Goal: Task Accomplishment & Management: Use online tool/utility

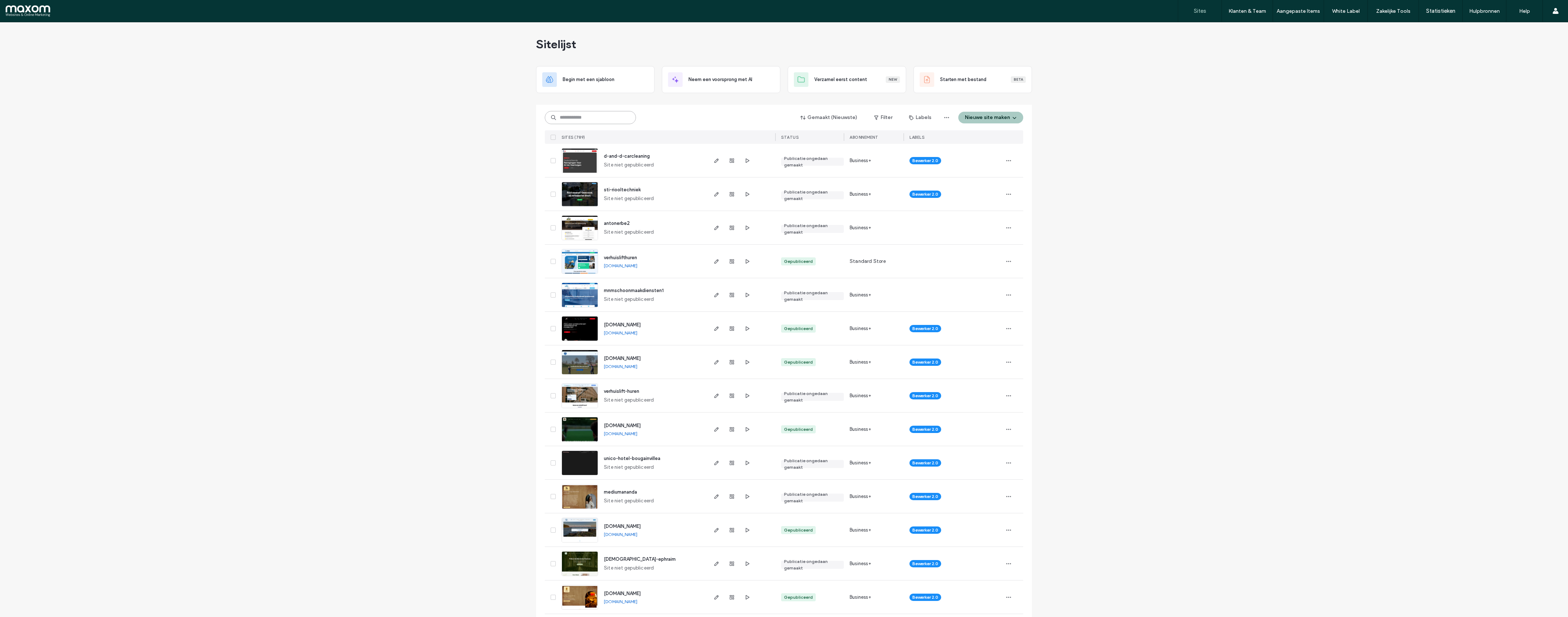
click at [599, 120] on input at bounding box center [590, 117] width 91 height 13
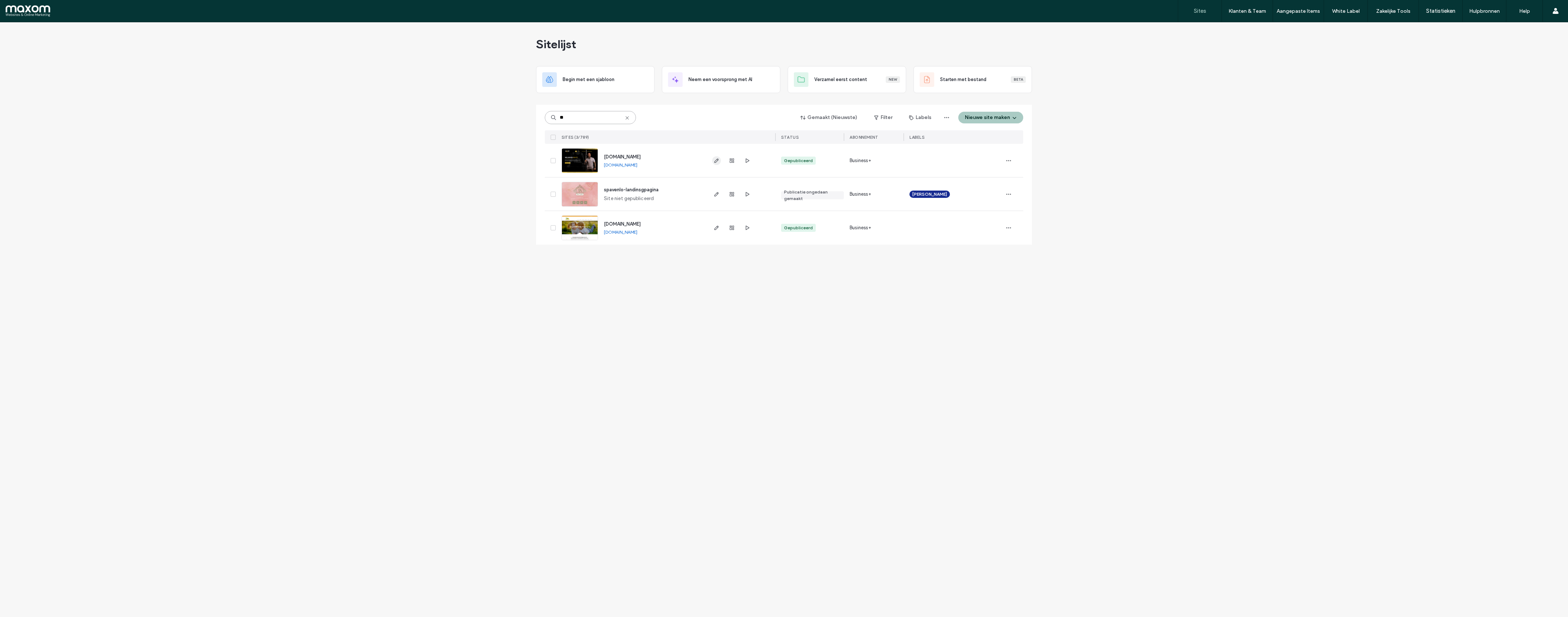
type input "**"
click at [714, 160] on icon "button" at bounding box center [717, 161] width 6 height 6
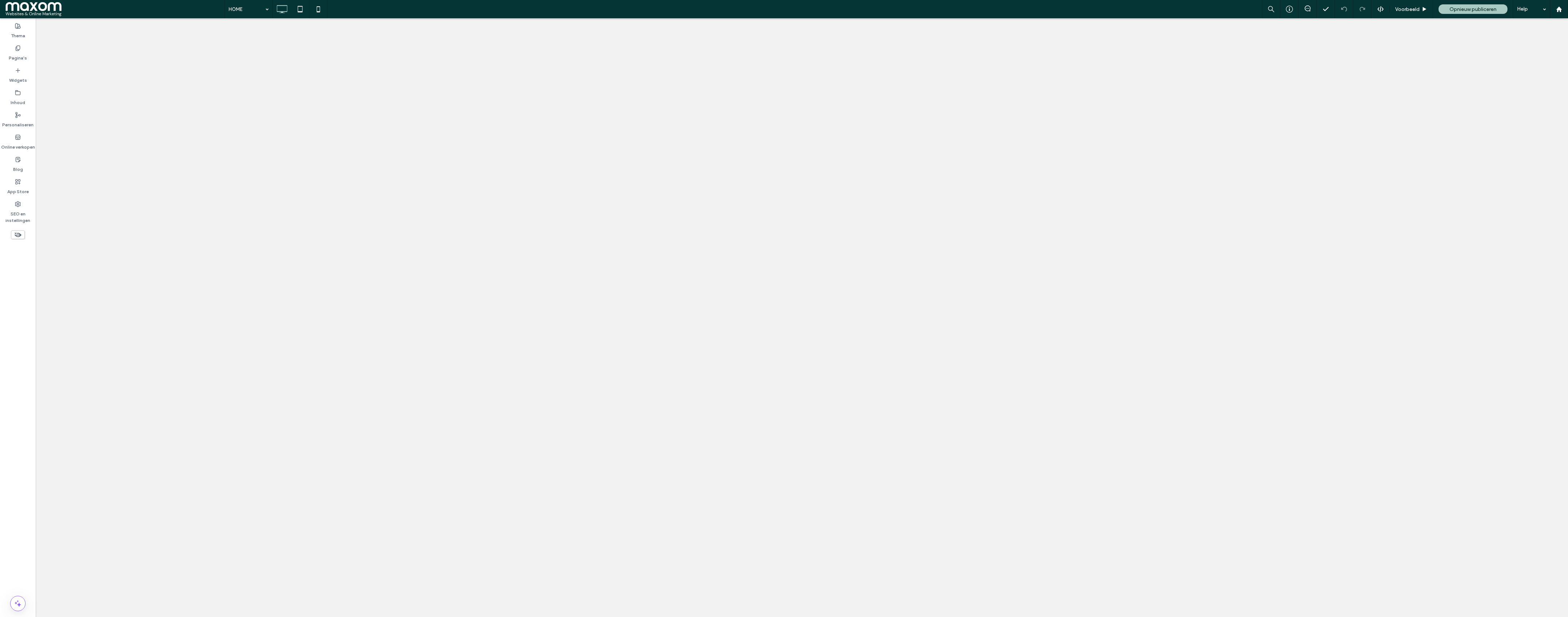
click at [27, 51] on div "Pagina's" at bounding box center [18, 53] width 35 height 23
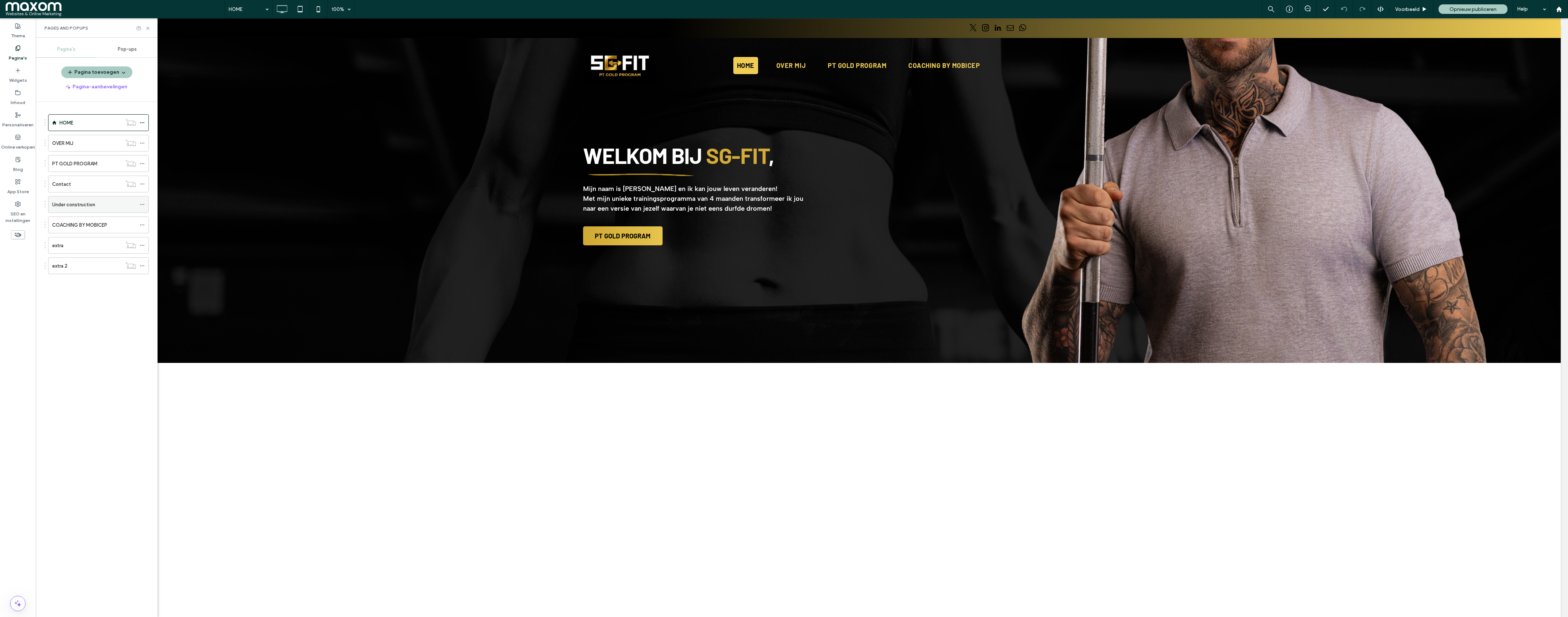
click at [143, 204] on icon at bounding box center [141, 204] width 5 height 5
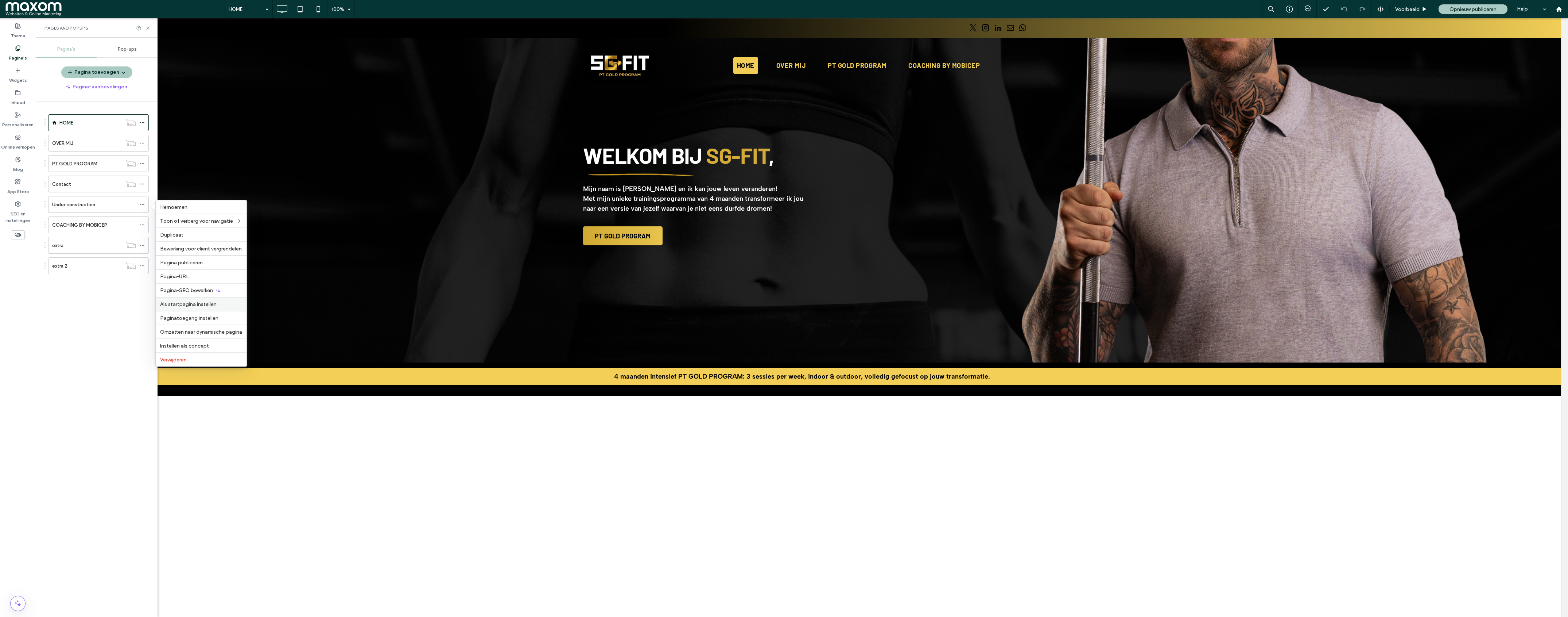
click at [194, 304] on span "Als startpagina instellen" at bounding box center [188, 304] width 57 height 6
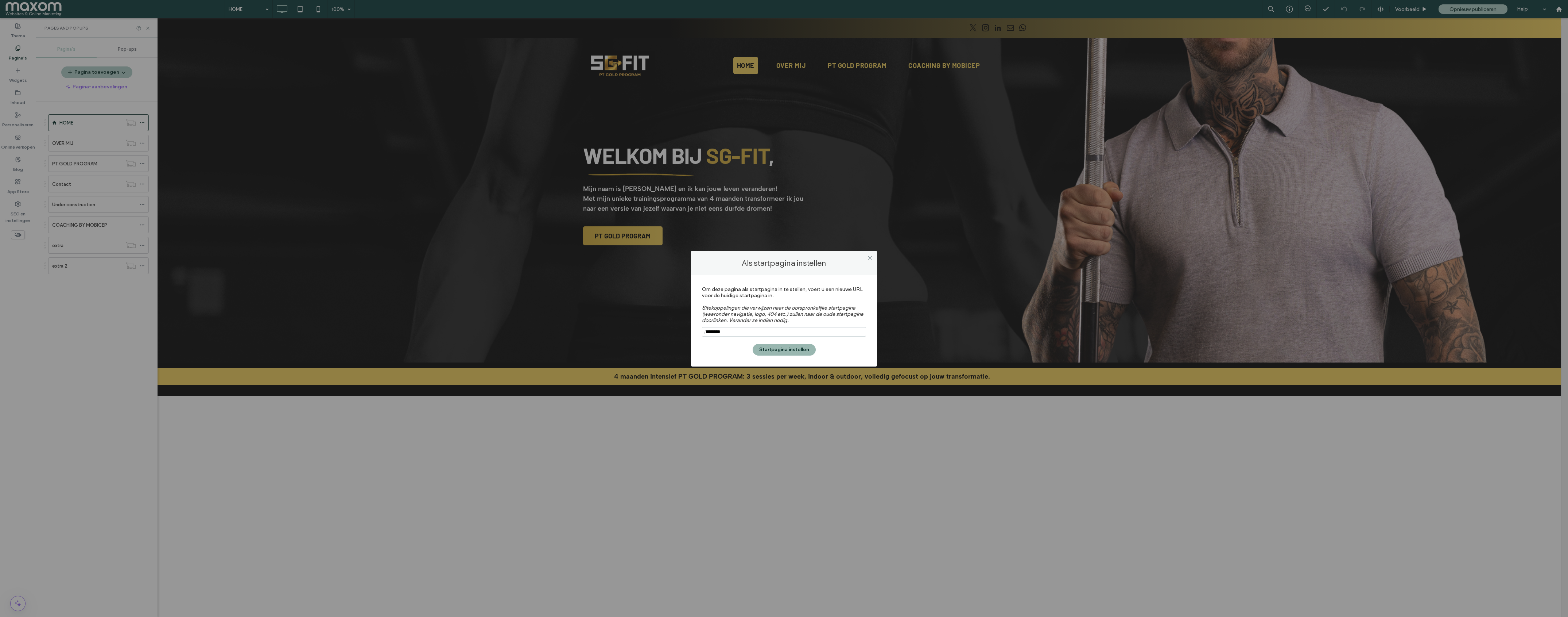
click at [776, 349] on button "Startpagina instellen" at bounding box center [784, 349] width 63 height 12
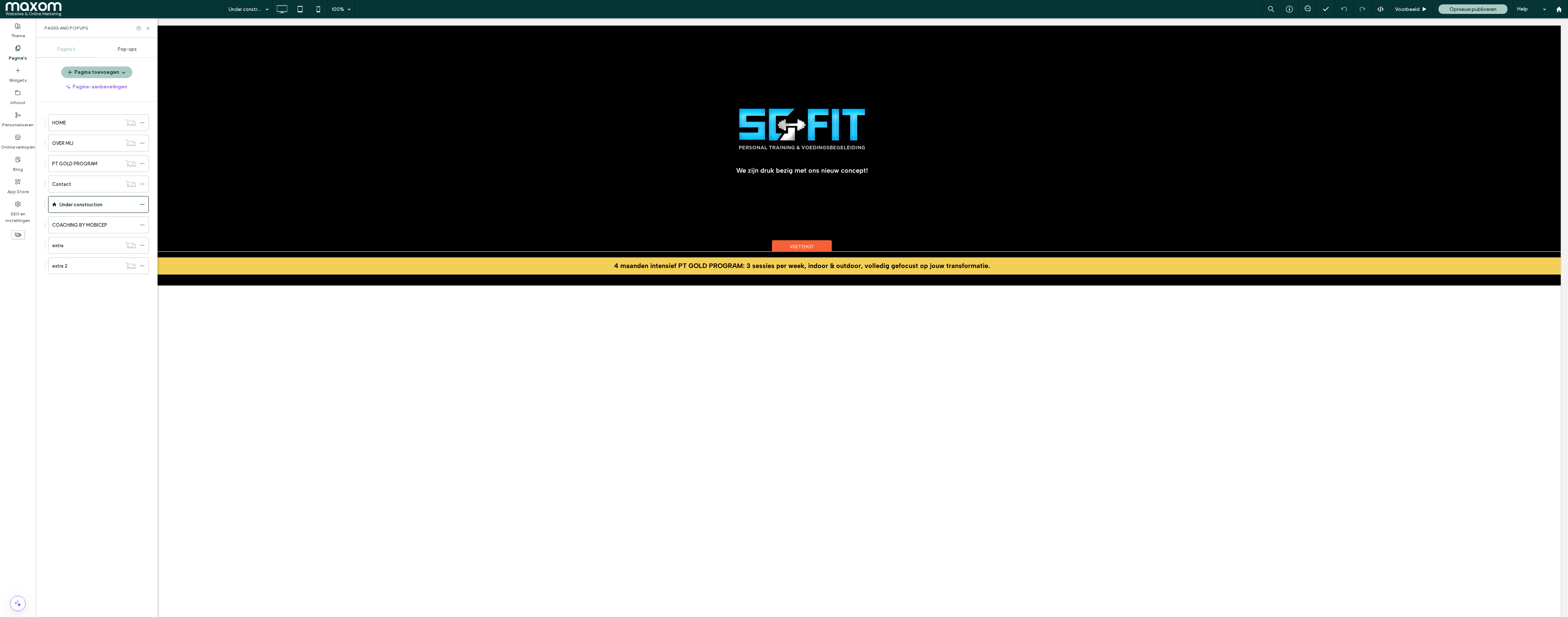
drag, startPoint x: 805, startPoint y: 241, endPoint x: 789, endPoint y: 246, distance: 16.8
click at [789, 246] on div "Voettekst" at bounding box center [801, 245] width 60 height 11
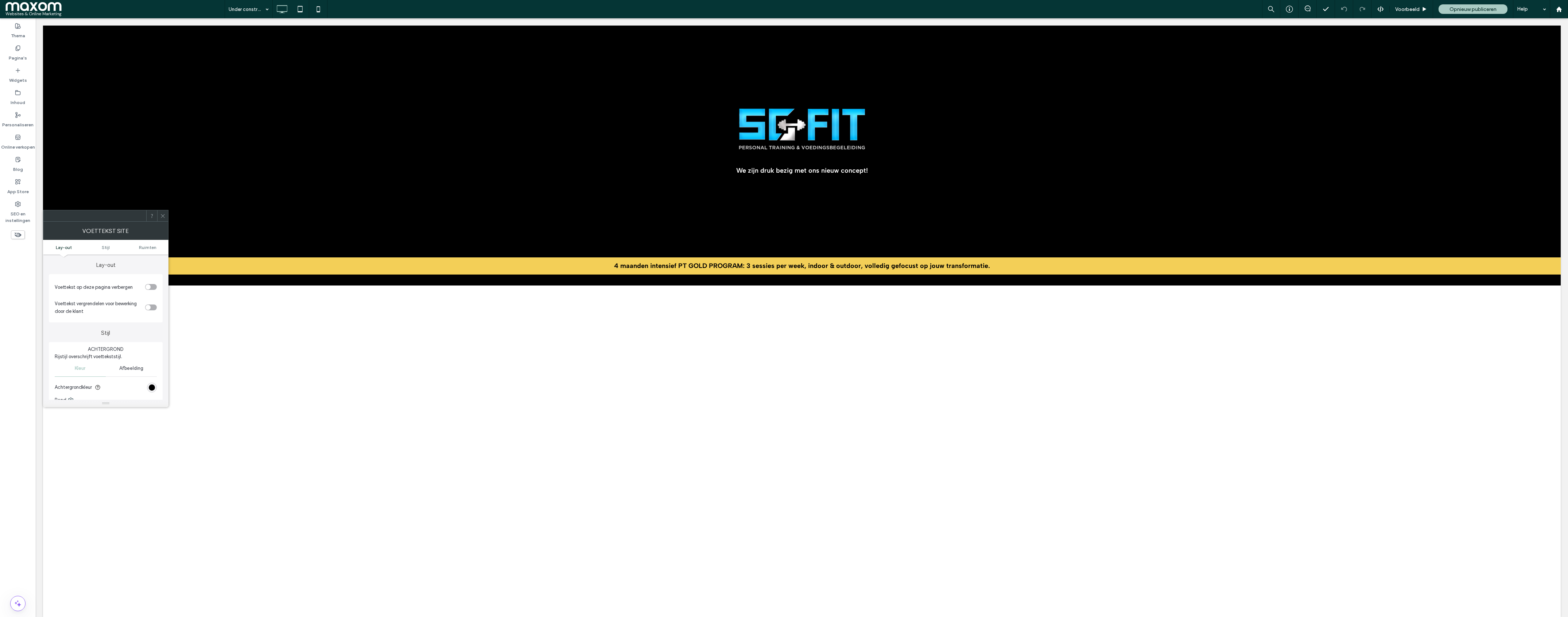
drag, startPoint x: 754, startPoint y: 228, endPoint x: 160, endPoint y: 215, distance: 594.1
click at [160, 215] on icon at bounding box center [163, 216] width 6 height 6
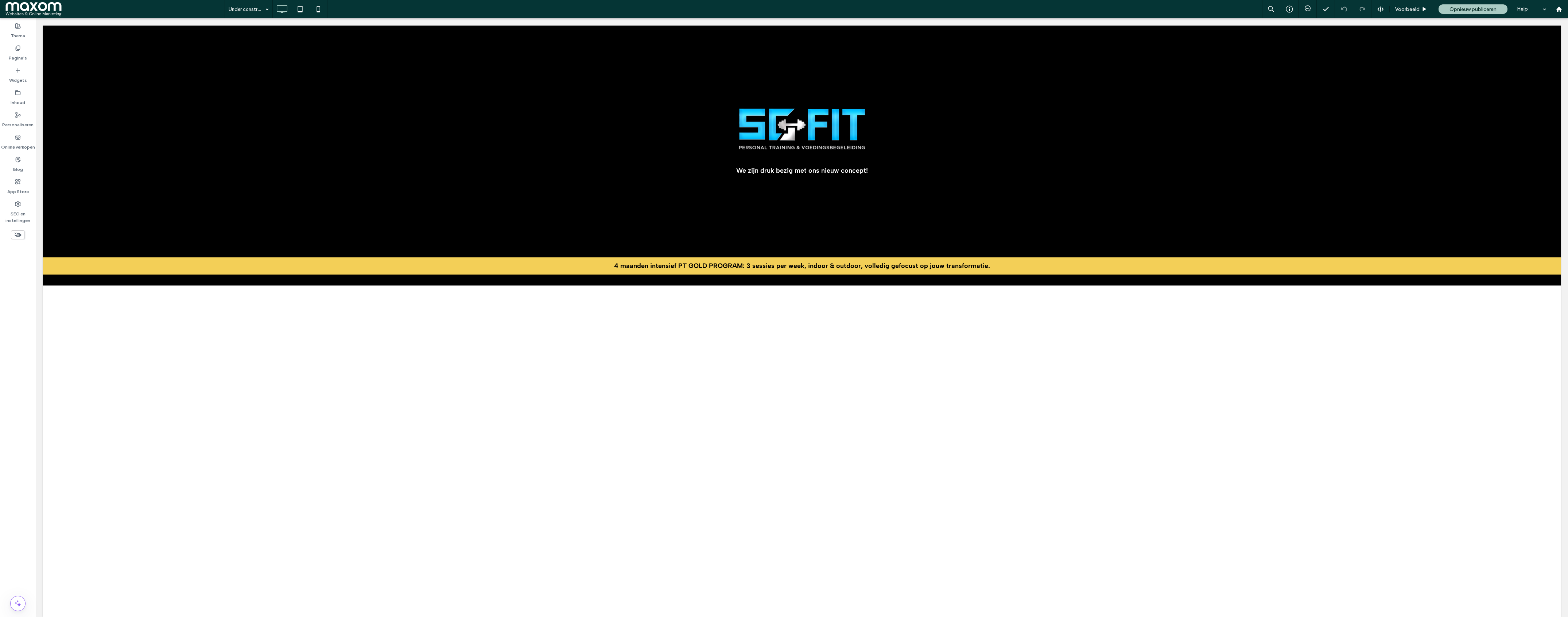
click at [161, 215] on div "We zijn druk bezig met ons nieuw concept! Click To Paste Rij + Sectie toevoegen" at bounding box center [802, 138] width 1518 height 227
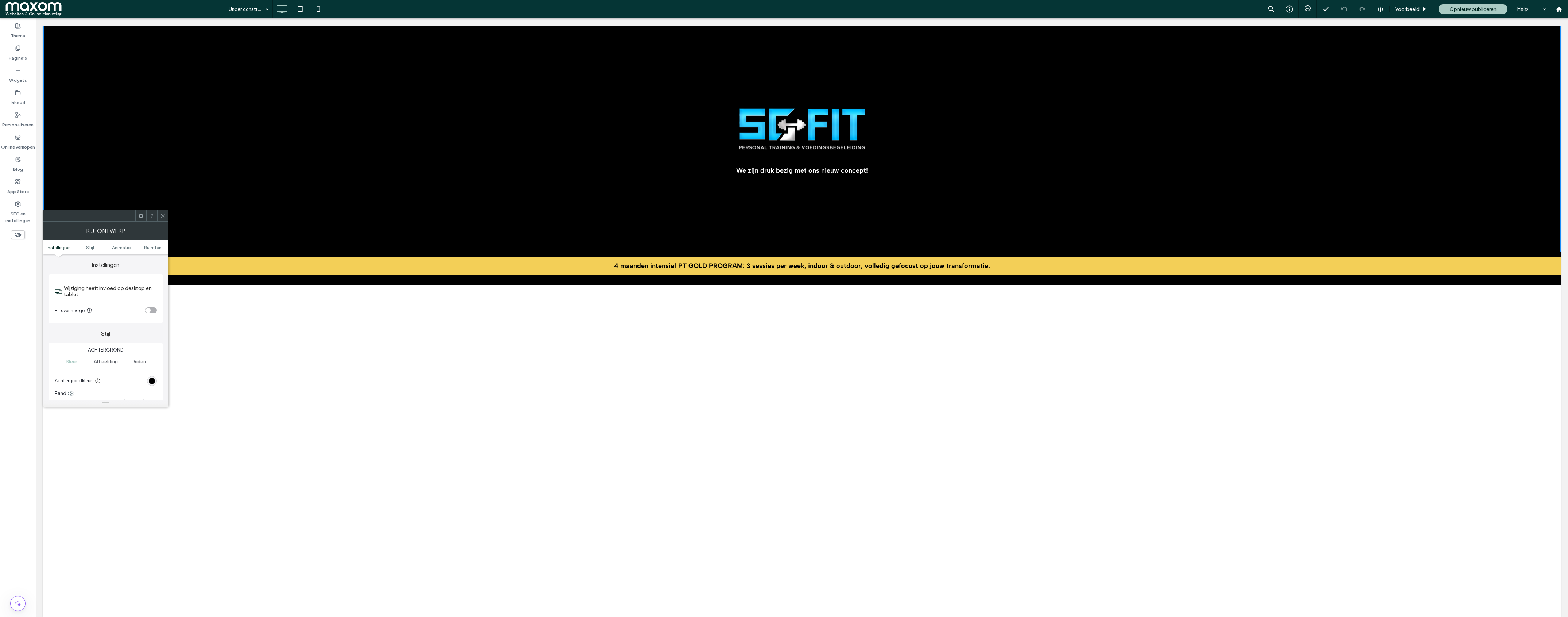
drag, startPoint x: 160, startPoint y: 215, endPoint x: 165, endPoint y: 211, distance: 6.4
click at [165, 211] on span at bounding box center [163, 215] width 6 height 11
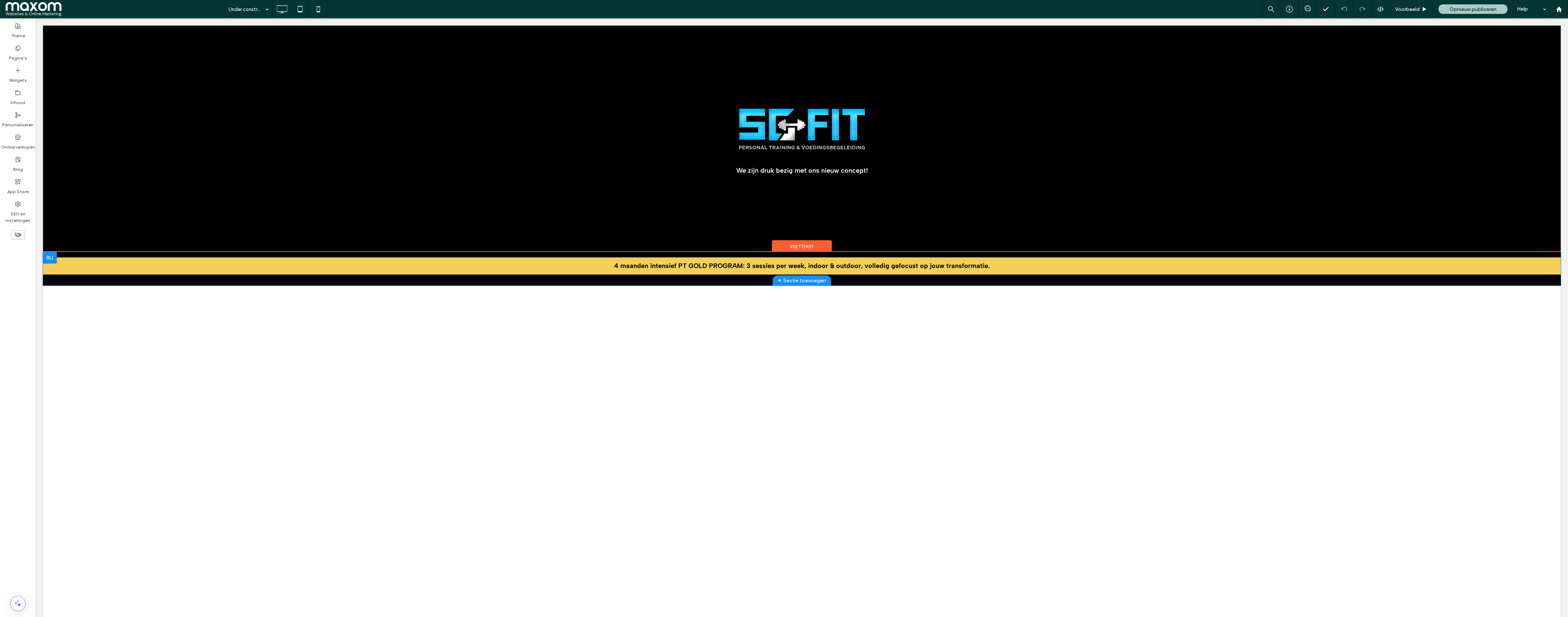
drag, startPoint x: 201, startPoint y: 230, endPoint x: 658, endPoint y: 270, distance: 458.7
click at [658, 270] on p "4 maanden intensief PT GOLD PROGRAM: 3 sessies per week, indoor & outdoor, voll…" at bounding box center [802, 266] width 1518 height 10
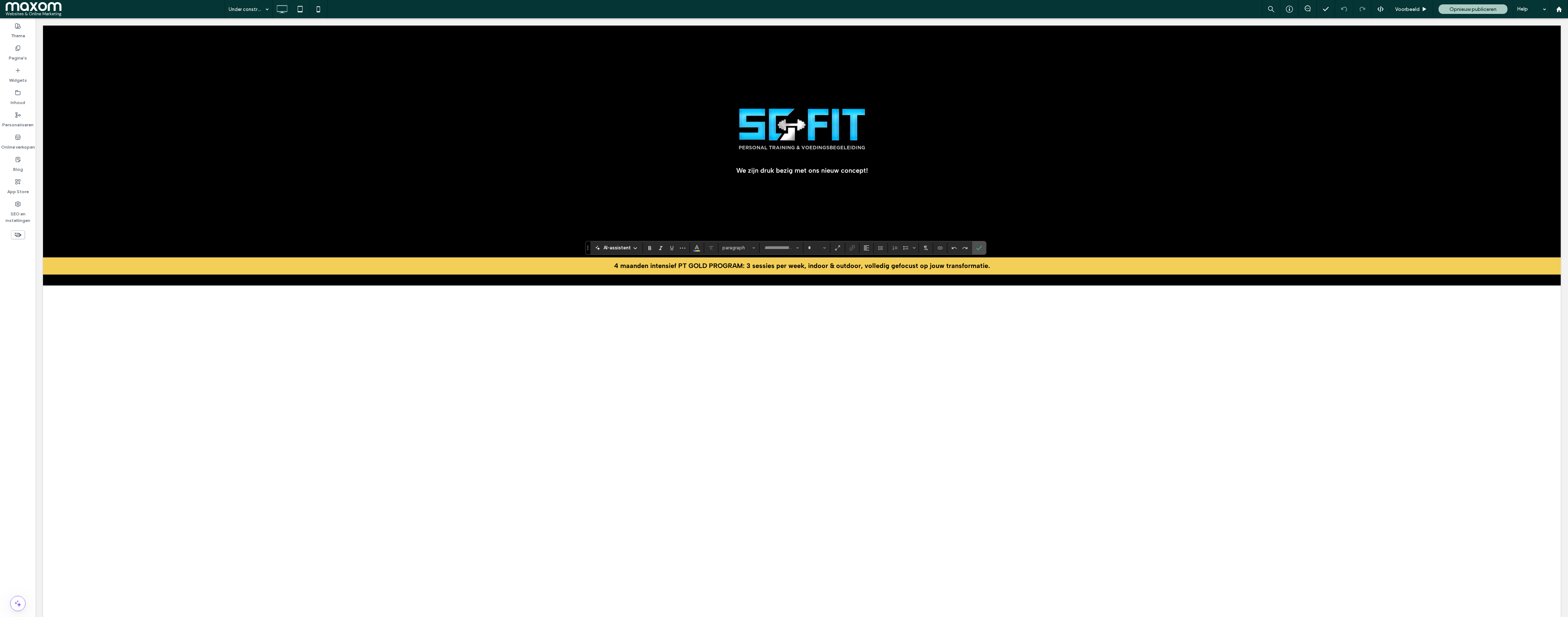
type input "**********"
type input "**"
click at [573, 269] on p "**********" at bounding box center [802, 266] width 1518 height 10
click at [984, 248] on label "Bevestigen" at bounding box center [979, 247] width 11 height 13
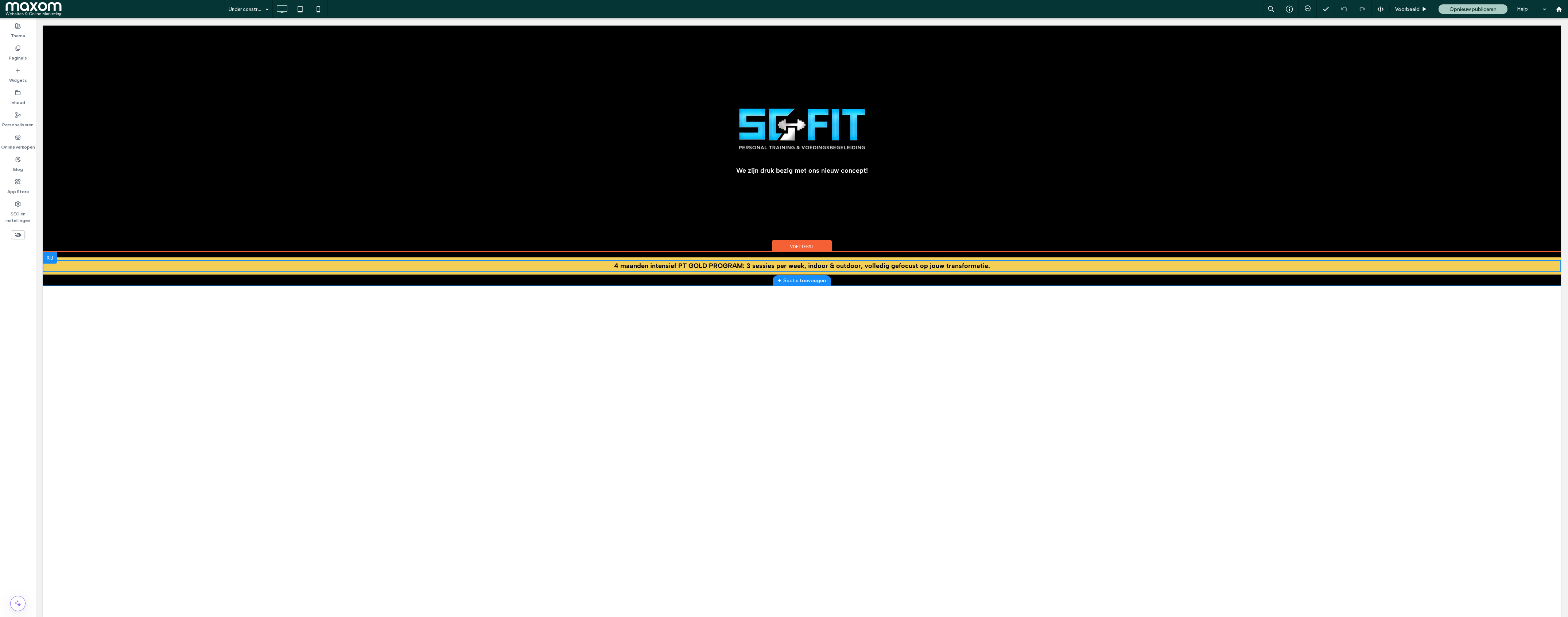
click at [784, 270] on p "4 maanden intensief PT GOLD PROGRAM: 3 sessies per week, indoor & outdoor, voll…" at bounding box center [802, 266] width 1518 height 10
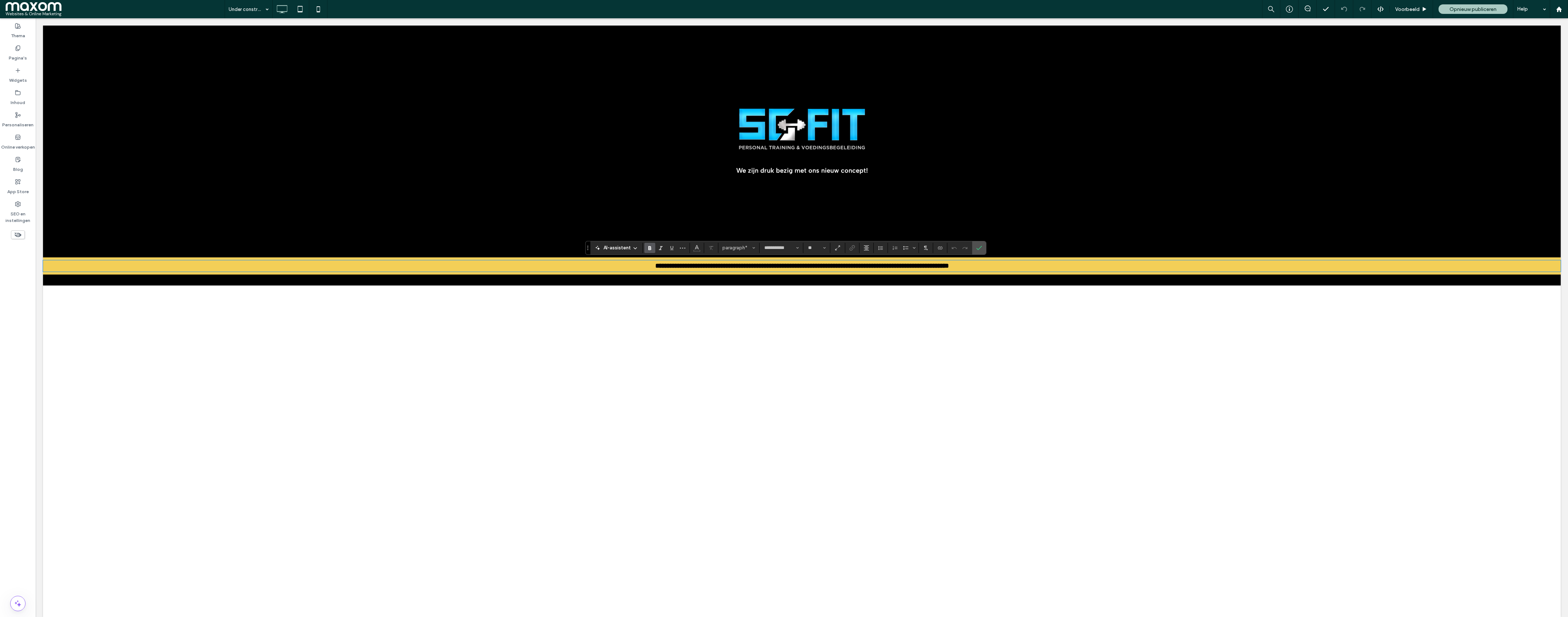
click at [981, 248] on icon "Bevestigen" at bounding box center [980, 248] width 6 height 6
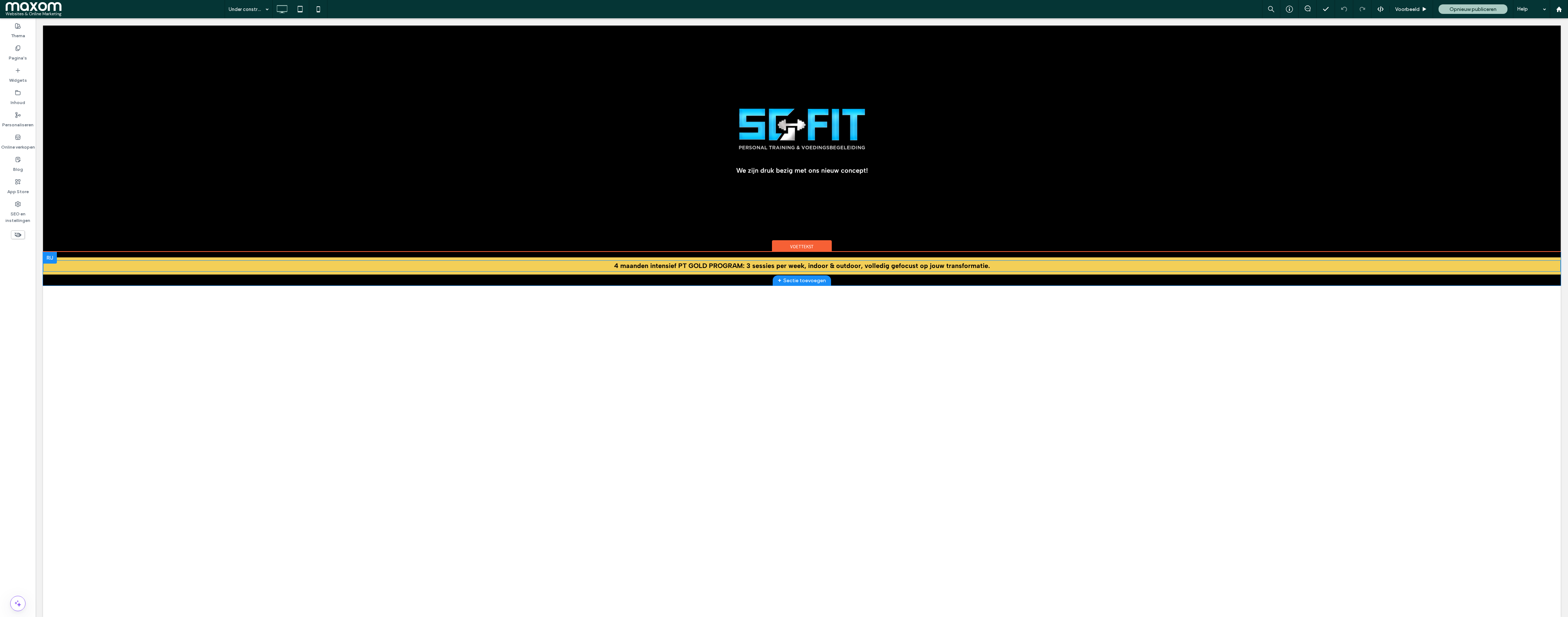
click at [64, 262] on p "4 maanden intensief PT GOLD PROGRAM: 3 sessies per week, indoor & outdoor, voll…" at bounding box center [802, 266] width 1518 height 10
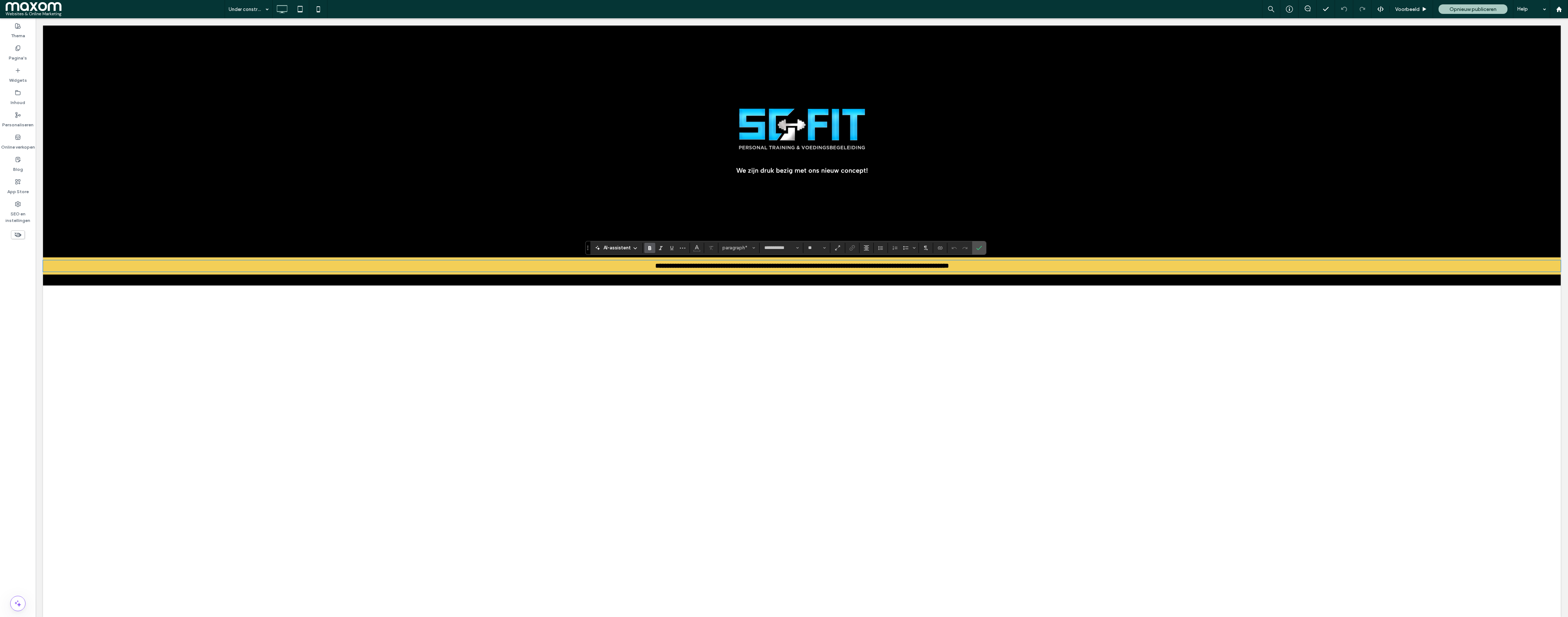
click at [51, 255] on div "**********" at bounding box center [802, 269] width 1518 height 33
click at [66, 290] on div "Click To Paste Rij HOME OVER MIJ PT GOLD PROGRAM COACHING BY MOBICEP Click To P…" at bounding box center [802, 321] width 1518 height 591
click at [91, 223] on div "We zijn druk bezig met ons nieuw concept! Click To Paste Rij + Sectie toevoegen" at bounding box center [802, 138] width 1518 height 227
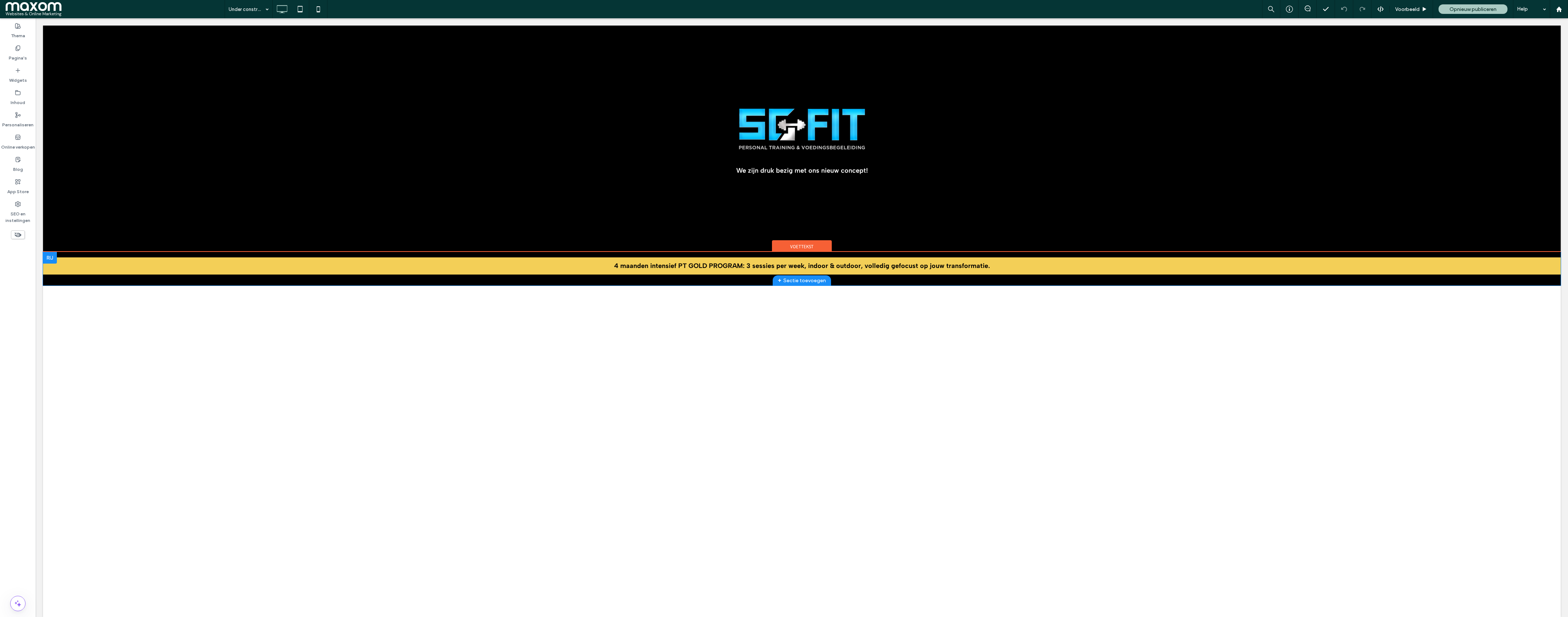
click at [561, 255] on div "4 maanden intensief PT GOLD PROGRAM: 3 sessies per week, indoor & outdoor, voll…" at bounding box center [802, 269] width 1518 height 33
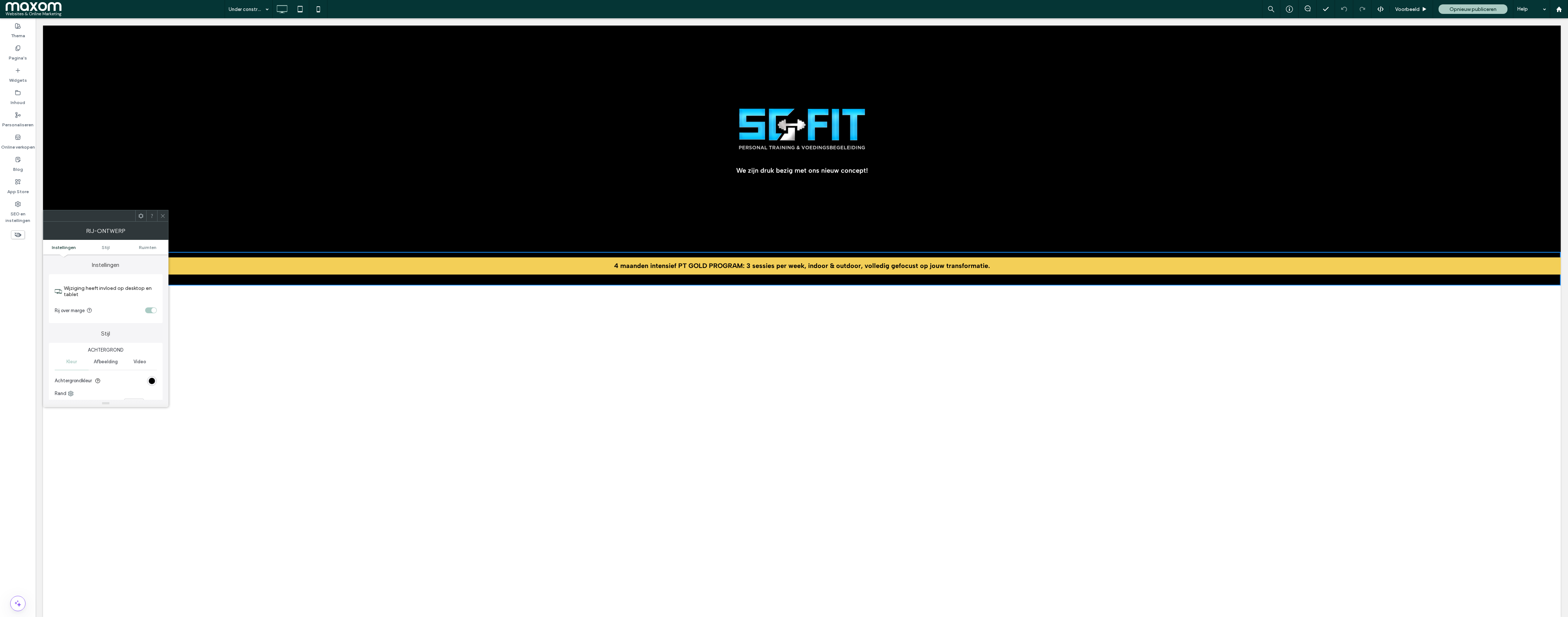
click at [164, 215] on use at bounding box center [163, 216] width 4 height 4
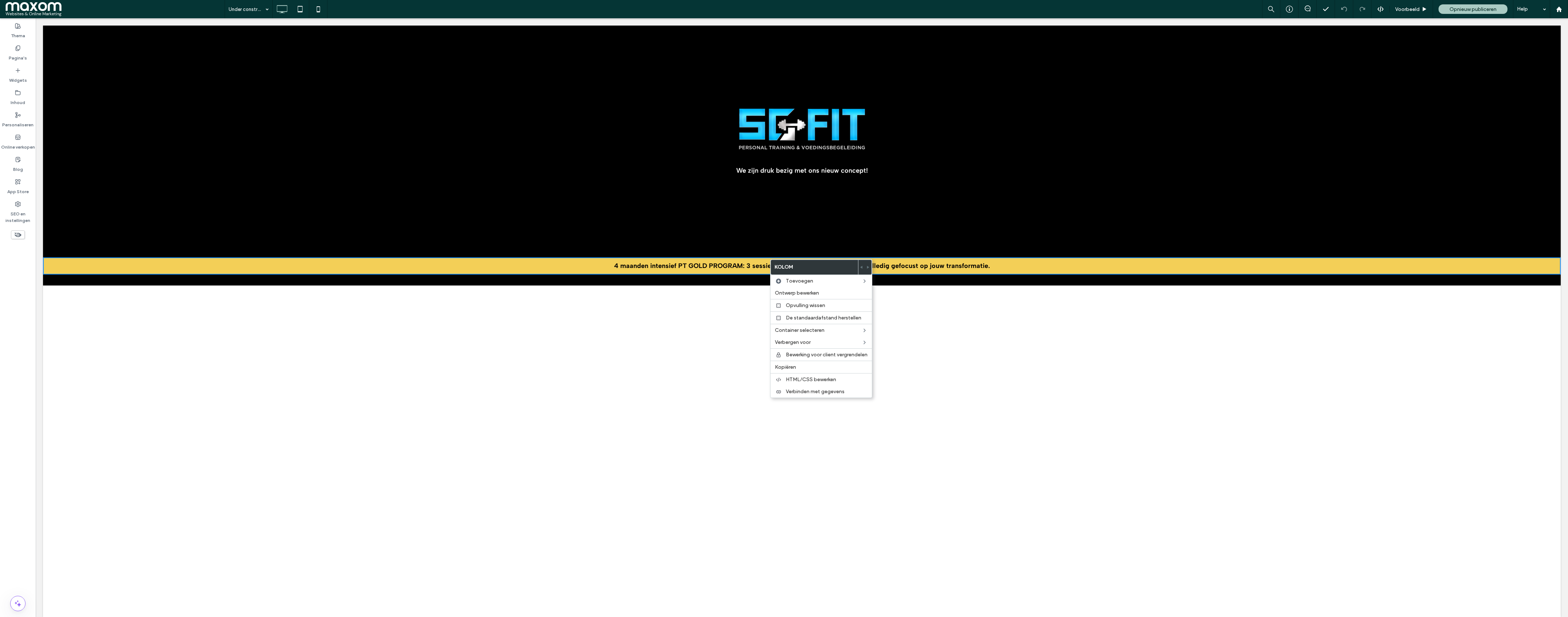
click at [829, 347] on div "Verbergen voor" at bounding box center [821, 342] width 101 height 12
click at [901, 369] on span "Mobiel" at bounding box center [896, 368] width 16 height 6
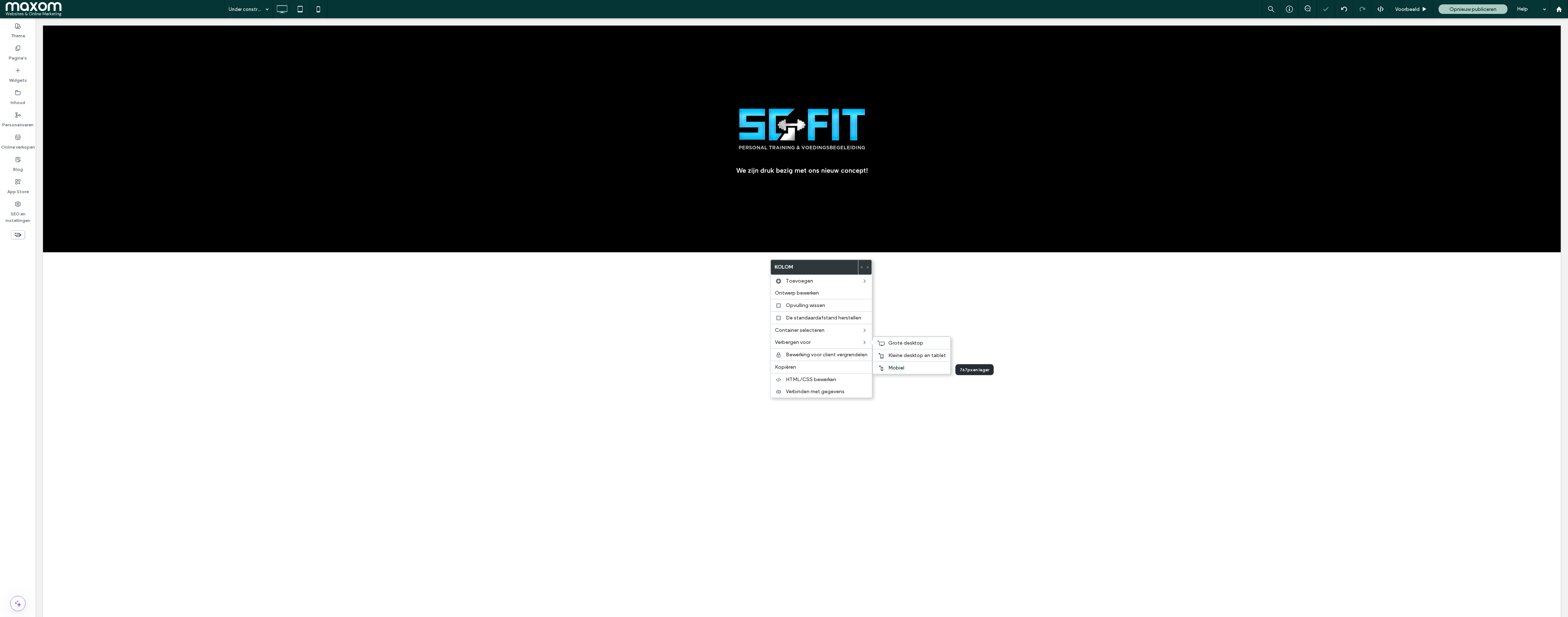
click at [907, 358] on span "Kleine desktop en tablet" at bounding box center [917, 355] width 58 height 6
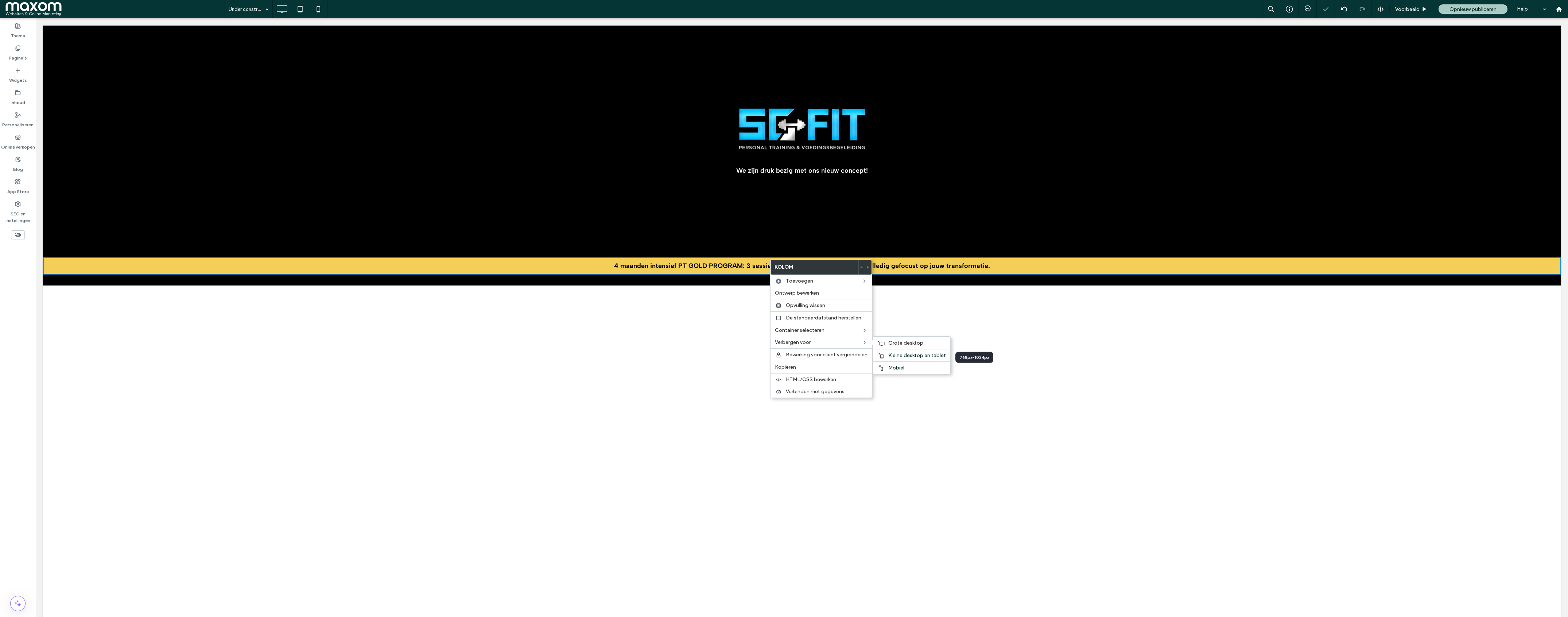
click at [911, 345] on span "Grote desktop" at bounding box center [906, 342] width 35 height 6
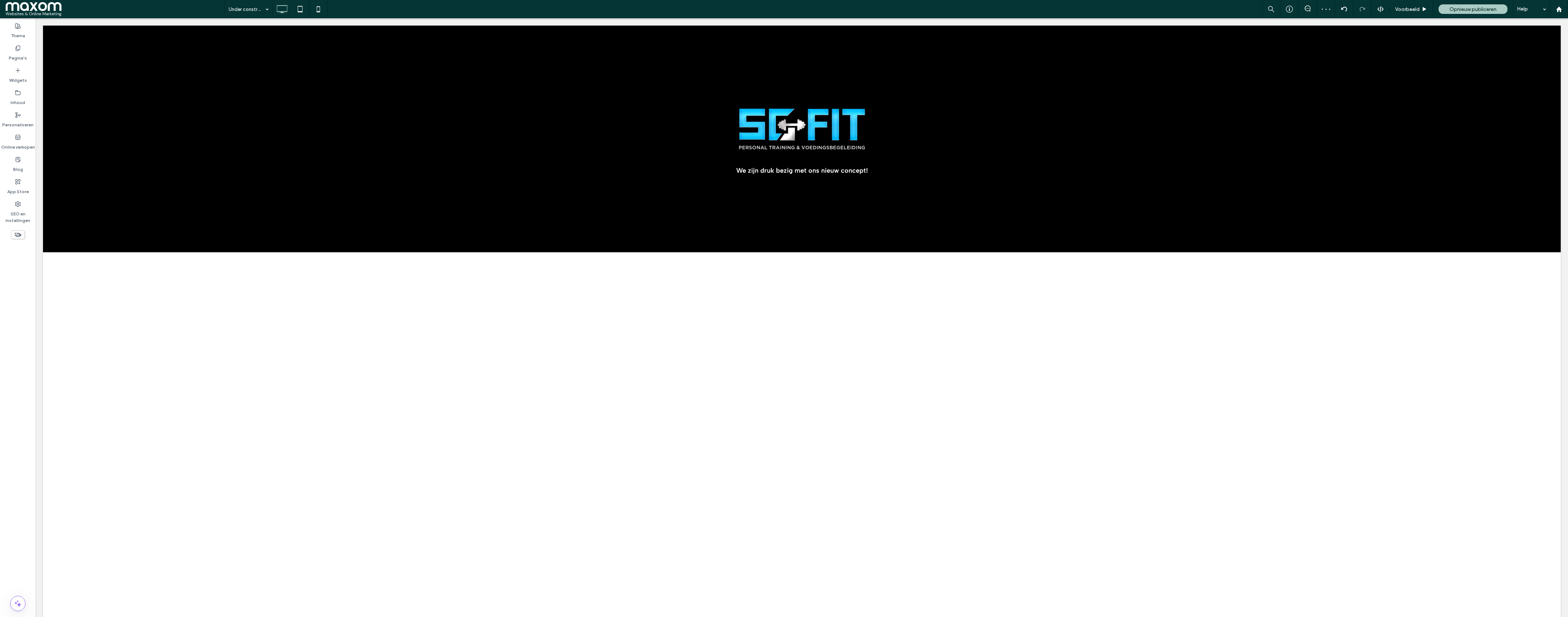
click at [20, 50] on icon at bounding box center [18, 48] width 6 height 6
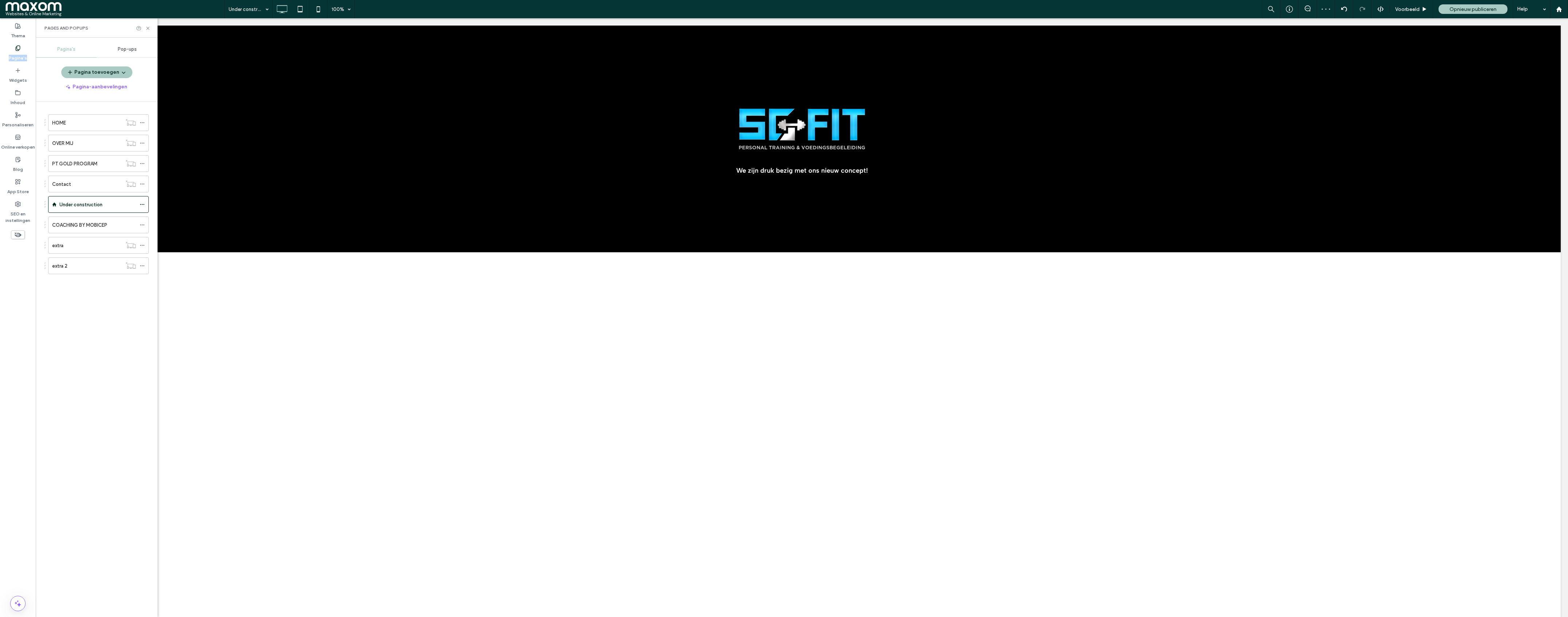
click at [77, 122] on div "HOME" at bounding box center [86, 123] width 70 height 8
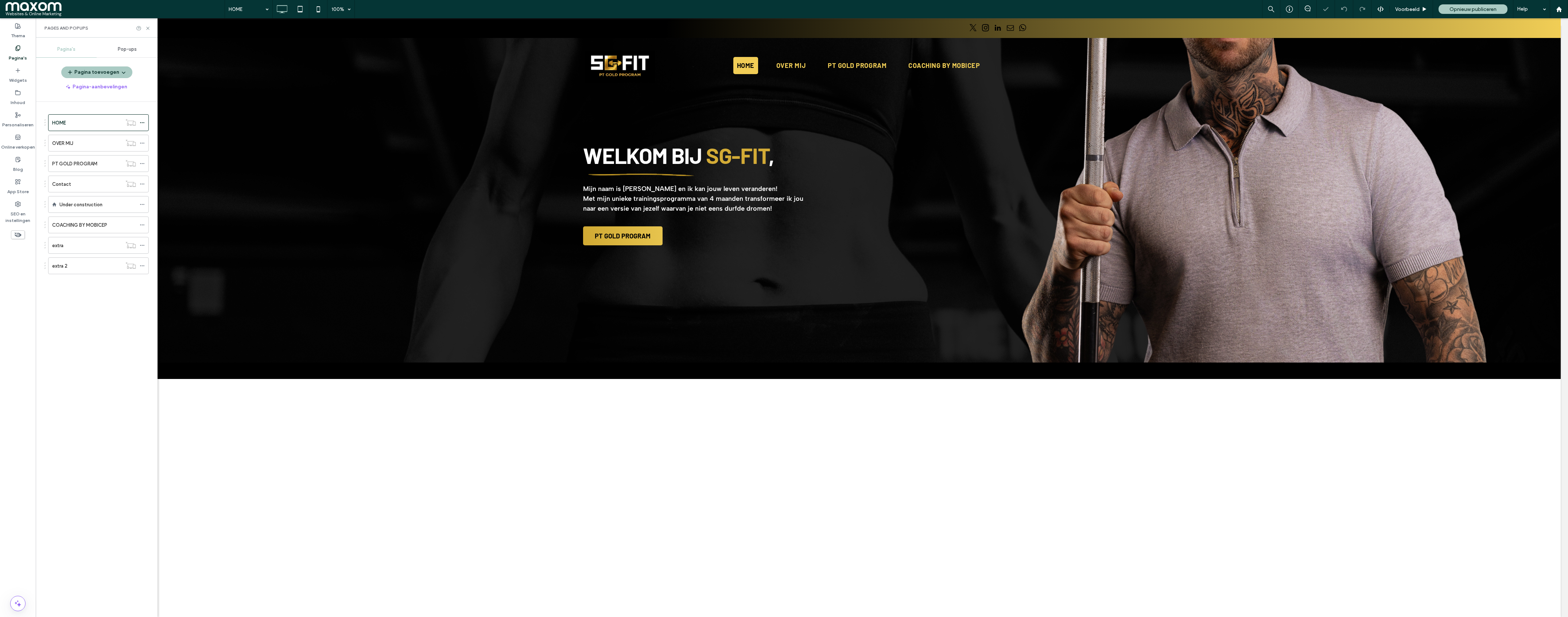
click at [149, 28] on icon at bounding box center [148, 28] width 6 height 6
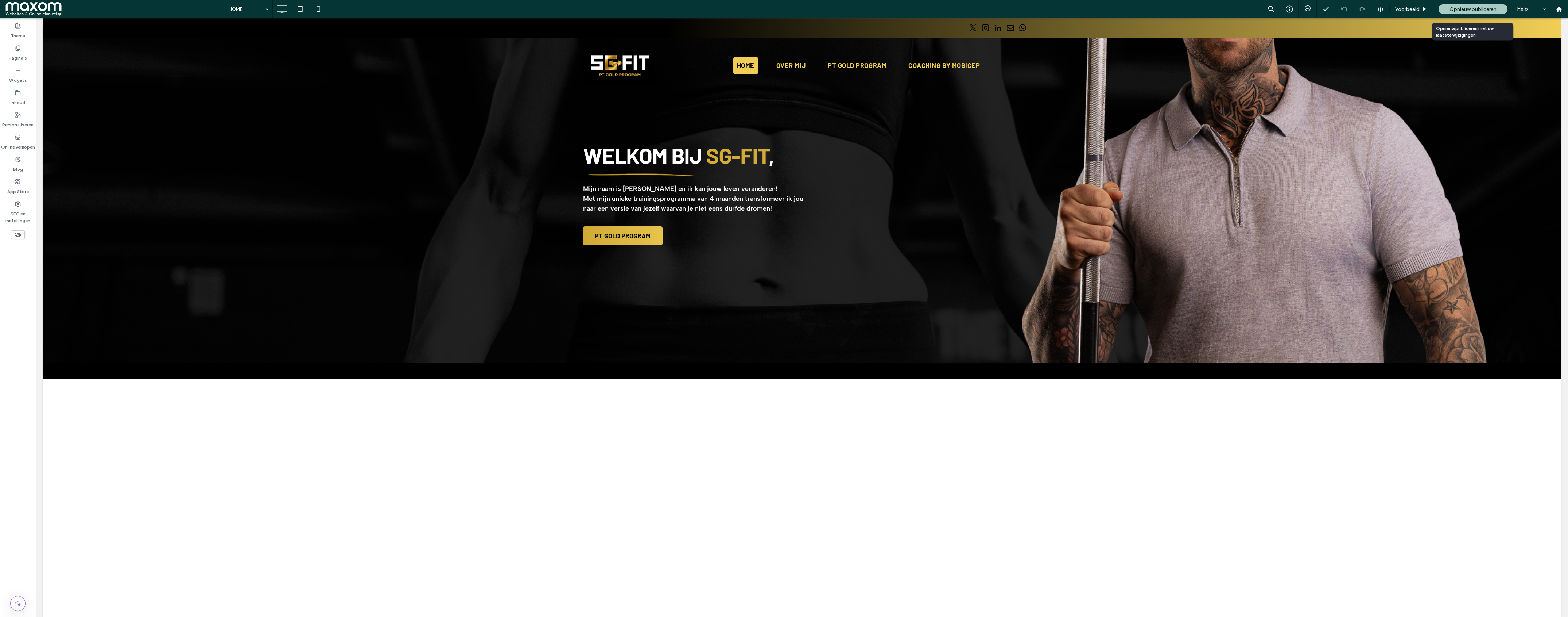
click at [1455, 10] on span "Opnieuw publiceren" at bounding box center [1473, 9] width 47 height 6
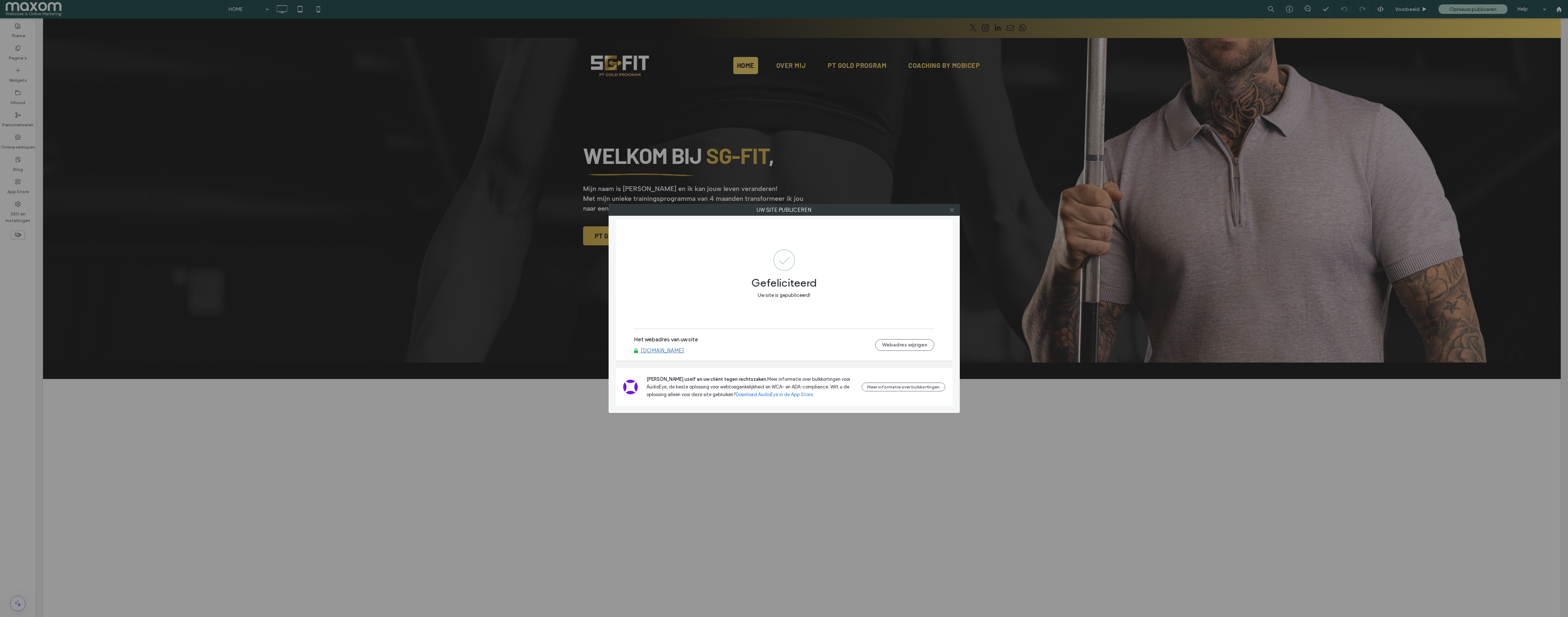
click at [952, 212] on icon at bounding box center [952, 210] width 6 height 6
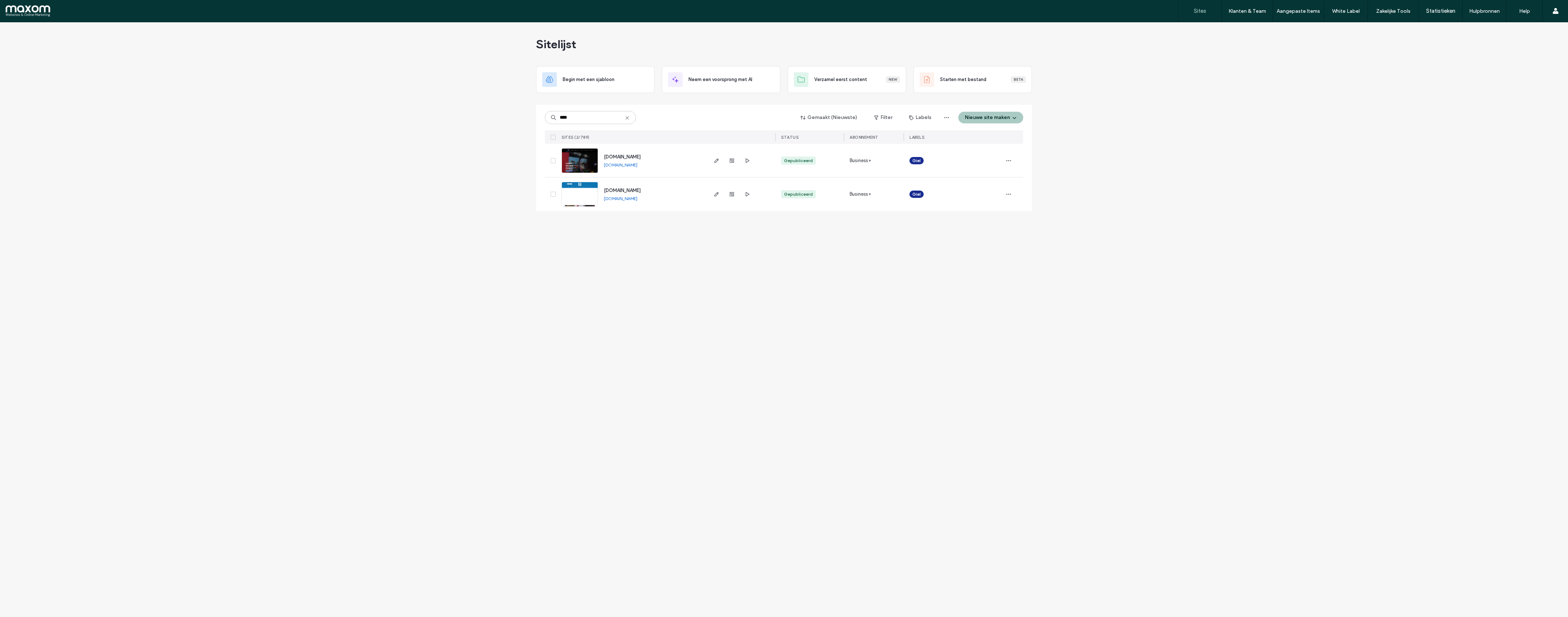
click at [589, 120] on input "****" at bounding box center [590, 117] width 91 height 13
type input "****"
click at [1239, 27] on label "Klantbeheer" at bounding box center [1240, 30] width 25 height 6
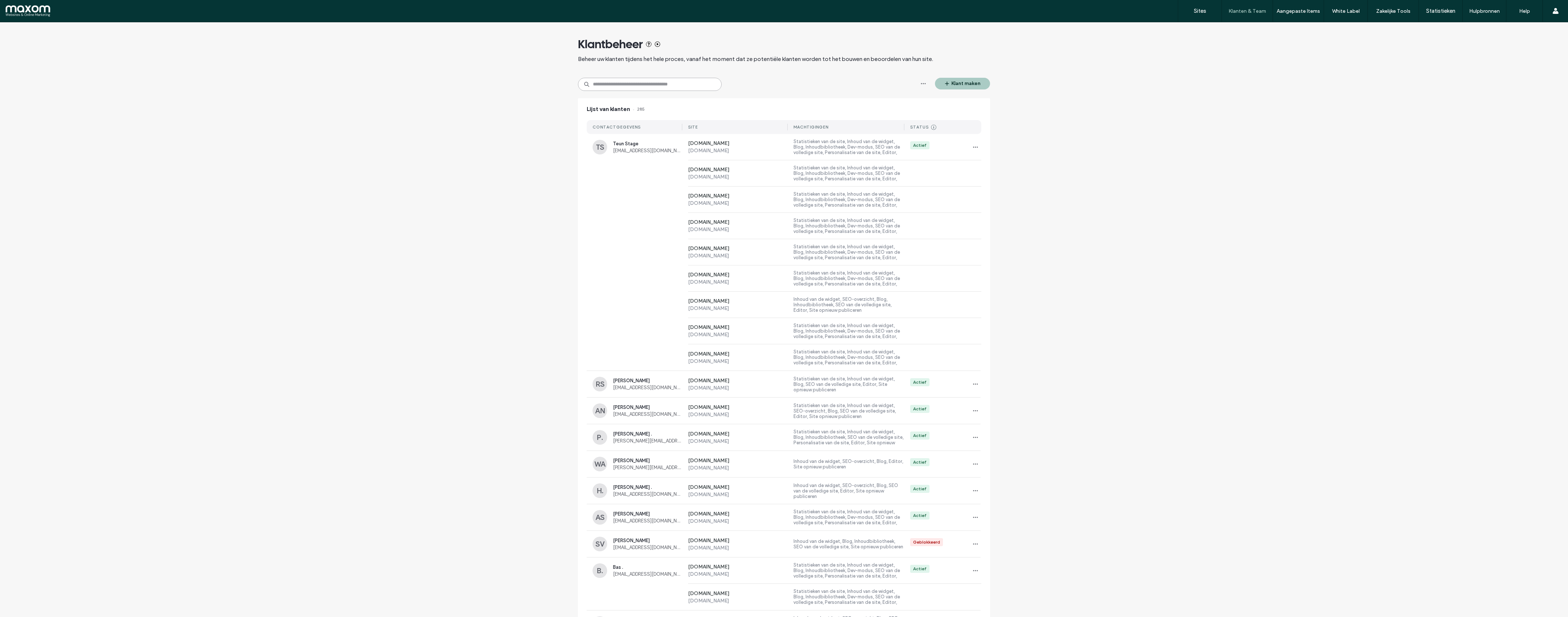
click at [644, 85] on input at bounding box center [649, 83] width 144 height 13
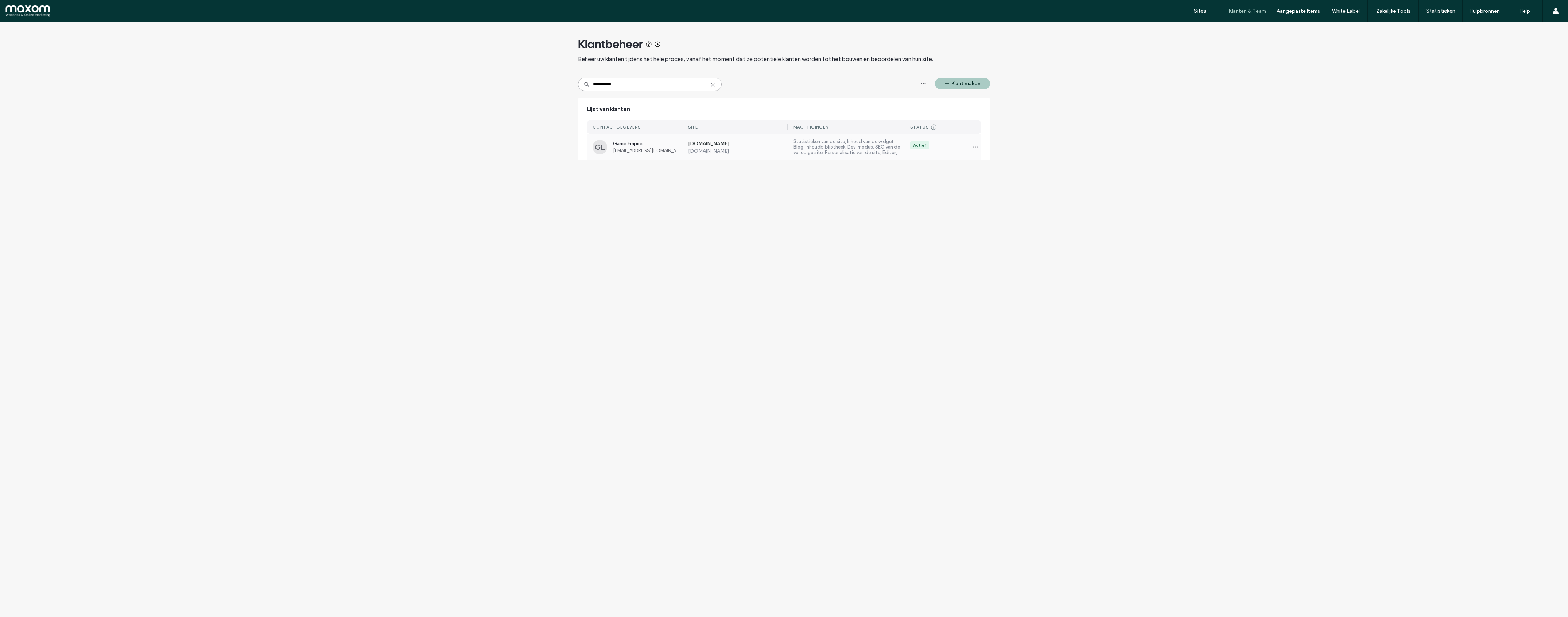
type input "**********"
click at [741, 148] on label "www.game-empire.nl" at bounding box center [738, 151] width 100 height 6
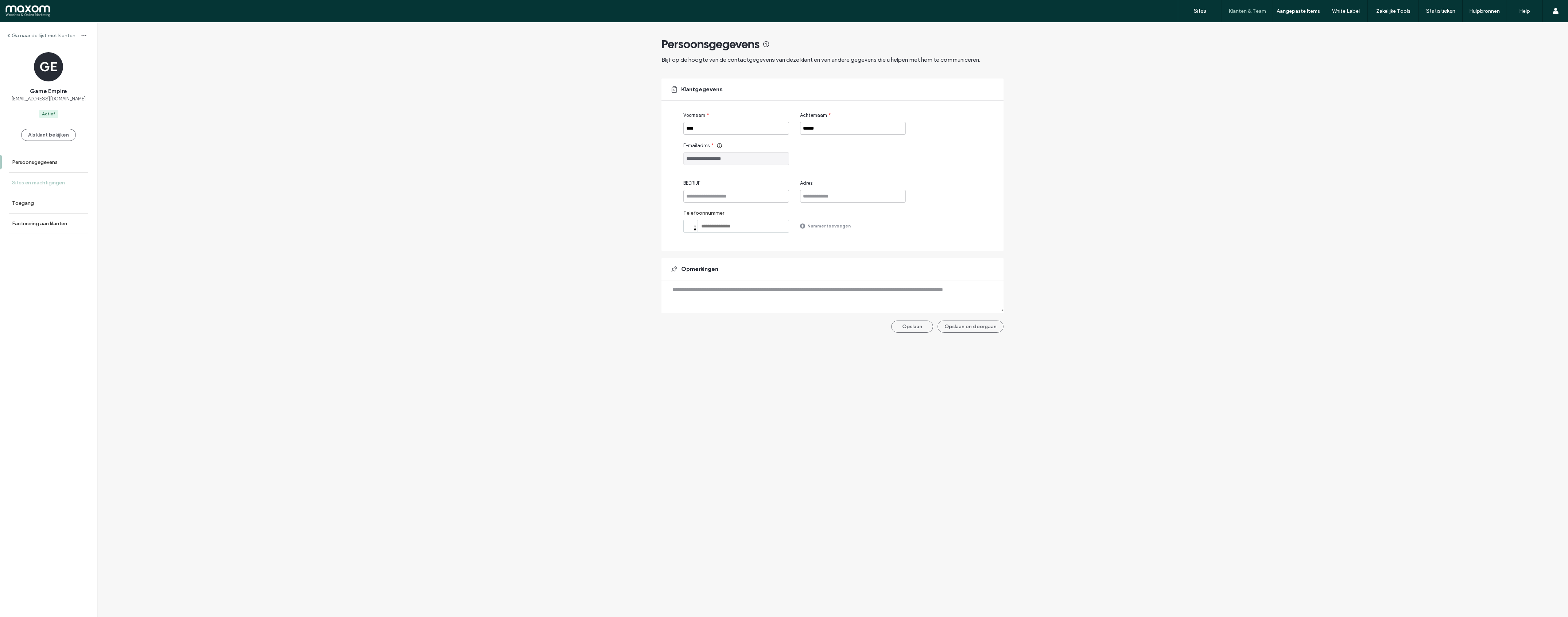
click at [65, 182] on link "Sites en machtigingen" at bounding box center [48, 182] width 97 height 20
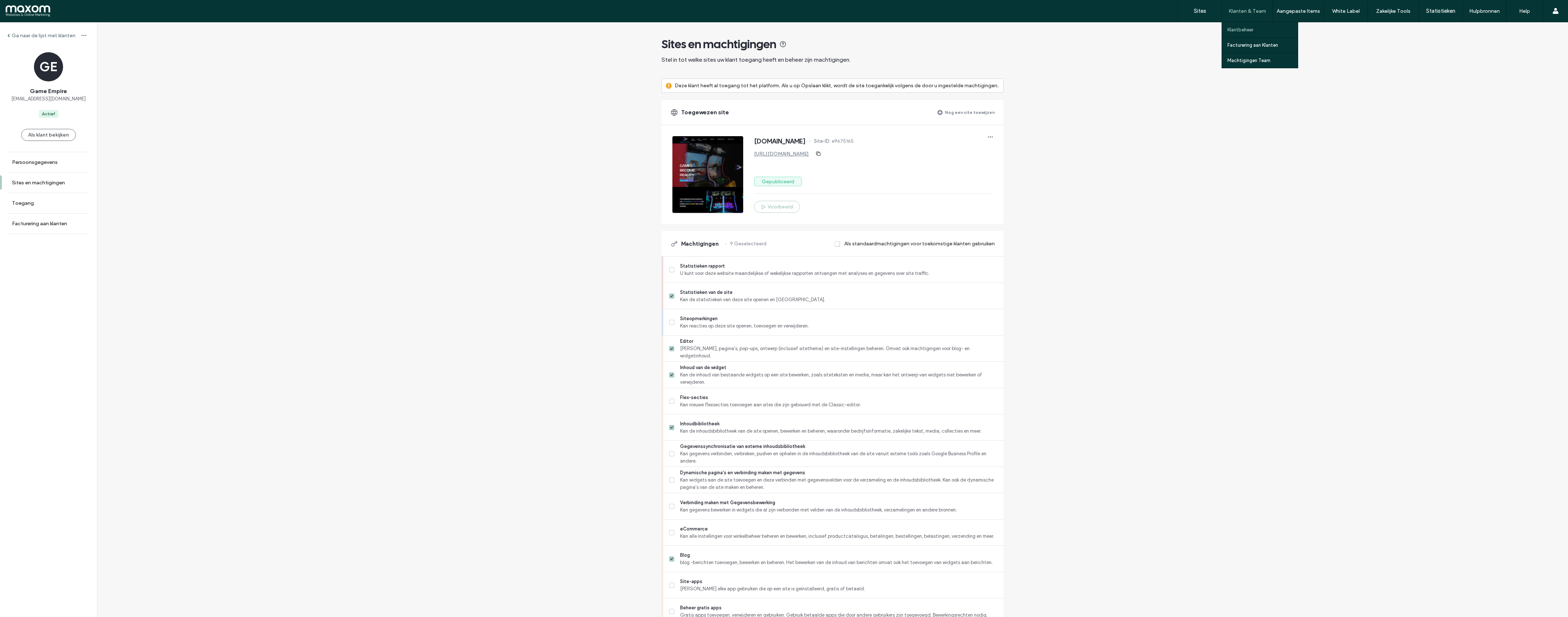
click at [1244, 29] on label "Klantbeheer" at bounding box center [1240, 30] width 25 height 6
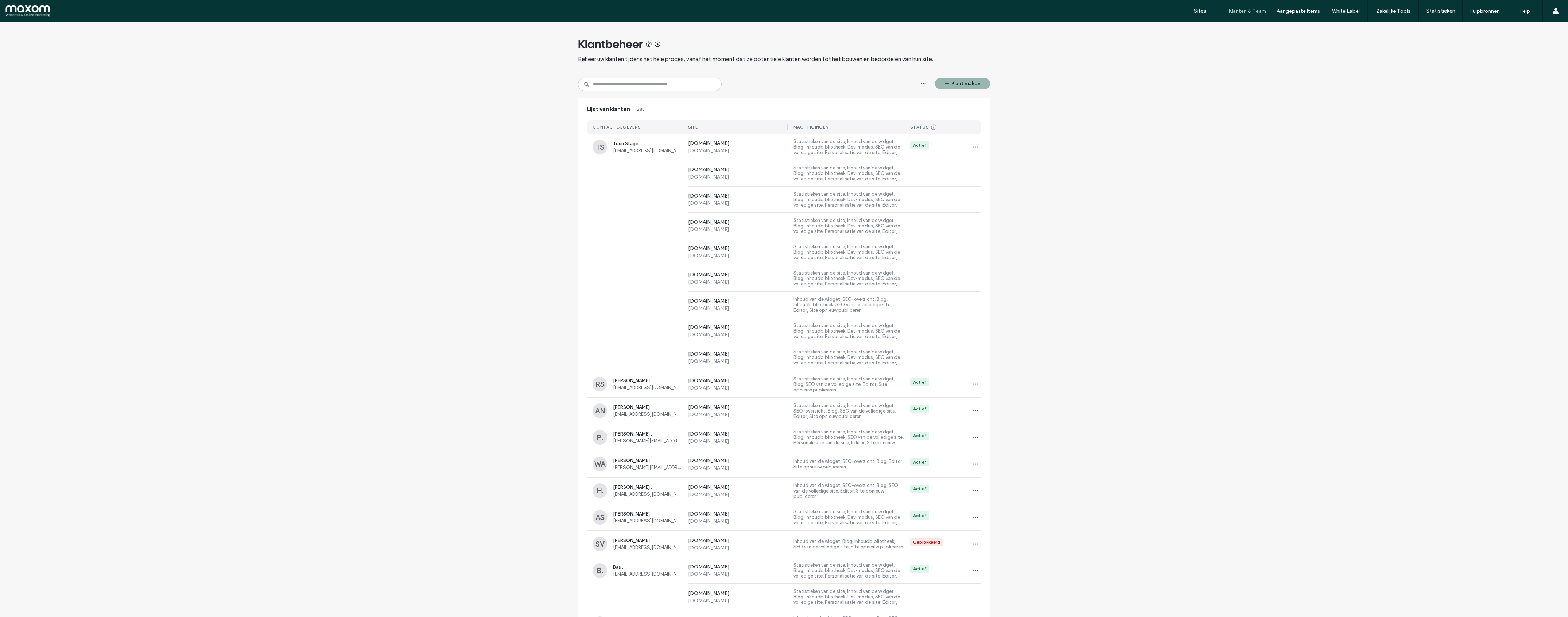
click at [974, 84] on button "Klant maken" at bounding box center [963, 83] width 55 height 12
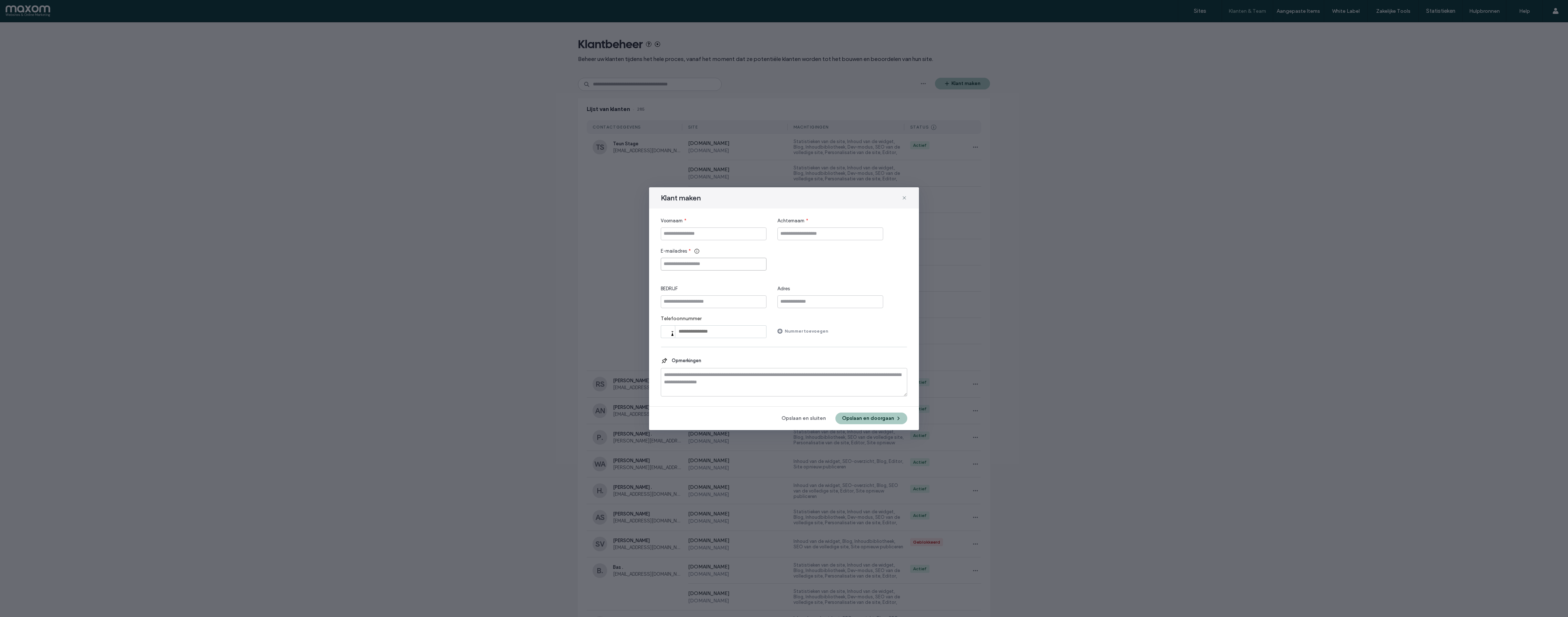
click at [697, 260] on input "E-mailadres" at bounding box center [714, 264] width 106 height 13
paste input "**********"
type input "**********"
click at [692, 234] on input "Voornaam" at bounding box center [714, 233] width 106 height 13
click at [696, 228] on input "Voornaam" at bounding box center [714, 230] width 106 height 13
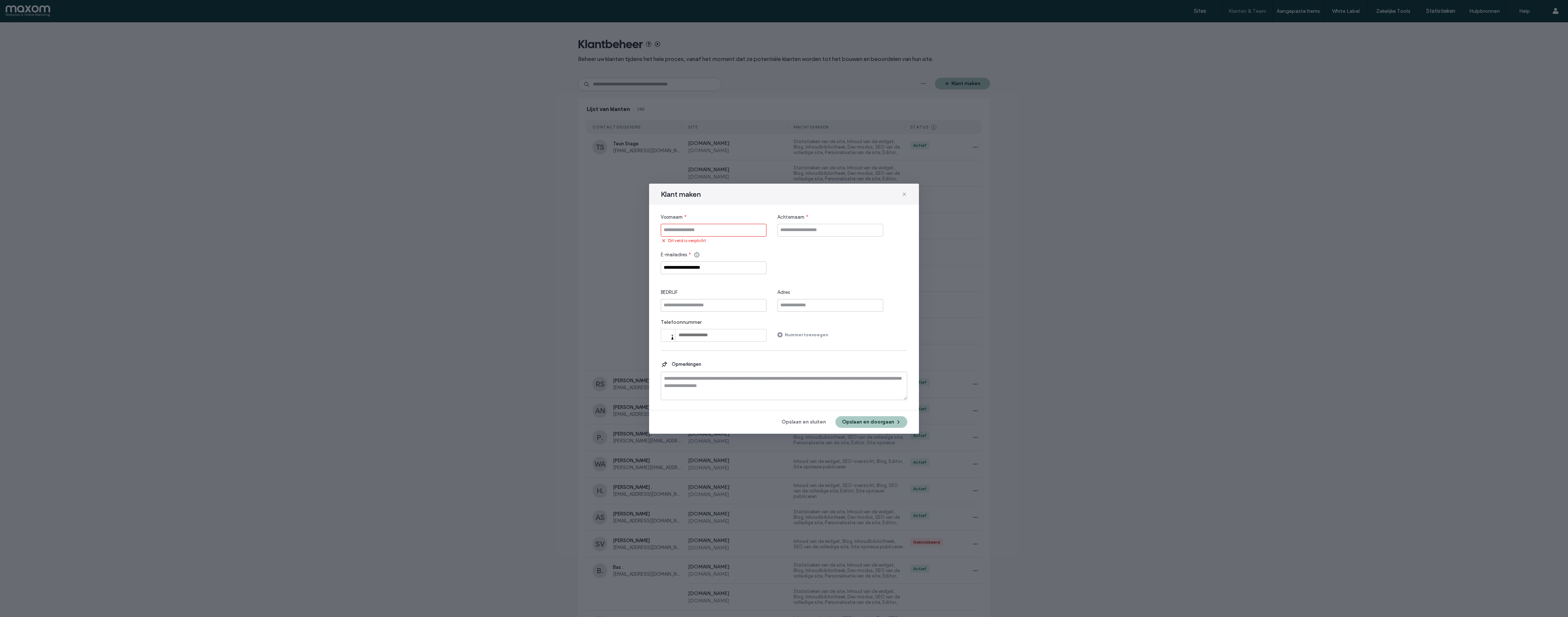
paste input "**********"
drag, startPoint x: 681, startPoint y: 235, endPoint x: 714, endPoint y: 233, distance: 33.1
click at [714, 233] on input "**********" at bounding box center [714, 233] width 106 height 13
type input "******"
click at [806, 230] on input "Achternaam" at bounding box center [831, 233] width 106 height 13
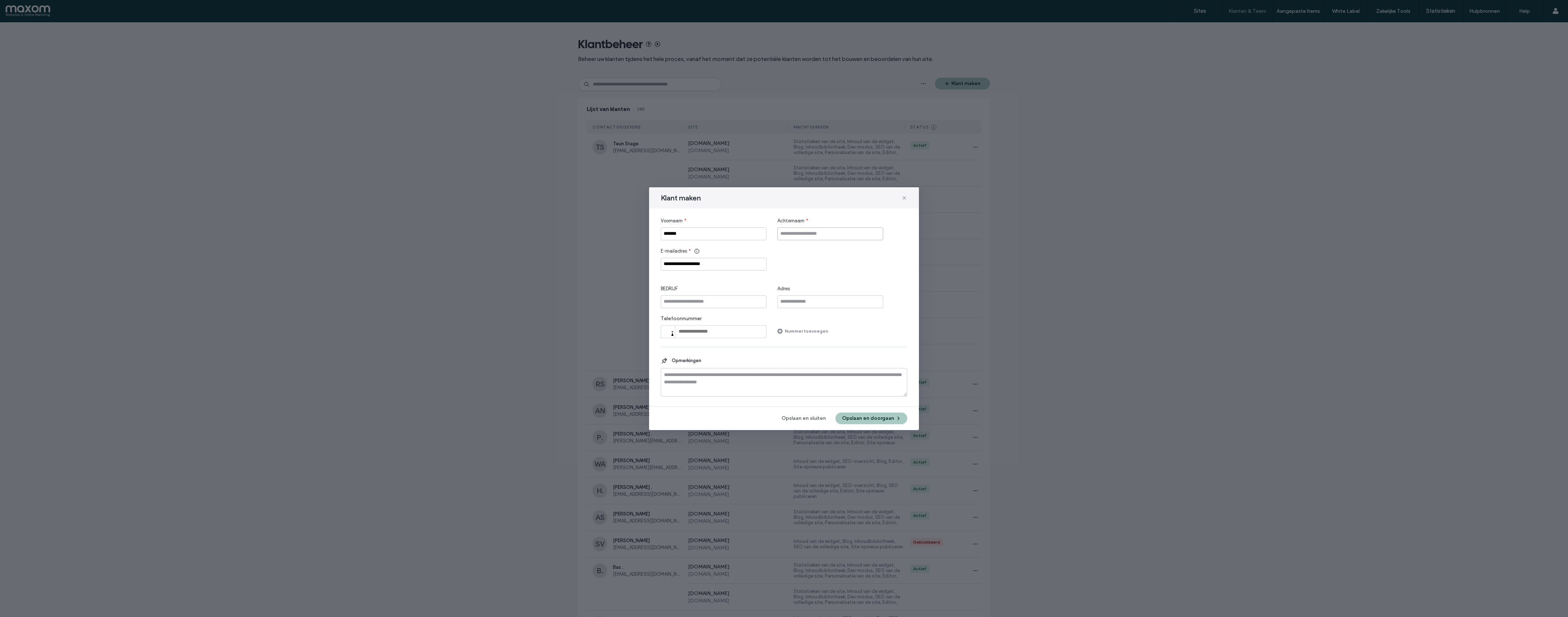
paste input "**********"
type input "**********"
click at [706, 301] on input "BEDRIJF" at bounding box center [714, 301] width 106 height 13
type input "**********"
click at [879, 422] on button "Opslaan en doorgaan" at bounding box center [871, 418] width 72 height 12
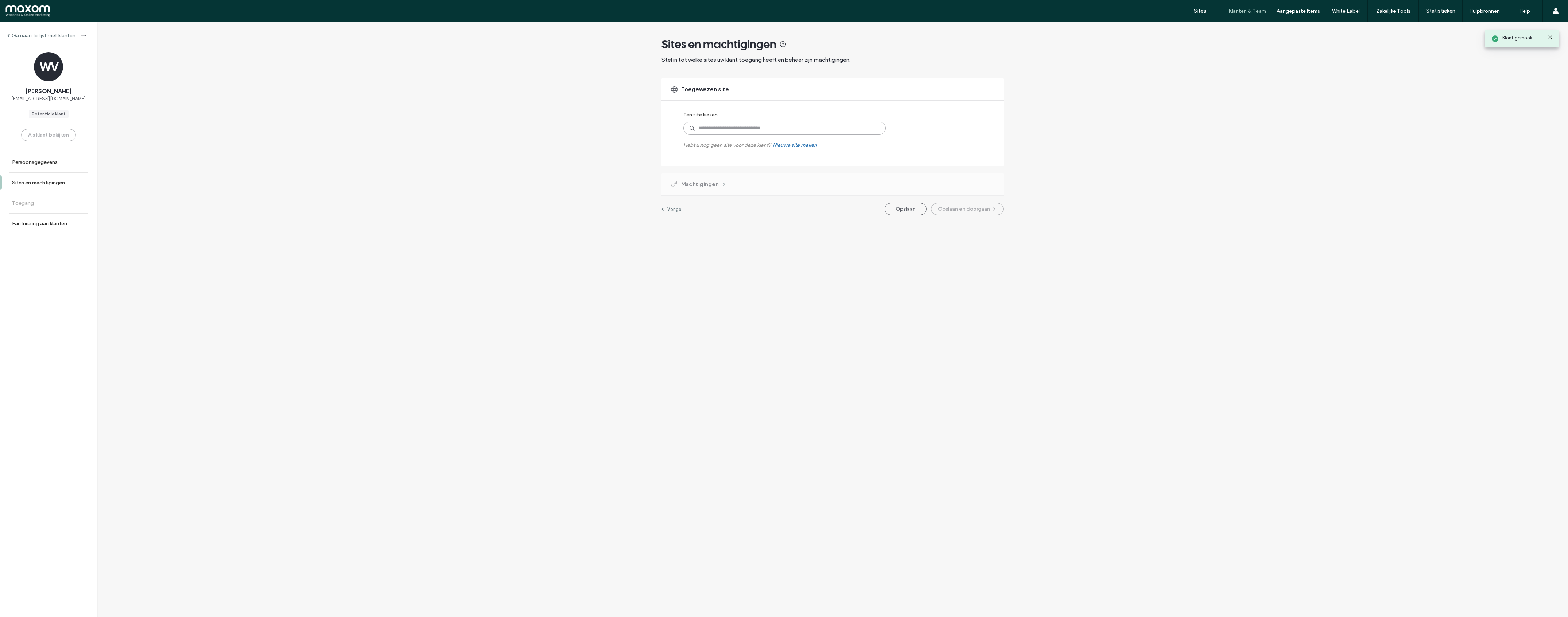
click at [819, 129] on input at bounding box center [784, 128] width 202 height 13
type input "****"
click at [796, 153] on label "https://www.game-empire.nl" at bounding box center [798, 152] width 162 height 6
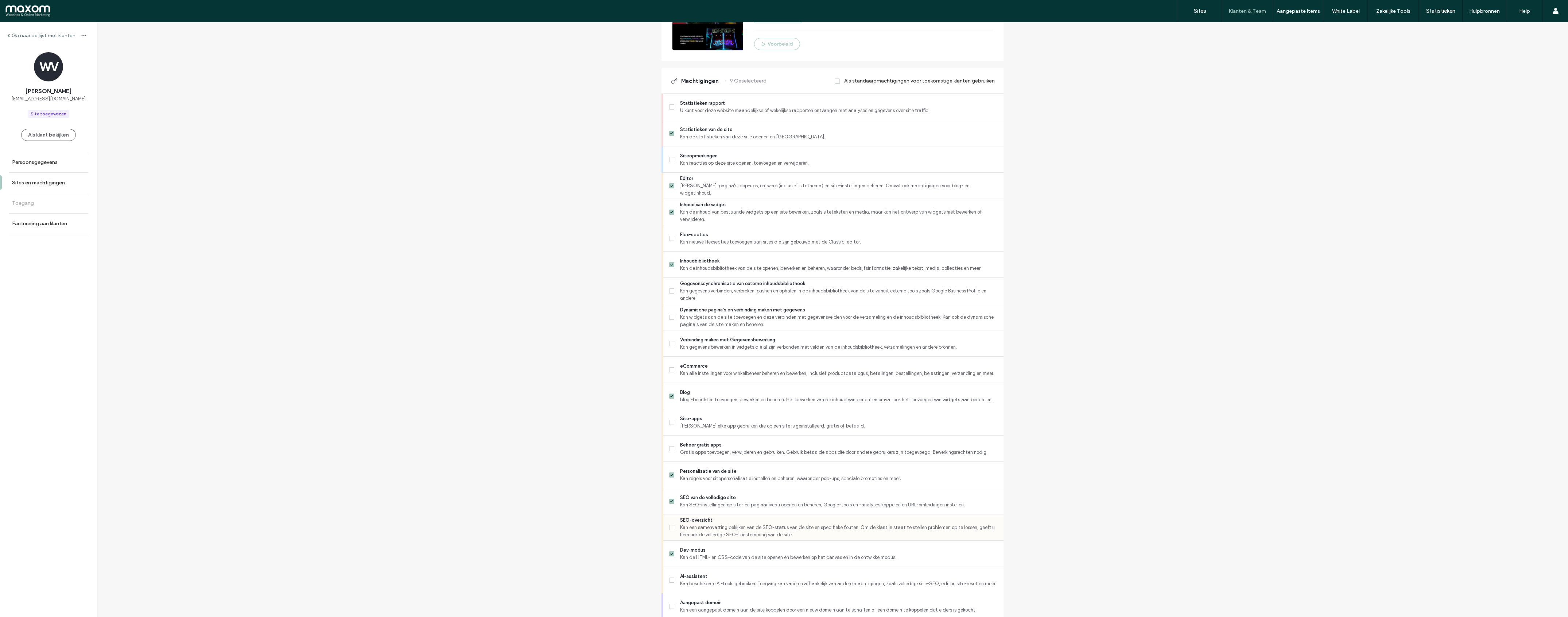
scroll to position [276, 0]
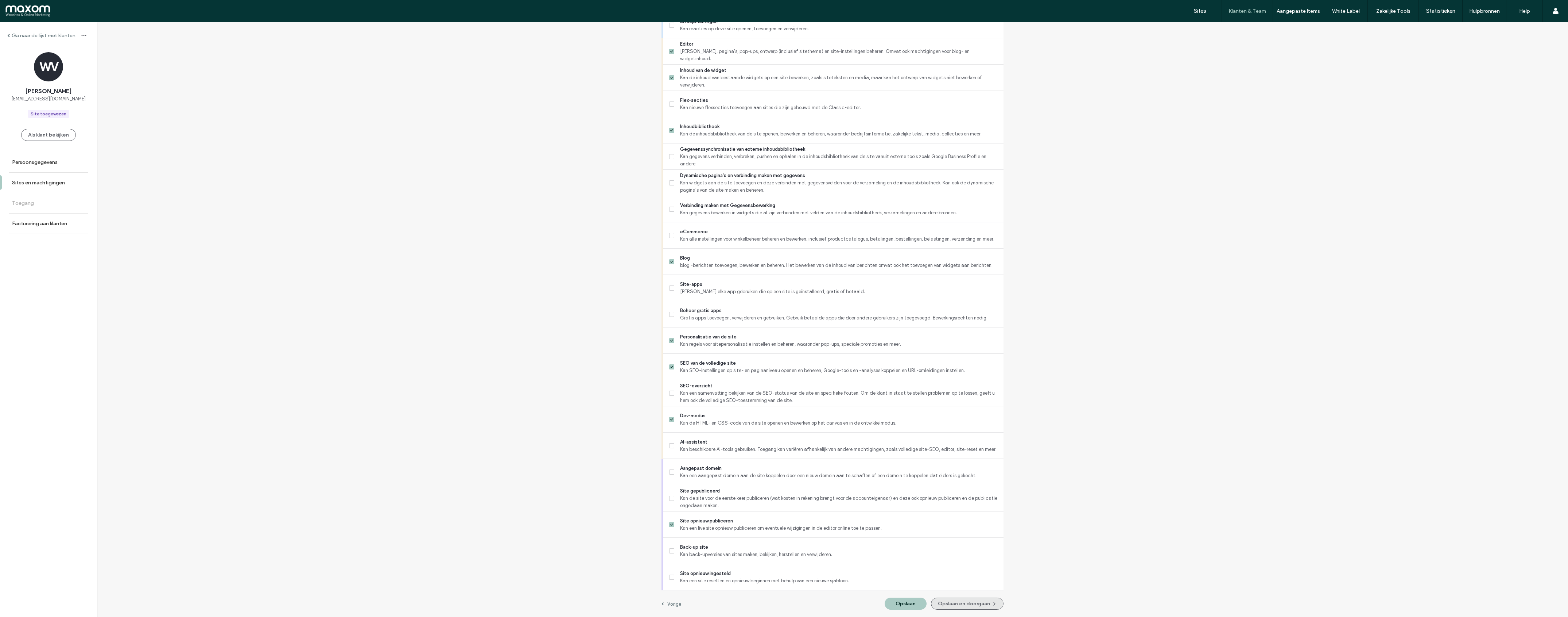
click at [959, 602] on button "Opslaan en doorgaan" at bounding box center [968, 603] width 73 height 12
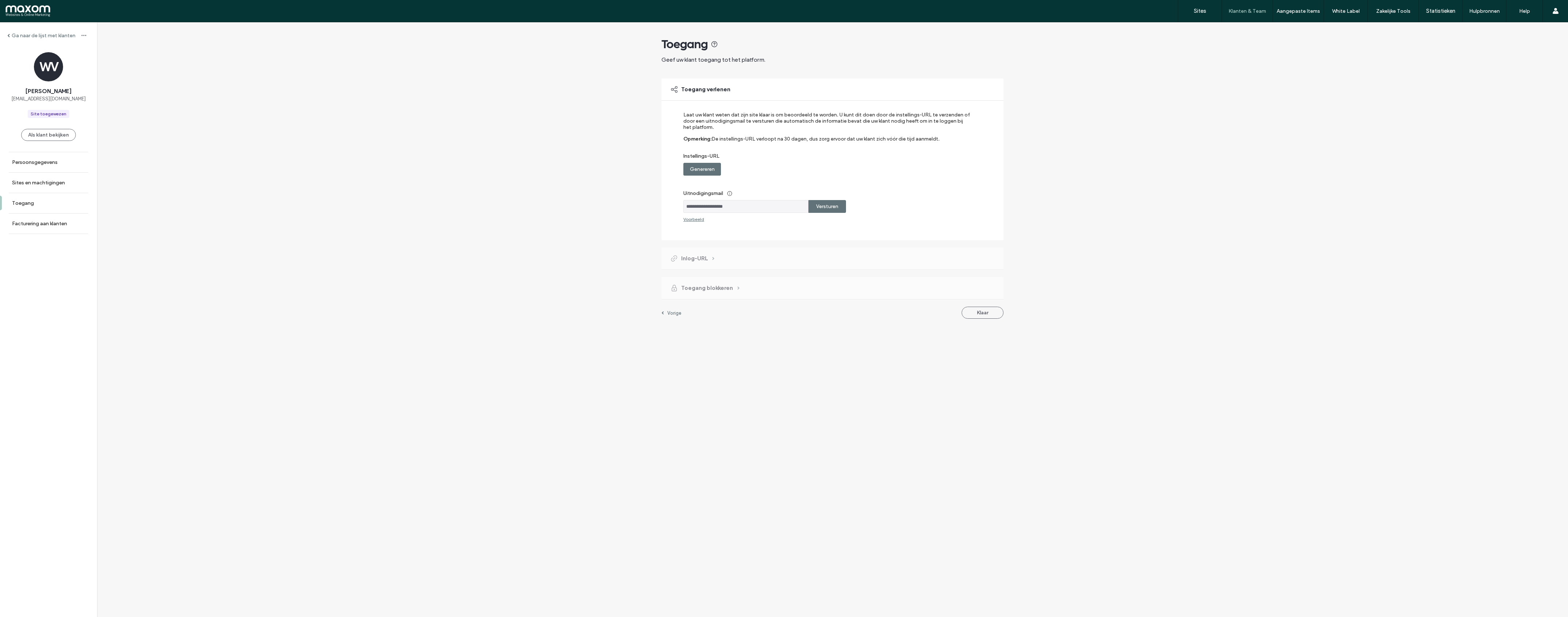
click at [829, 207] on label "Versturen" at bounding box center [827, 206] width 23 height 14
click at [997, 357] on button "Klaar" at bounding box center [983, 361] width 42 height 12
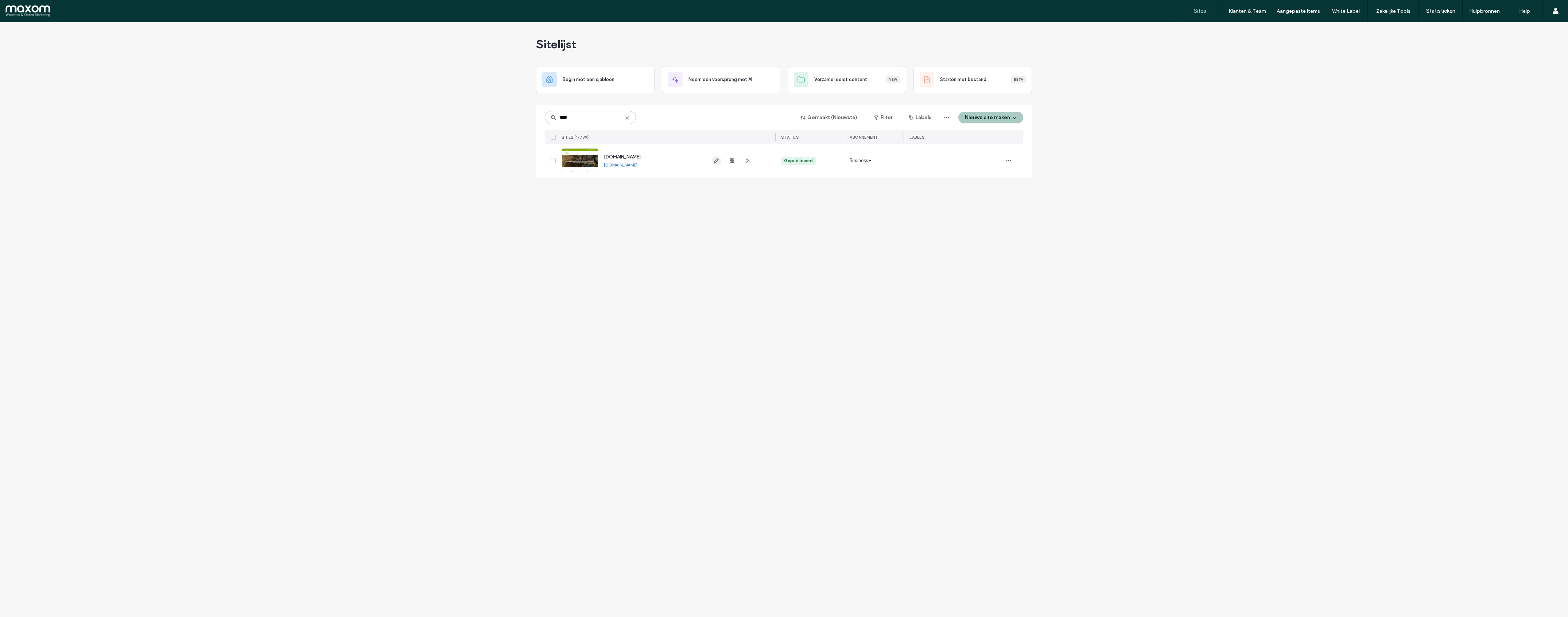
type input "****"
click at [716, 161] on icon "button" at bounding box center [717, 161] width 6 height 6
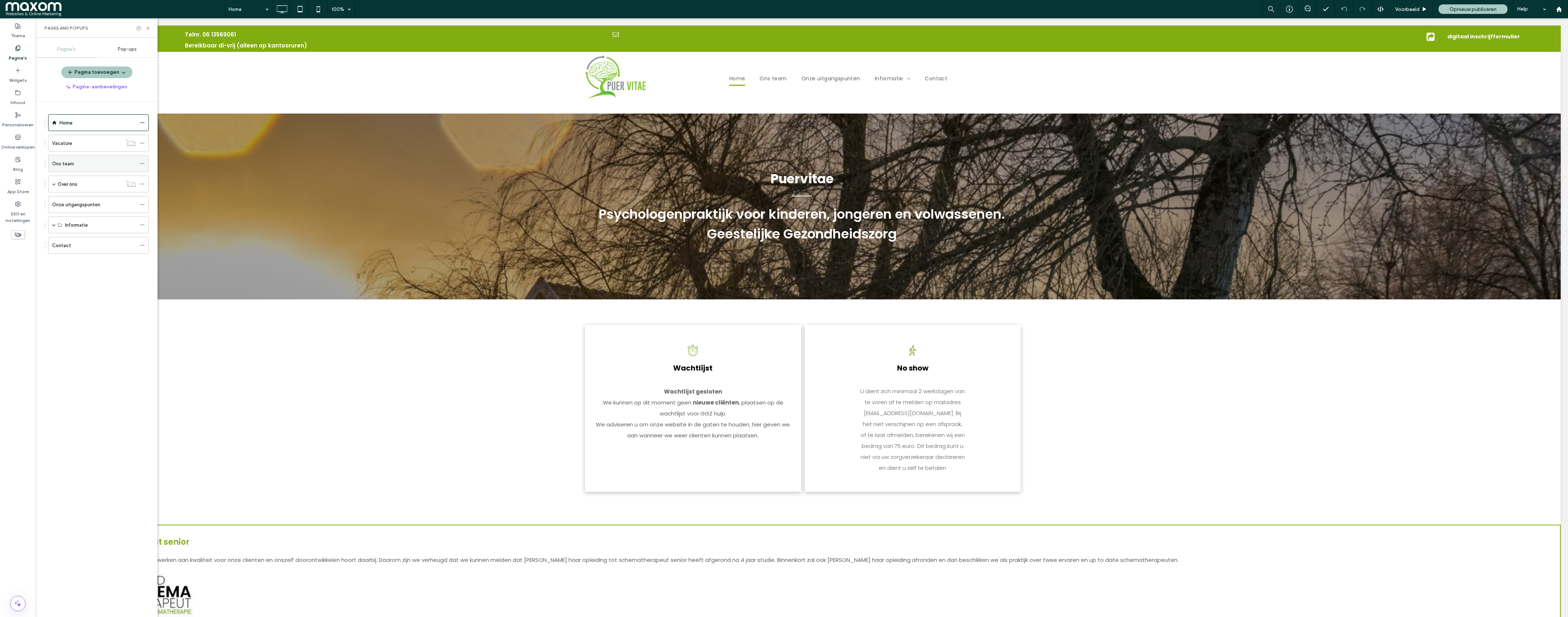
click at [66, 160] on label "Ons team" at bounding box center [63, 163] width 22 height 13
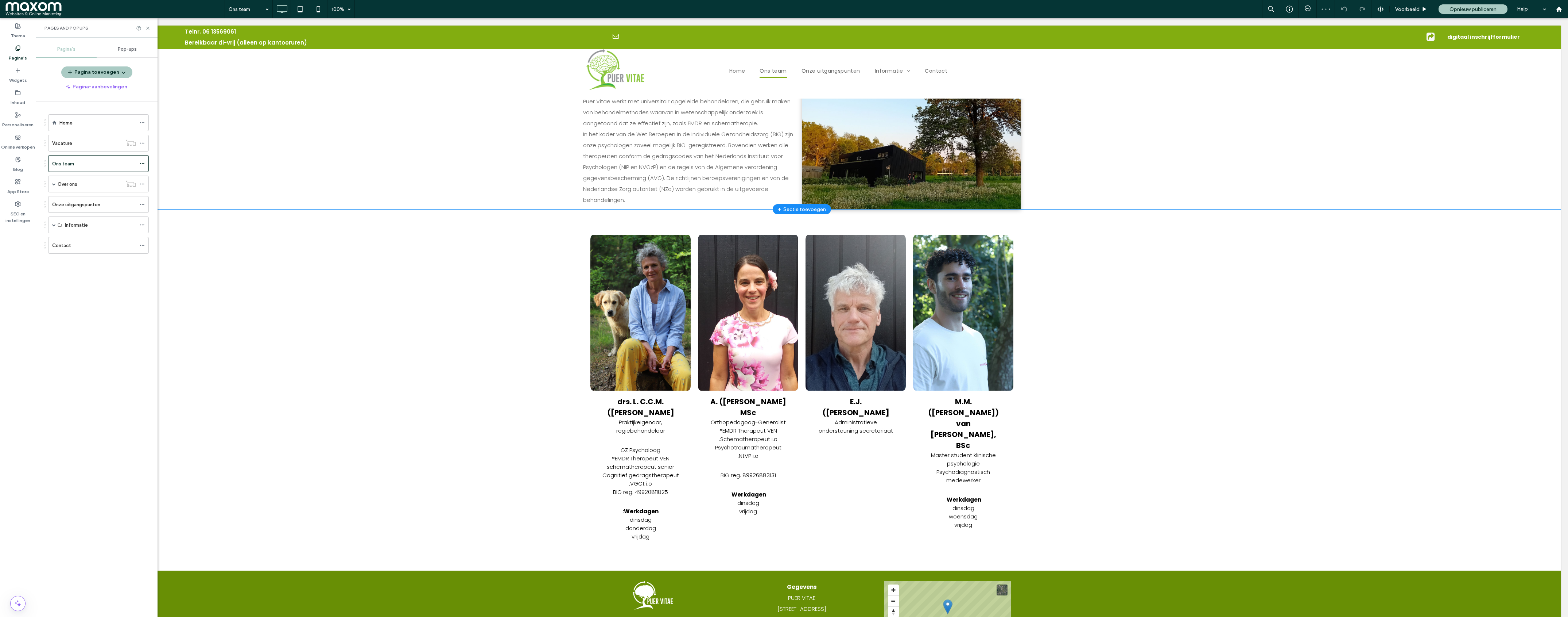
scroll to position [188, 0]
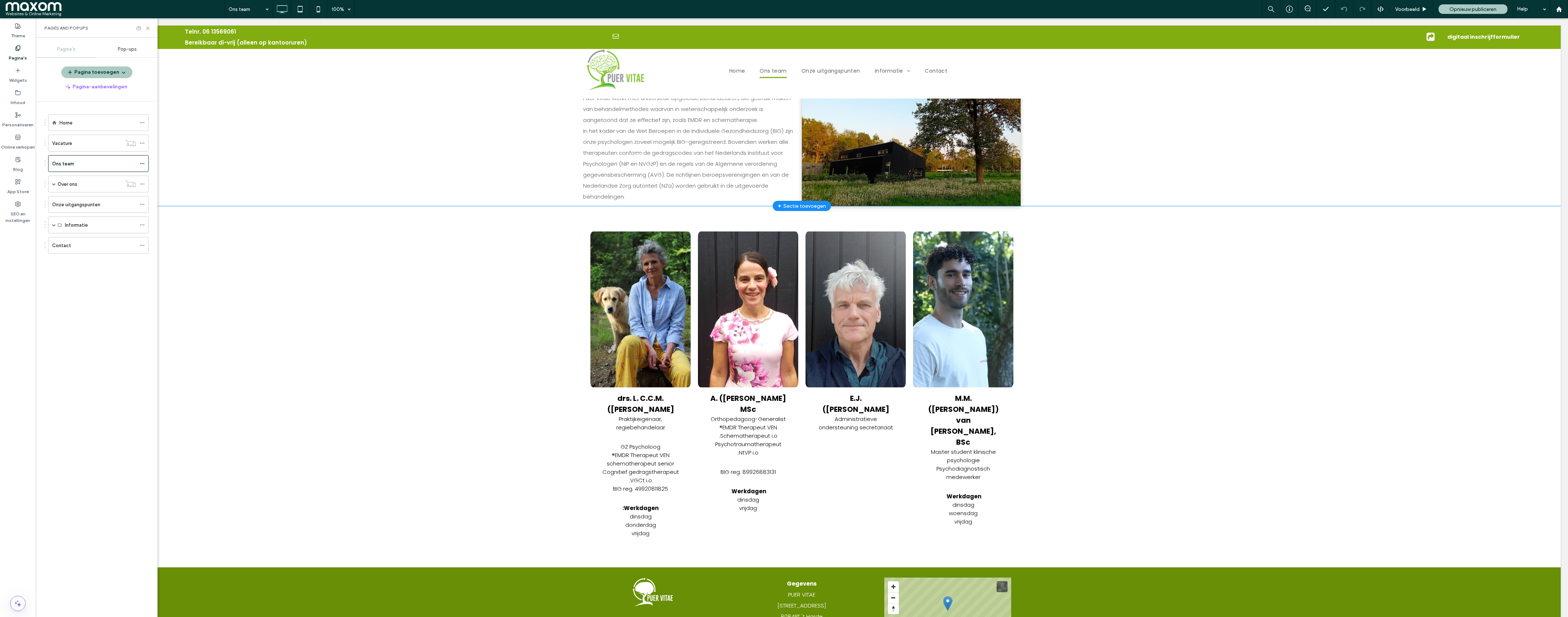
click at [806, 202] on div "+ Sectie toevoegen" at bounding box center [801, 206] width 48 height 8
click at [811, 258] on div "Ontworpen" at bounding box center [802, 264] width 33 height 16
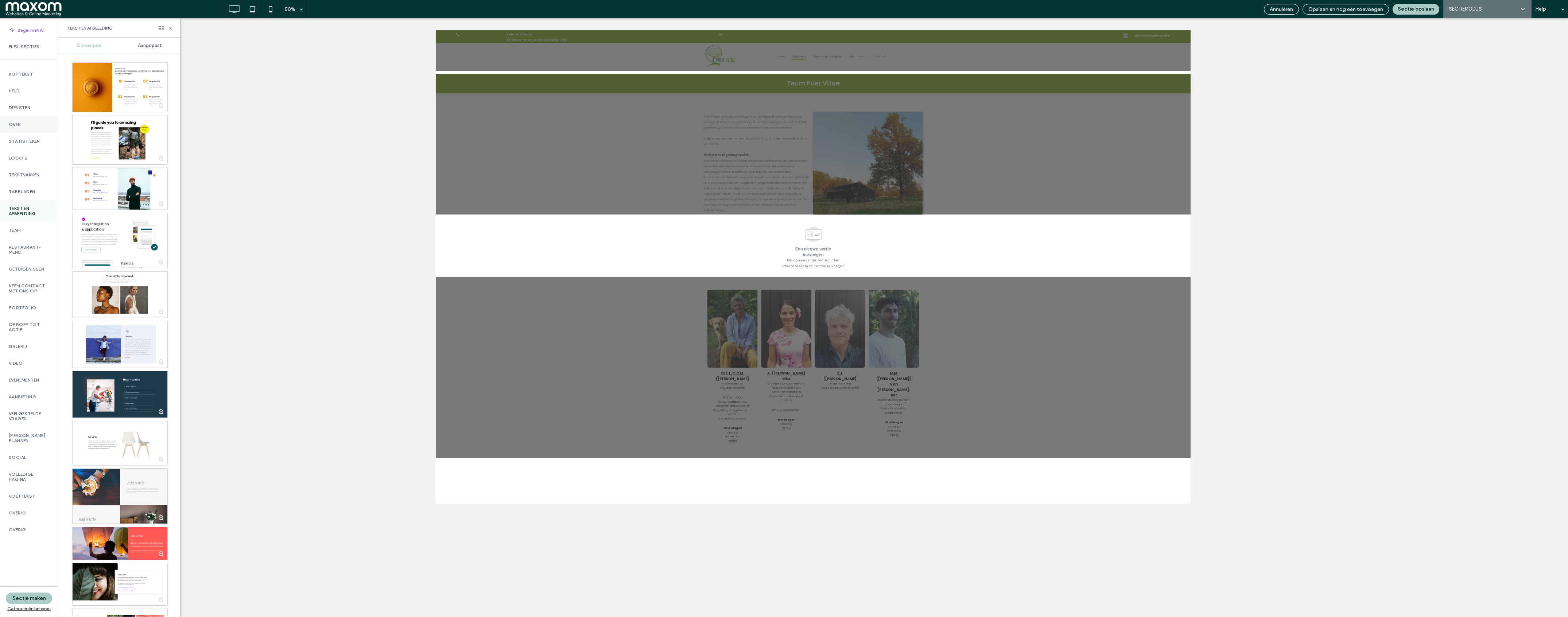
click at [43, 129] on div "Over" at bounding box center [28, 124] width 58 height 17
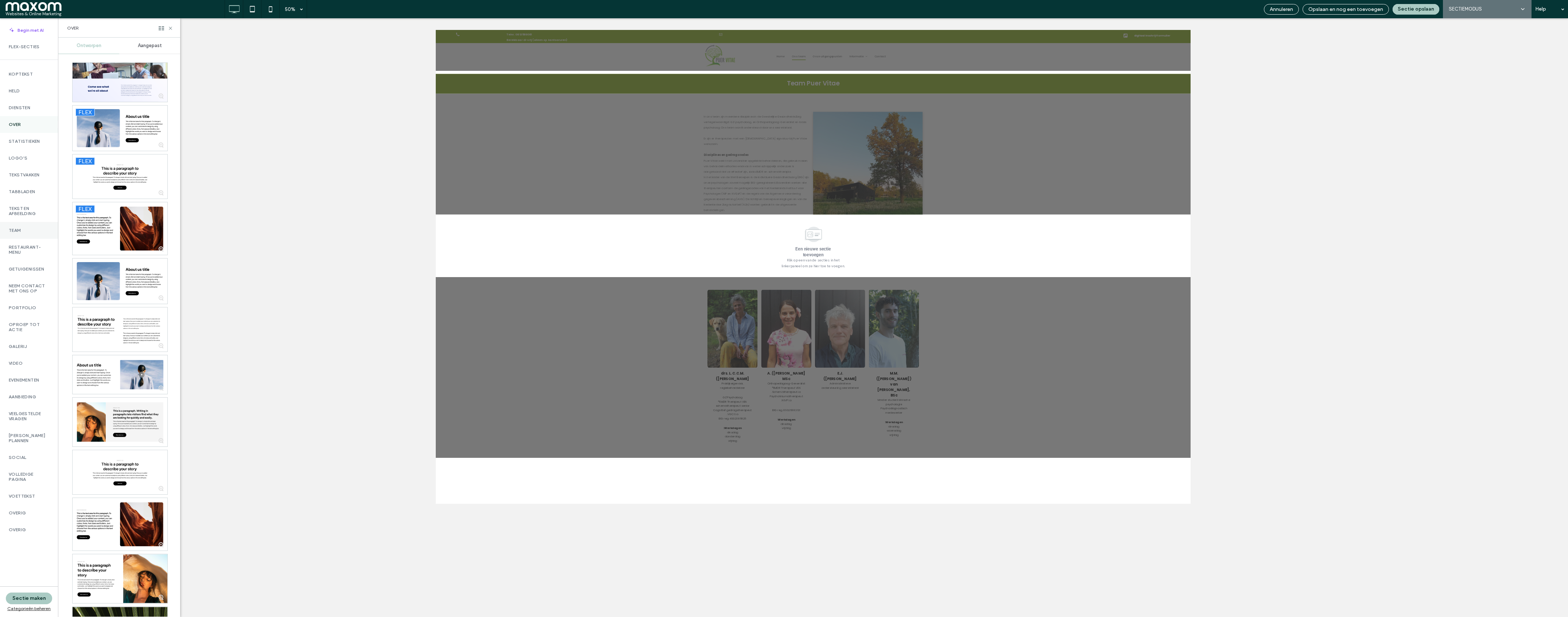
click at [26, 227] on div "Team" at bounding box center [28, 230] width 58 height 17
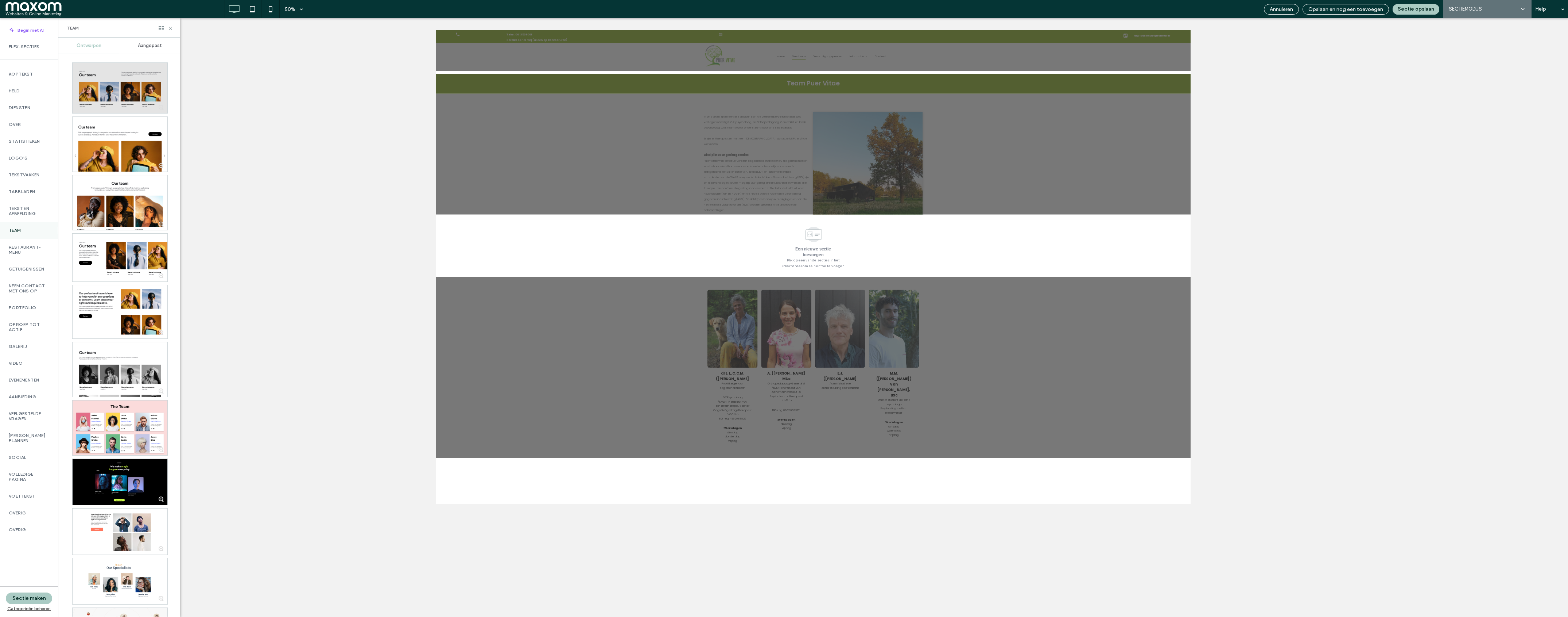
click at [99, 86] on div at bounding box center [120, 87] width 95 height 50
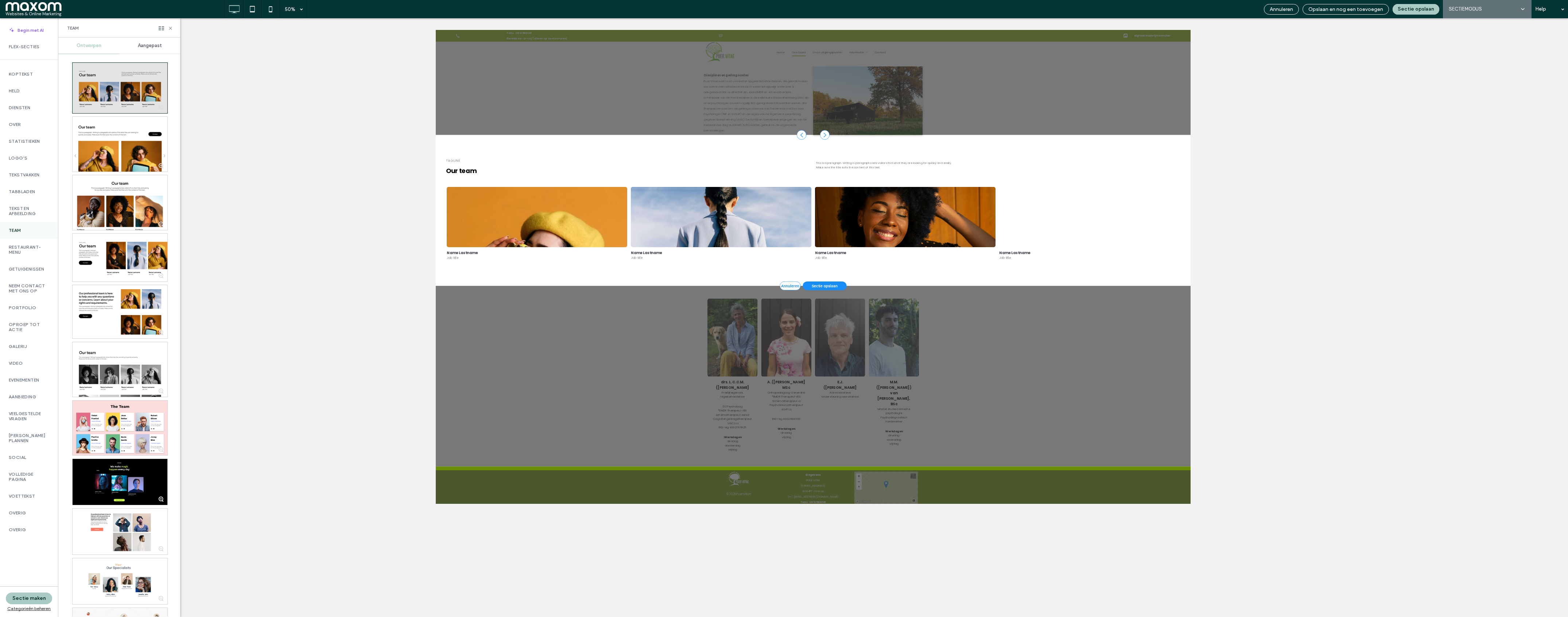
scroll to position [171, 0]
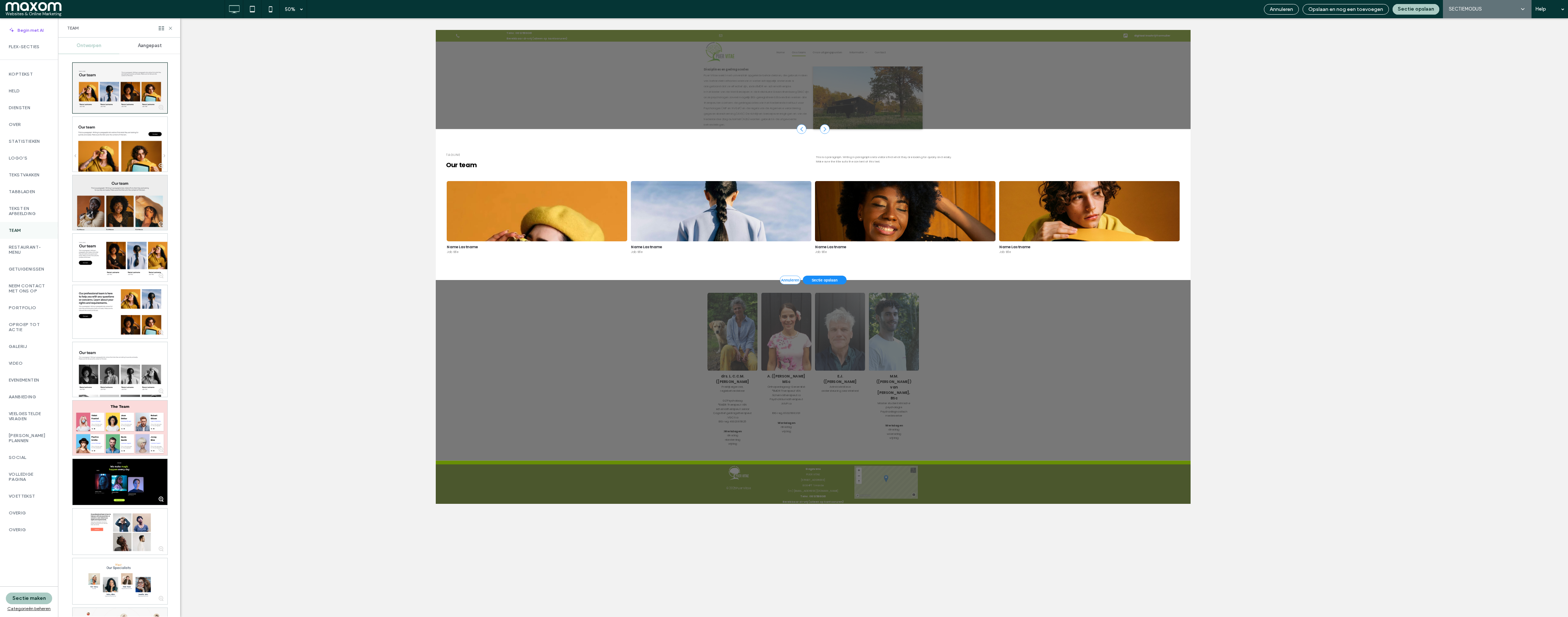
click at [123, 209] on div at bounding box center [120, 203] width 95 height 55
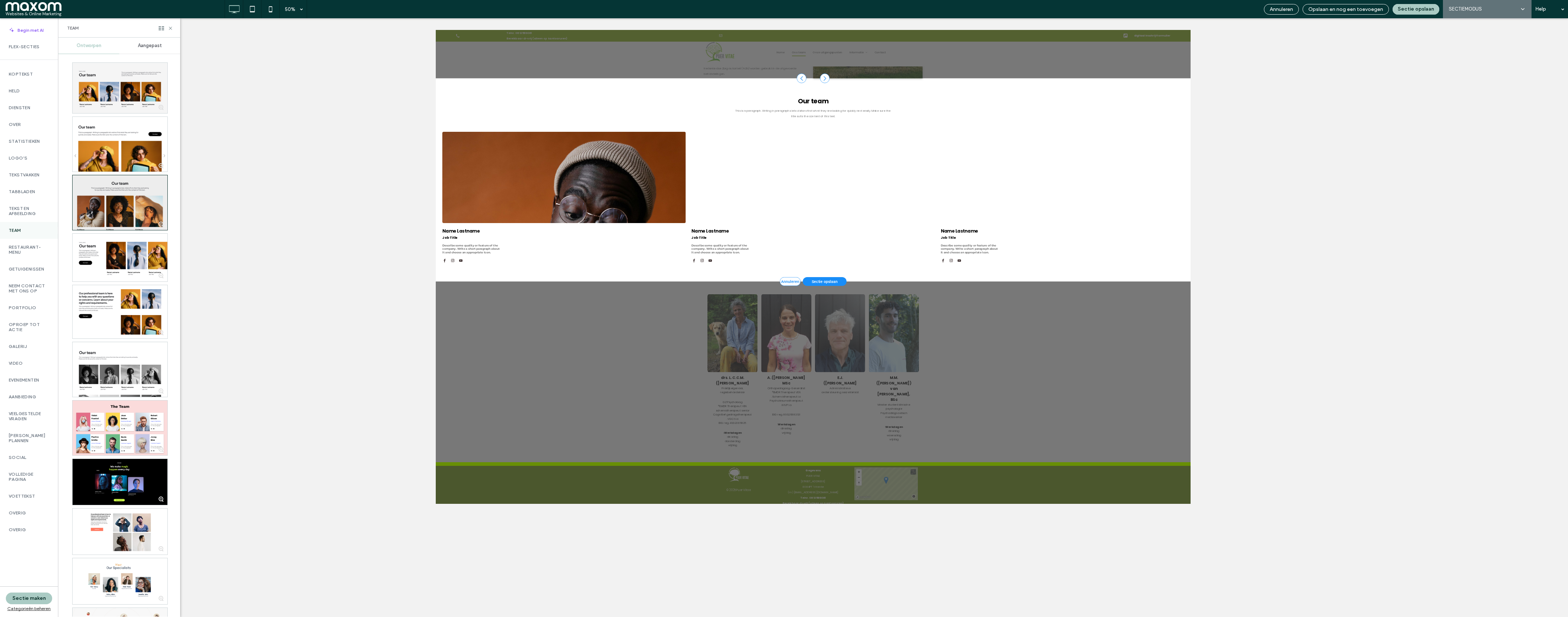
scroll to position [274, 0]
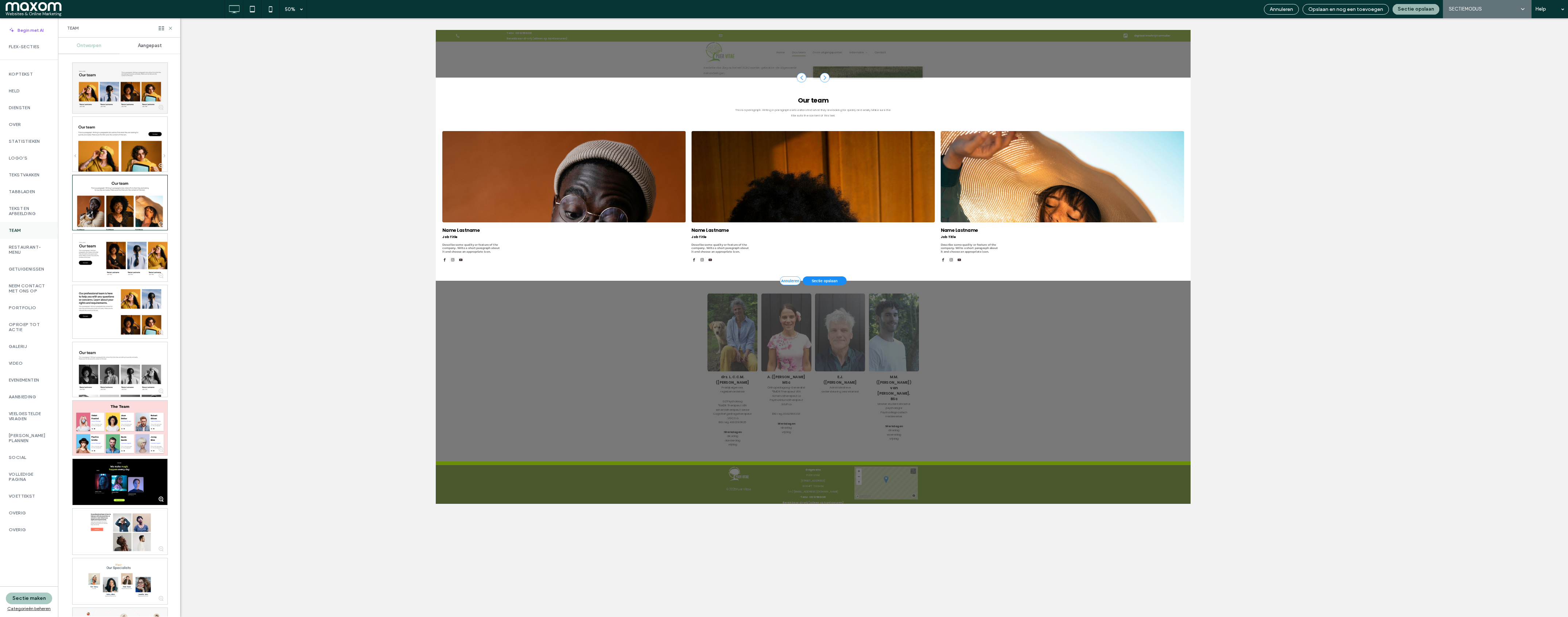
click at [1427, 12] on button "Sectie opslaan" at bounding box center [1416, 9] width 47 height 11
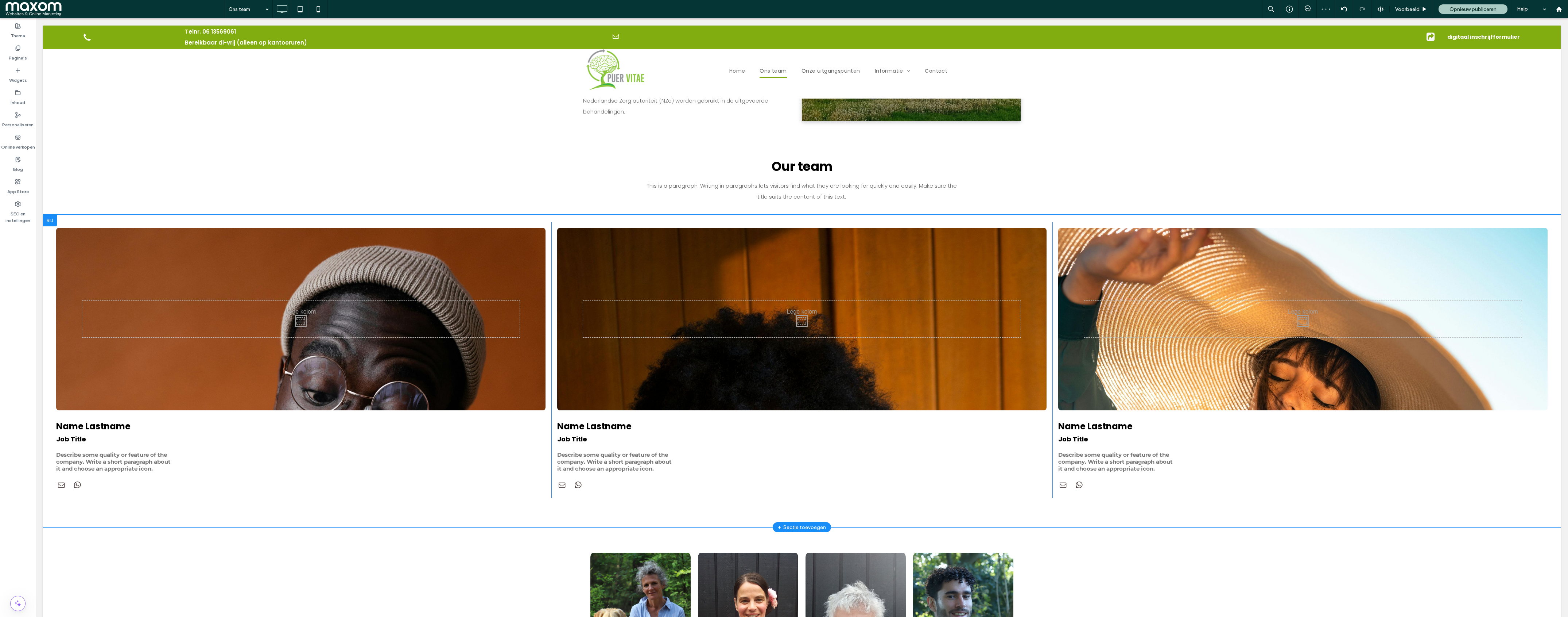
click at [51, 215] on div at bounding box center [50, 221] width 14 height 12
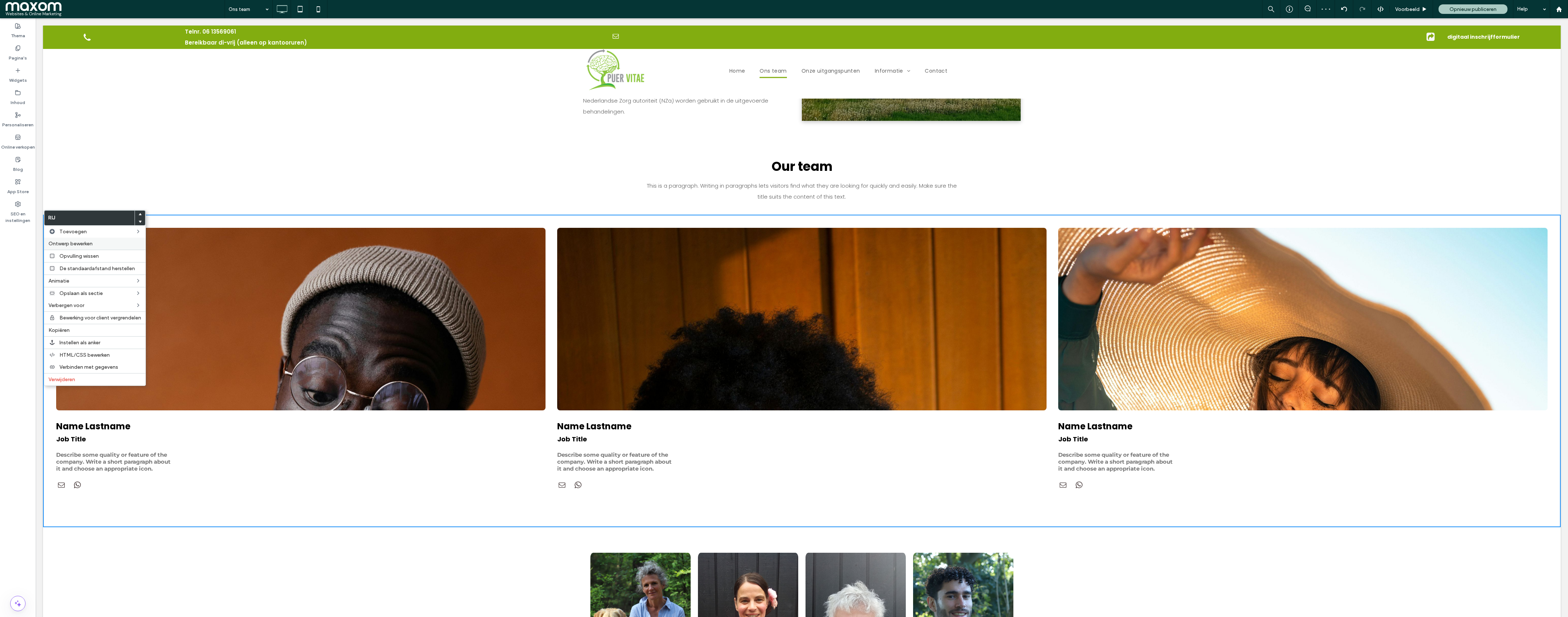
click at [84, 239] on div "Ontwerp bewerken" at bounding box center [94, 243] width 101 height 12
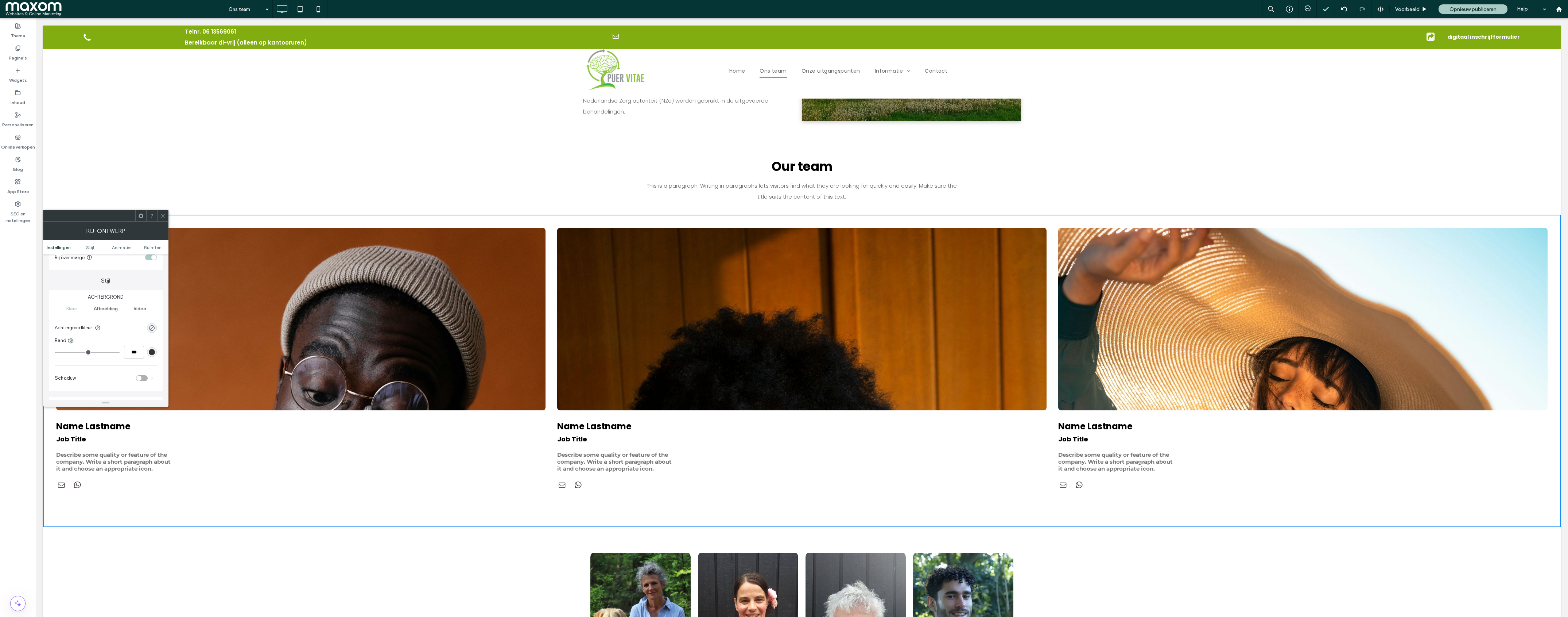
click at [155, 258] on div "toggle" at bounding box center [153, 257] width 5 height 5
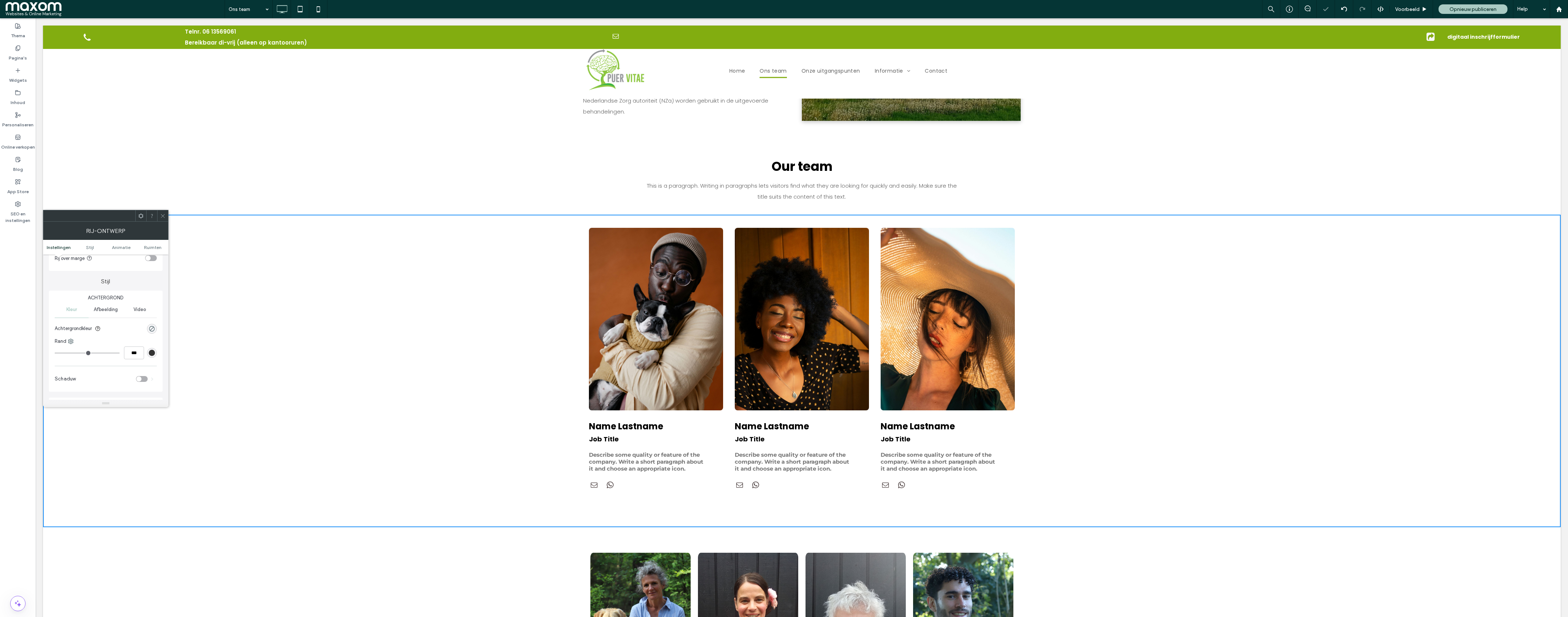
click at [160, 214] on icon at bounding box center [163, 216] width 6 height 6
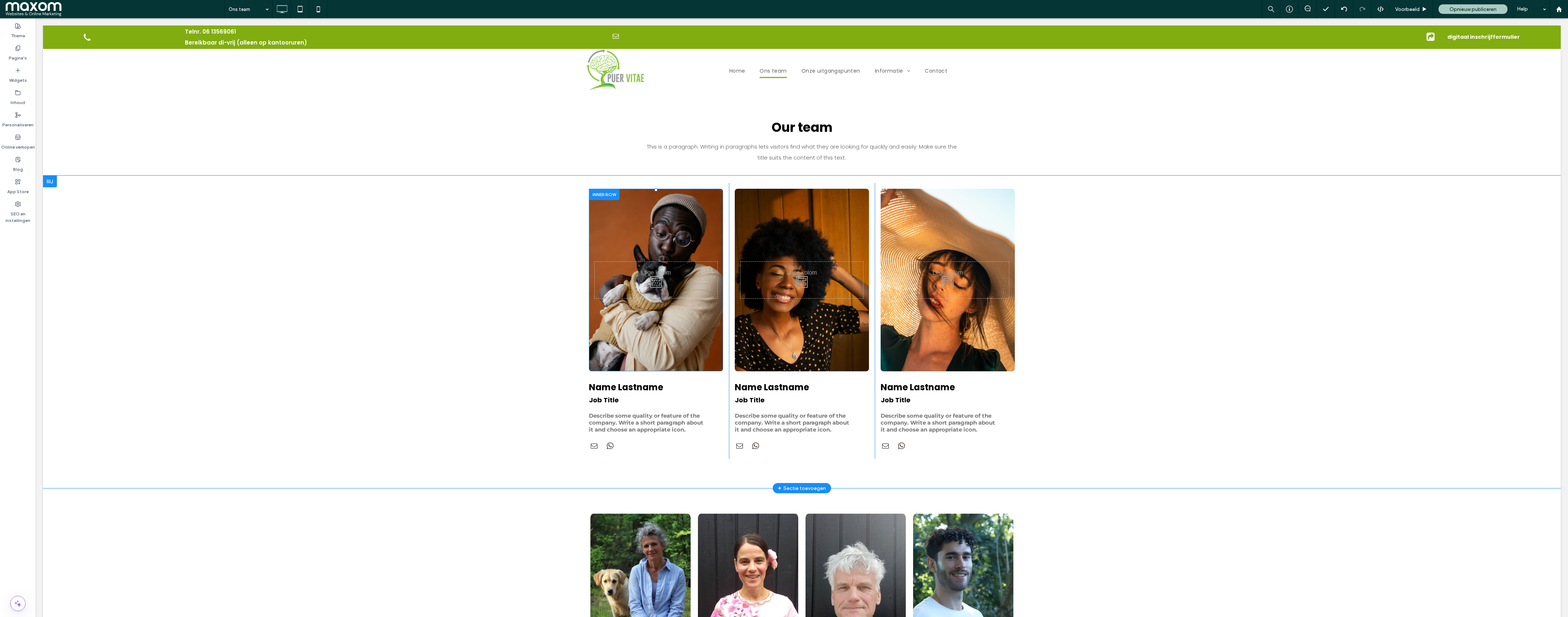
scroll to position [297, 0]
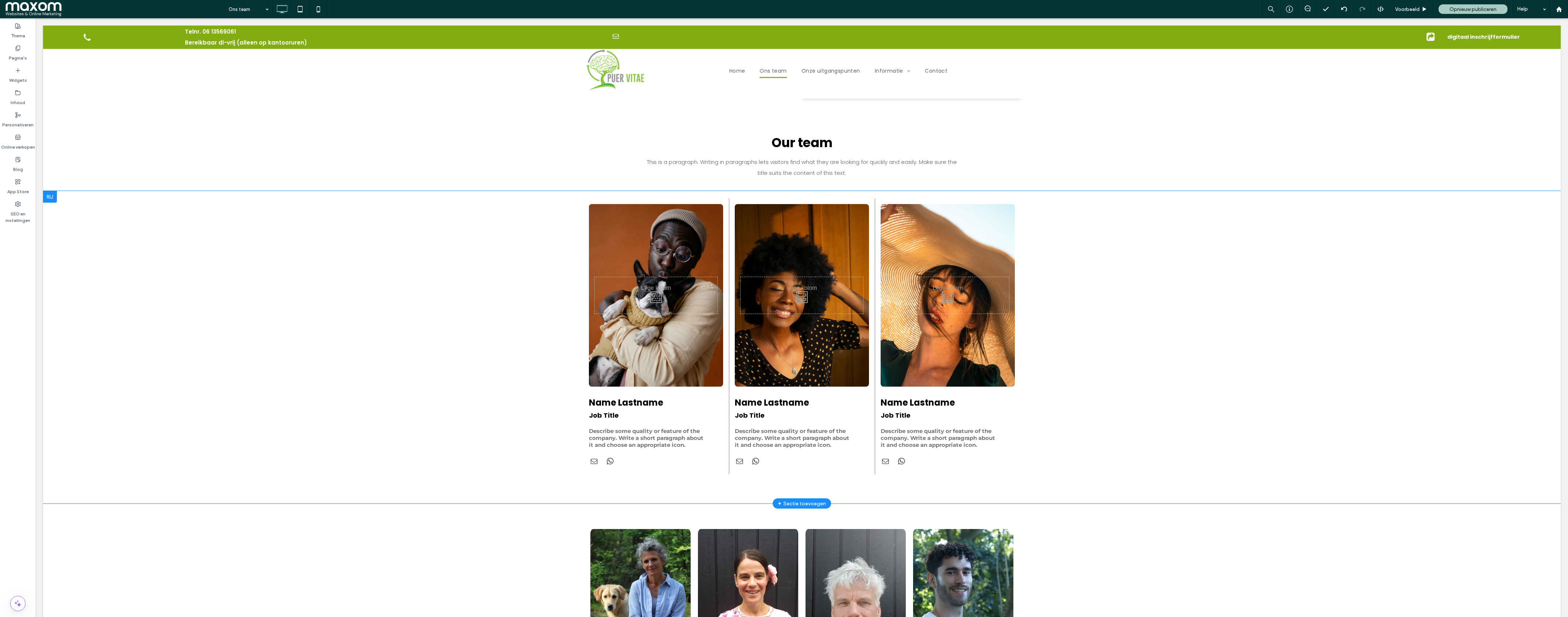
click at [51, 191] on div at bounding box center [50, 197] width 14 height 12
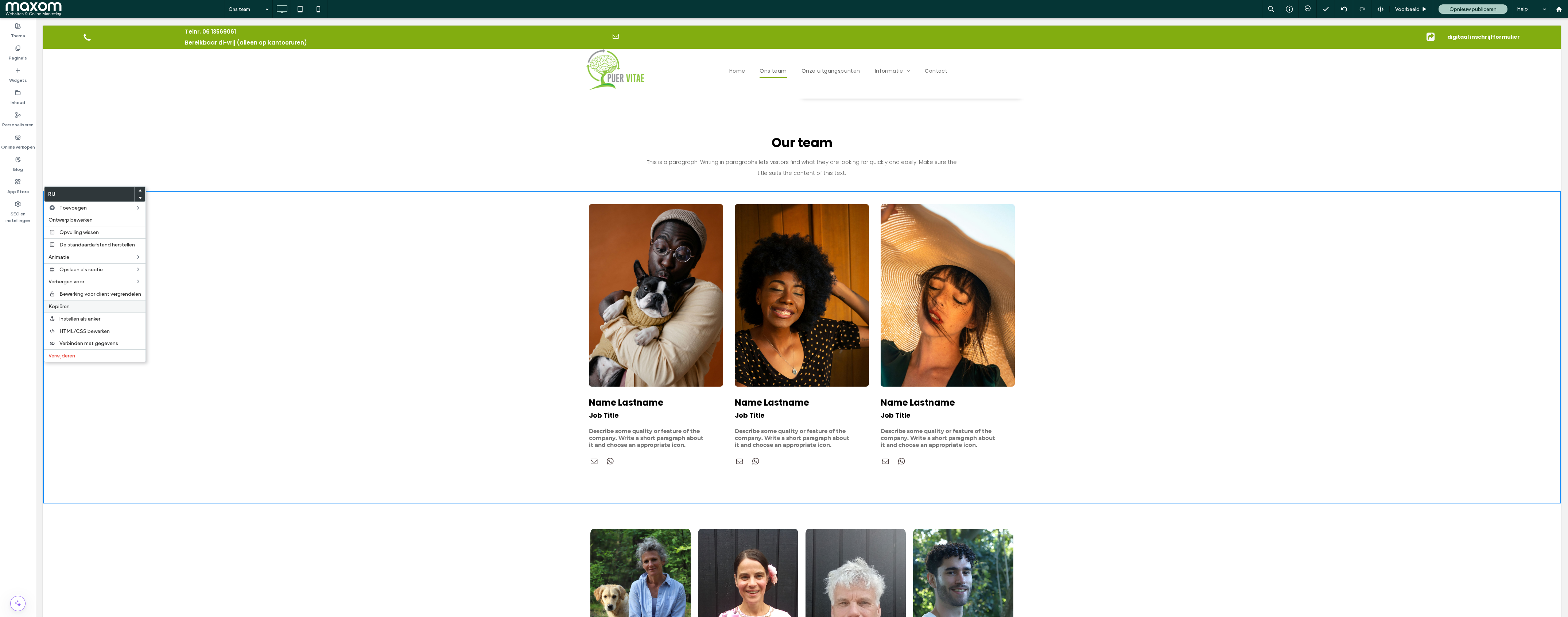
click at [74, 307] on label "Kopiëren" at bounding box center [94, 306] width 92 height 6
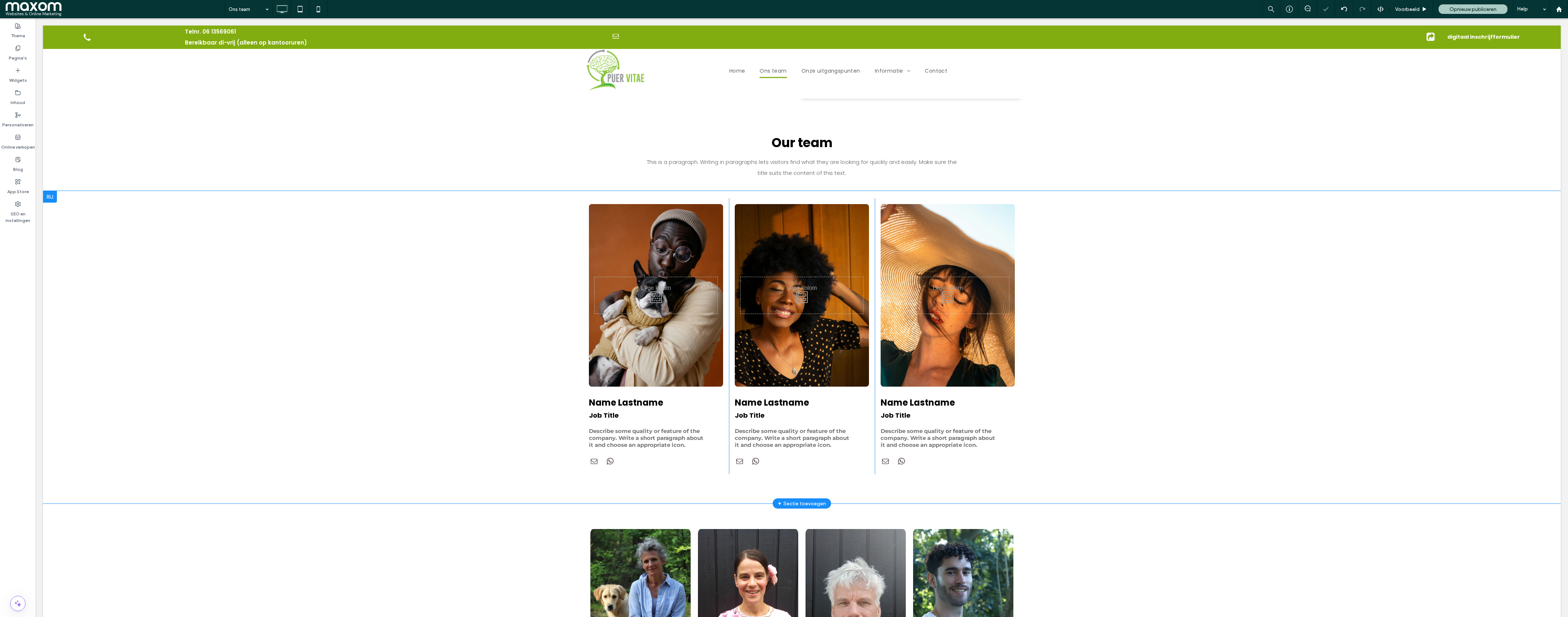
click at [56, 192] on div at bounding box center [50, 197] width 14 height 12
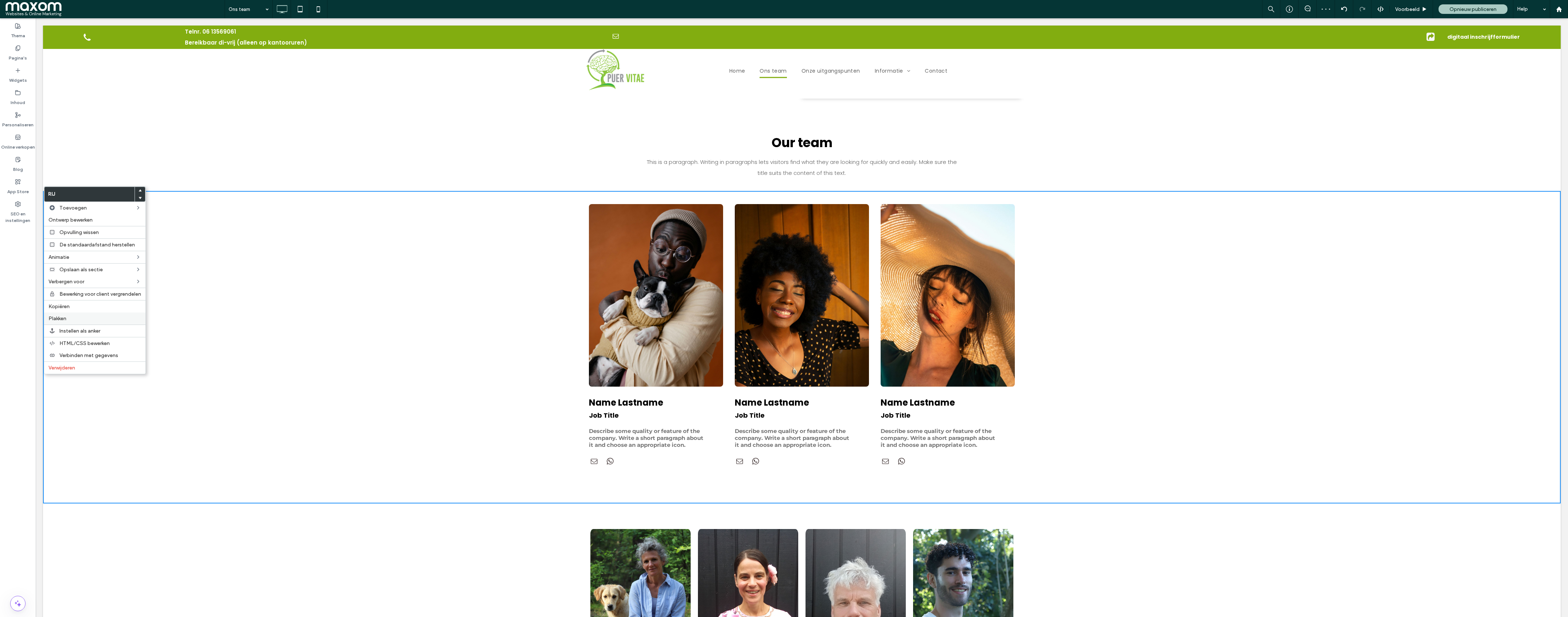
click at [76, 315] on div "Plakken" at bounding box center [94, 318] width 101 height 12
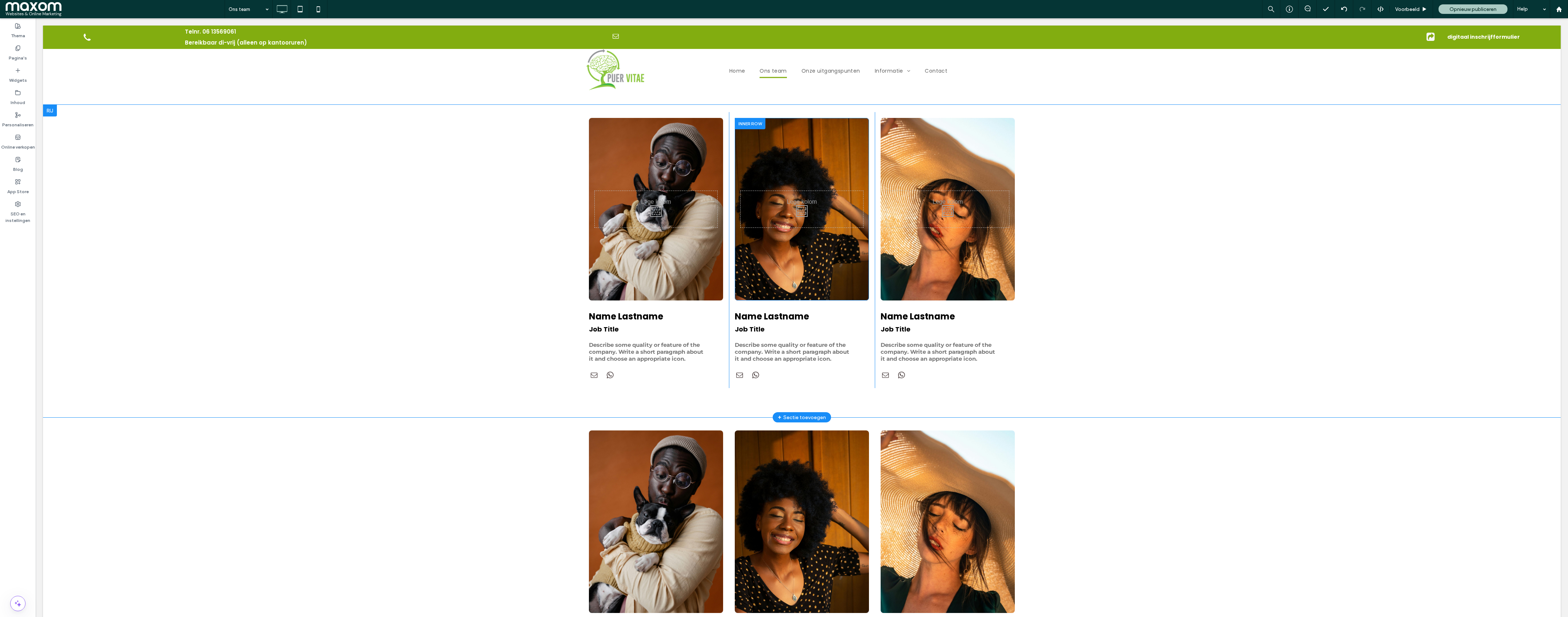
scroll to position [316, 0]
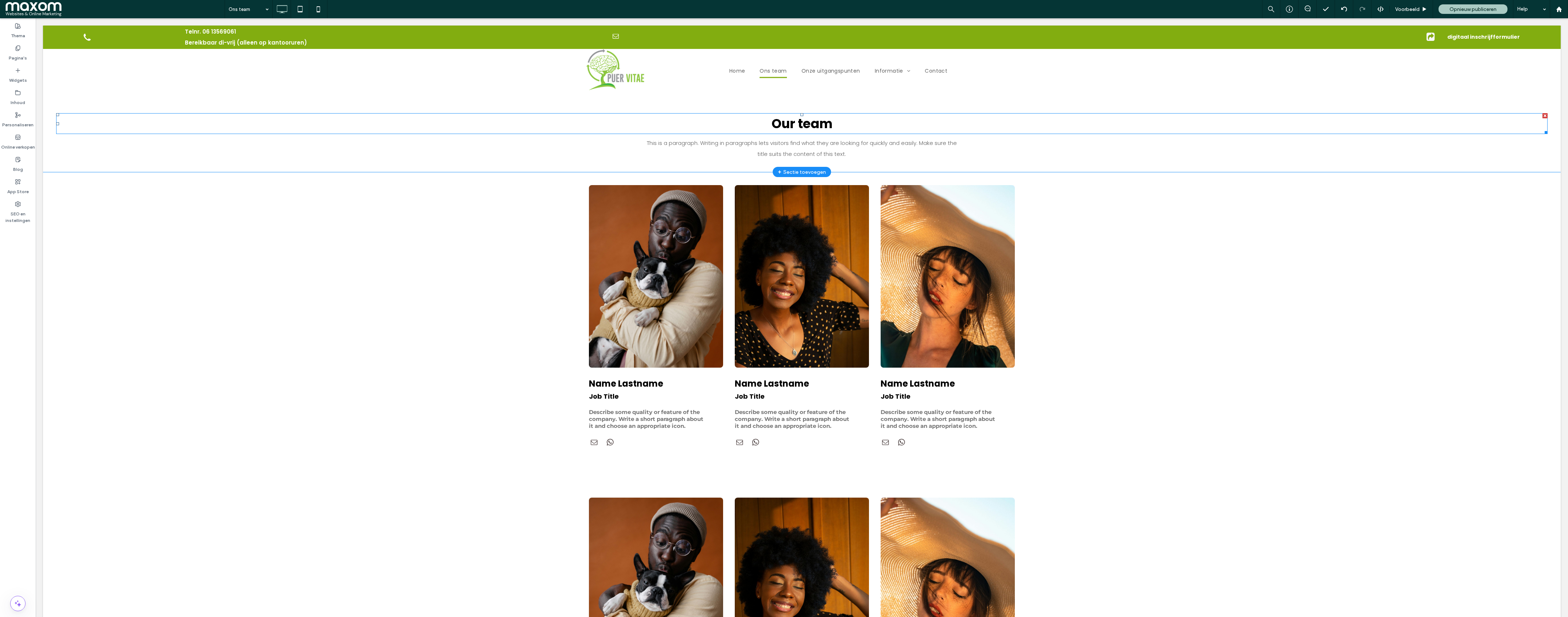
click at [816, 124] on span "Our team" at bounding box center [802, 124] width 61 height 18
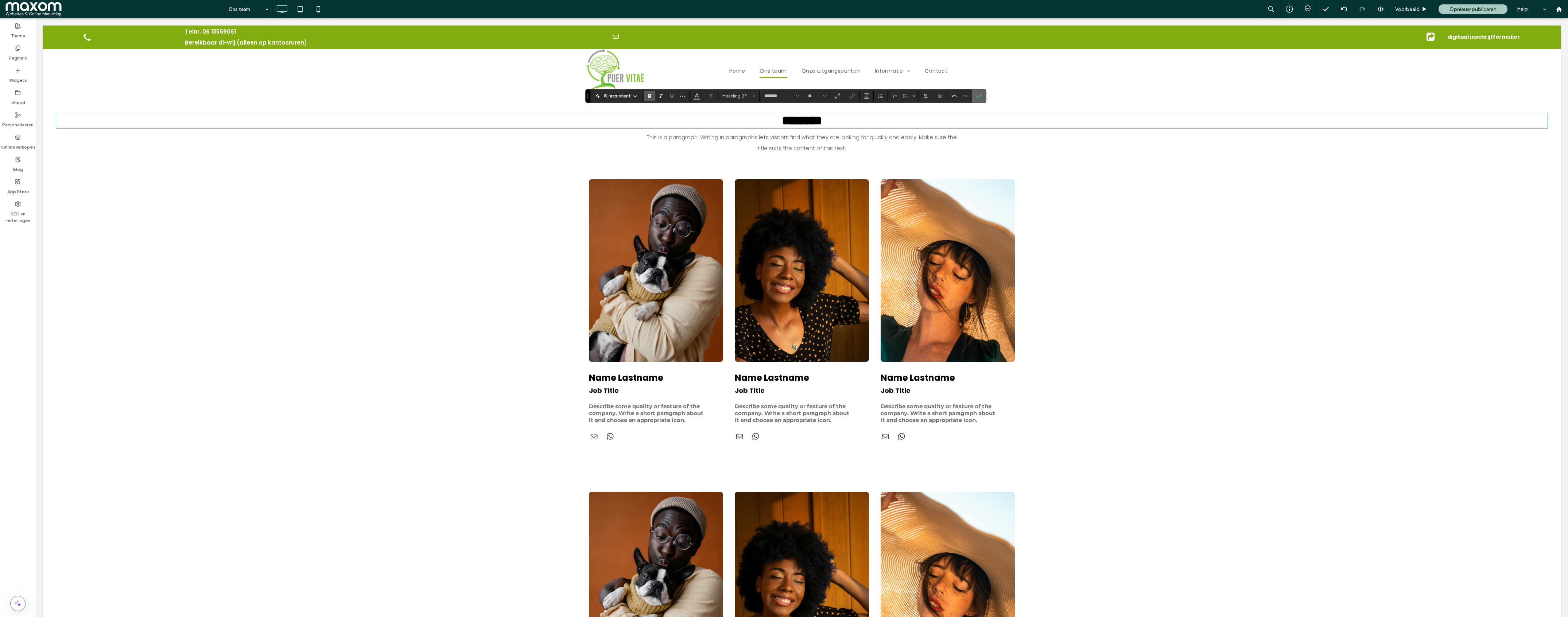
click at [978, 97] on icon "Bevestigen" at bounding box center [980, 96] width 6 height 6
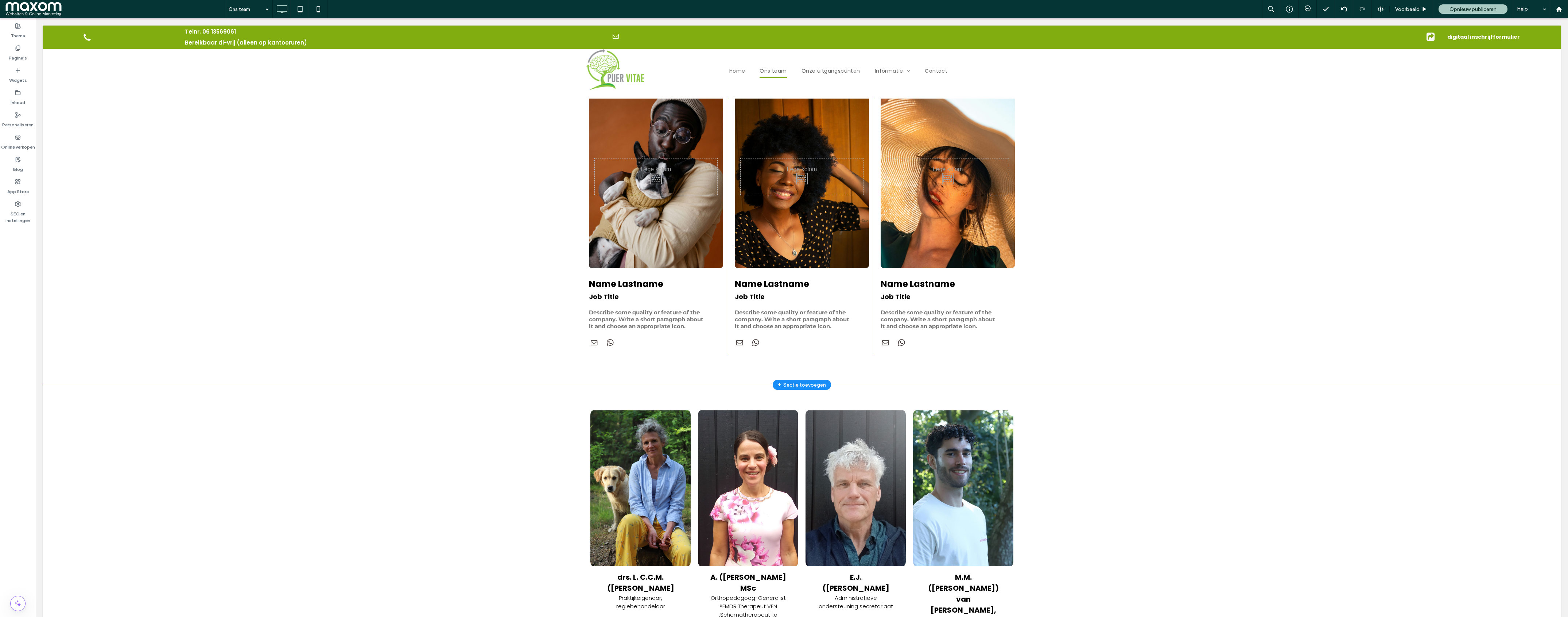
scroll to position [643, 0]
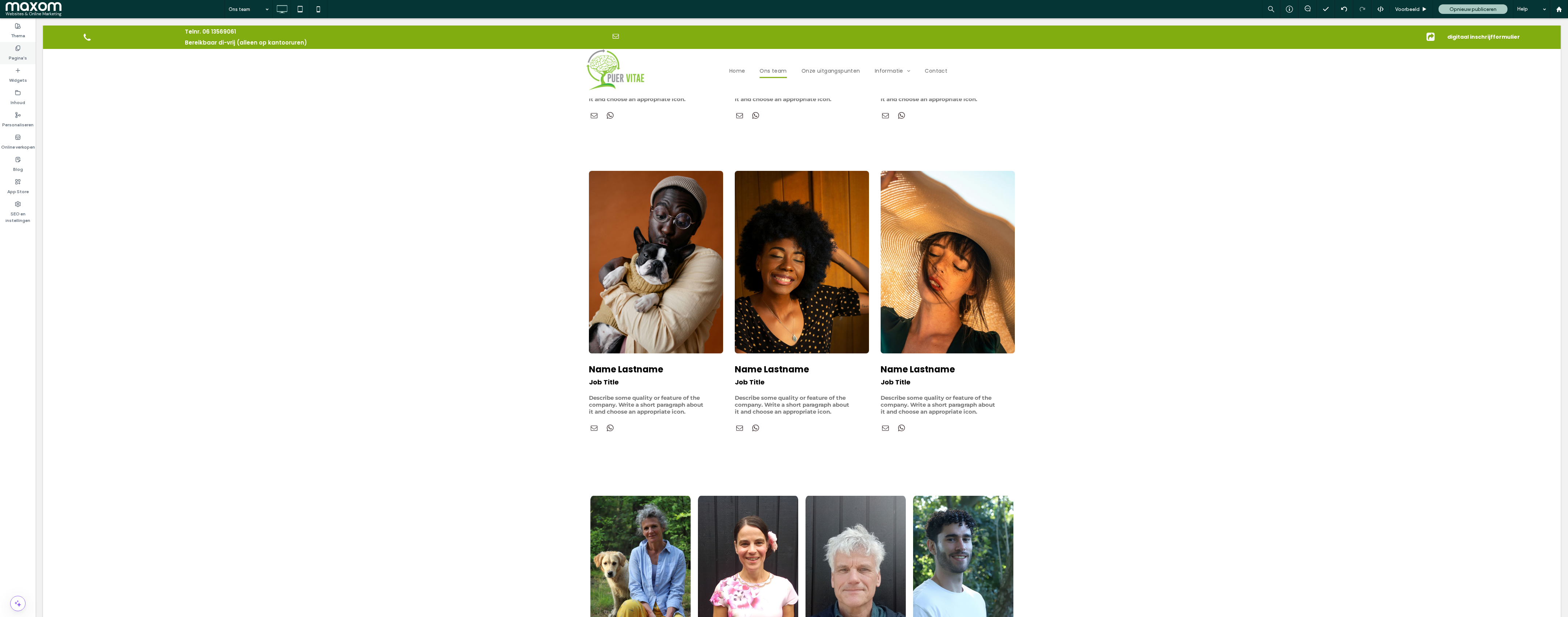
click at [21, 59] on label "Pagina's" at bounding box center [18, 56] width 19 height 10
click at [147, 27] on icon at bounding box center [148, 28] width 6 height 6
click at [22, 53] on label "Pagina's" at bounding box center [18, 56] width 19 height 10
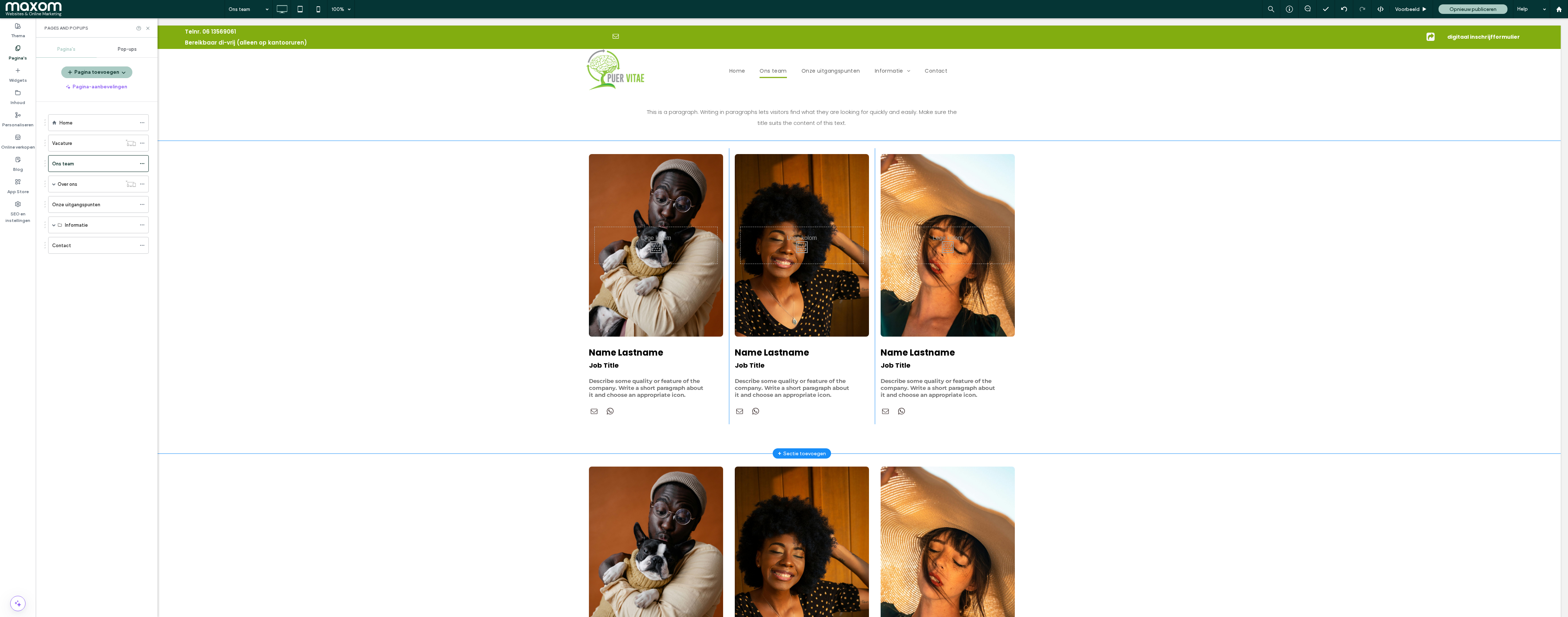
scroll to position [346, 0]
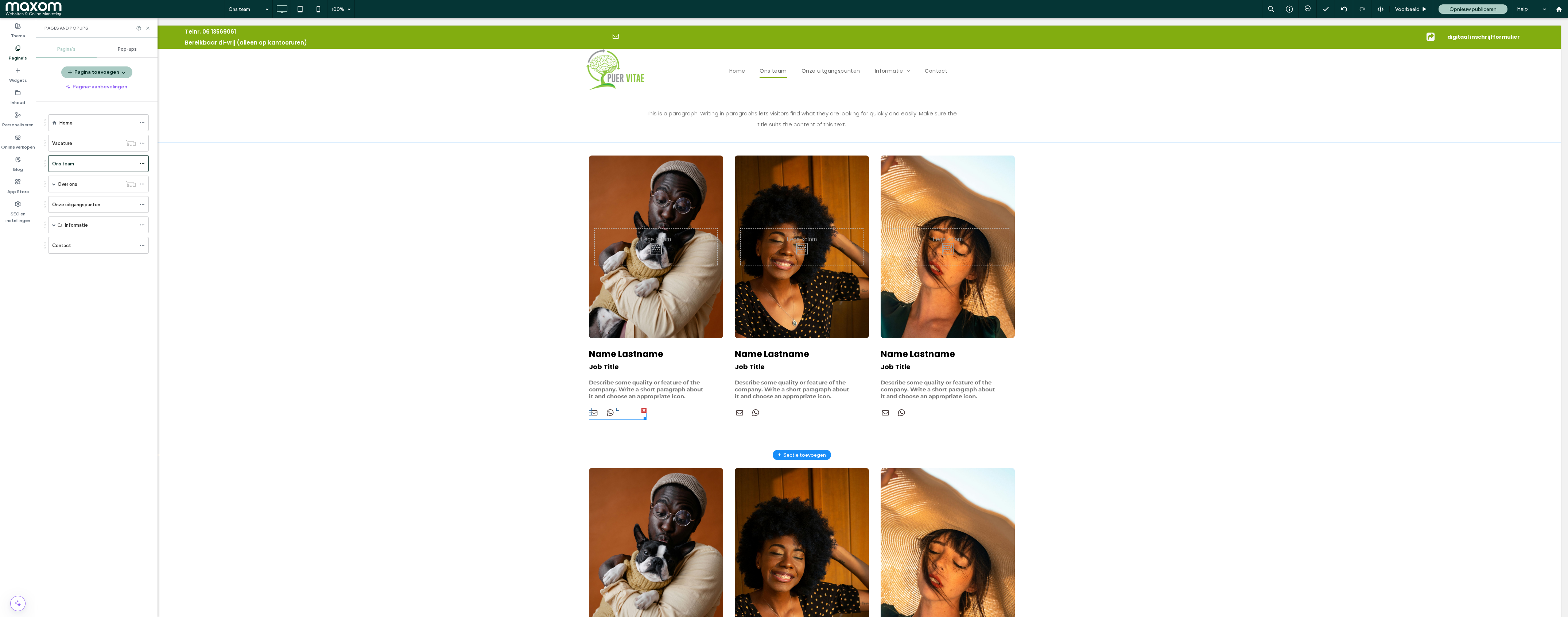
click at [627, 411] on div at bounding box center [618, 413] width 58 height 12
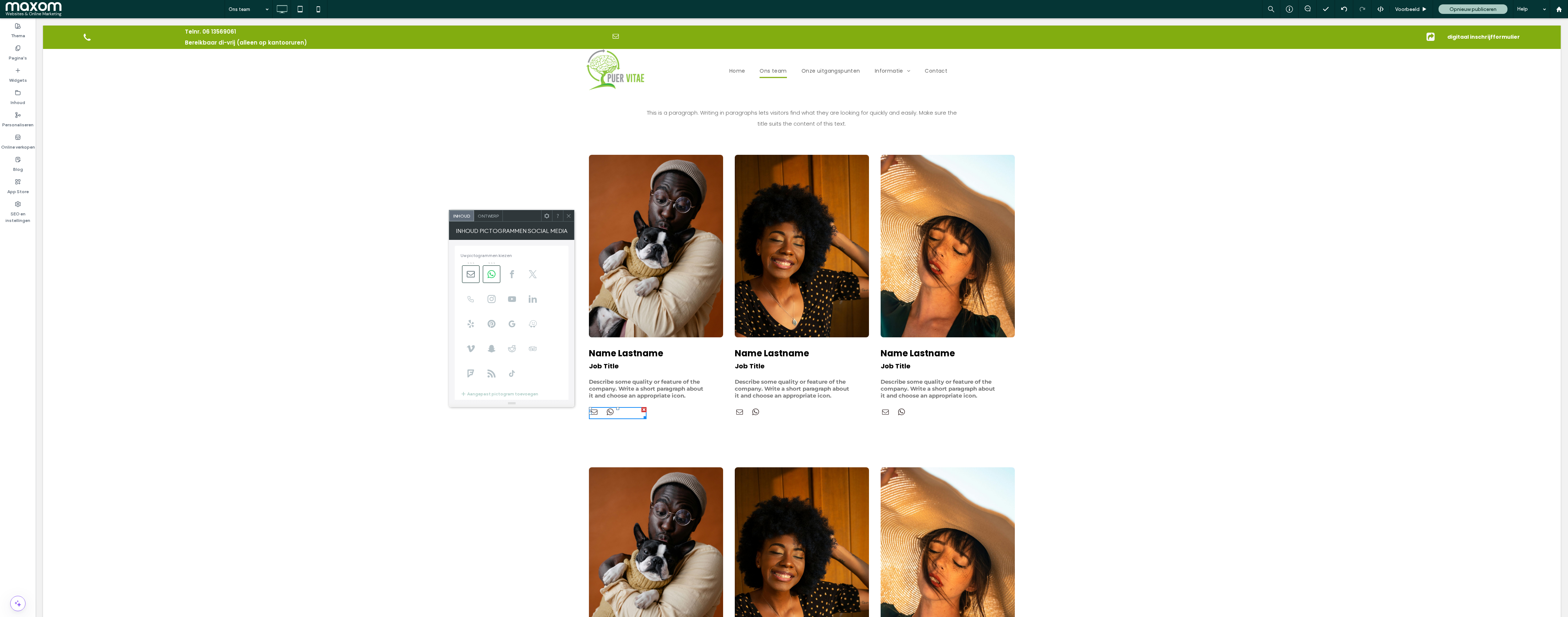
scroll to position [347, 0]
click at [493, 276] on use at bounding box center [491, 274] width 8 height 8
click at [569, 220] on span at bounding box center [569, 215] width 6 height 11
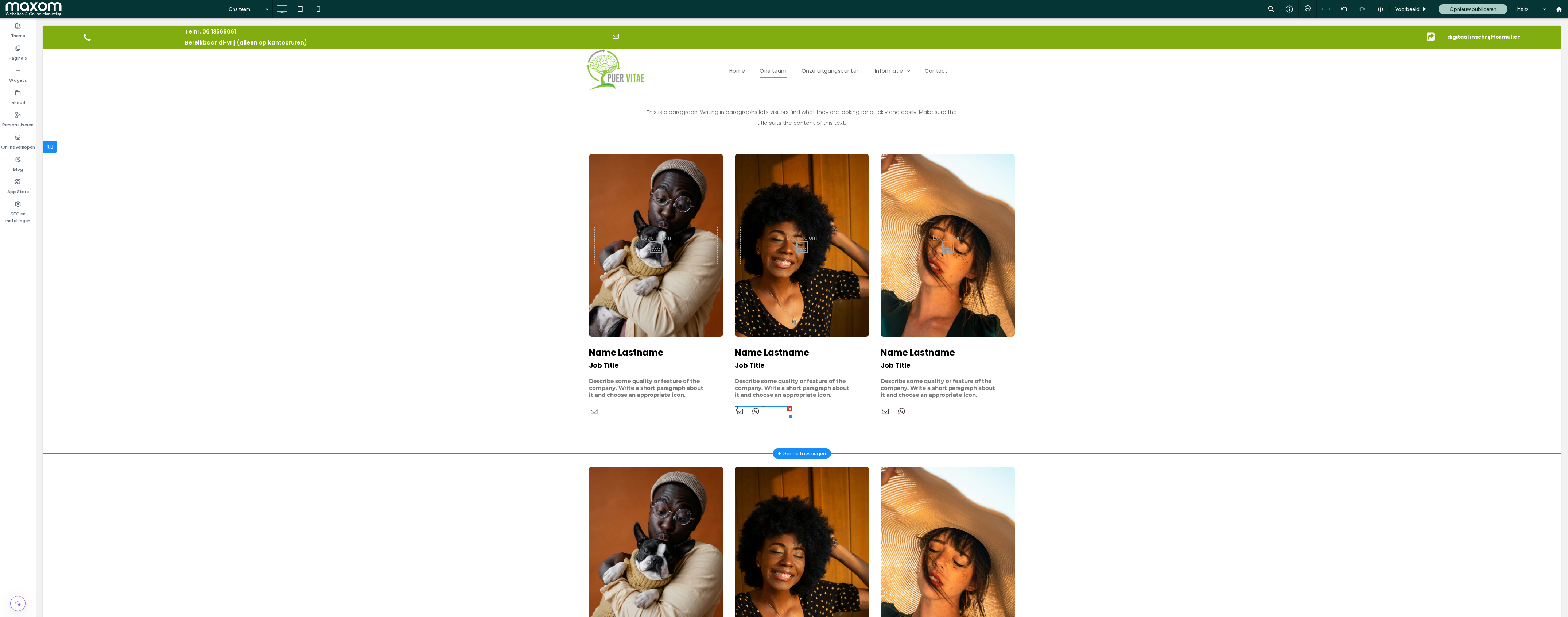
click at [787, 411] on div at bounding box center [789, 408] width 5 height 5
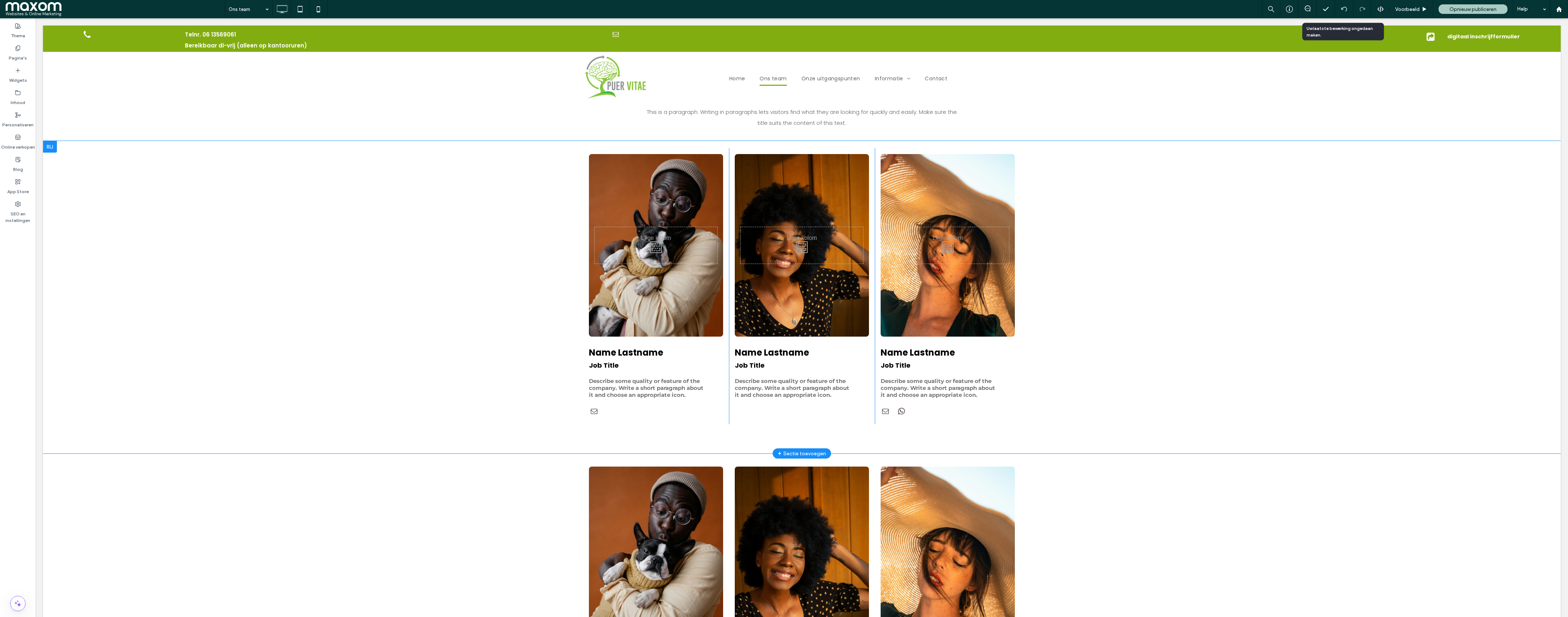
click at [1344, 9] on icon at bounding box center [1344, 9] width 6 height 6
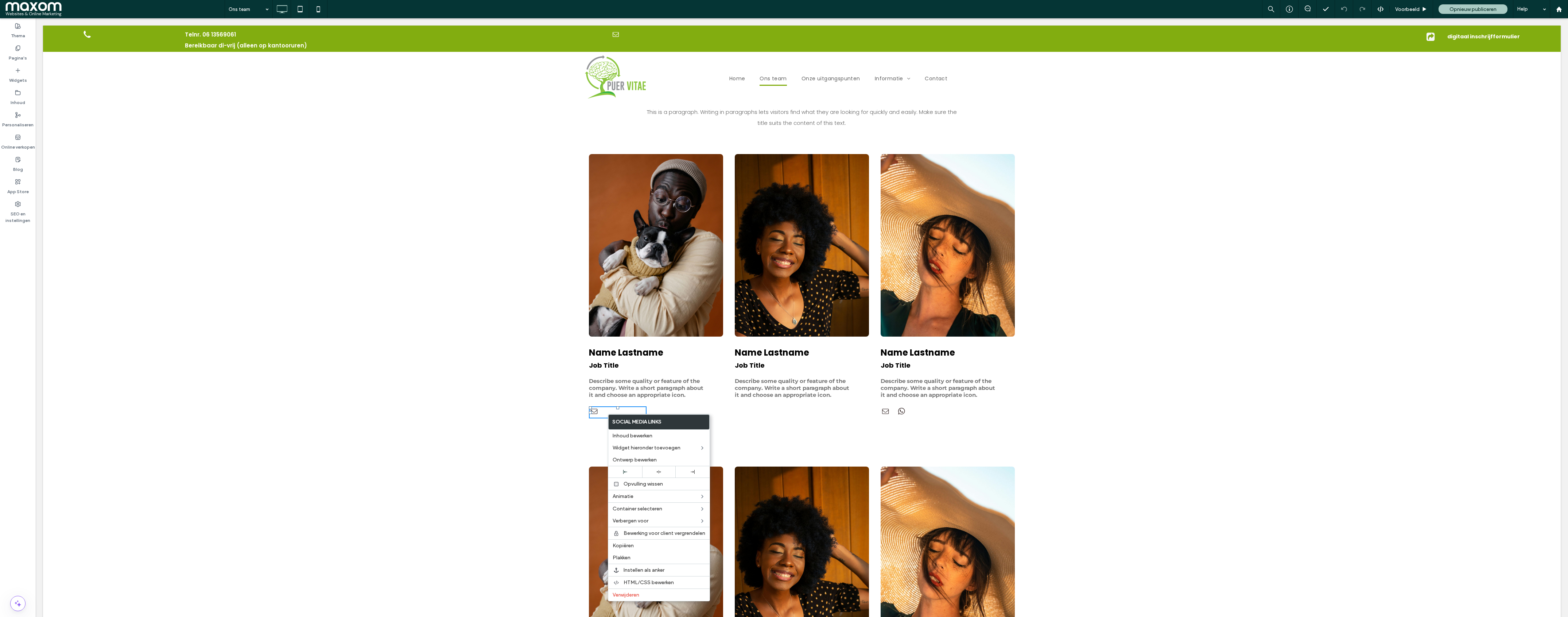
drag, startPoint x: 631, startPoint y: 549, endPoint x: 776, endPoint y: 424, distance: 191.4
click at [631, 548] on span "Kopiëren" at bounding box center [624, 545] width 22 height 6
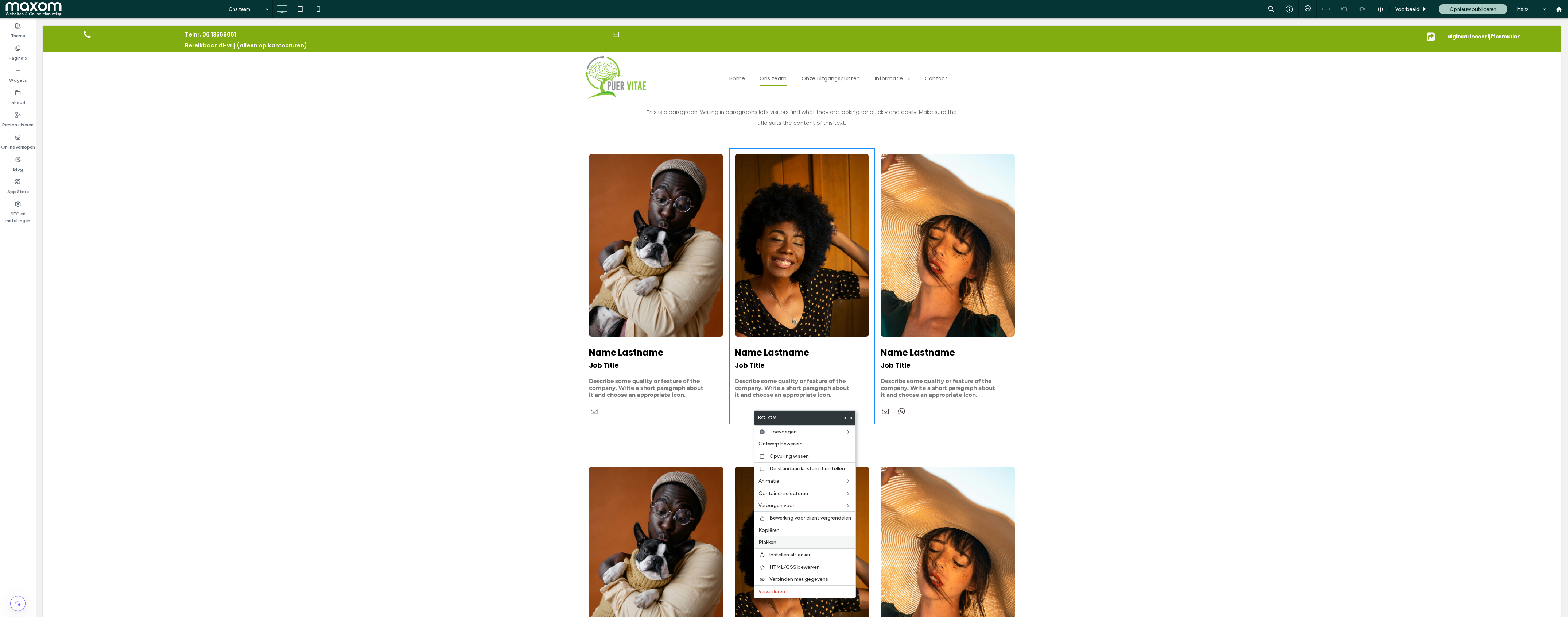
click at [778, 543] on label "Plakken" at bounding box center [805, 541] width 92 height 6
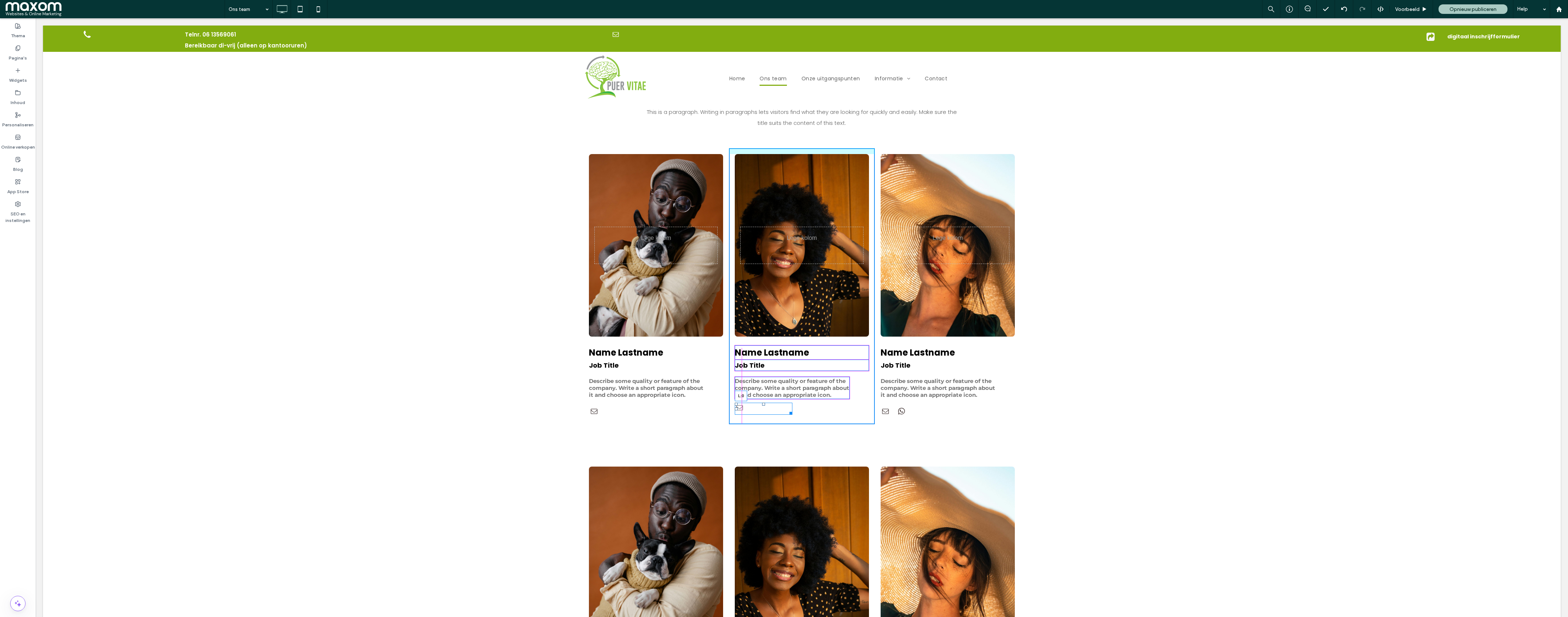
drag, startPoint x: 775, startPoint y: 410, endPoint x: 735, endPoint y: 413, distance: 40.1
click at [735, 413] on div "L:0" at bounding box center [763, 408] width 58 height 12
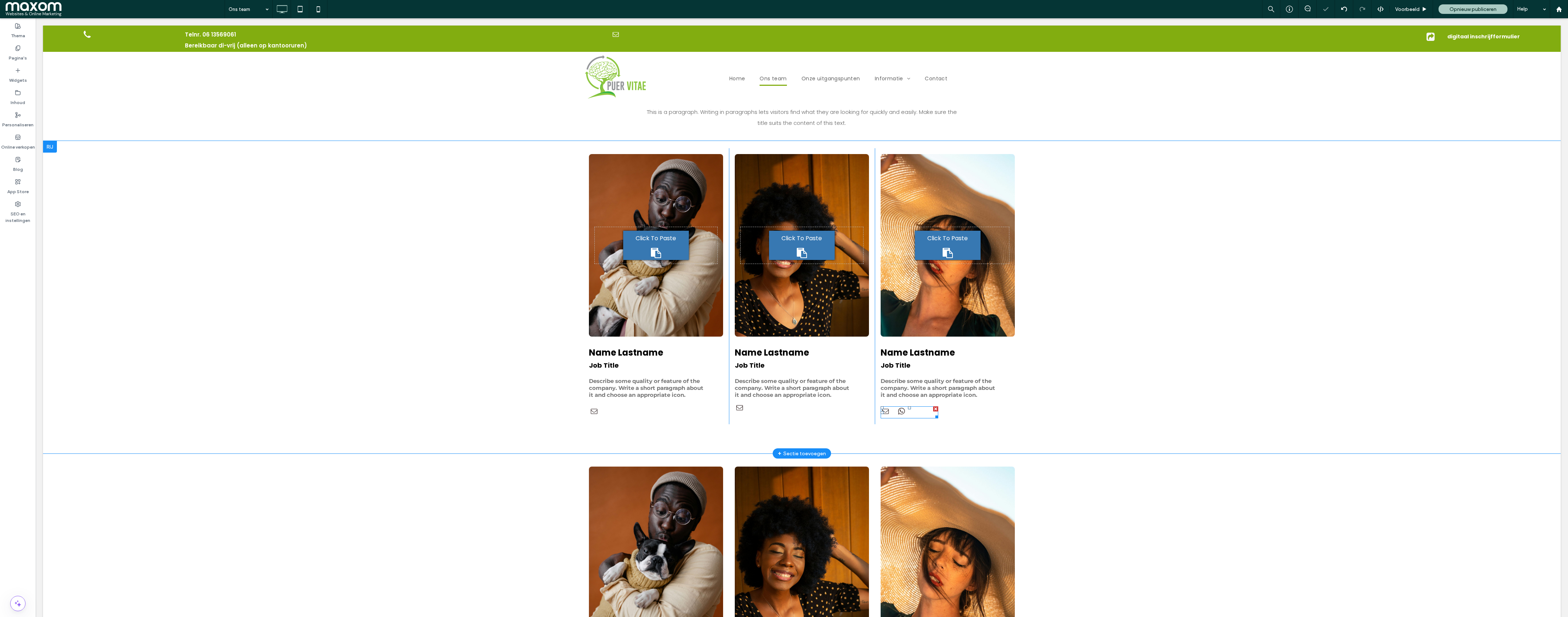
click at [917, 413] on div at bounding box center [909, 412] width 58 height 12
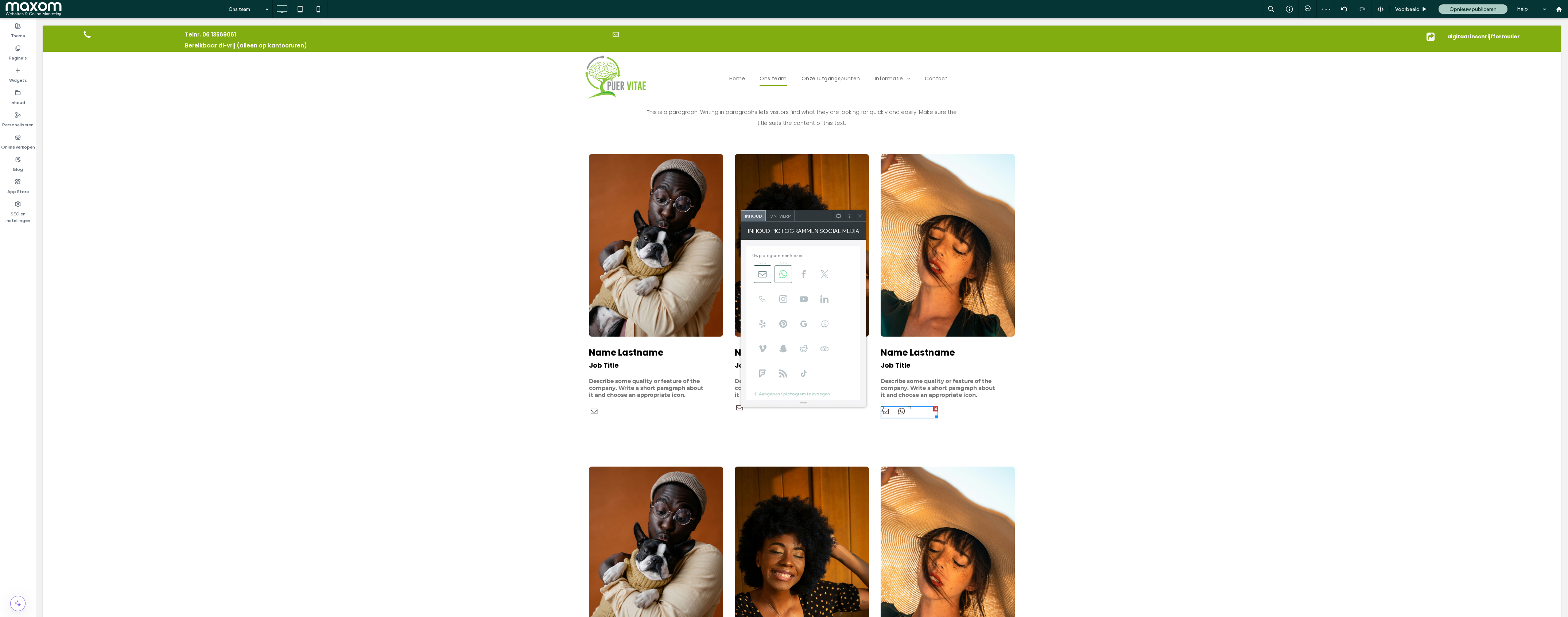
click at [784, 277] on icon at bounding box center [784, 274] width 8 height 8
click at [861, 215] on use at bounding box center [861, 216] width 4 height 4
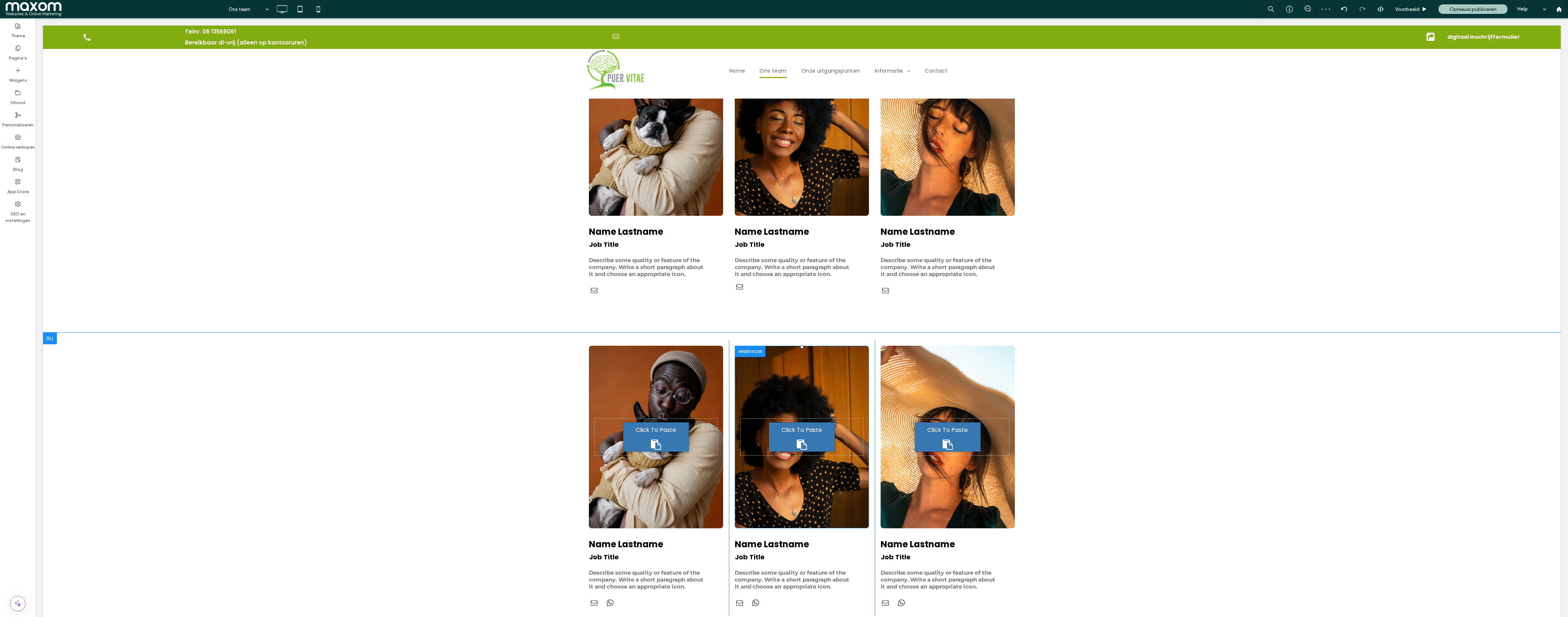
scroll to position [540, 0]
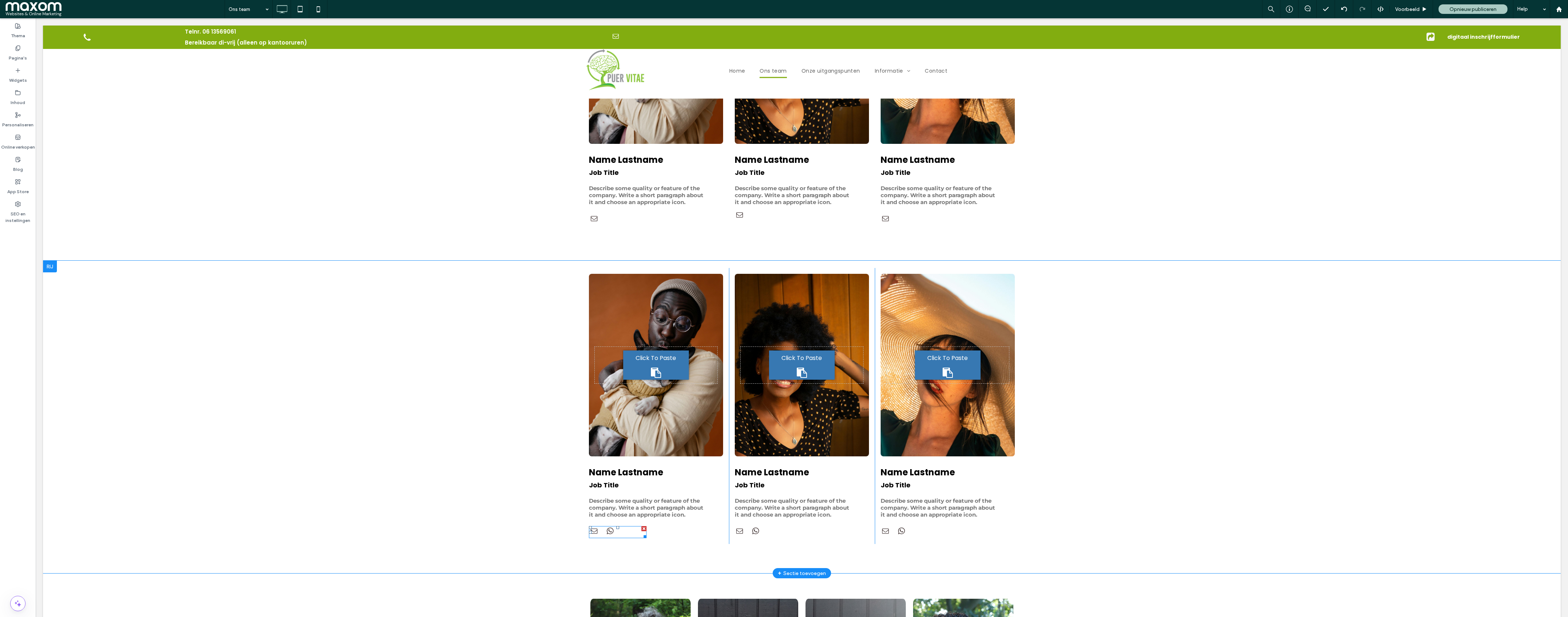
click at [626, 538] on div at bounding box center [618, 532] width 58 height 12
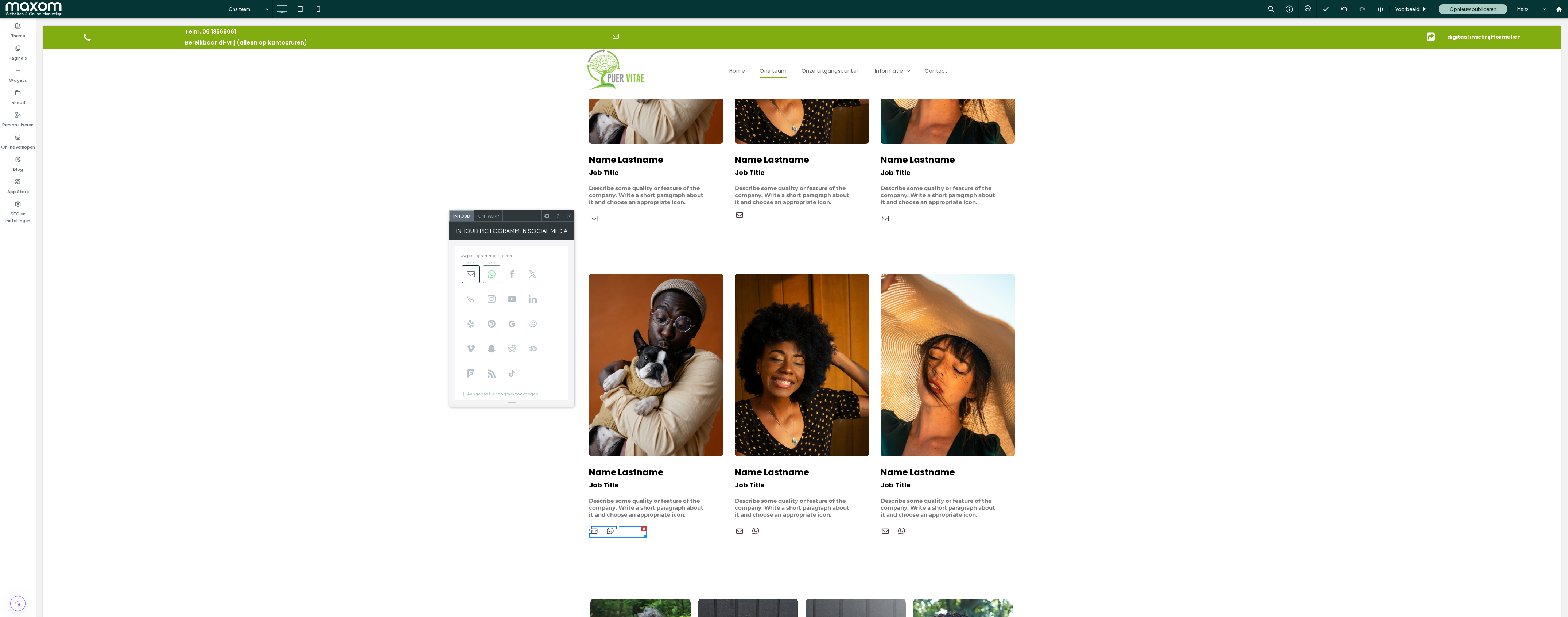
click at [494, 271] on icon at bounding box center [491, 274] width 8 height 8
click at [570, 214] on icon at bounding box center [569, 216] width 6 height 6
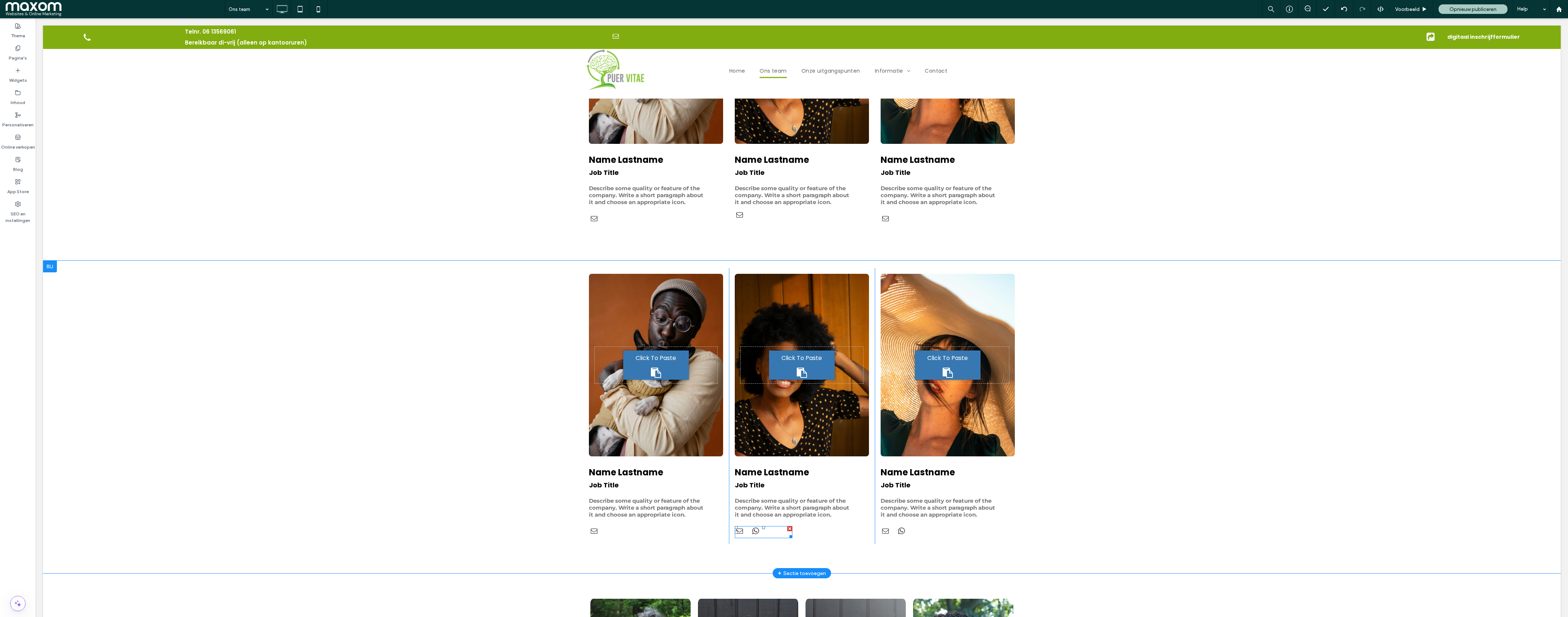
click at [769, 538] on div at bounding box center [763, 532] width 58 height 12
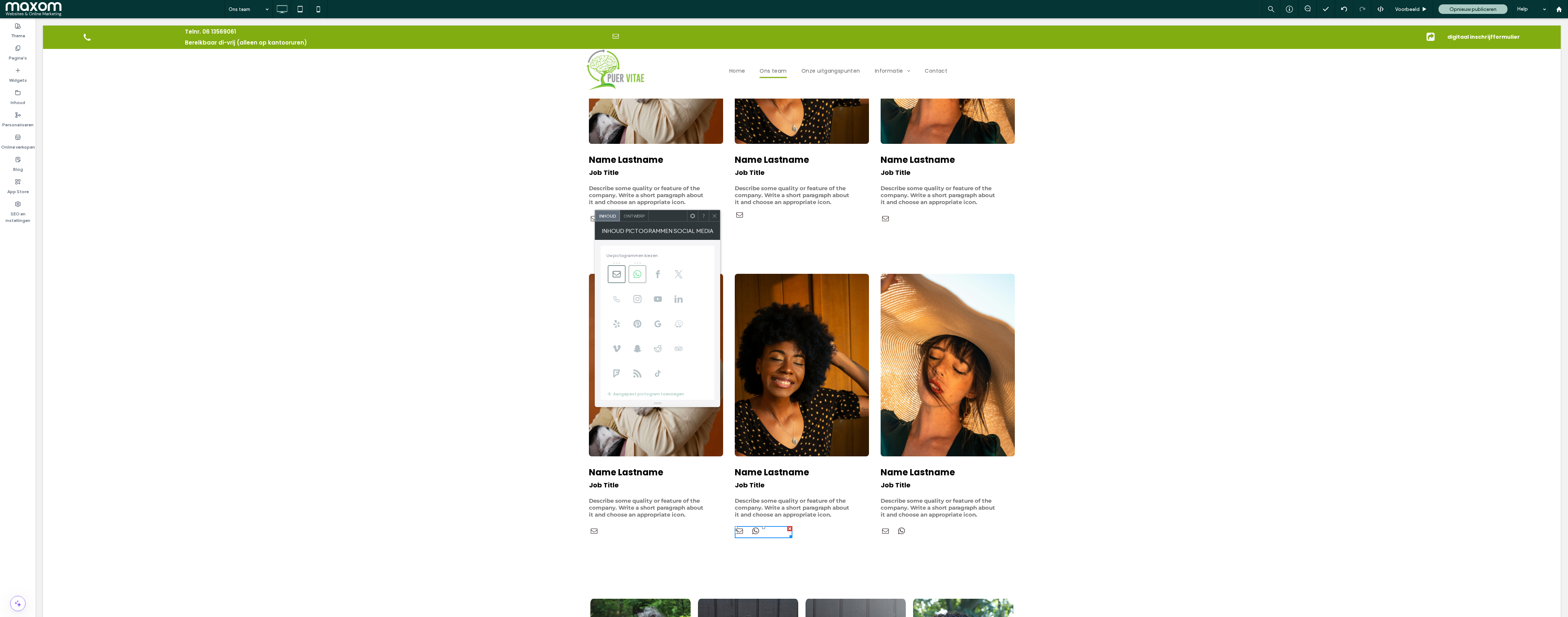
click at [634, 277] on icon at bounding box center [637, 274] width 8 height 8
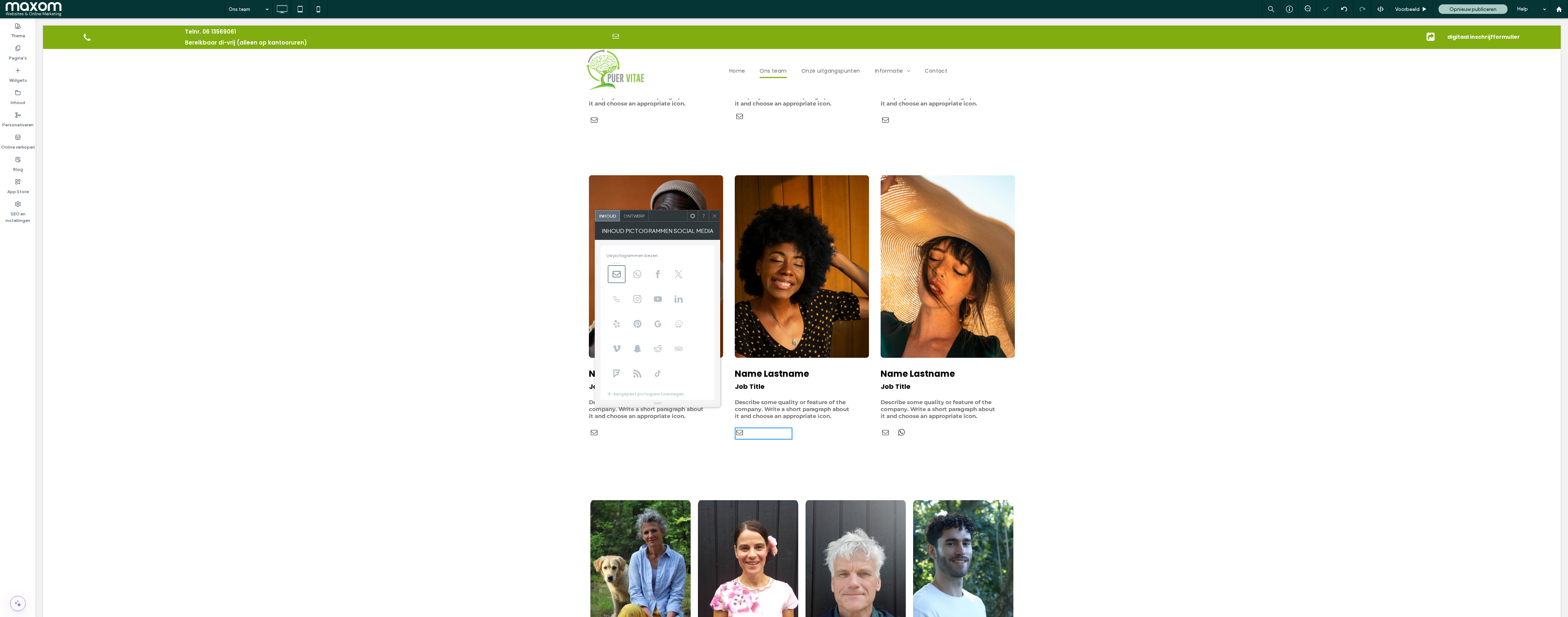
scroll to position [641, 0]
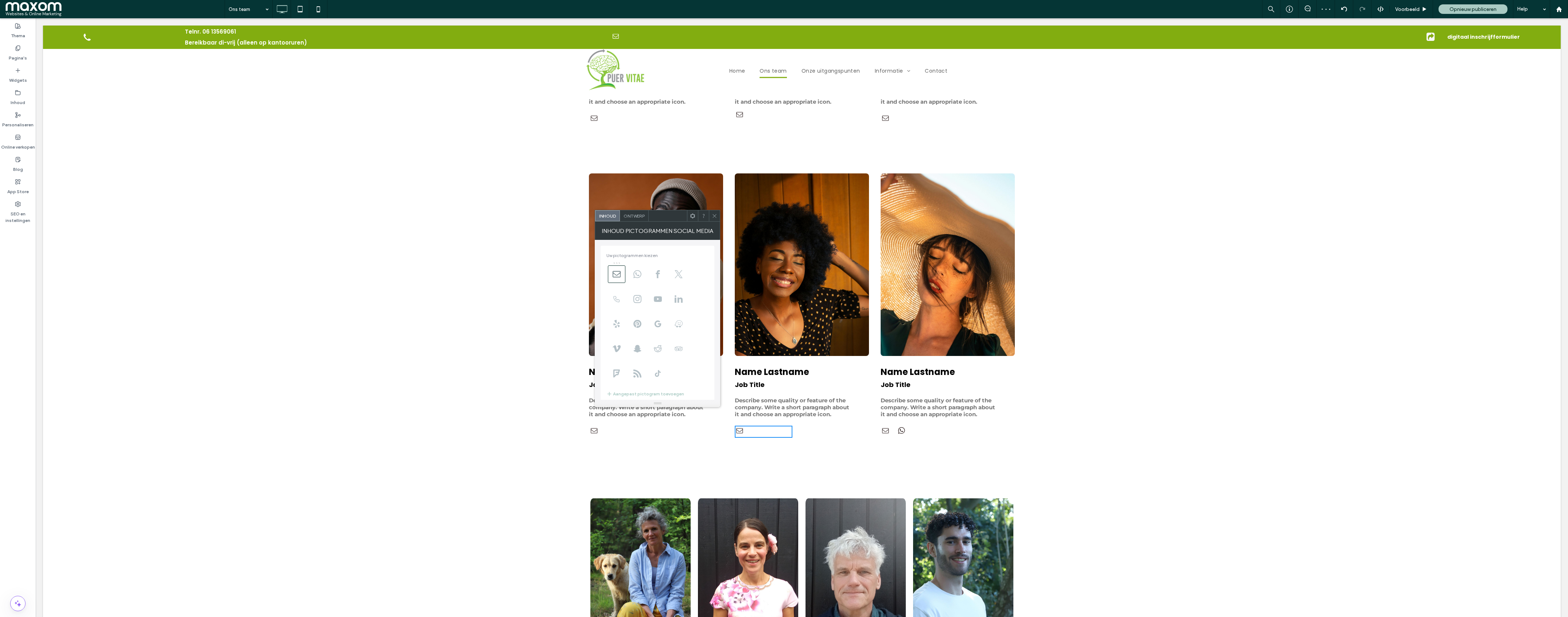
click at [714, 215] on use at bounding box center [715, 216] width 4 height 4
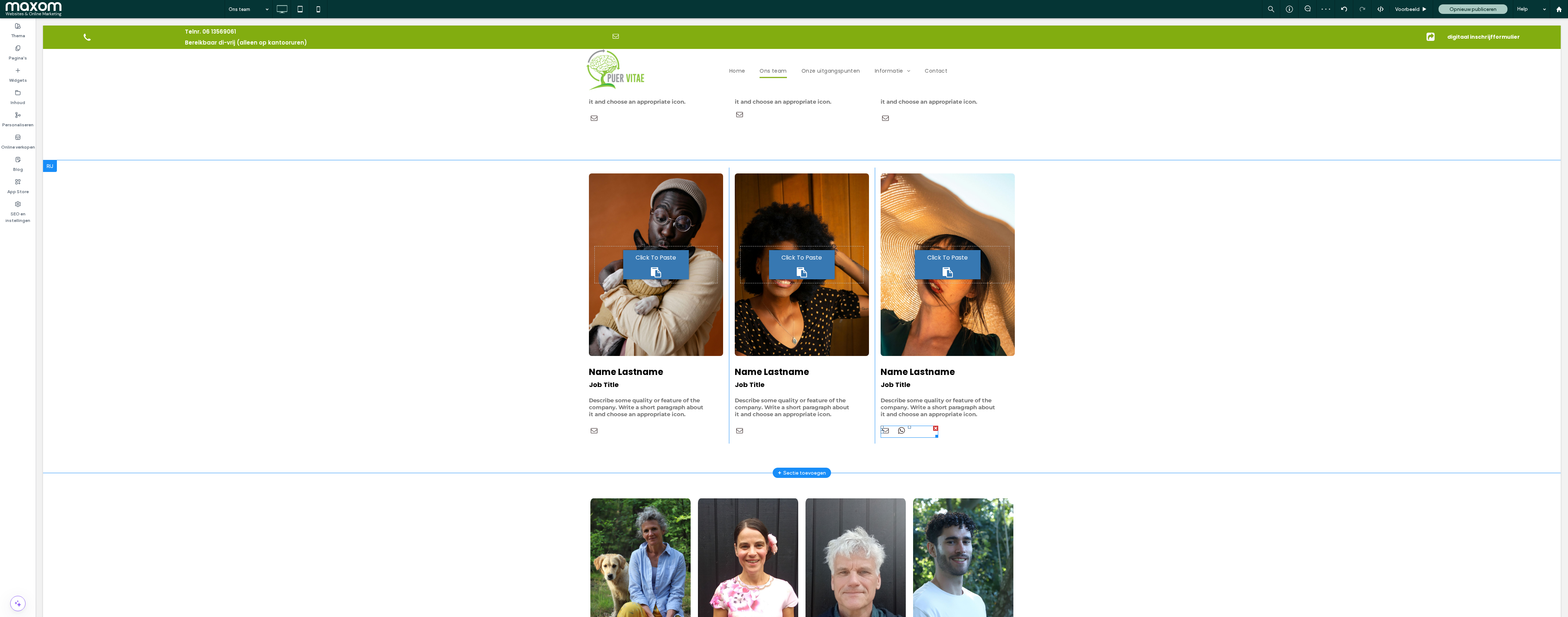
click at [915, 437] on div at bounding box center [909, 432] width 58 height 12
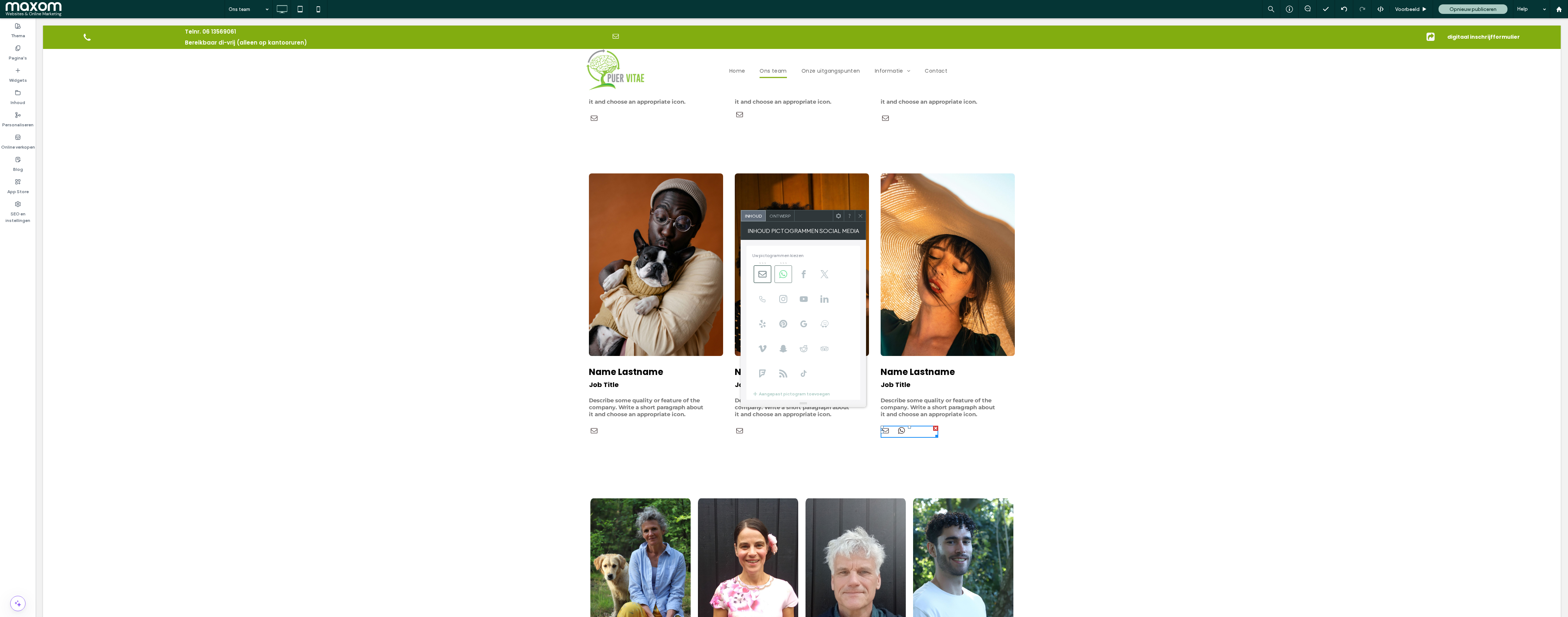
click at [788, 277] on span at bounding box center [784, 274] width 18 height 18
click at [863, 215] on icon at bounding box center [861, 216] width 6 height 6
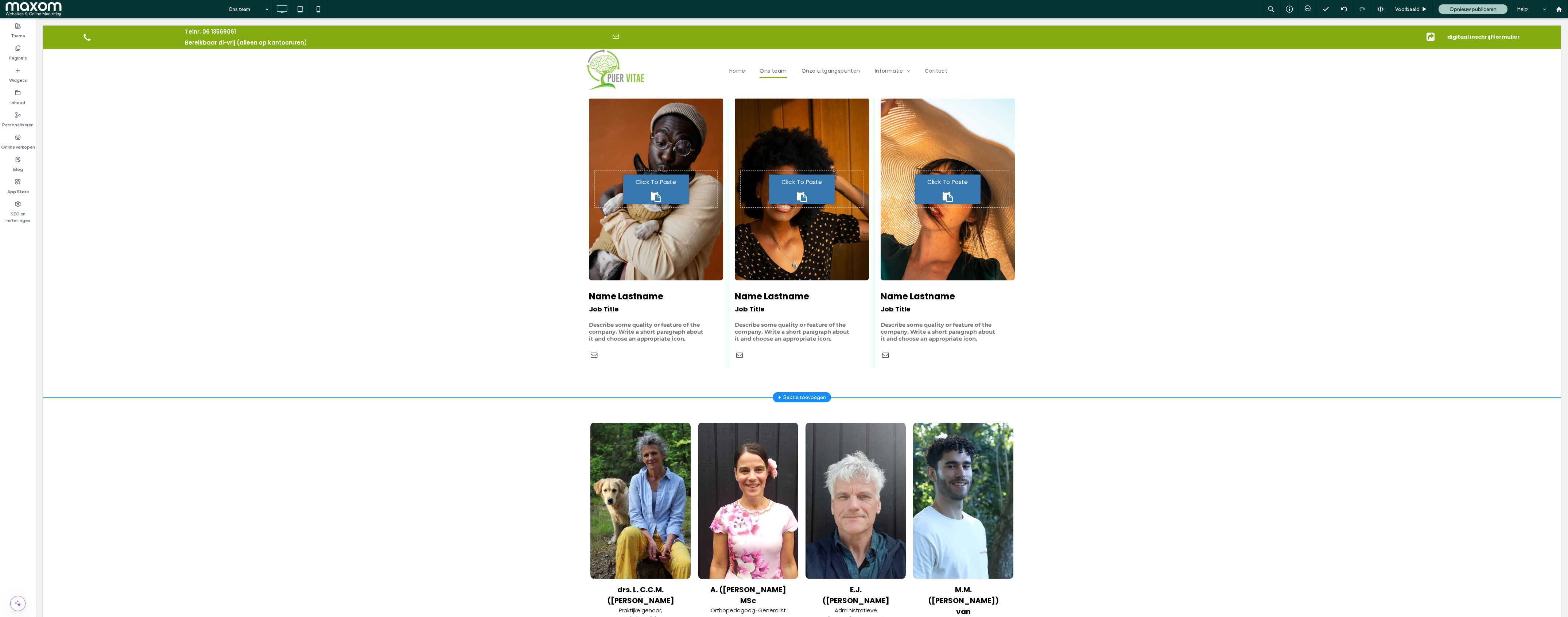
scroll to position [871, 0]
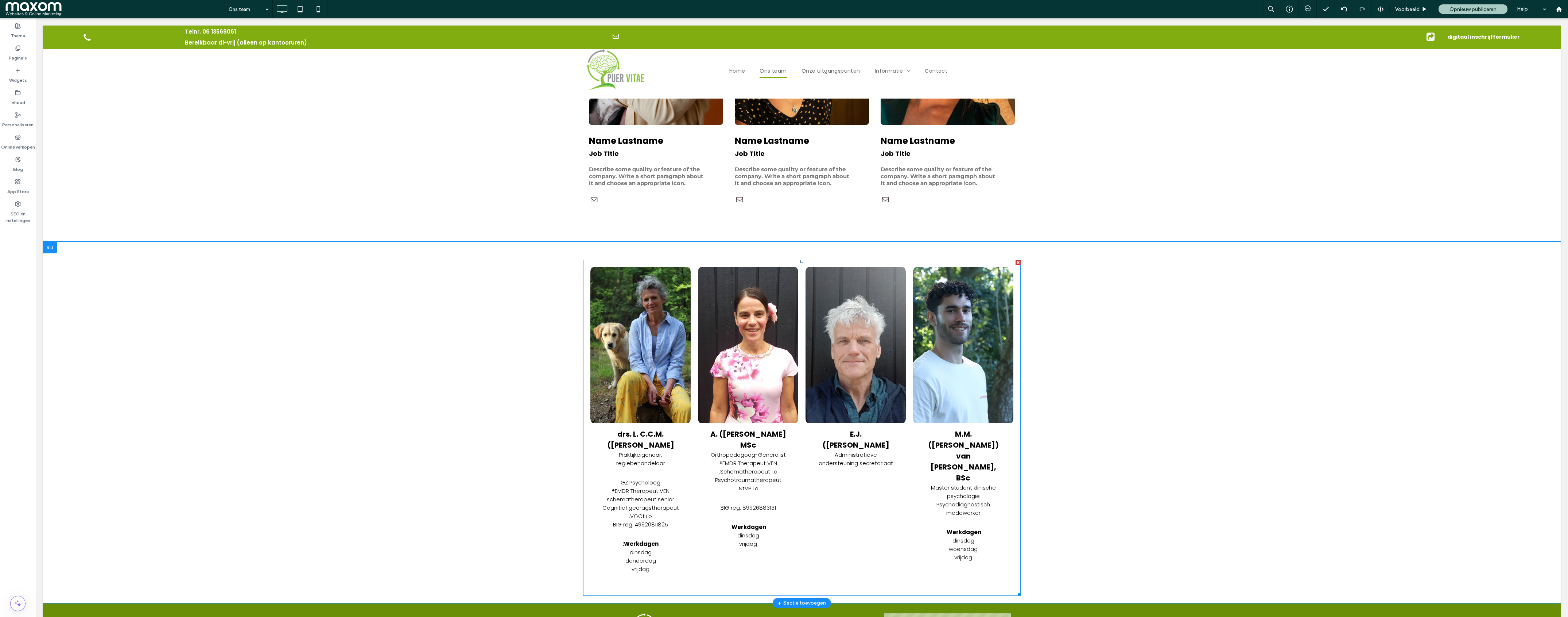
click at [744, 476] on p "Schematherapeut i.o." at bounding box center [748, 471] width 78 height 9
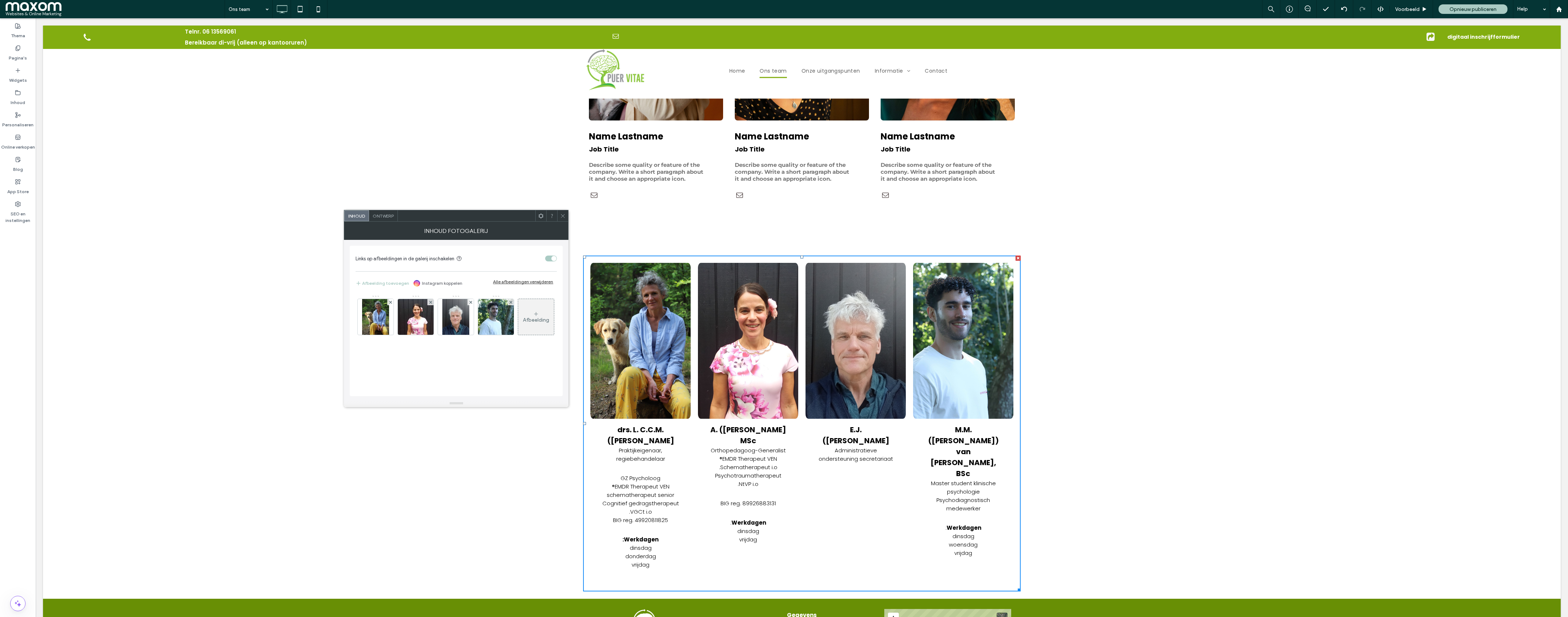
click at [563, 219] on span at bounding box center [563, 215] width 6 height 11
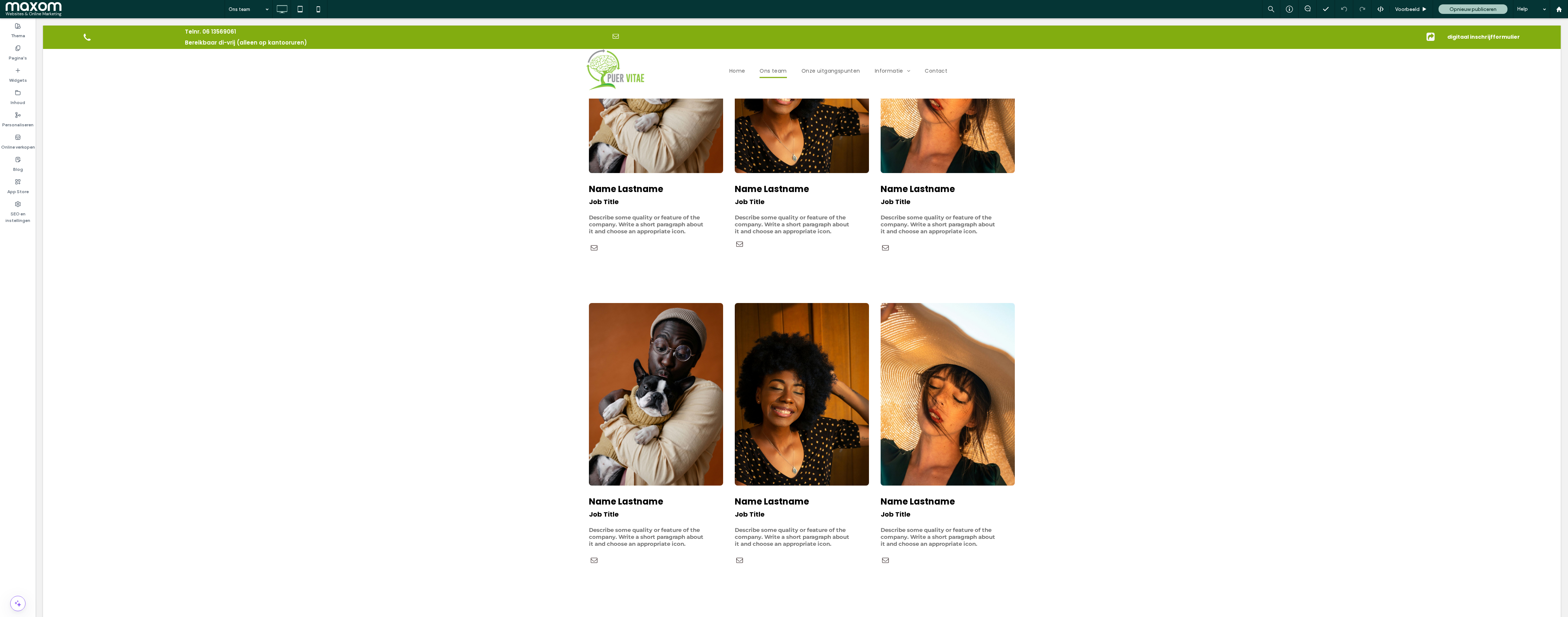
scroll to position [0, 0]
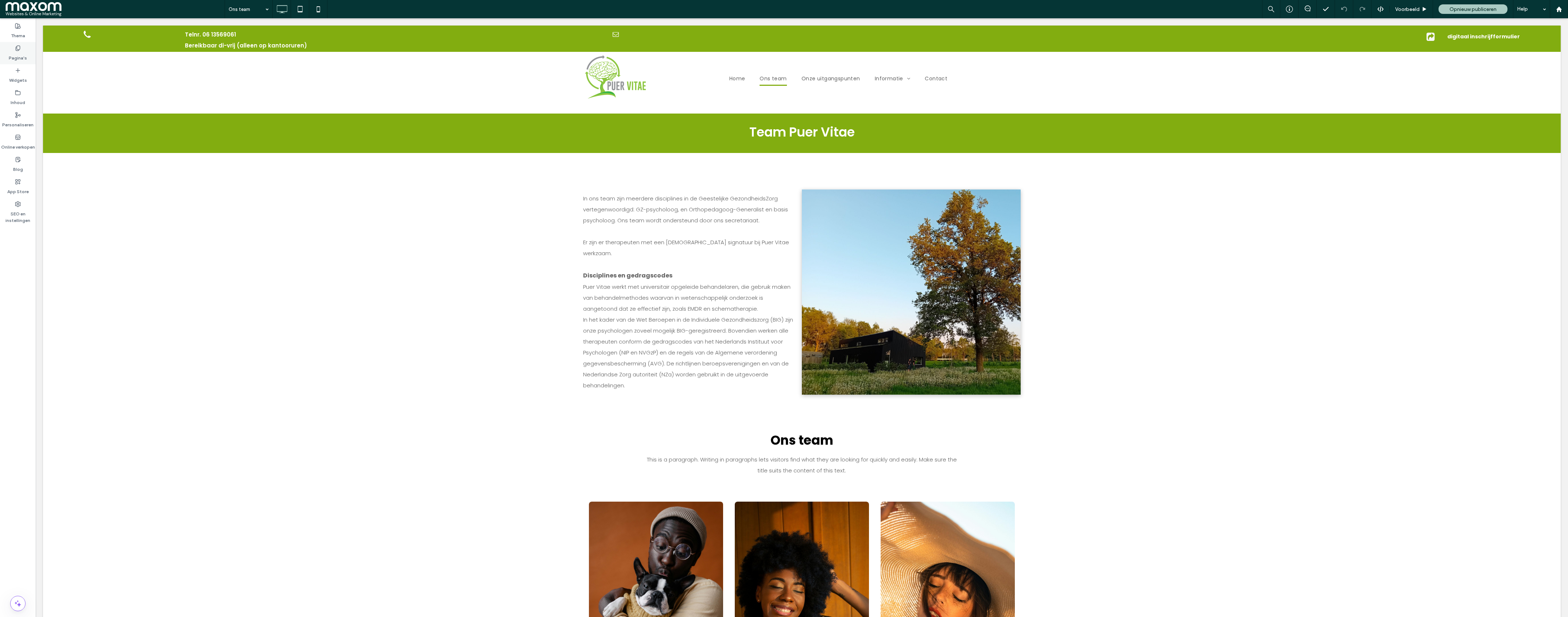
click at [23, 52] on label "Pagina's" at bounding box center [18, 56] width 19 height 10
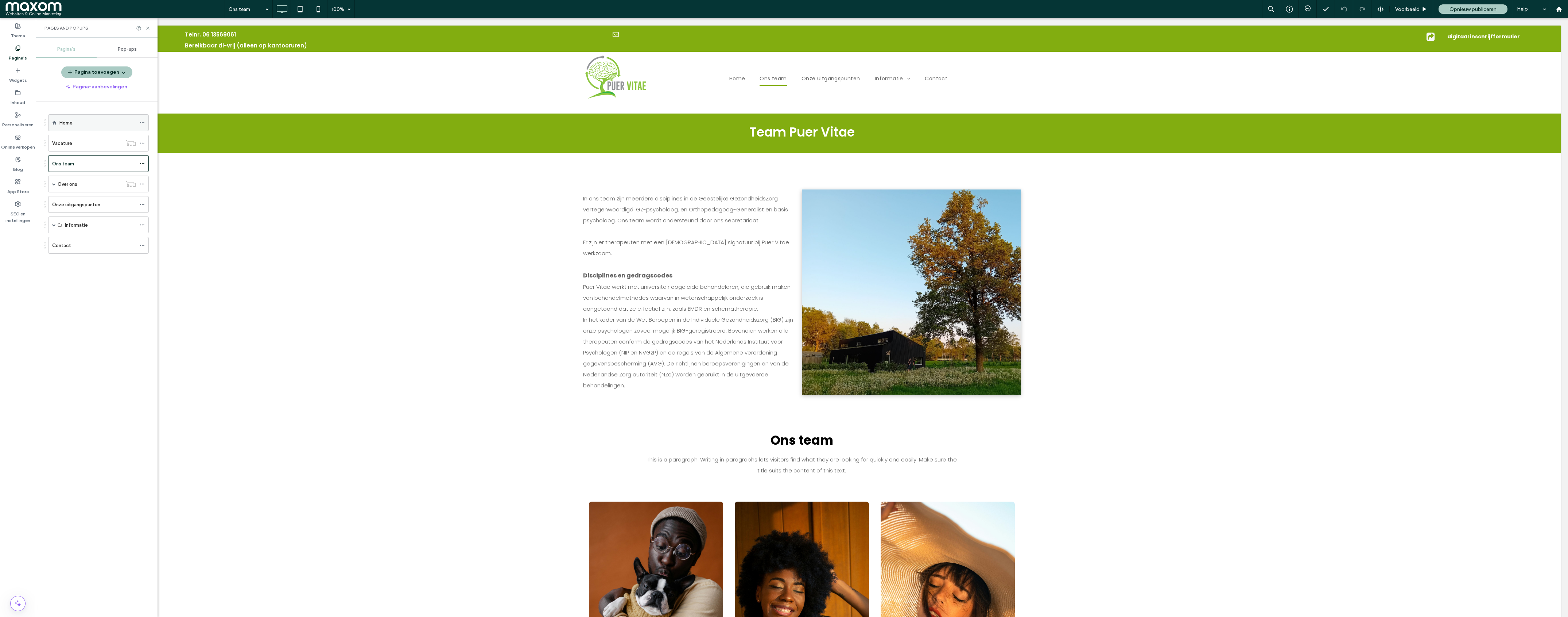
click at [91, 119] on div "Home" at bounding box center [98, 123] width 76 height 16
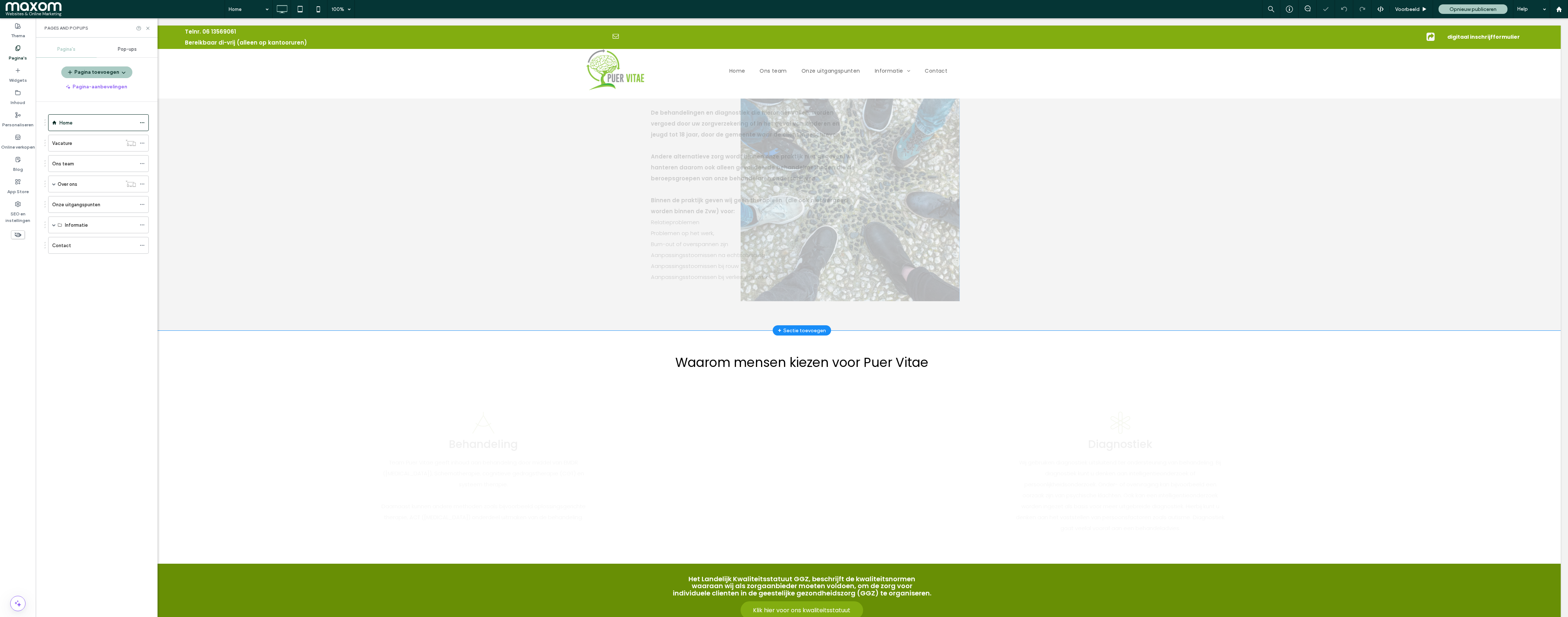
scroll to position [1743, 0]
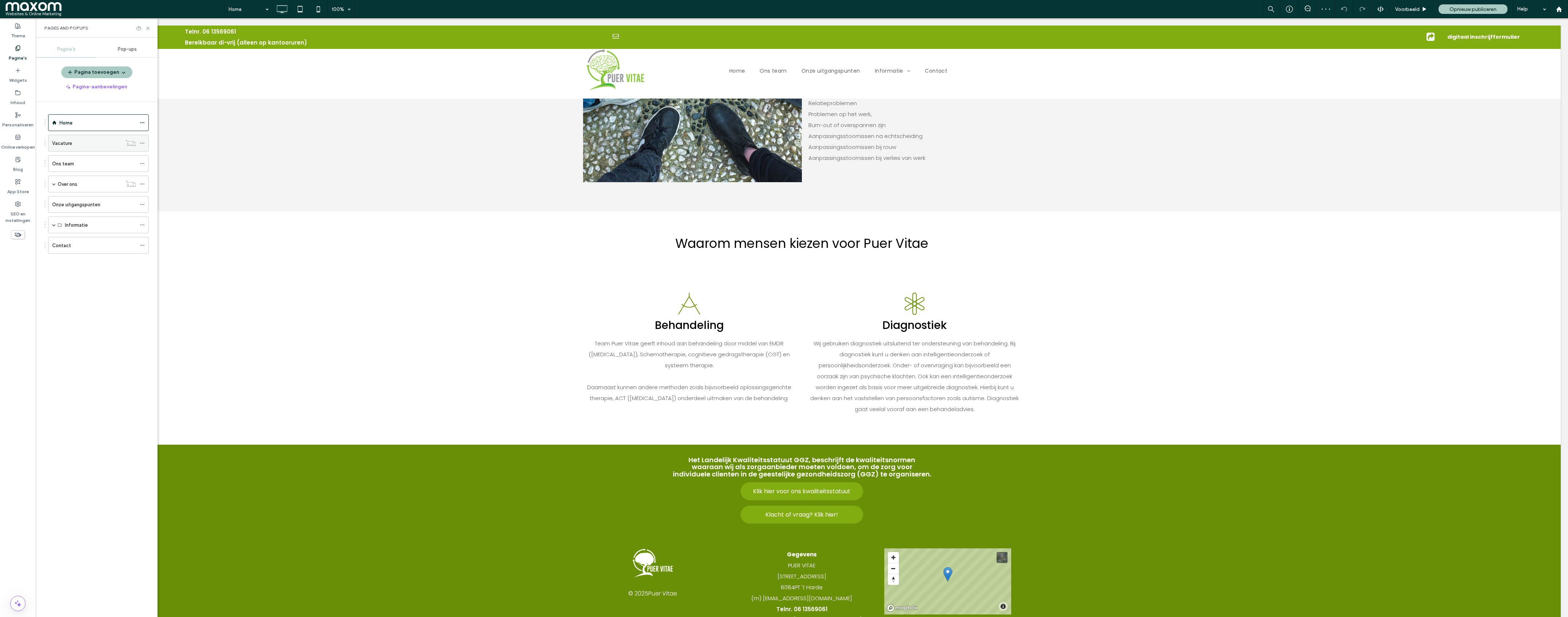
click at [71, 135] on div "Vacature" at bounding box center [86, 143] width 70 height 16
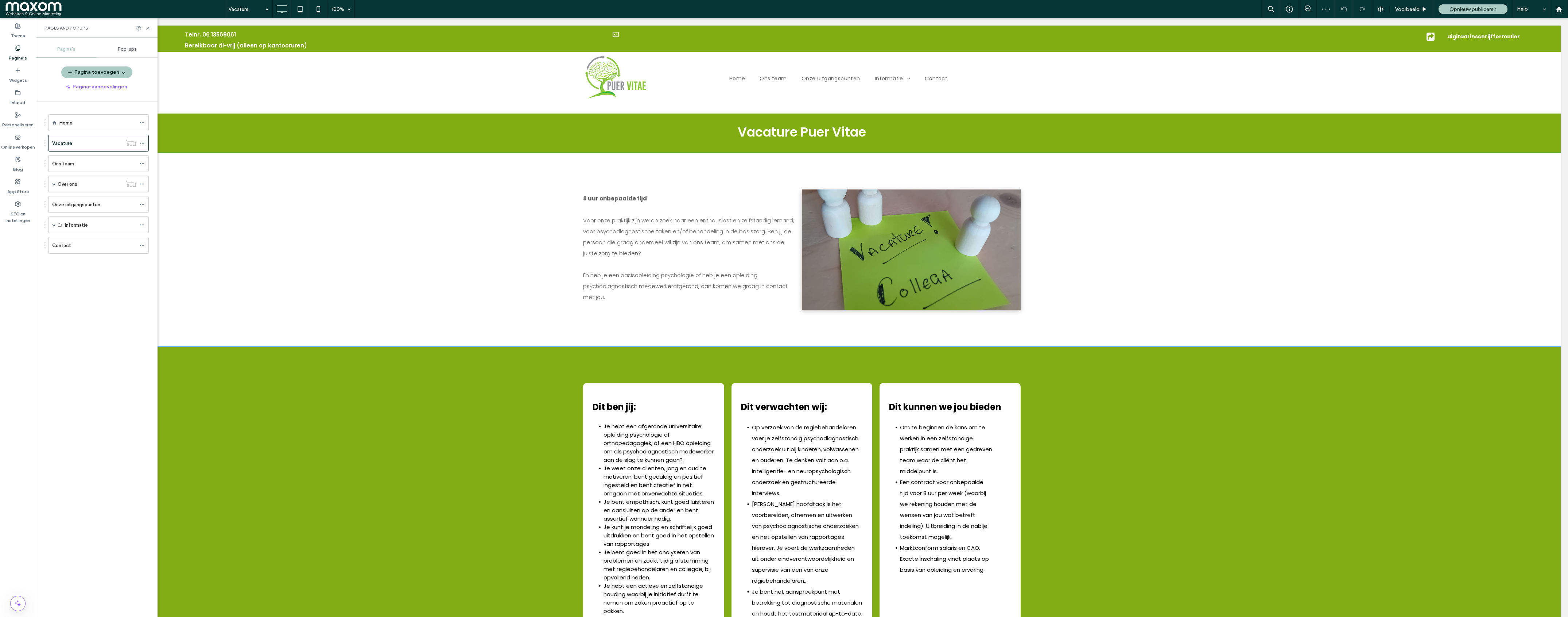
scroll to position [239, 0]
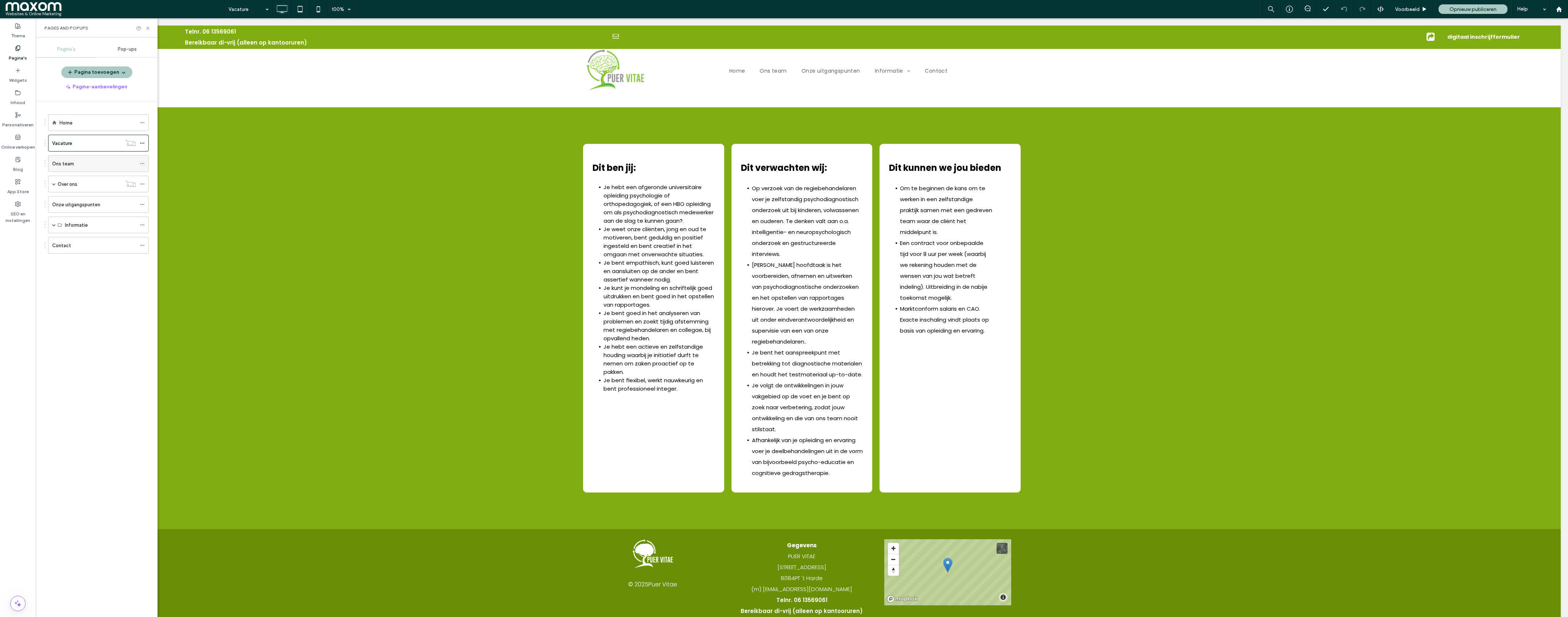
click at [76, 163] on div "Ons team" at bounding box center [94, 164] width 84 height 8
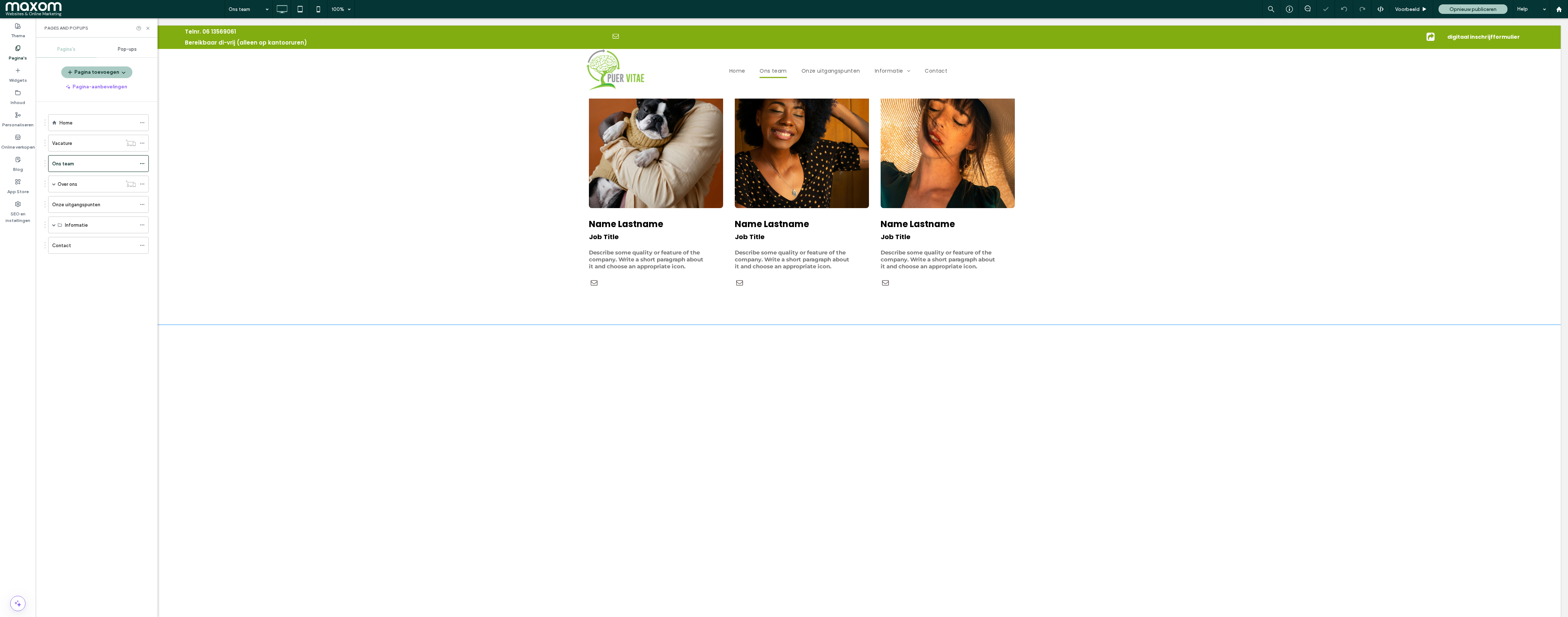
scroll to position [964, 0]
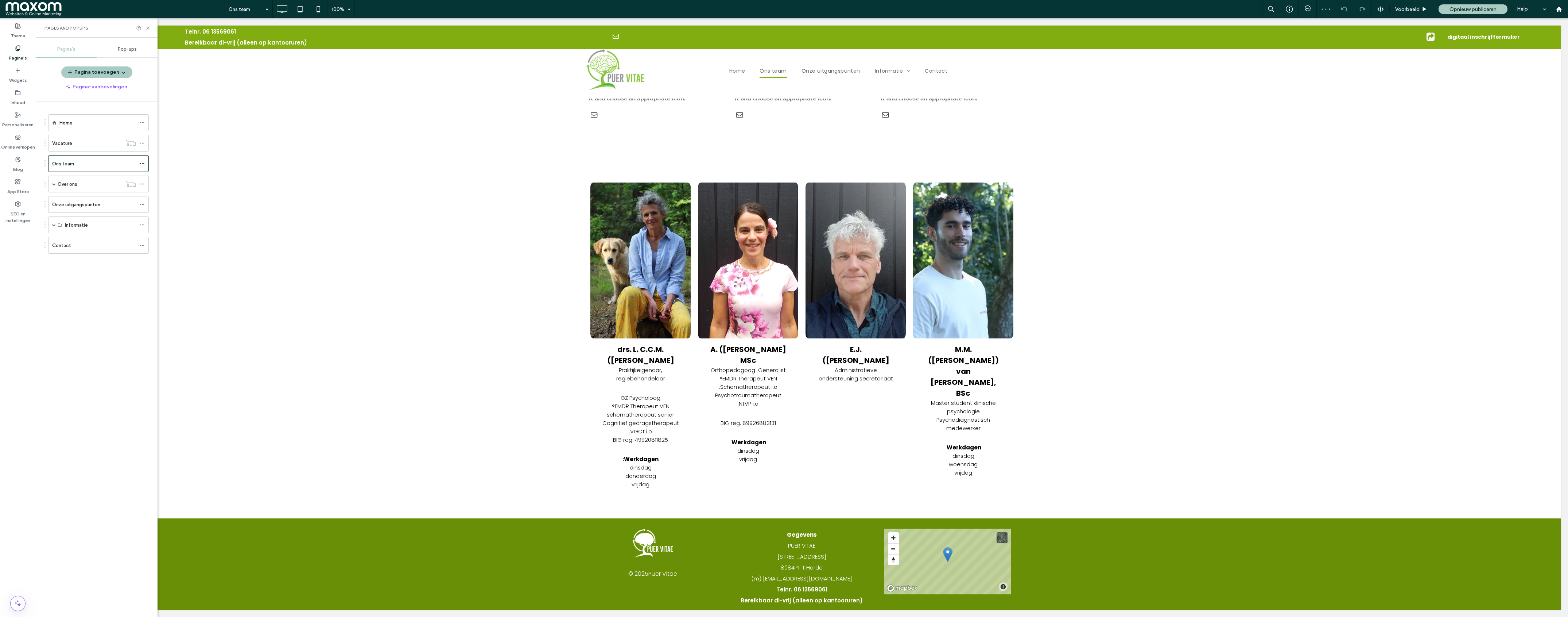
click at [82, 188] on div "Over ons" at bounding box center [89, 184] width 64 height 8
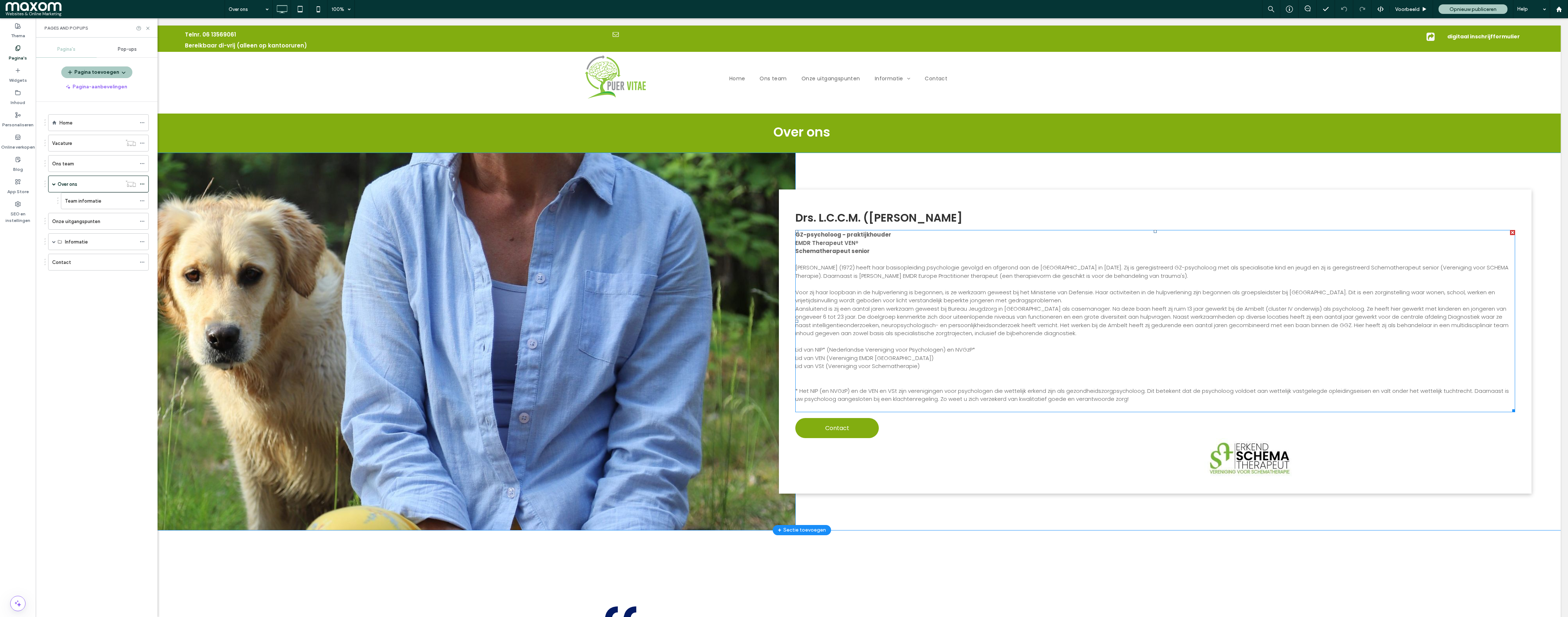
click at [853, 301] on span "Voor zij haar loopbaan in de hulpverlening is begonnen, is ze werkzaam geweest …" at bounding box center [1151, 313] width 713 height 49
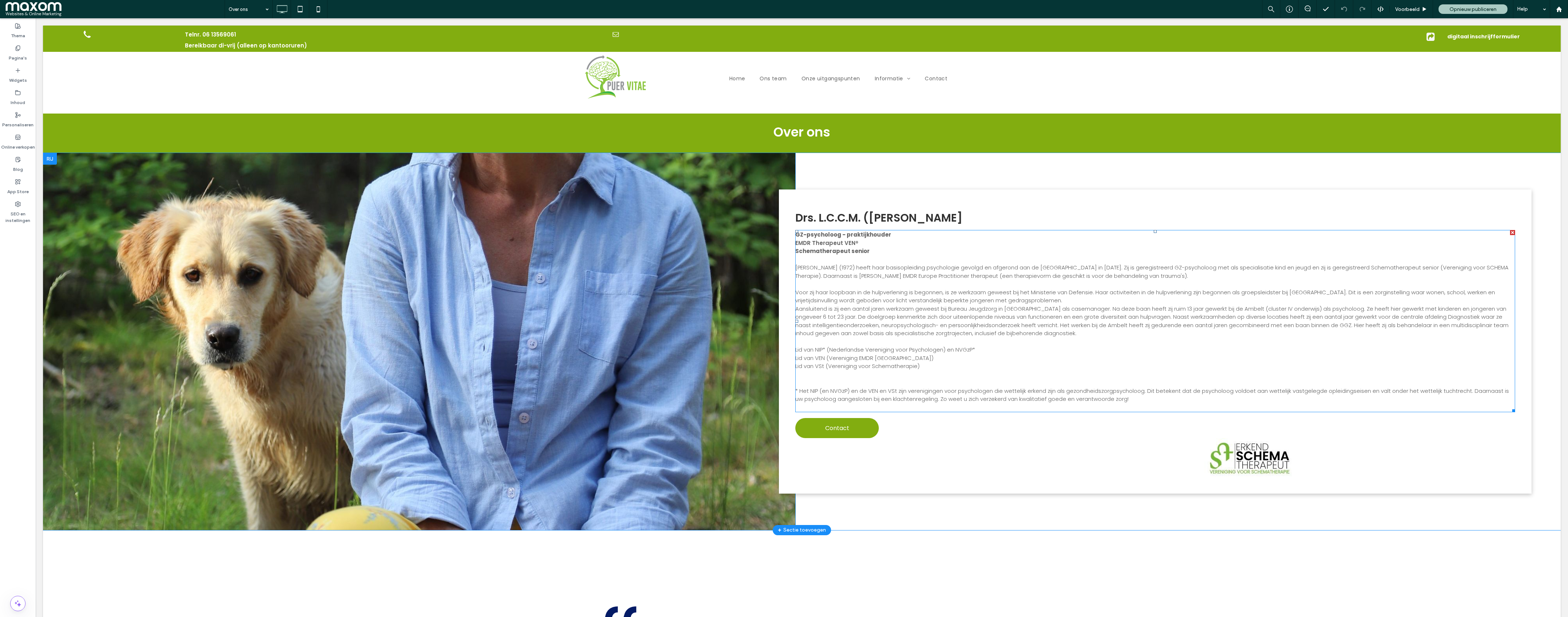
type input "*******"
type input "**"
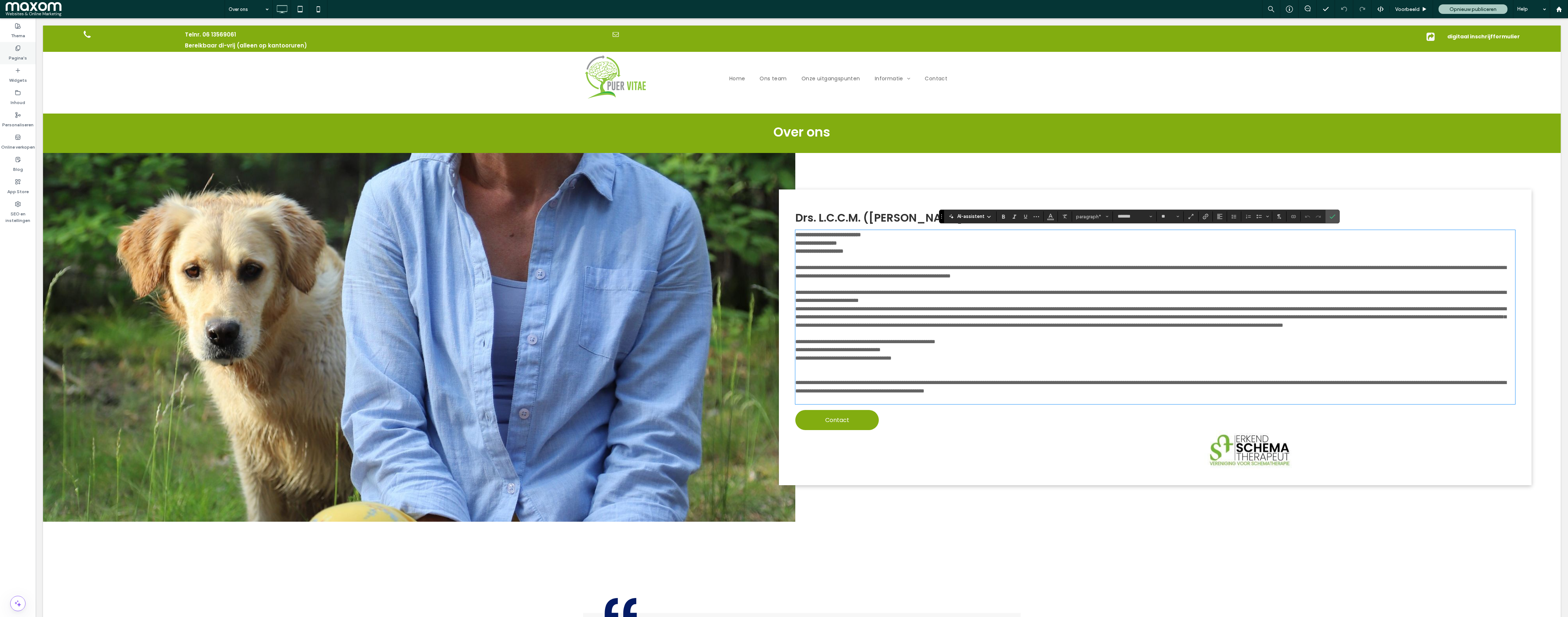
click at [21, 58] on label "Pagina's" at bounding box center [18, 56] width 19 height 10
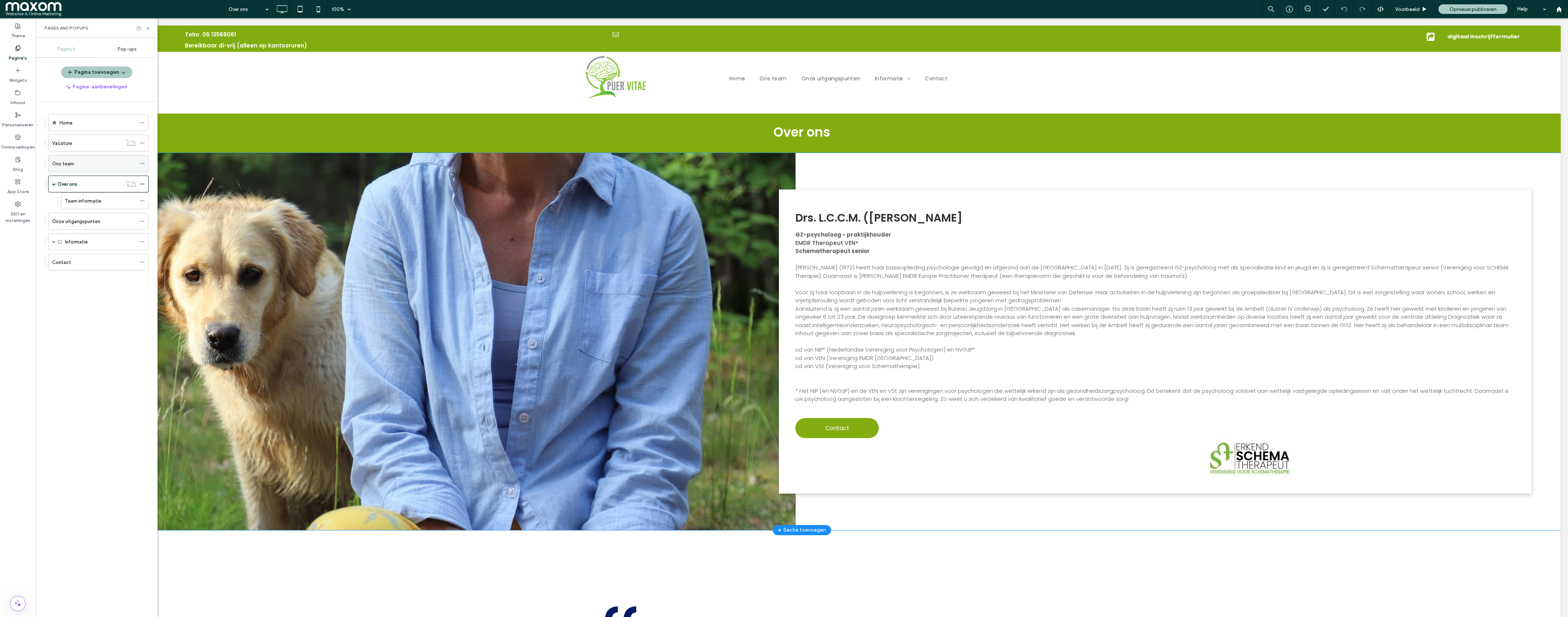
click at [73, 162] on label "Ons team" at bounding box center [63, 163] width 22 height 13
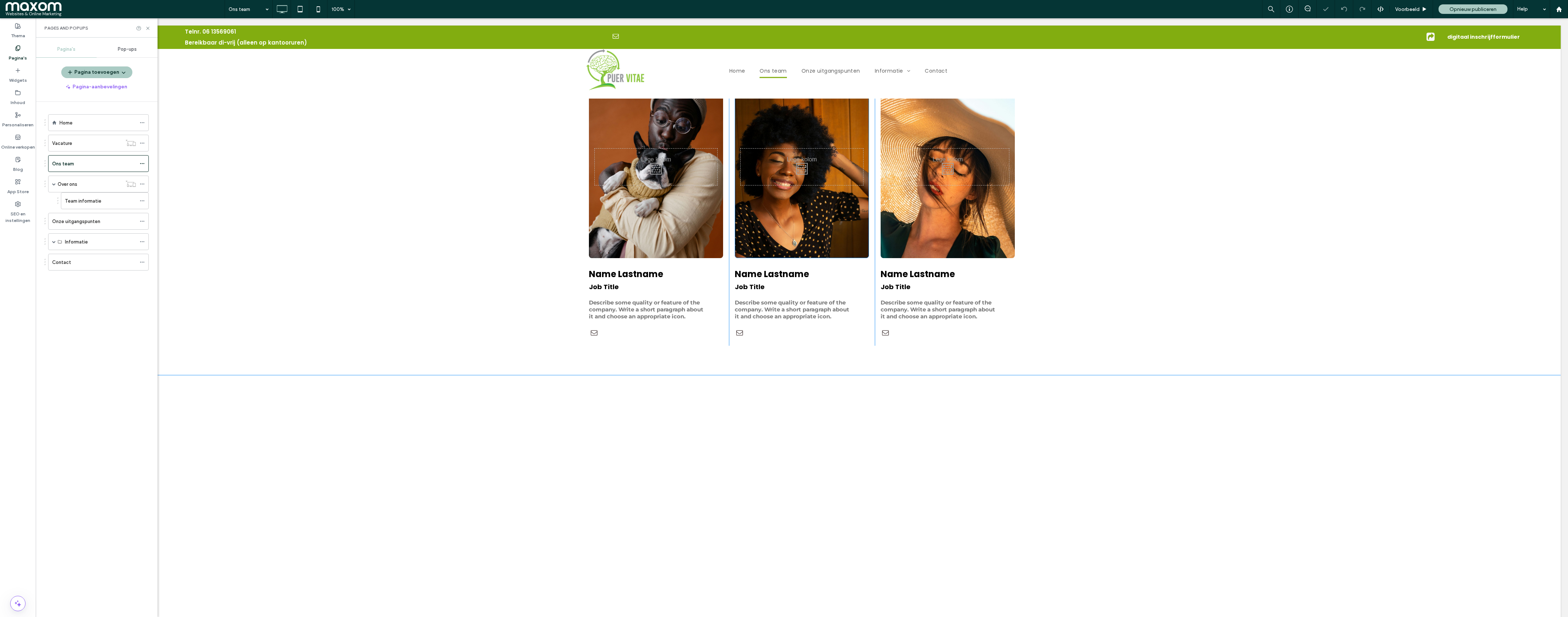
scroll to position [962, 0]
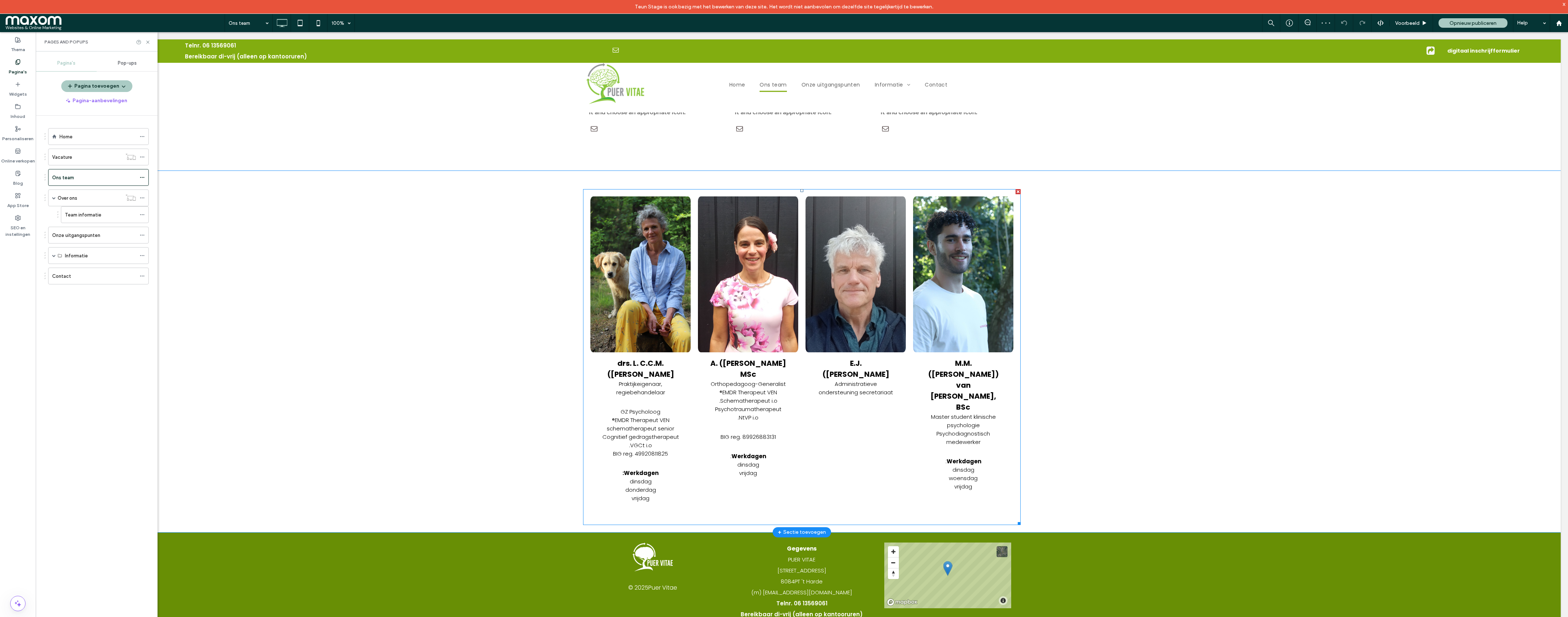
drag, startPoint x: 648, startPoint y: 461, endPoint x: 669, endPoint y: 461, distance: 21.0
click at [648, 461] on div "Praktijkeigenaar, regiebehandelaar GZ Psycholoog EMDR Therapeut VEN® schemather…" at bounding box center [640, 446] width 78 height 133
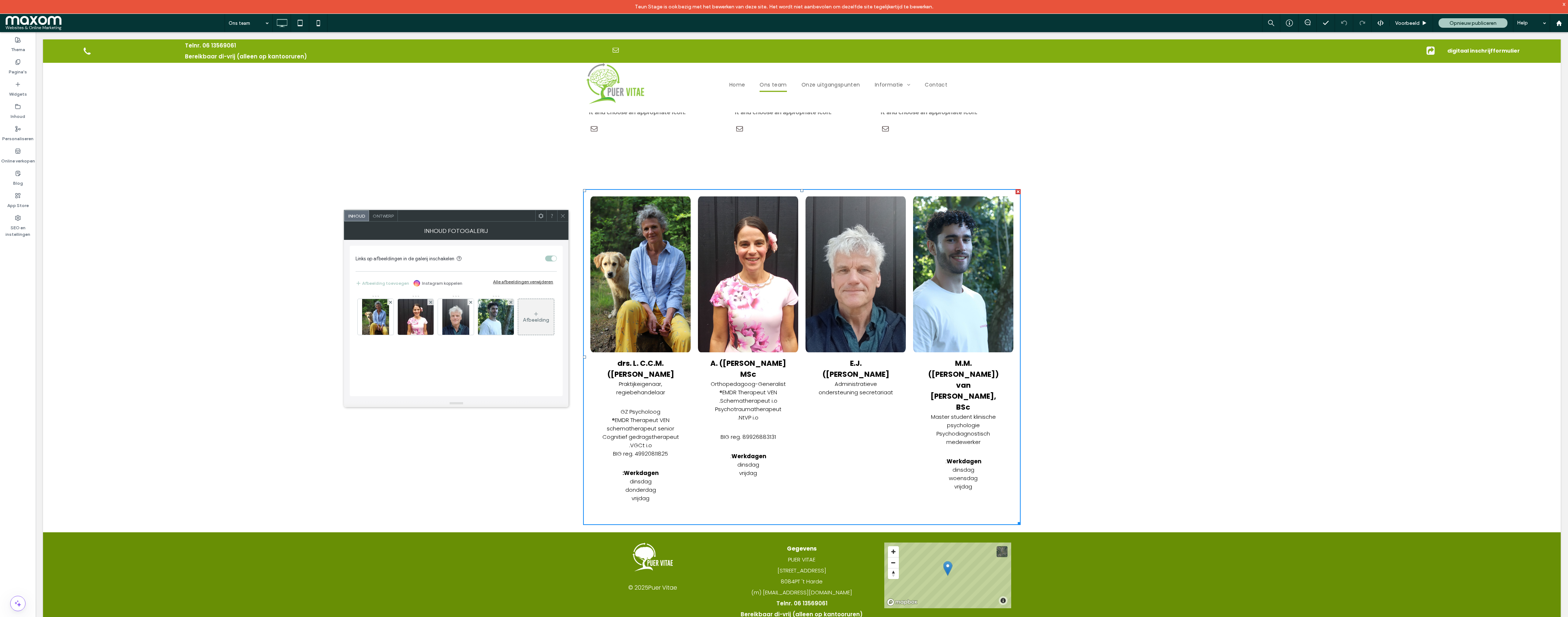
click at [561, 212] on span at bounding box center [563, 215] width 6 height 11
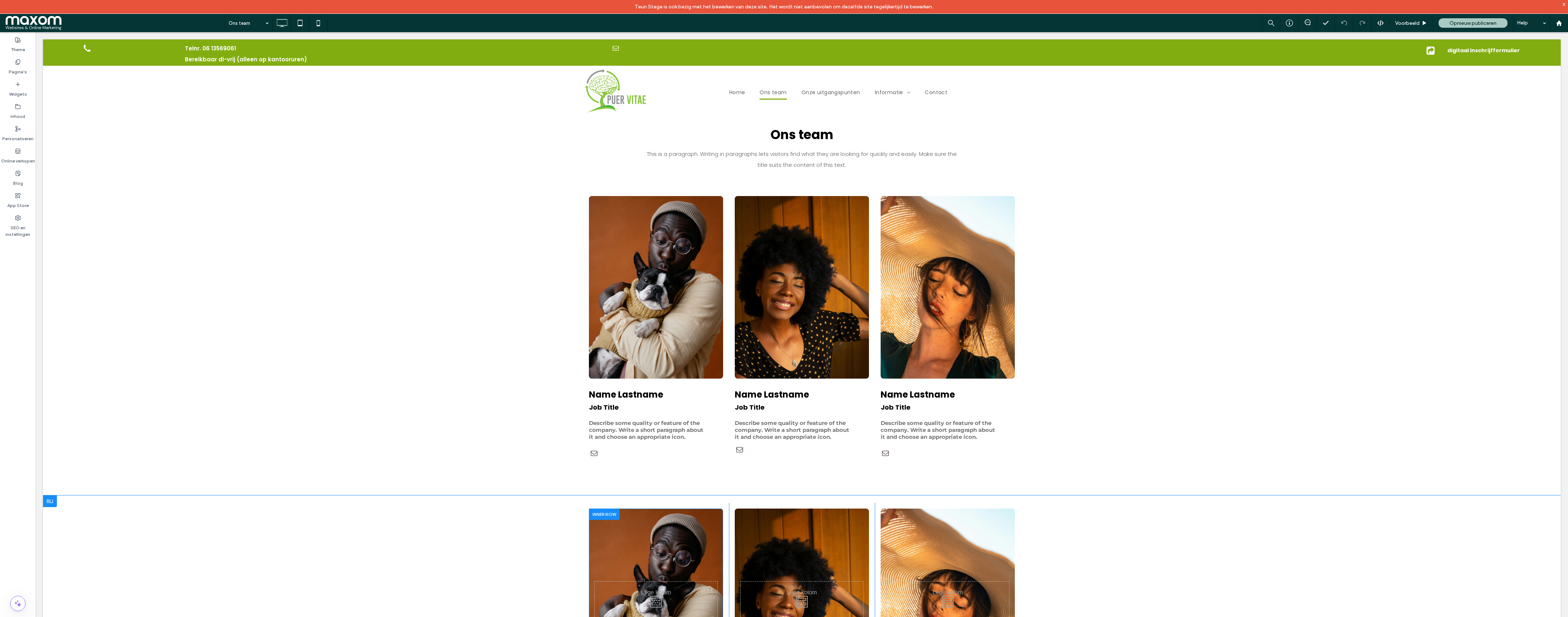
scroll to position [643, 0]
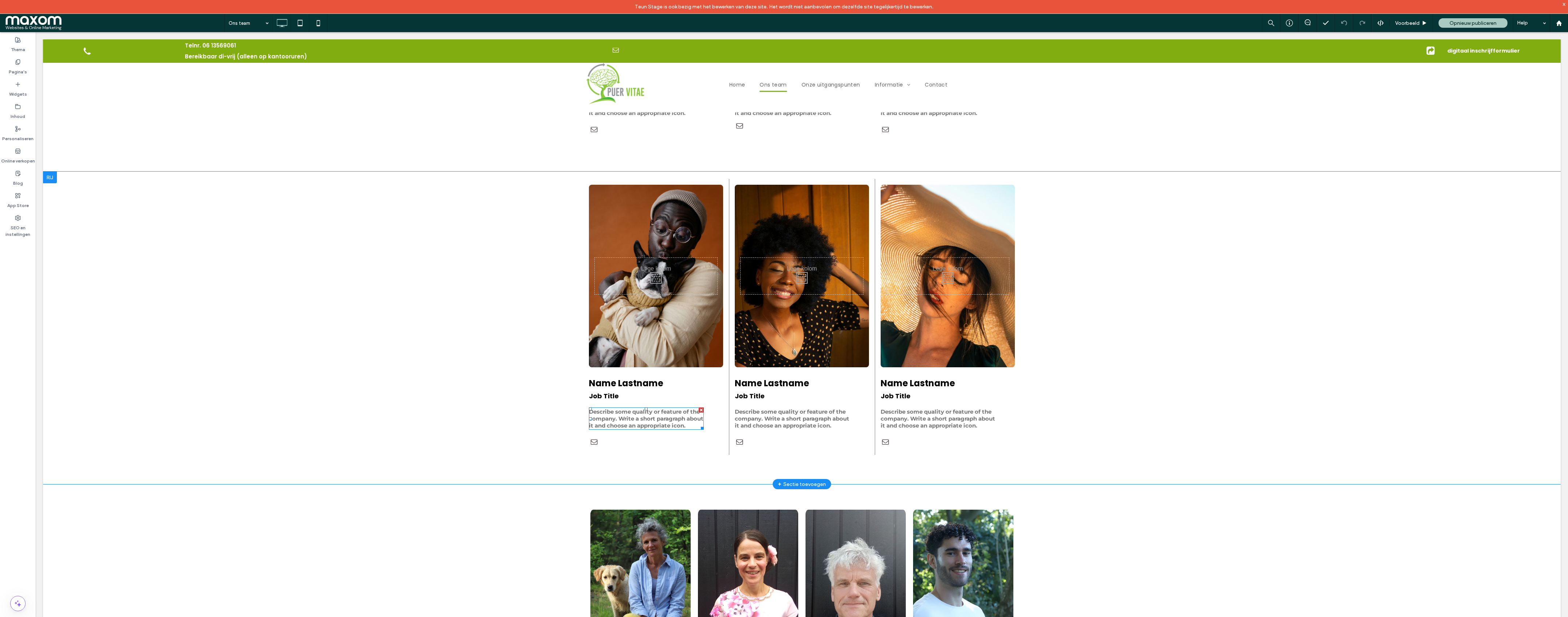
click at [652, 422] on span "Describe some quality or feature of the company. Write a short paragraph about …" at bounding box center [646, 418] width 115 height 21
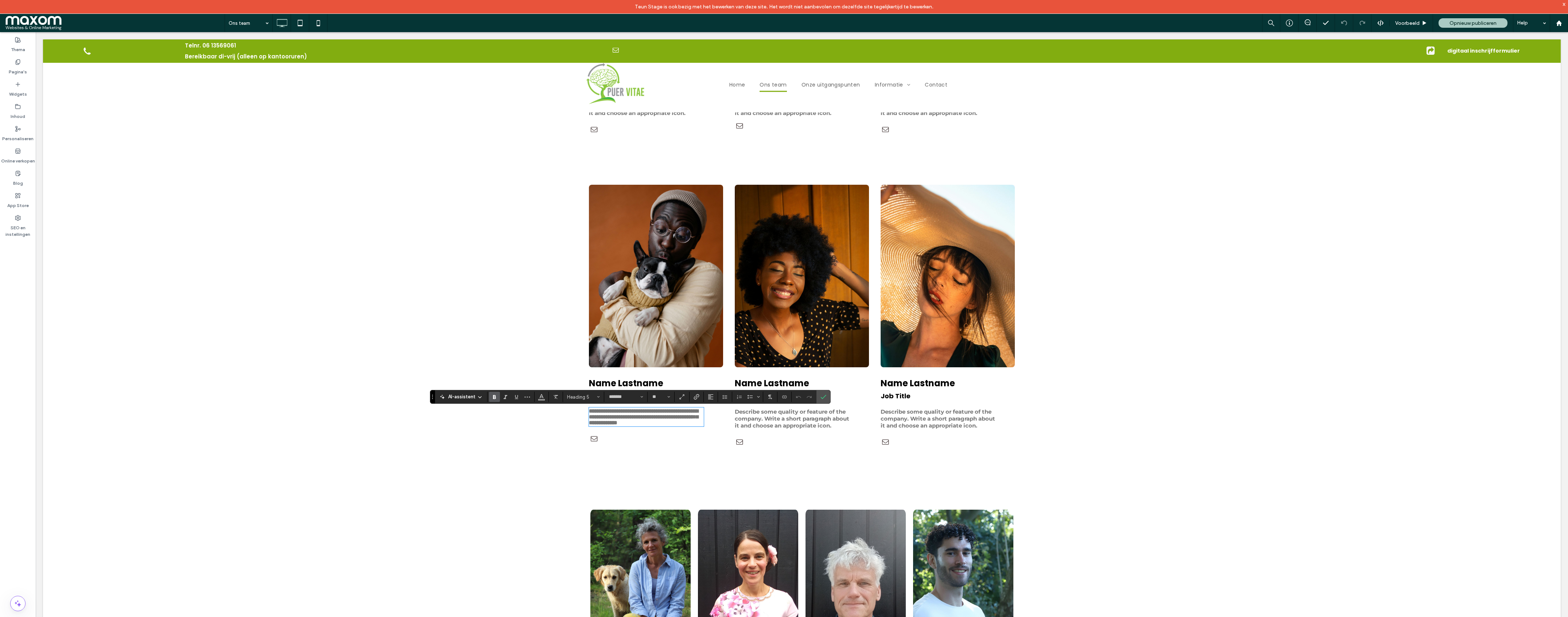
scroll to position [1137, 0]
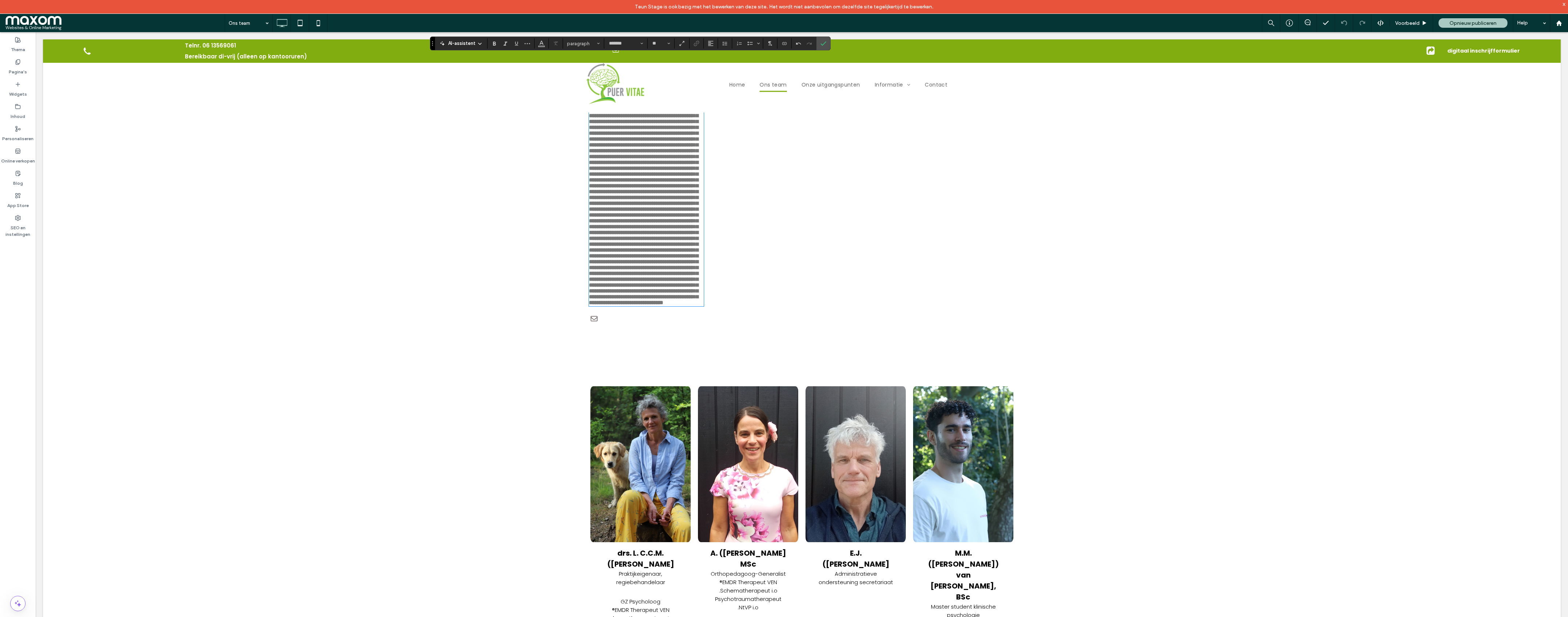
click at [500, 358] on div "Click To Paste Name Lastname Job Title Click To Paste Click To Paste Name Lastn…" at bounding box center [802, 83] width 1518 height 554
type input "**********"
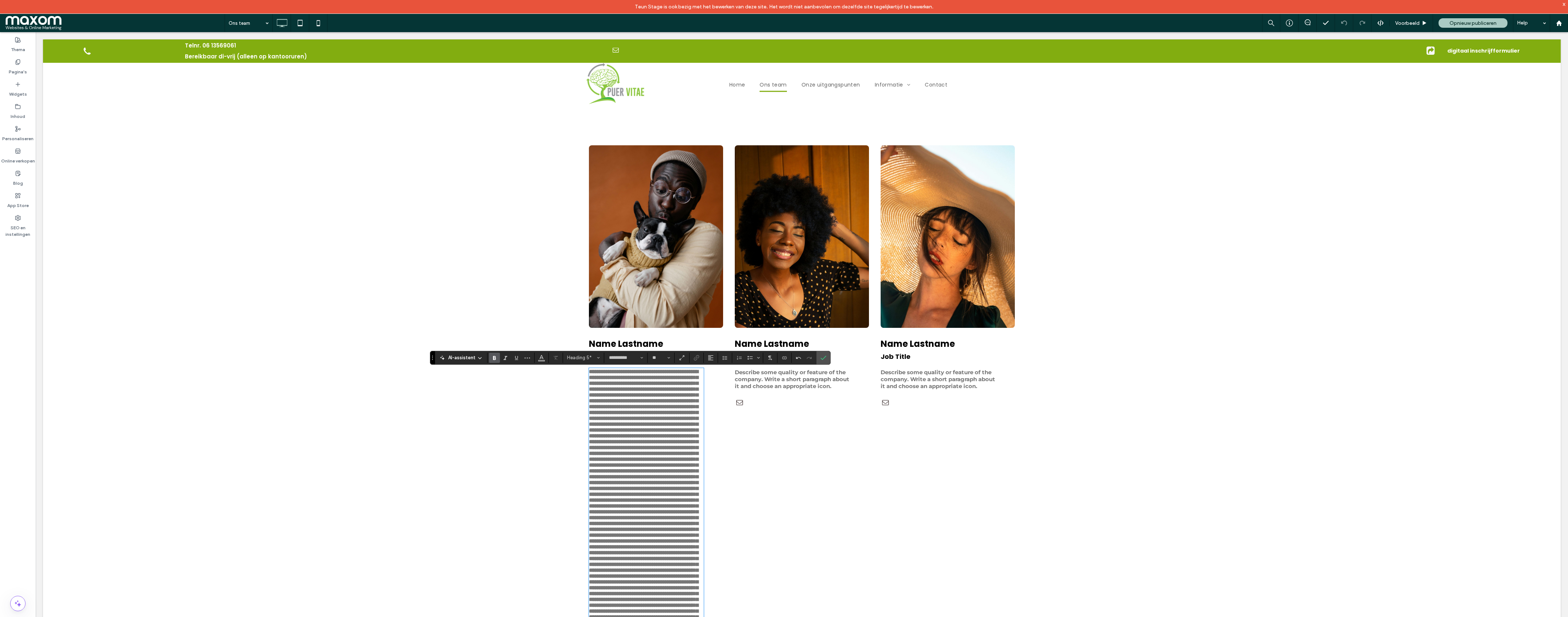
scroll to position [640, 0]
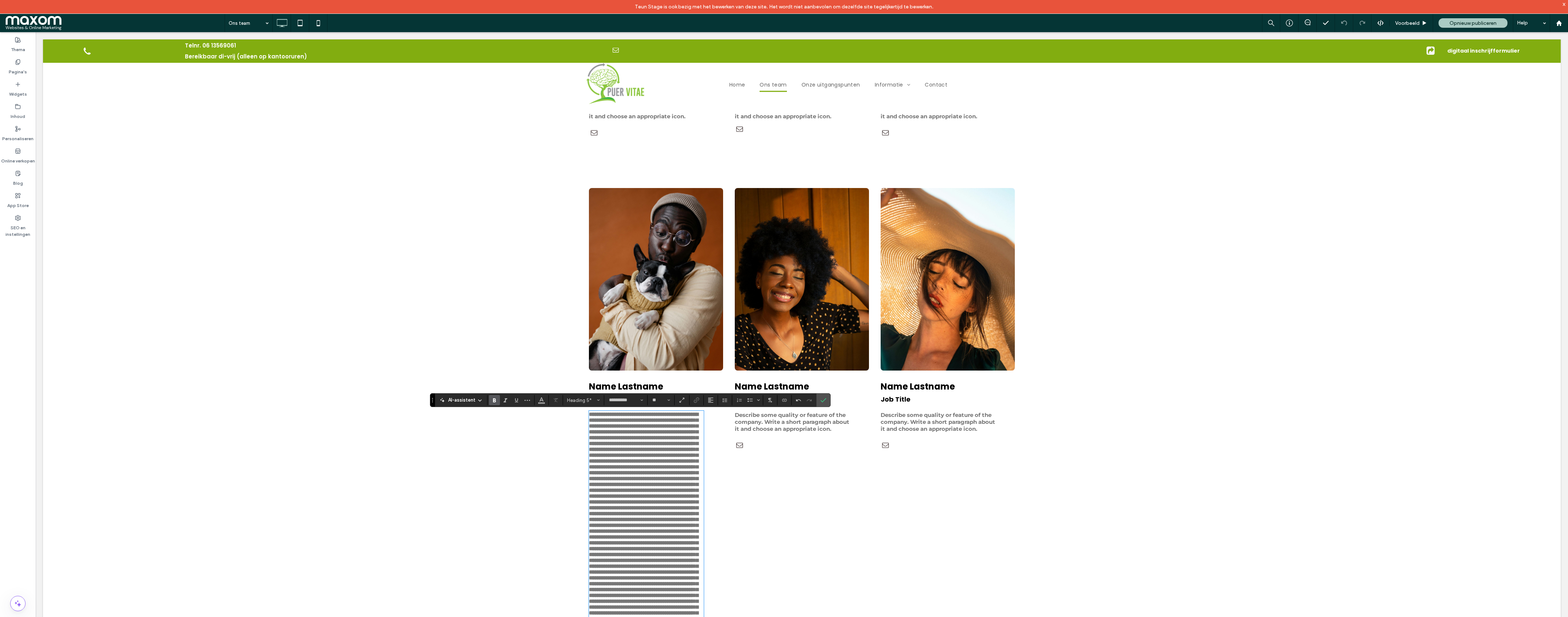
click at [913, 220] on div "Click To Paste" at bounding box center [947, 280] width 134 height 182
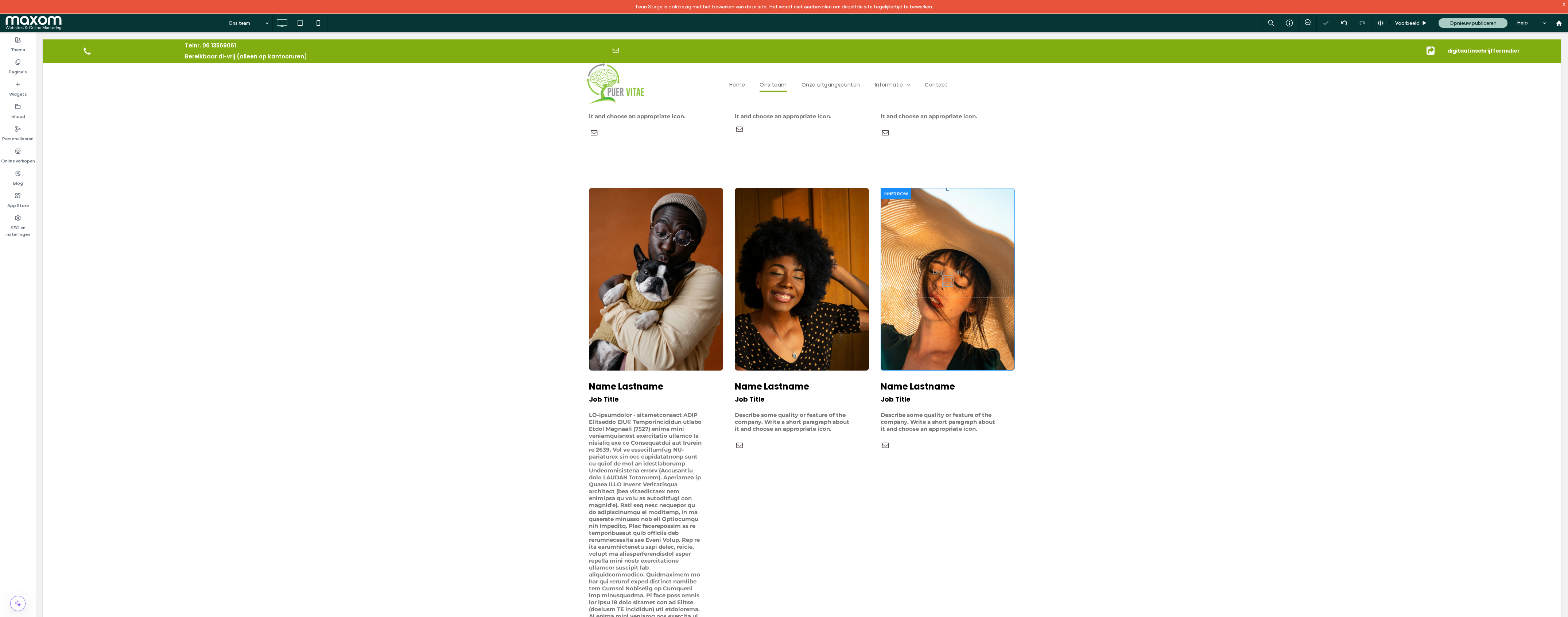
click at [904, 192] on div at bounding box center [895, 194] width 30 height 12
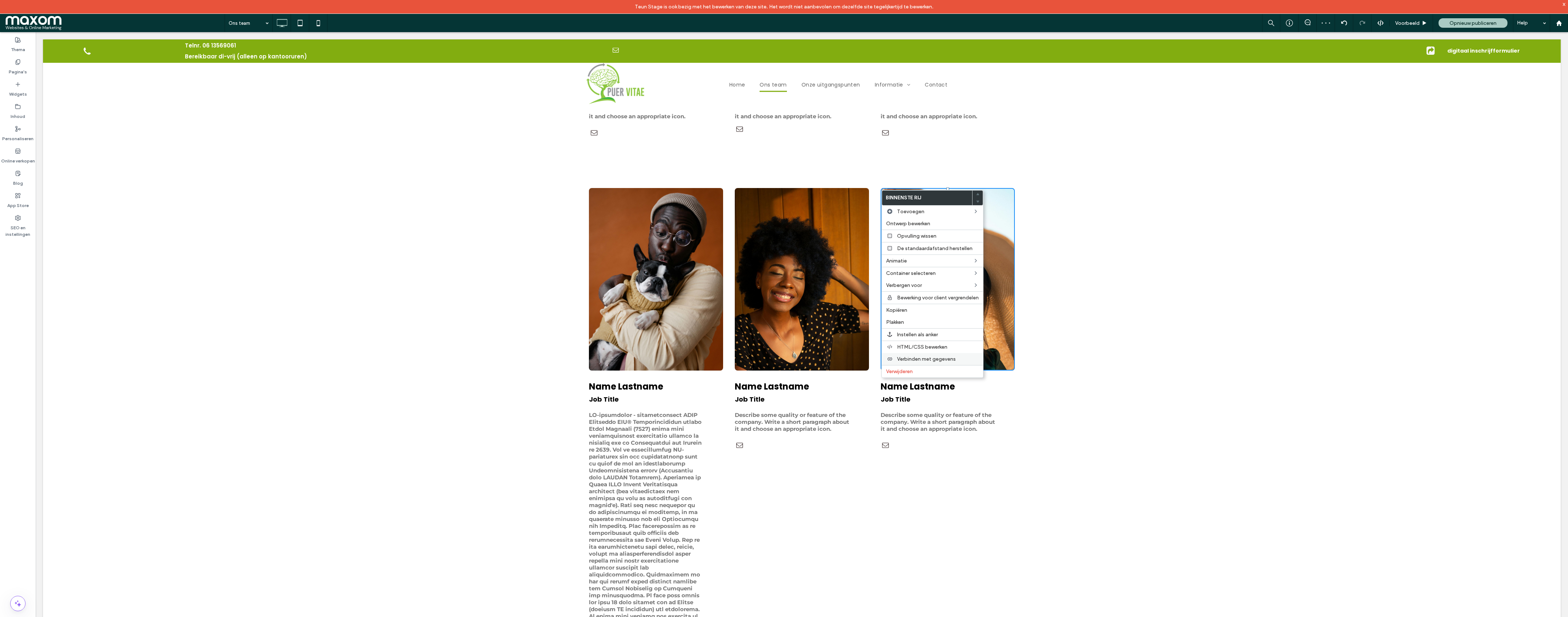
drag, startPoint x: 910, startPoint y: 373, endPoint x: 927, endPoint y: 357, distance: 23.3
click at [910, 373] on span "Verwijderen" at bounding box center [899, 371] width 26 height 6
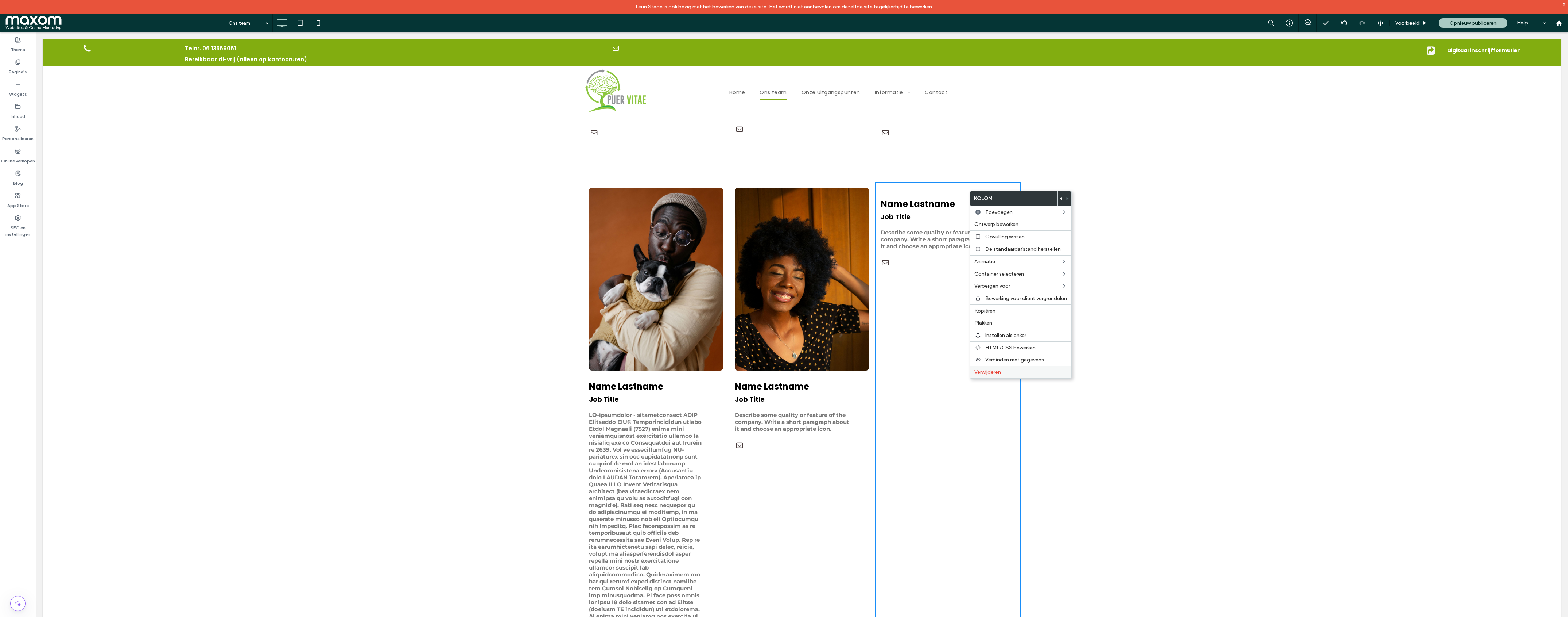
click at [1004, 374] on label "Verwijderen" at bounding box center [1021, 372] width 92 height 6
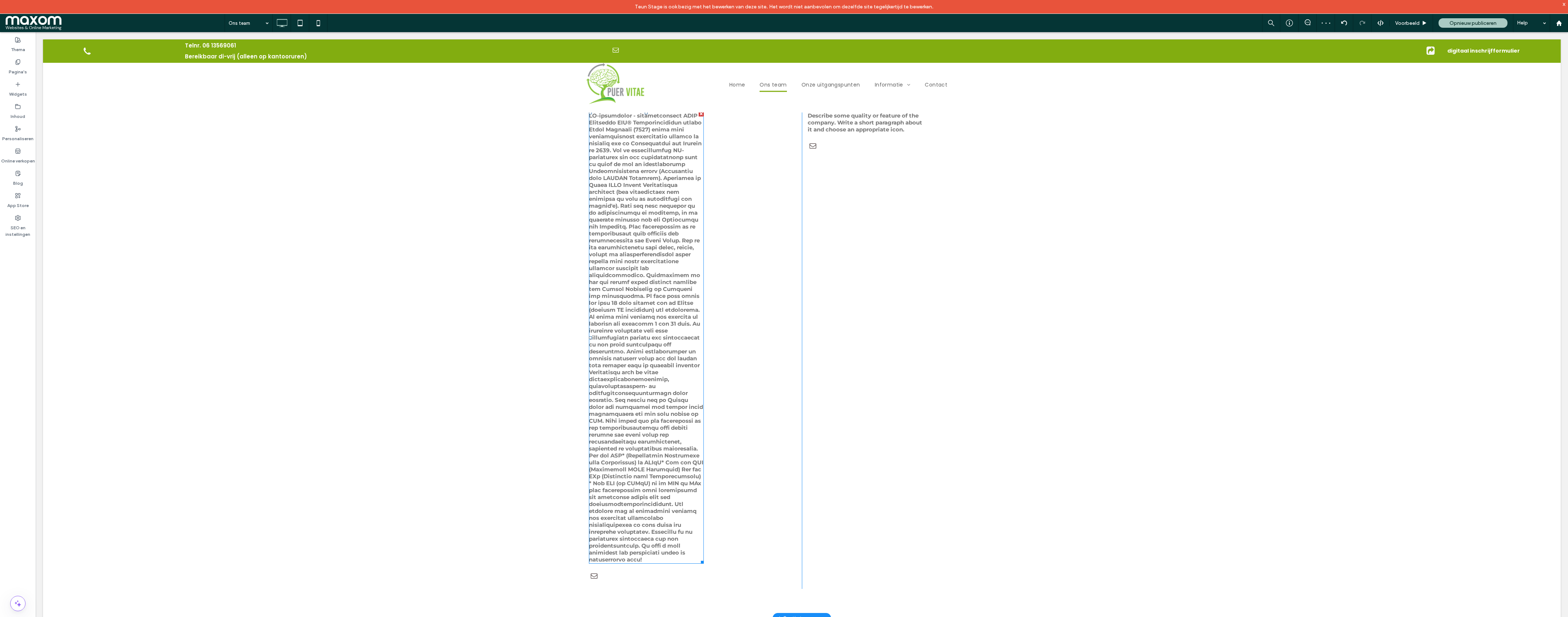
scroll to position [1002, 0]
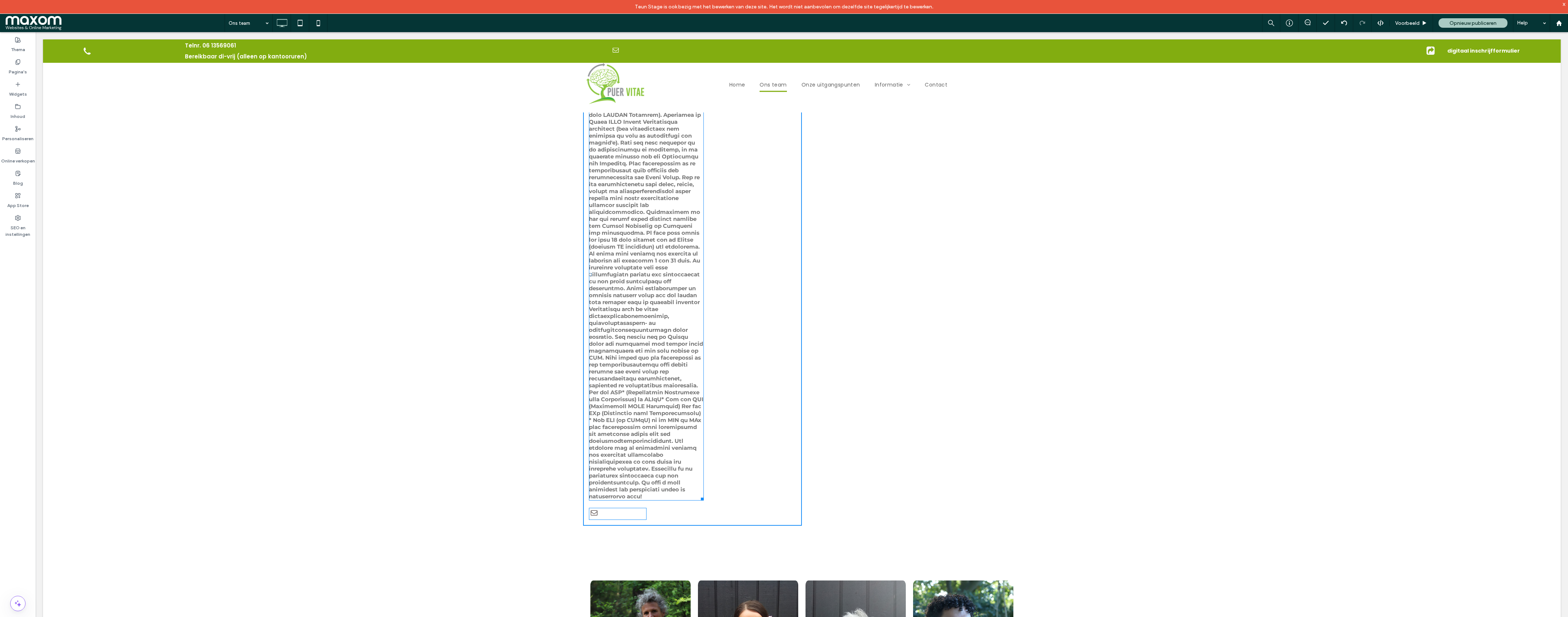
drag, startPoint x: 702, startPoint y: 495, endPoint x: 811, endPoint y: 483, distance: 109.7
click at [811, 483] on div "Team Puer Vitae Click To Paste Rij In ons team zijn meerdere disciplines in de …" at bounding box center [802, 21] width 1518 height 1790
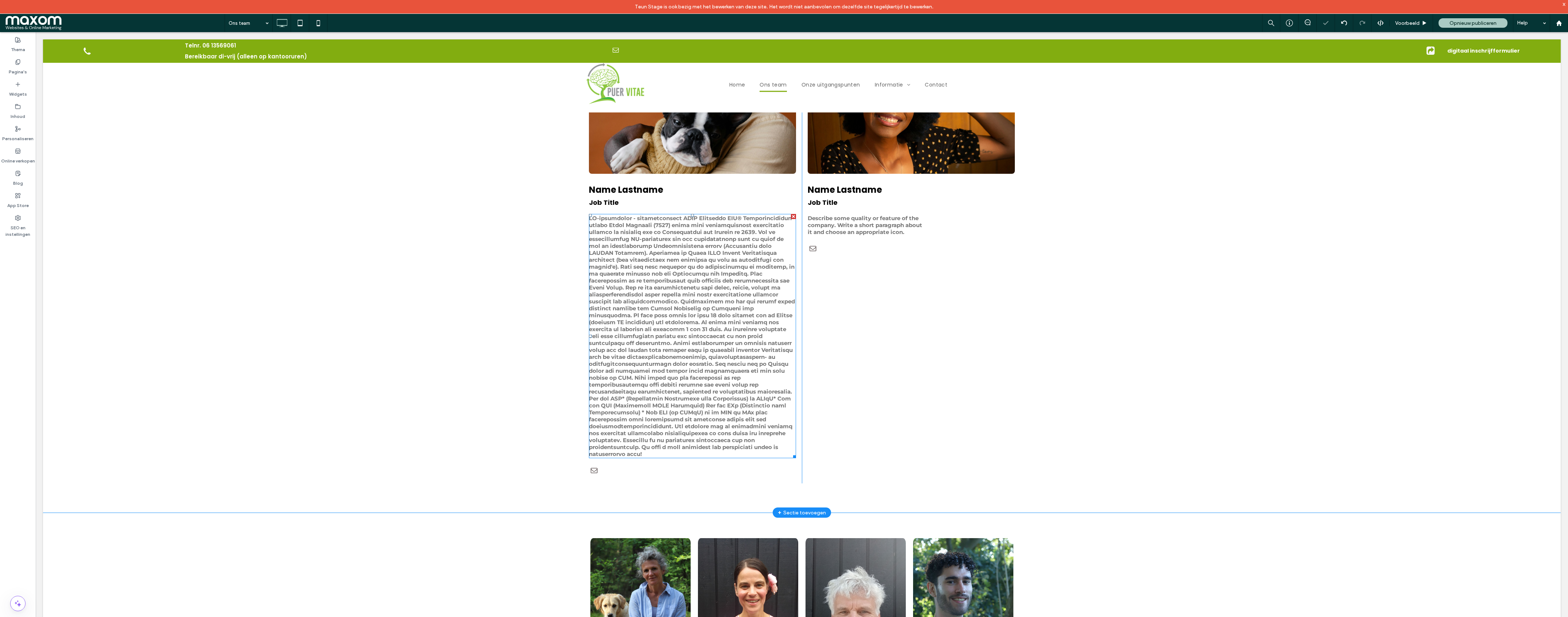
scroll to position [835, 0]
click at [664, 269] on span at bounding box center [692, 336] width 206 height 242
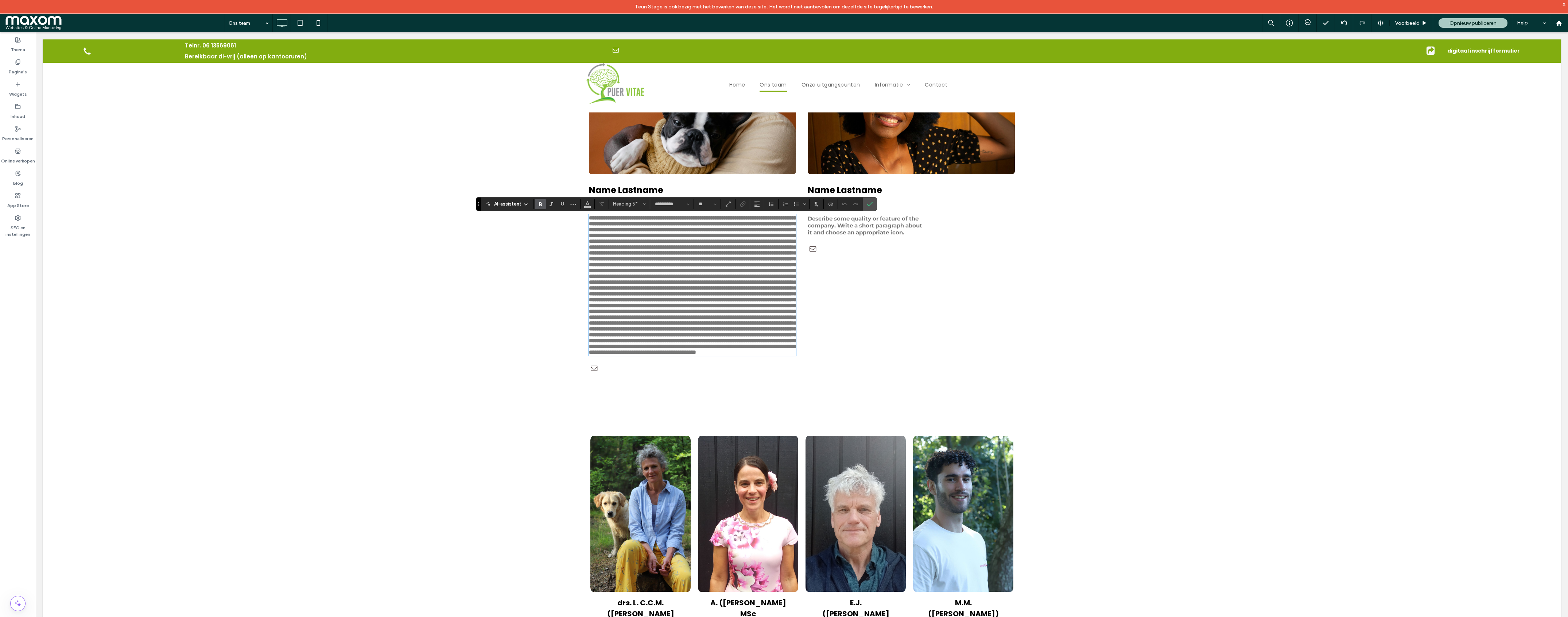
click at [665, 325] on span at bounding box center [693, 284] width 208 height 139
click at [874, 206] on label "Bevestigen" at bounding box center [869, 203] width 11 height 13
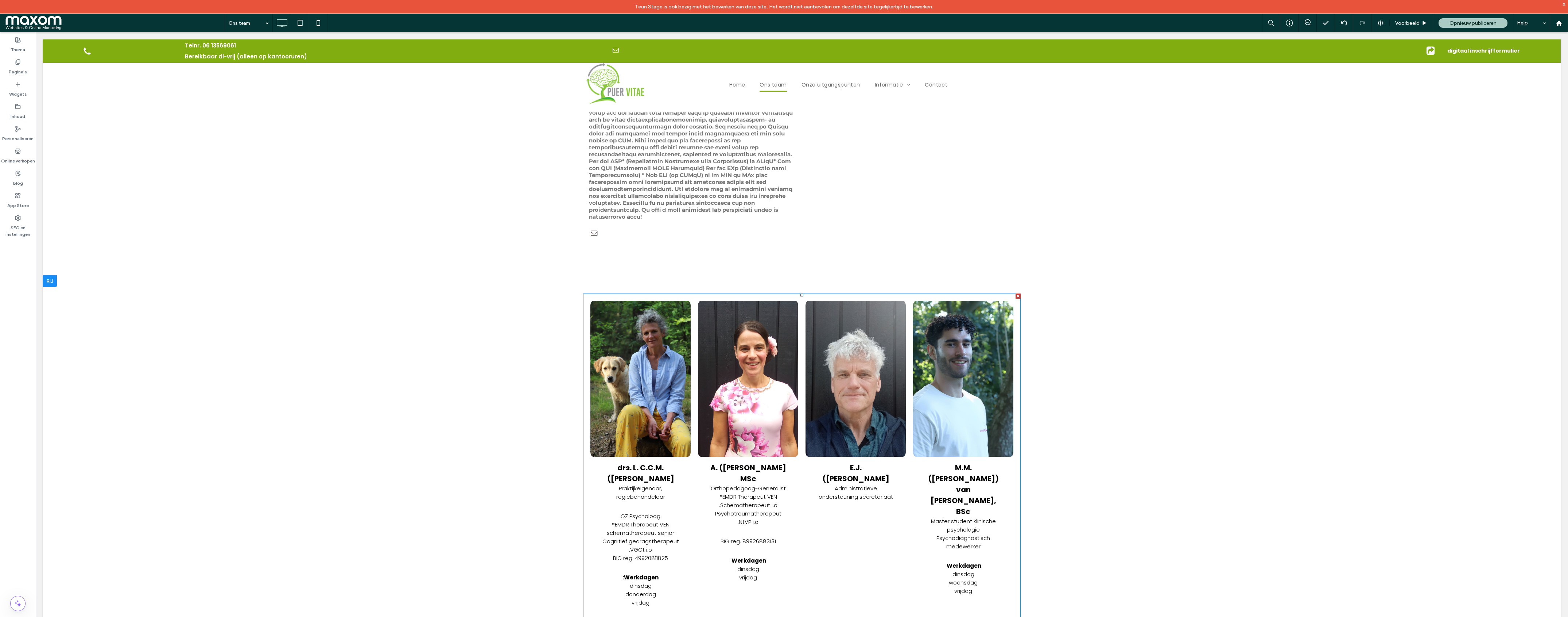
scroll to position [1169, 0]
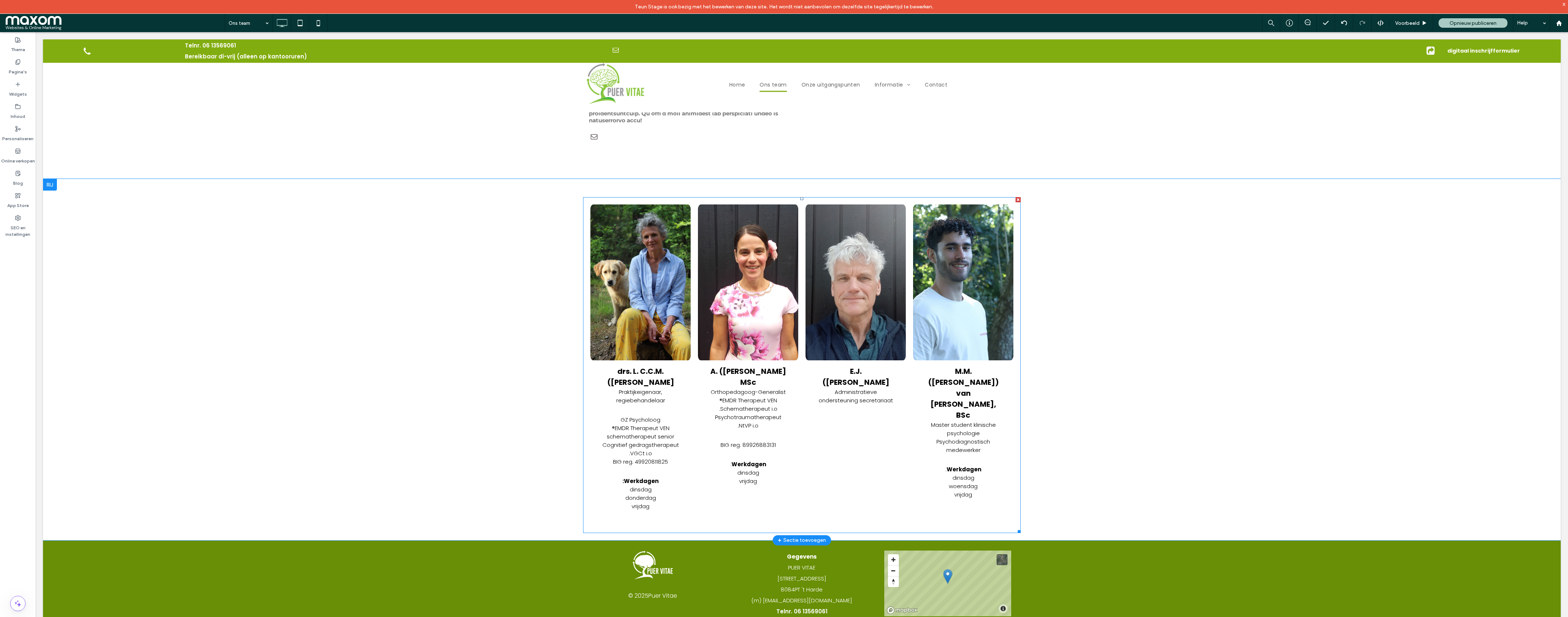
click at [635, 367] on h3 "drs. L. C.C.M. ([PERSON_NAME]" at bounding box center [640, 377] width 78 height 22
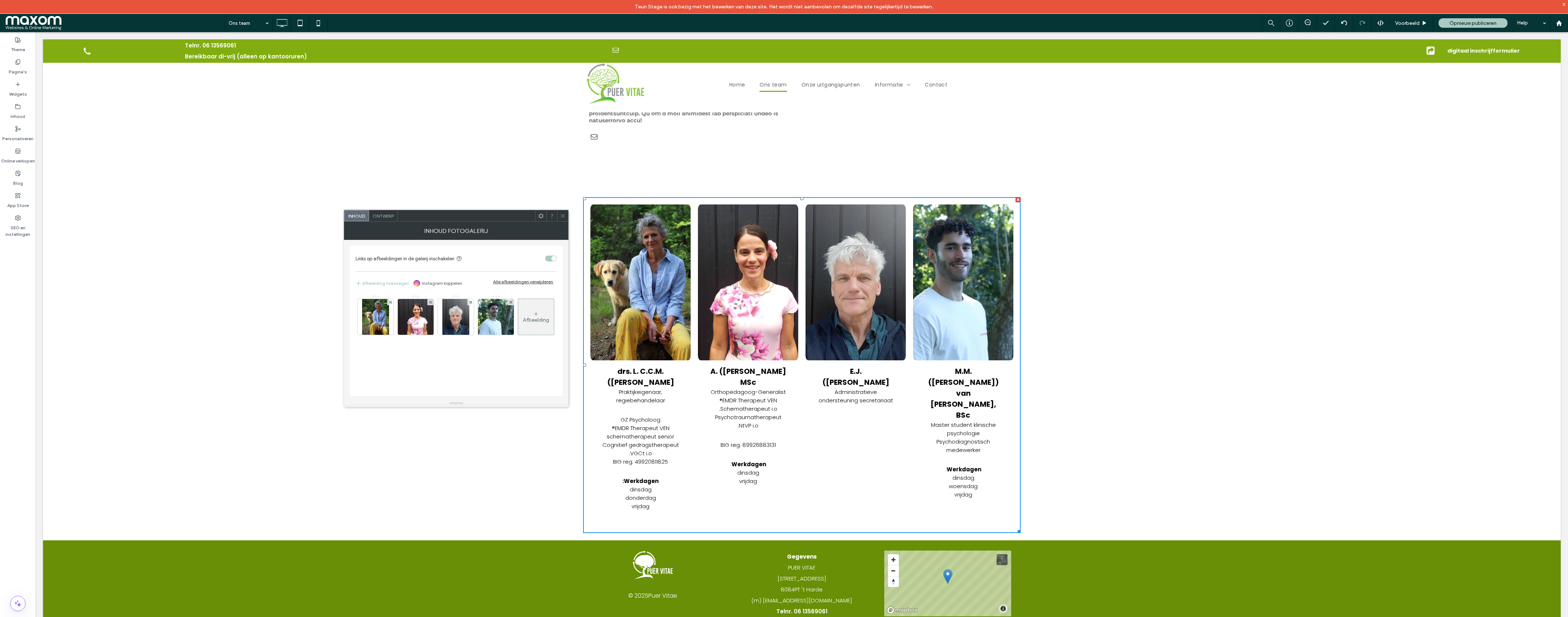
click at [635, 367] on h3 "drs. L. C.C.M. ([PERSON_NAME]" at bounding box center [640, 377] width 78 height 22
click at [379, 319] on img at bounding box center [376, 317] width 27 height 35
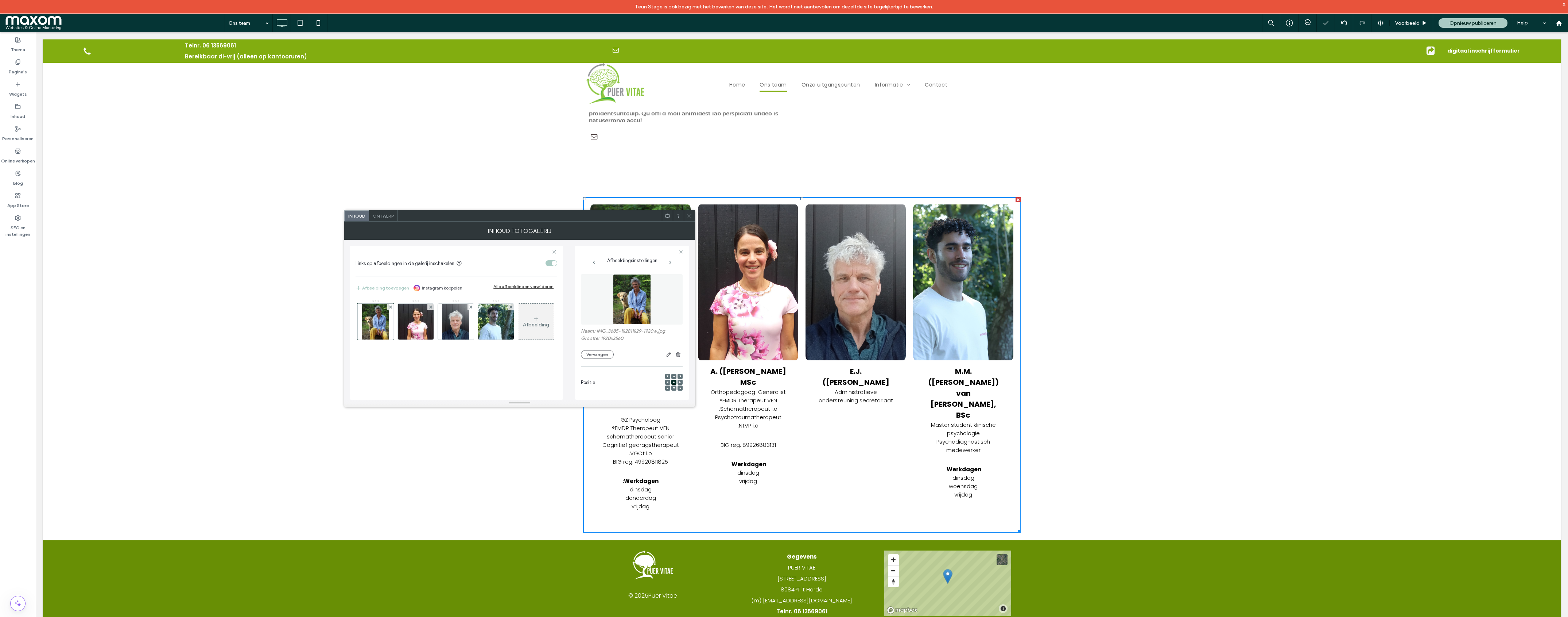
scroll to position [0, 0]
click at [607, 342] on input "**********" at bounding box center [624, 339] width 87 height 10
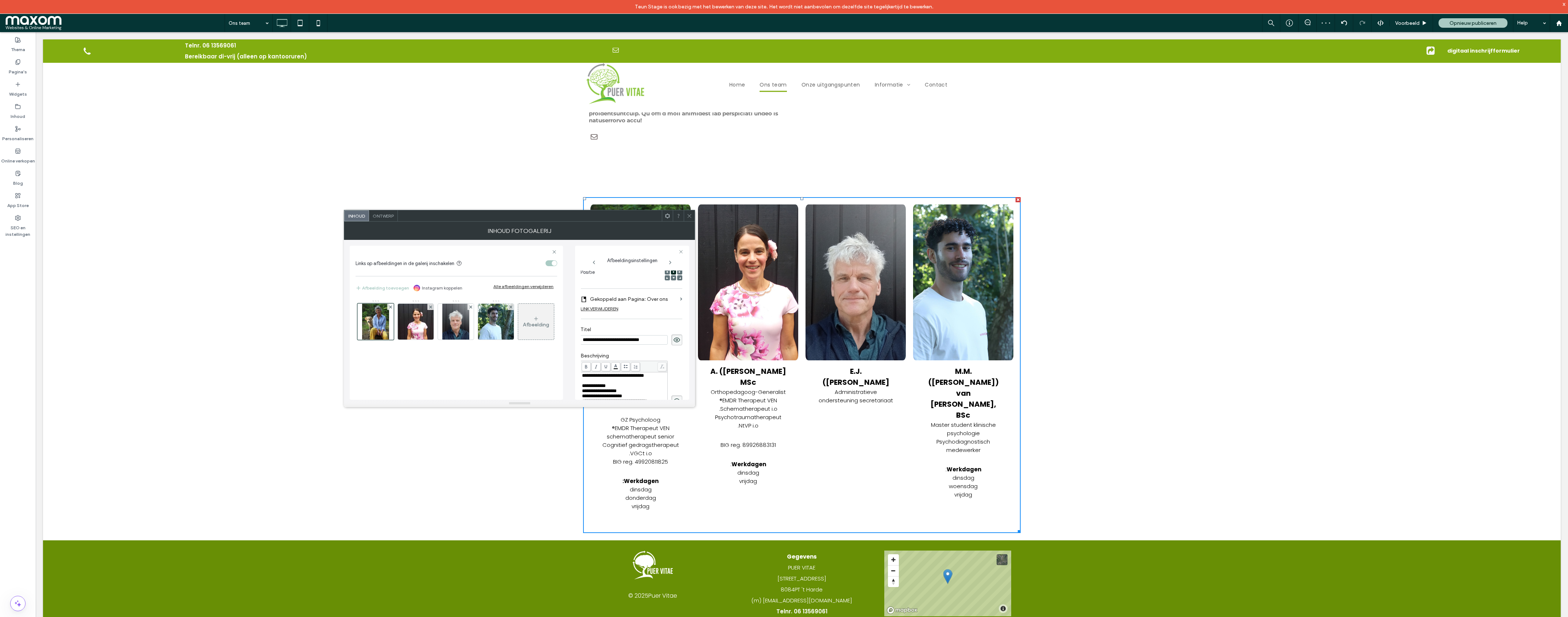
click at [690, 215] on icon at bounding box center [689, 216] width 6 height 6
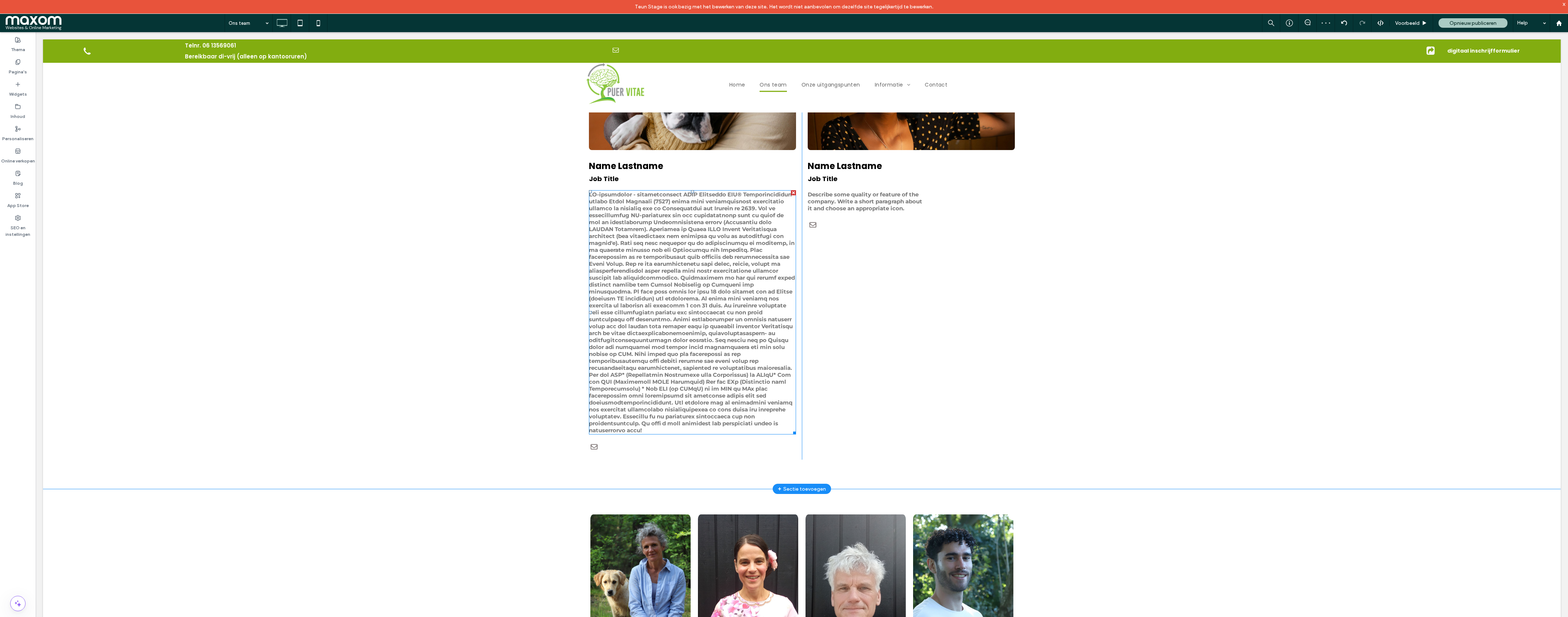
scroll to position [795, 0]
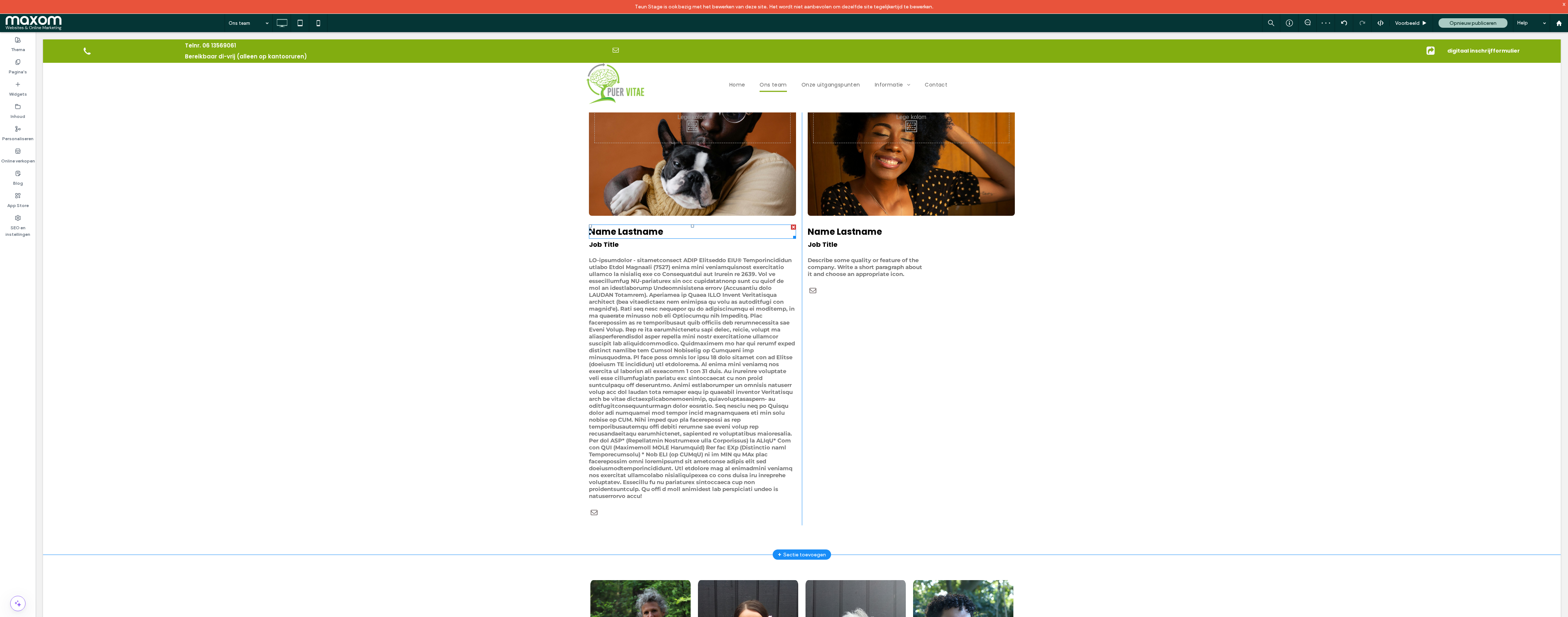
click at [623, 233] on span "Name Lastname" at bounding box center [627, 231] width 75 height 12
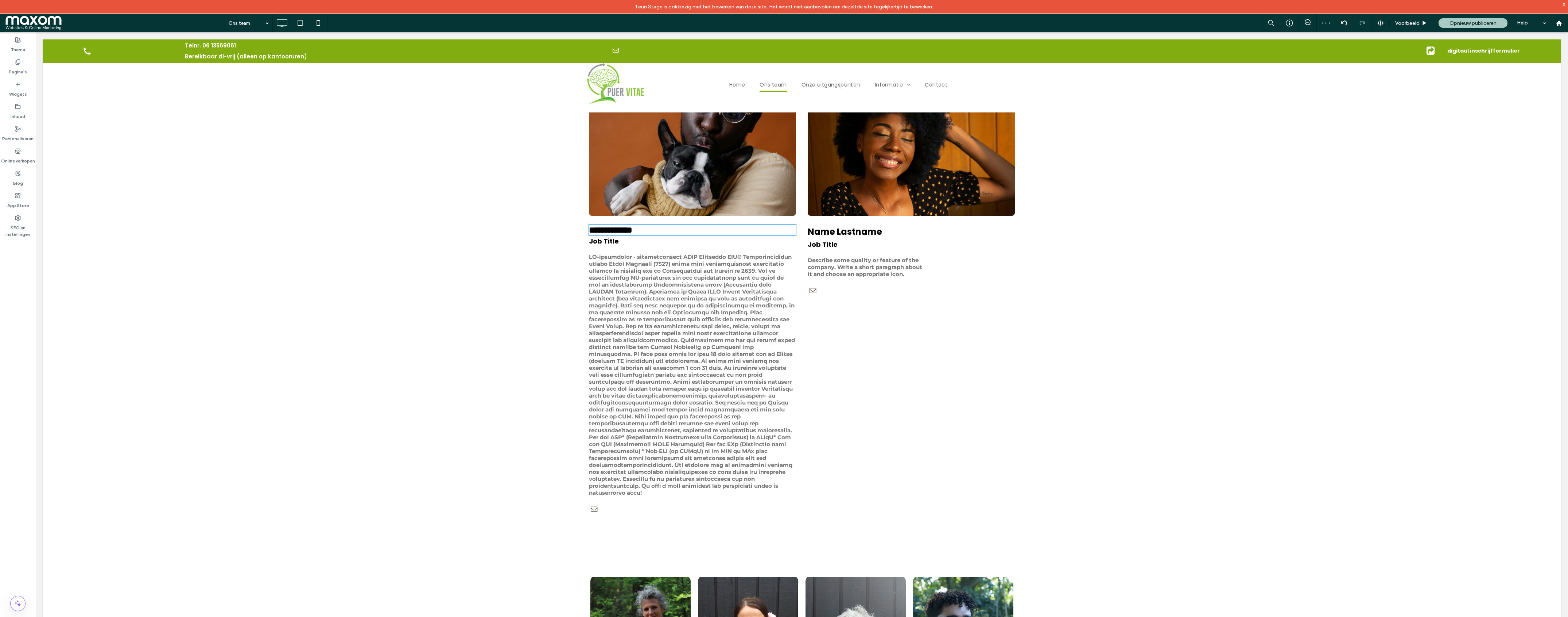
type input "*******"
type input "**"
click at [671, 233] on h3 "**********" at bounding box center [692, 230] width 207 height 10
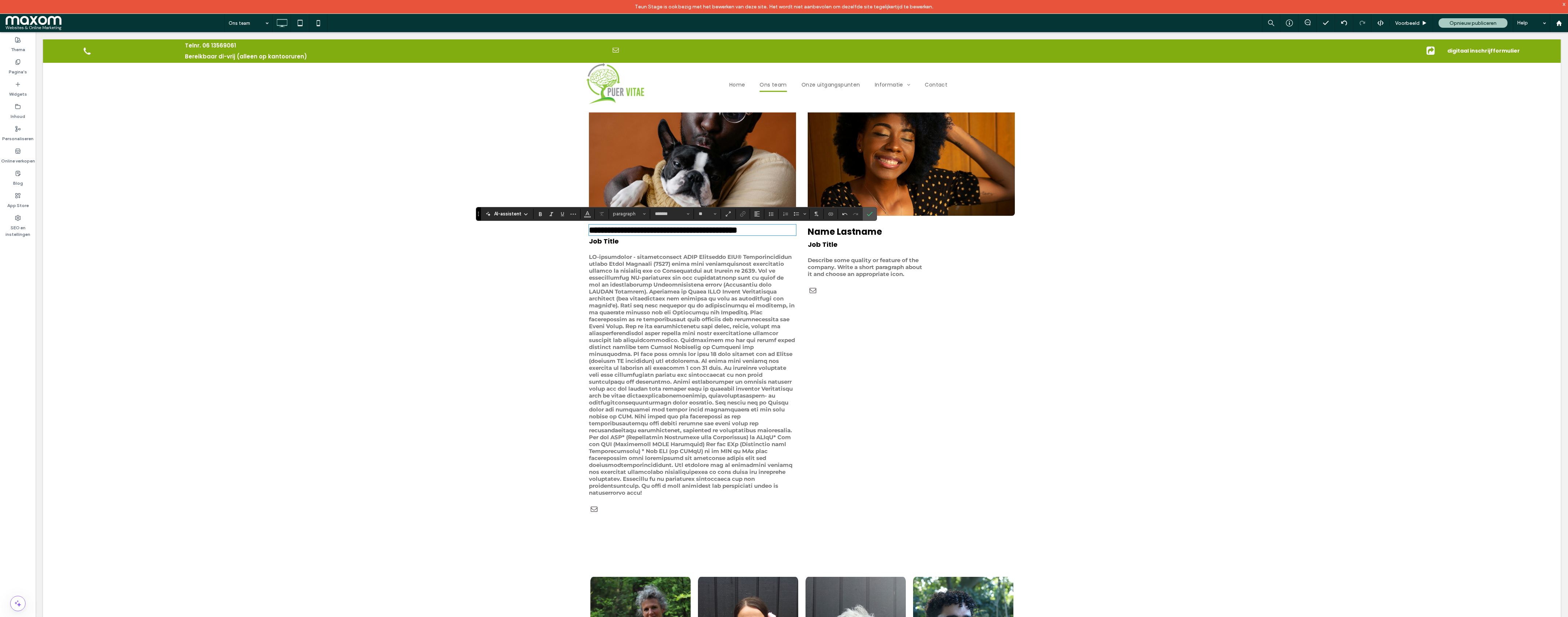
type input "**"
drag, startPoint x: 665, startPoint y: 235, endPoint x: 596, endPoint y: 236, distance: 69.0
click at [595, 234] on span "**********" at bounding box center [663, 230] width 148 height 9
drag, startPoint x: 870, startPoint y: 217, endPoint x: 828, endPoint y: 183, distance: 54.0
click at [870, 217] on icon "Bevestigen" at bounding box center [870, 214] width 6 height 6
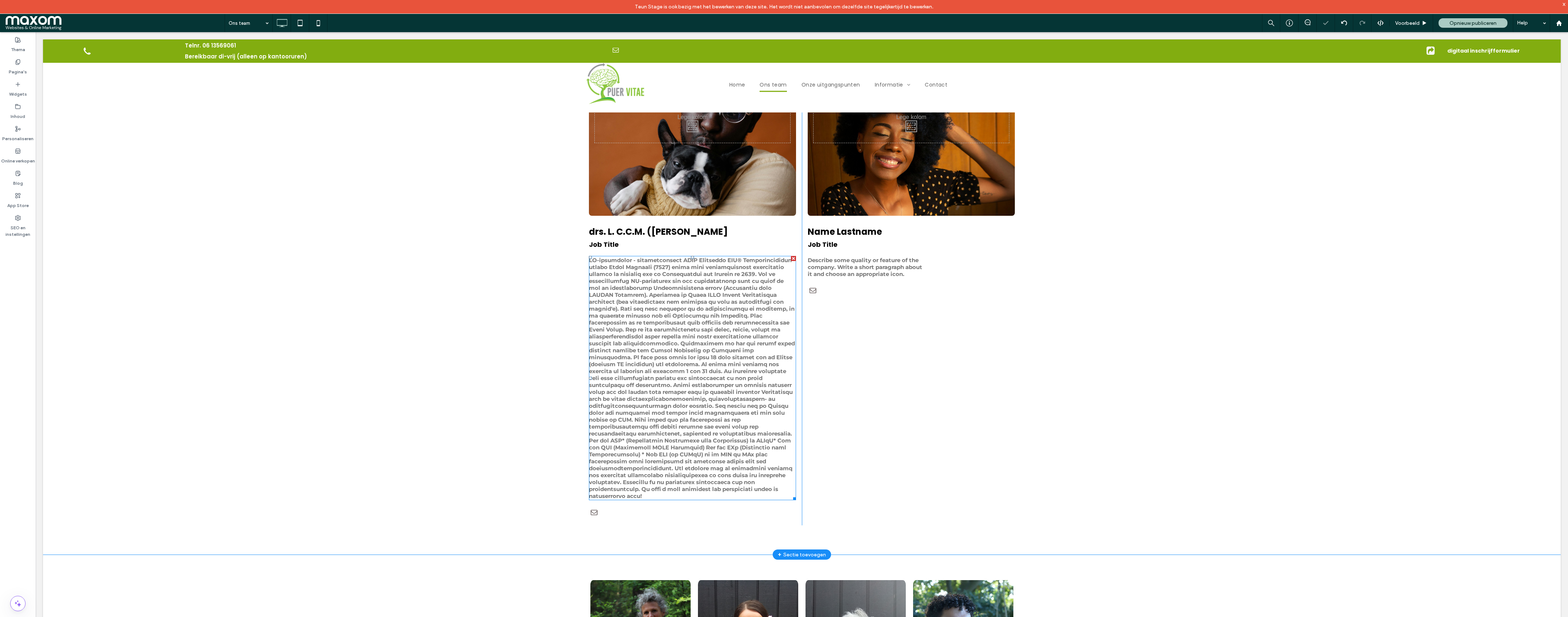
click at [655, 261] on span at bounding box center [692, 377] width 206 height 242
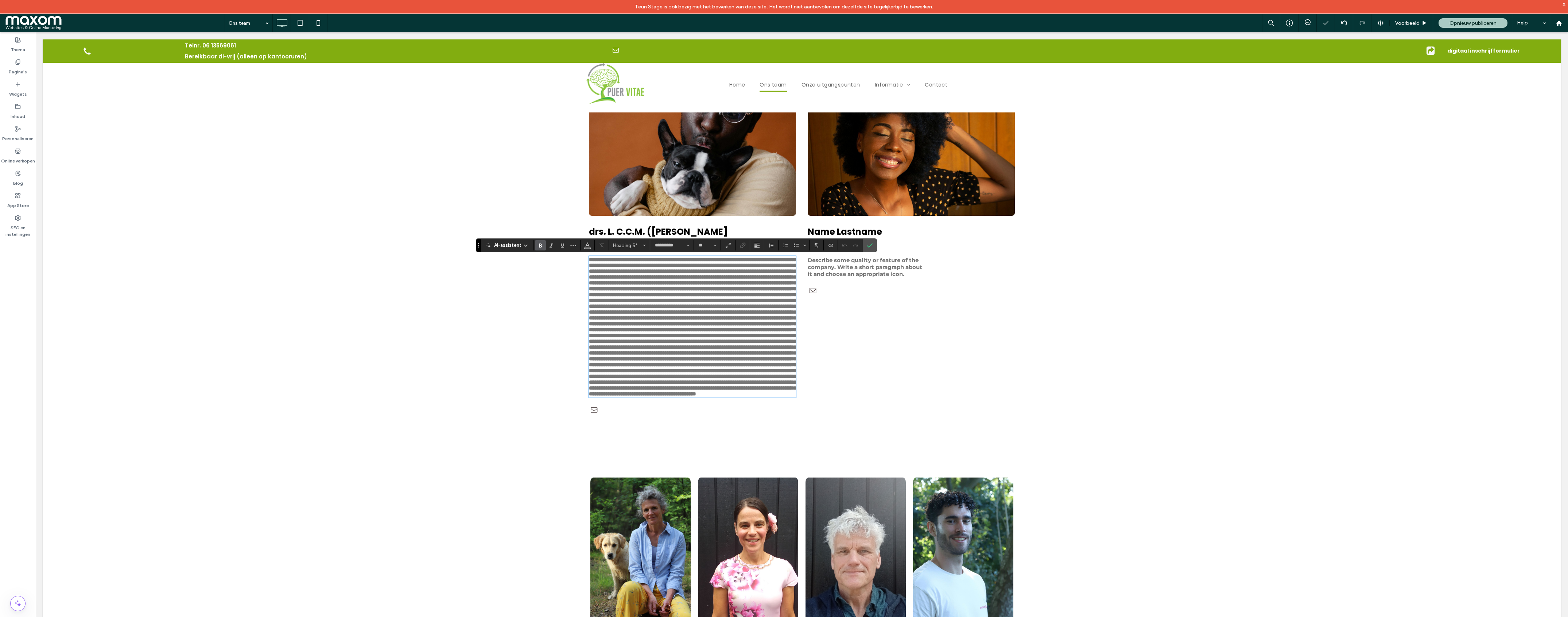
click at [654, 261] on span at bounding box center [693, 326] width 208 height 139
drag, startPoint x: 754, startPoint y: 261, endPoint x: 590, endPoint y: 265, distance: 164.0
click at [590, 265] on h5 at bounding box center [692, 326] width 207 height 140
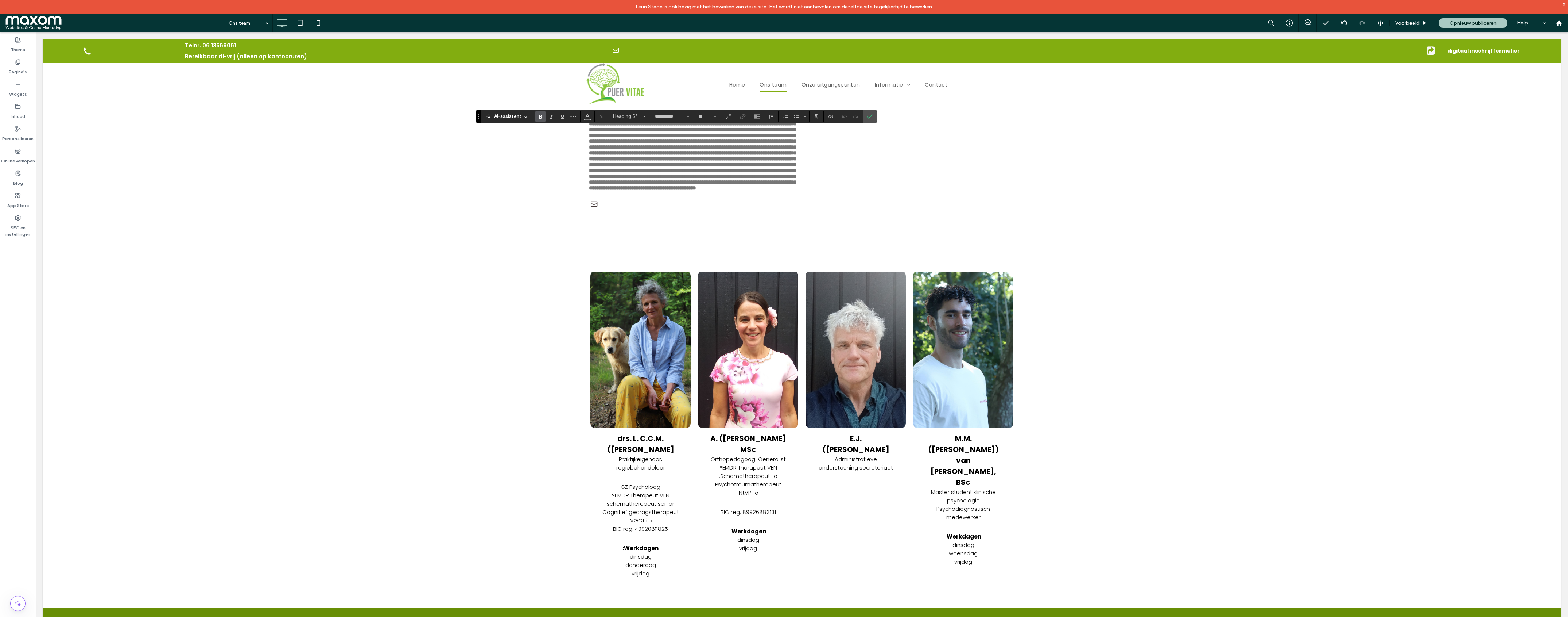
scroll to position [766, 0]
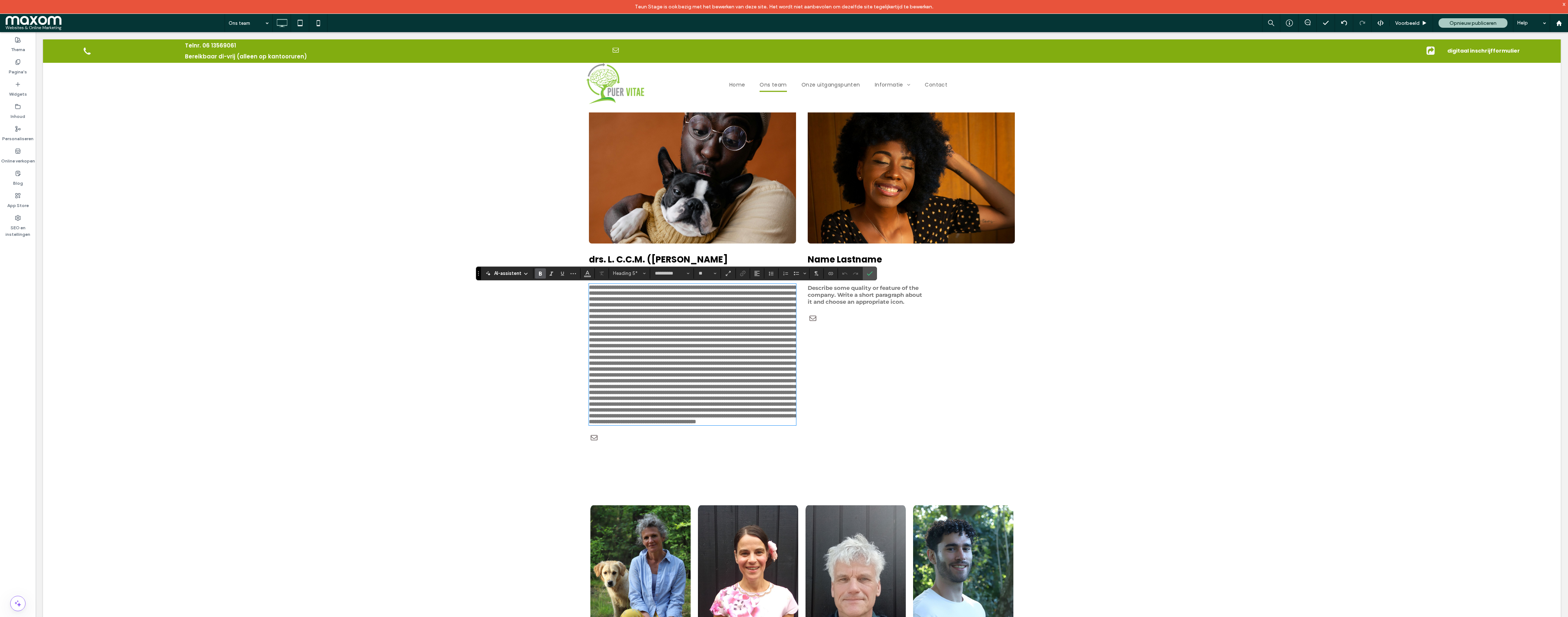
click at [629, 284] on div "Click To Paste drs. L. C.C.M. (Linda) Kuijpers Job Title Click To Paste" at bounding box center [692, 252] width 219 height 395
click at [614, 290] on span at bounding box center [693, 354] width 208 height 139
drag, startPoint x: 592, startPoint y: 289, endPoint x: 743, endPoint y: 287, distance: 151.0
click at [743, 287] on span at bounding box center [693, 354] width 208 height 139
click at [755, 287] on h5 at bounding box center [692, 354] width 207 height 140
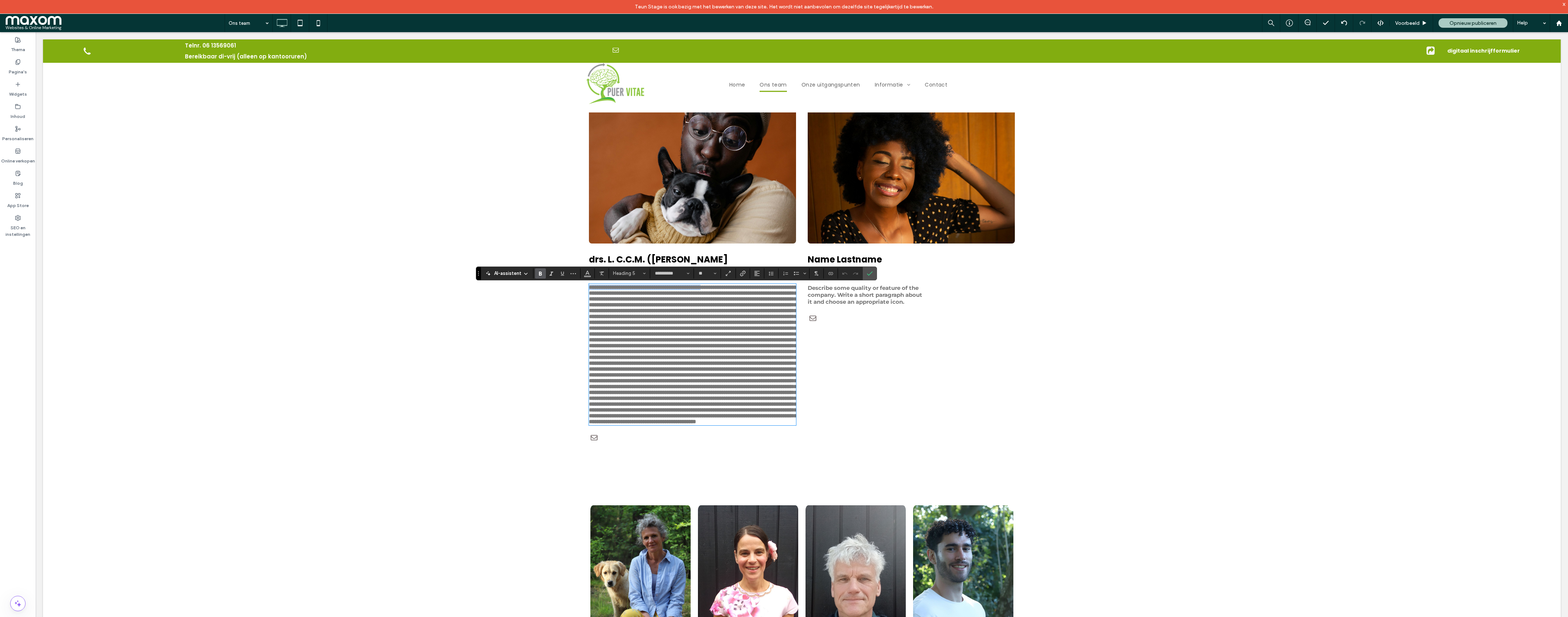
drag, startPoint x: 755, startPoint y: 288, endPoint x: 588, endPoint y: 291, distance: 167.0
click at [588, 291] on div "Click To Paste drs. L. C.C.M. (Linda) Kuijpers Job Title Click To Paste" at bounding box center [692, 252] width 219 height 395
copy span "**********"
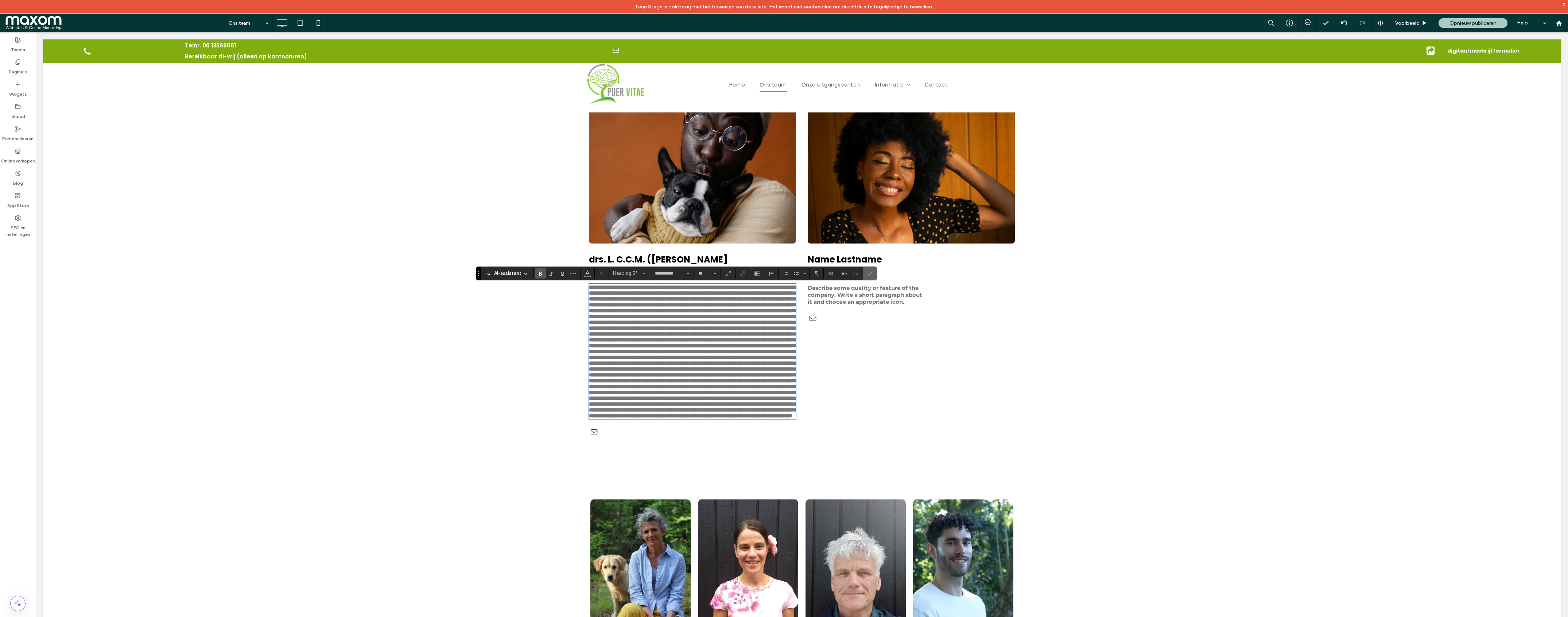
click at [874, 273] on label "Bevestigen" at bounding box center [869, 273] width 11 height 13
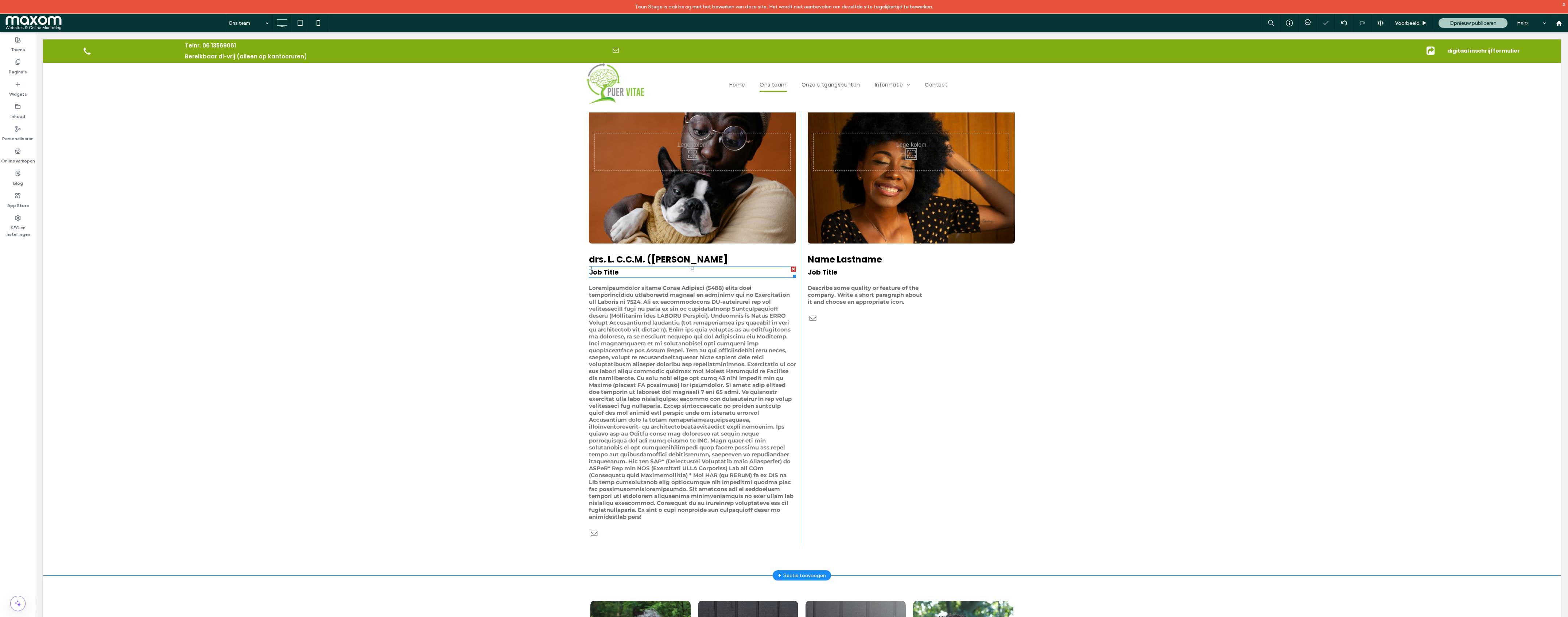
click at [604, 275] on span "Job Title" at bounding box center [604, 272] width 29 height 9
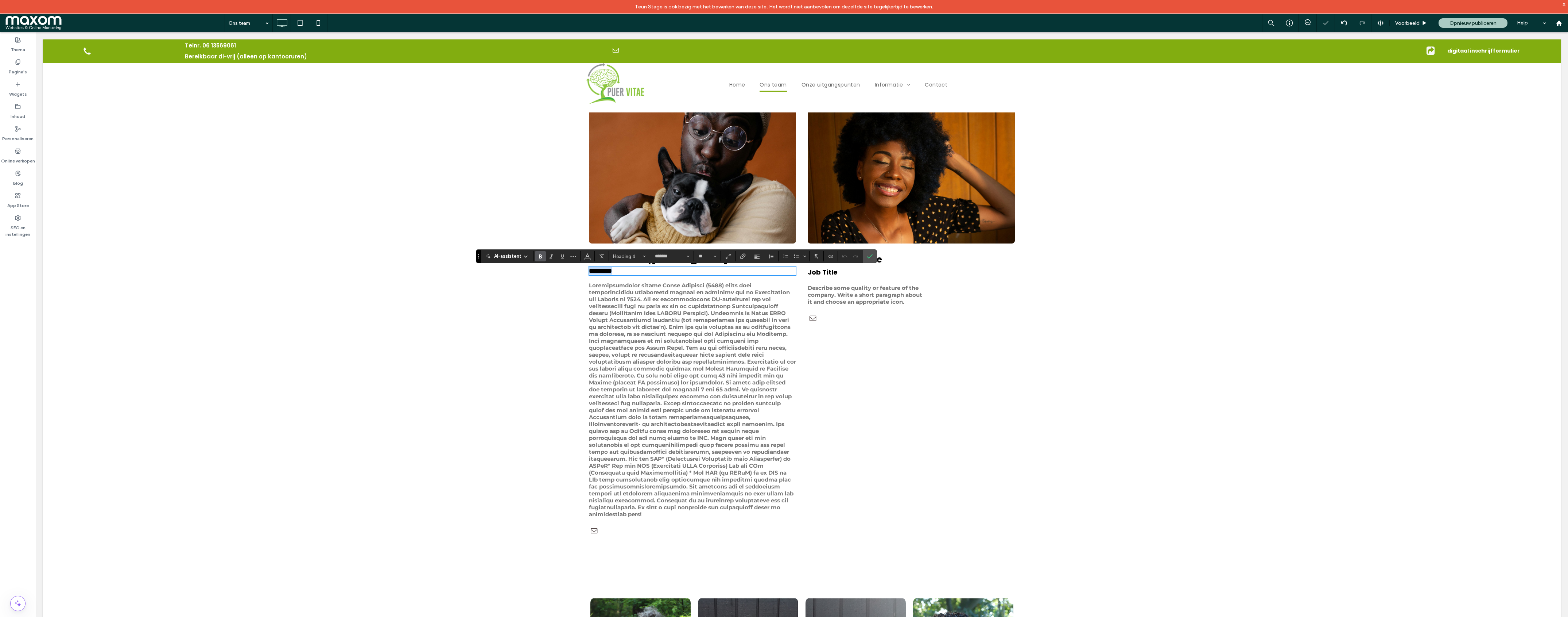
click at [629, 274] on h4 "*********" at bounding box center [692, 270] width 207 height 7
type input "**"
drag, startPoint x: 619, startPoint y: 274, endPoint x: 597, endPoint y: 275, distance: 22.0
click at [597, 274] on span "**********" at bounding box center [667, 271] width 156 height 7
drag, startPoint x: 873, startPoint y: 259, endPoint x: 836, endPoint y: 227, distance: 48.9
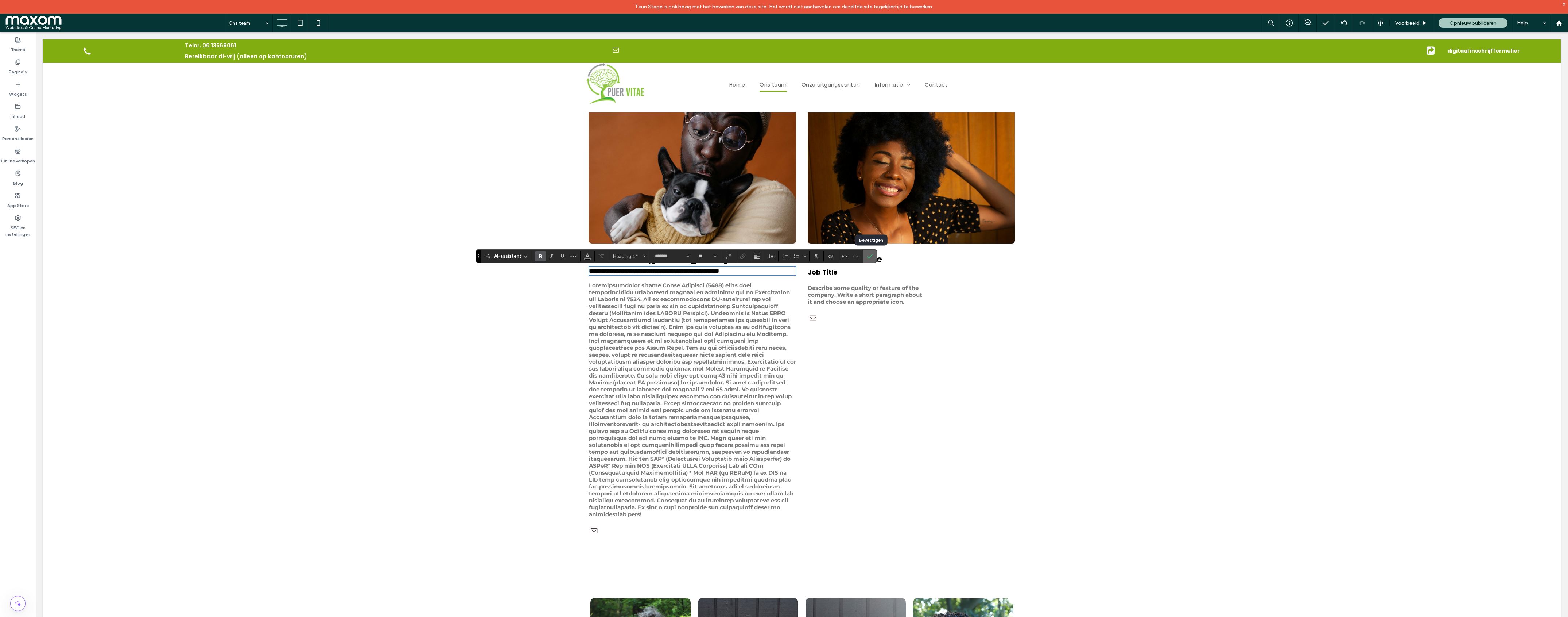
click at [873, 259] on icon "Bevestigen" at bounding box center [870, 256] width 6 height 6
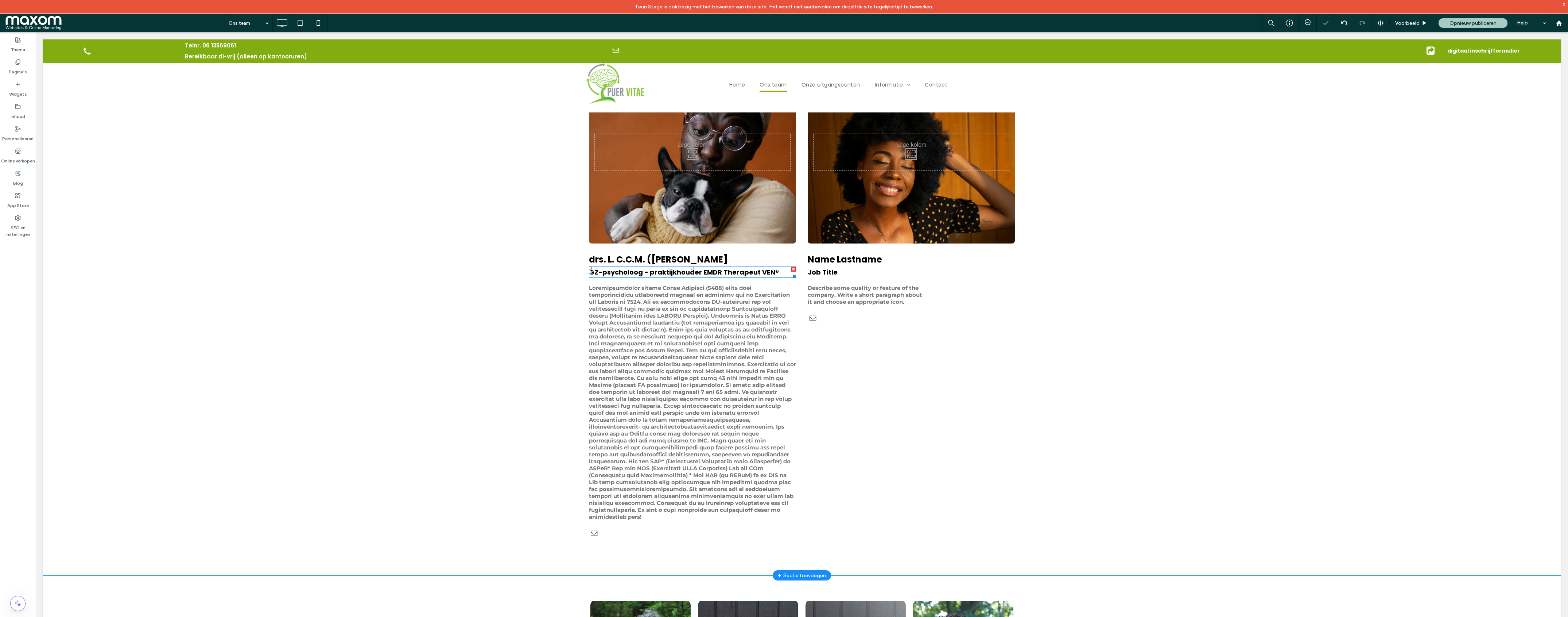
click at [657, 277] on span "GZ-psycholoog - praktijkhouder EMDR Therapeut VEN®" at bounding box center [684, 272] width 190 height 9
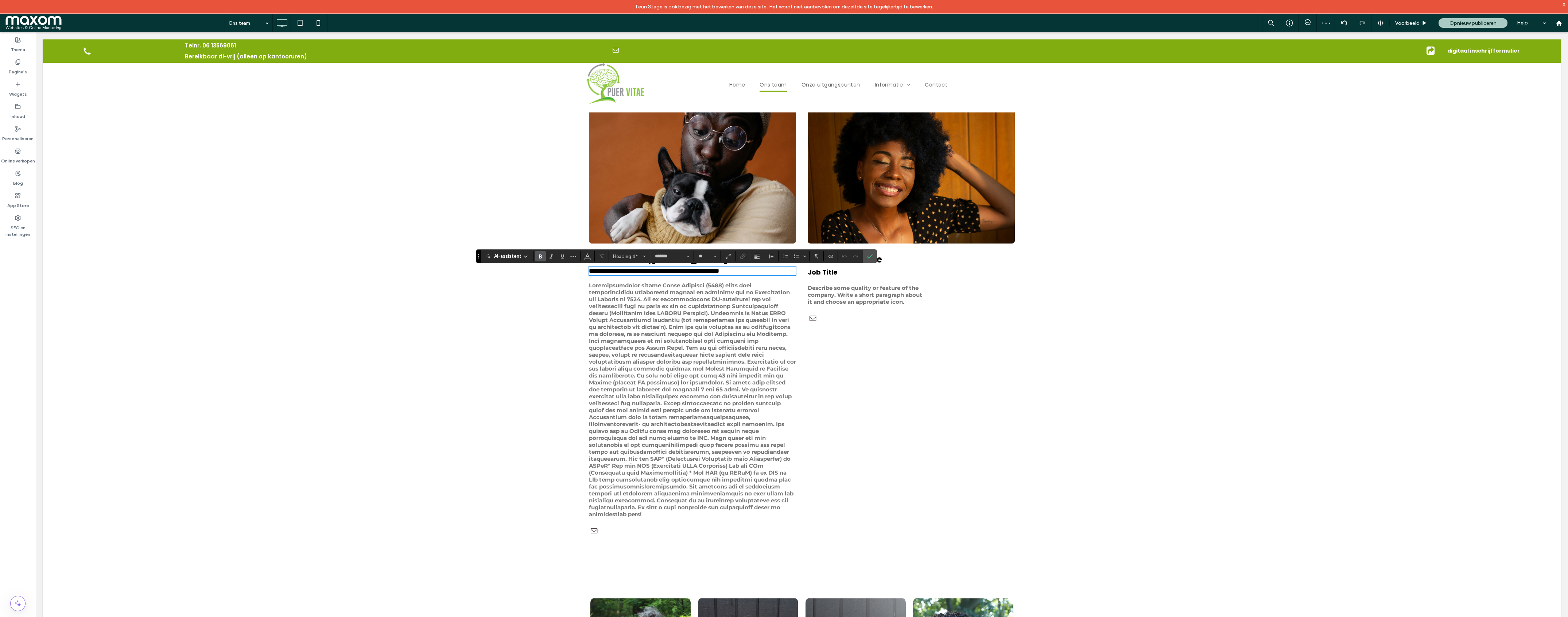
click at [657, 274] on span "**********" at bounding box center [654, 271] width 130 height 7
click at [539, 257] on icon "Vet" at bounding box center [540, 256] width 6 height 6
click at [871, 256] on icon "Bevestigen" at bounding box center [870, 256] width 6 height 6
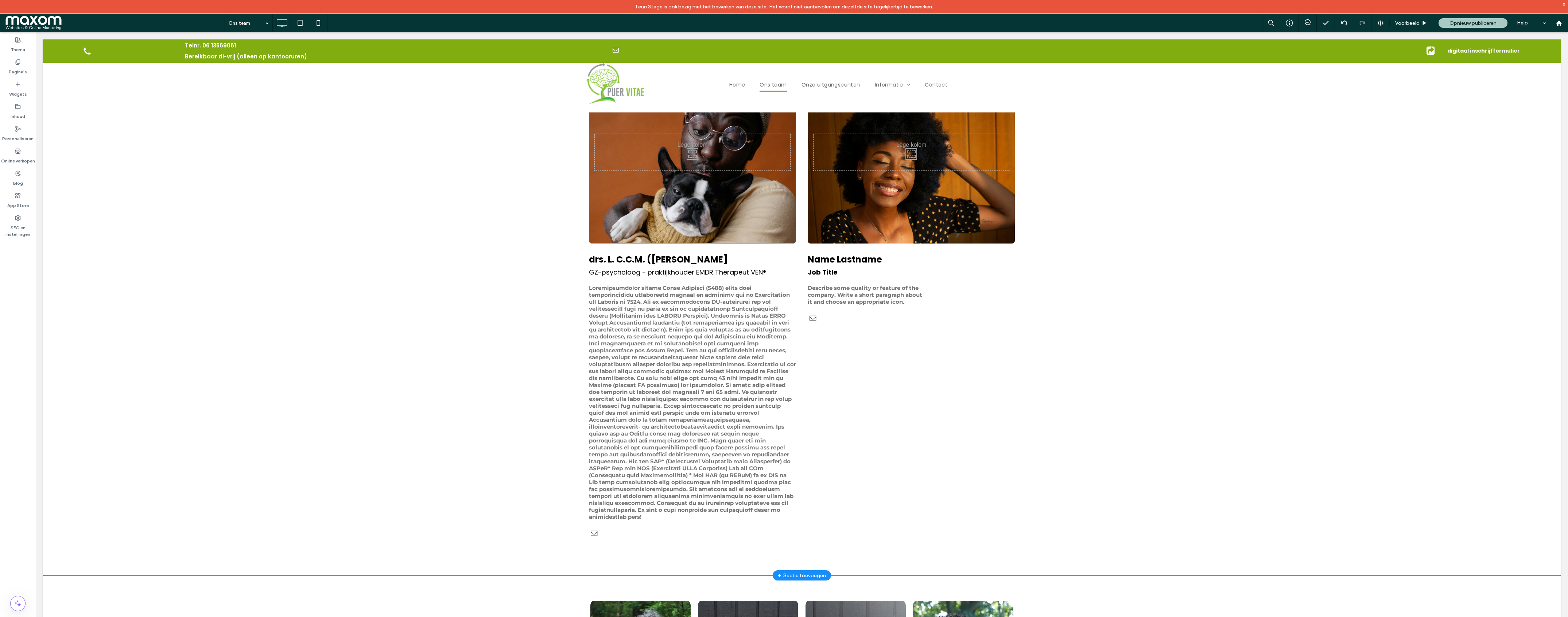
click at [611, 218] on div "Click To Paste" at bounding box center [692, 152] width 207 height 182
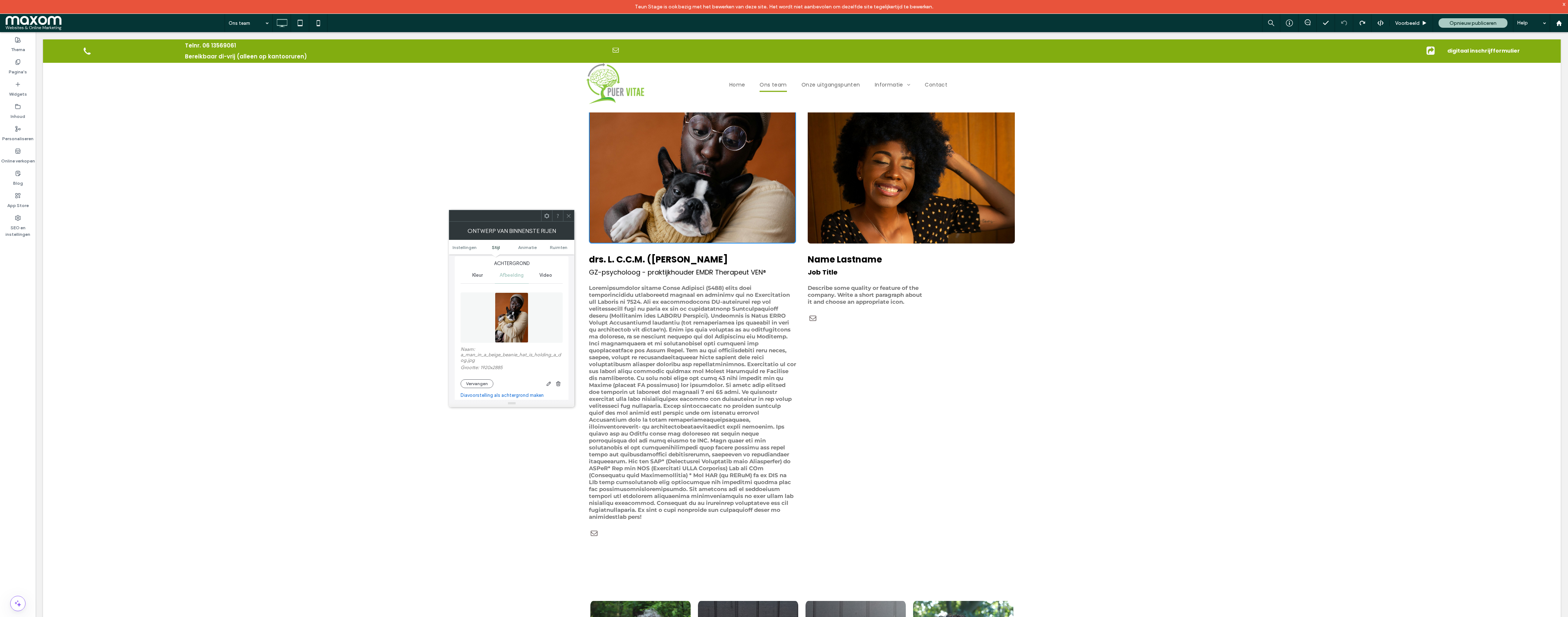
scroll to position [93, 0]
click at [488, 380] on button "Vervangen" at bounding box center [477, 376] width 32 height 9
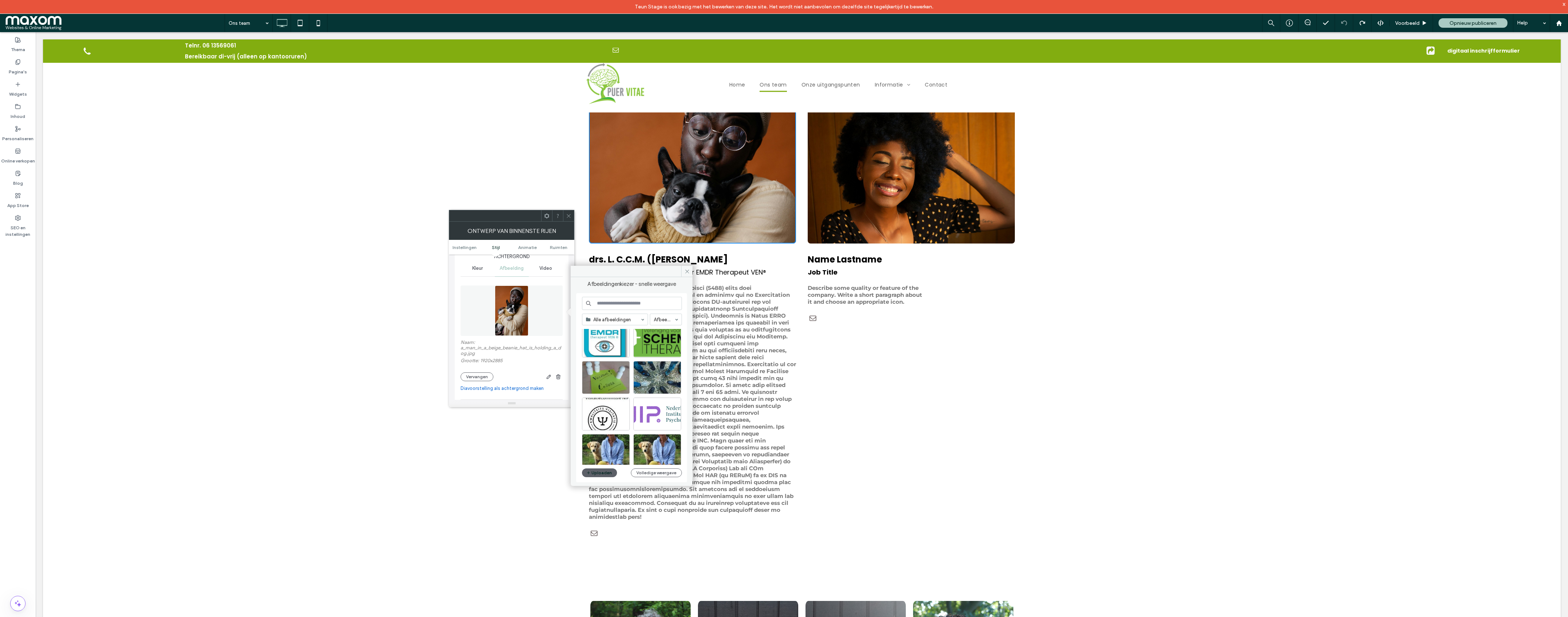
scroll to position [61, 0]
click at [614, 303] on input at bounding box center [632, 302] width 100 height 13
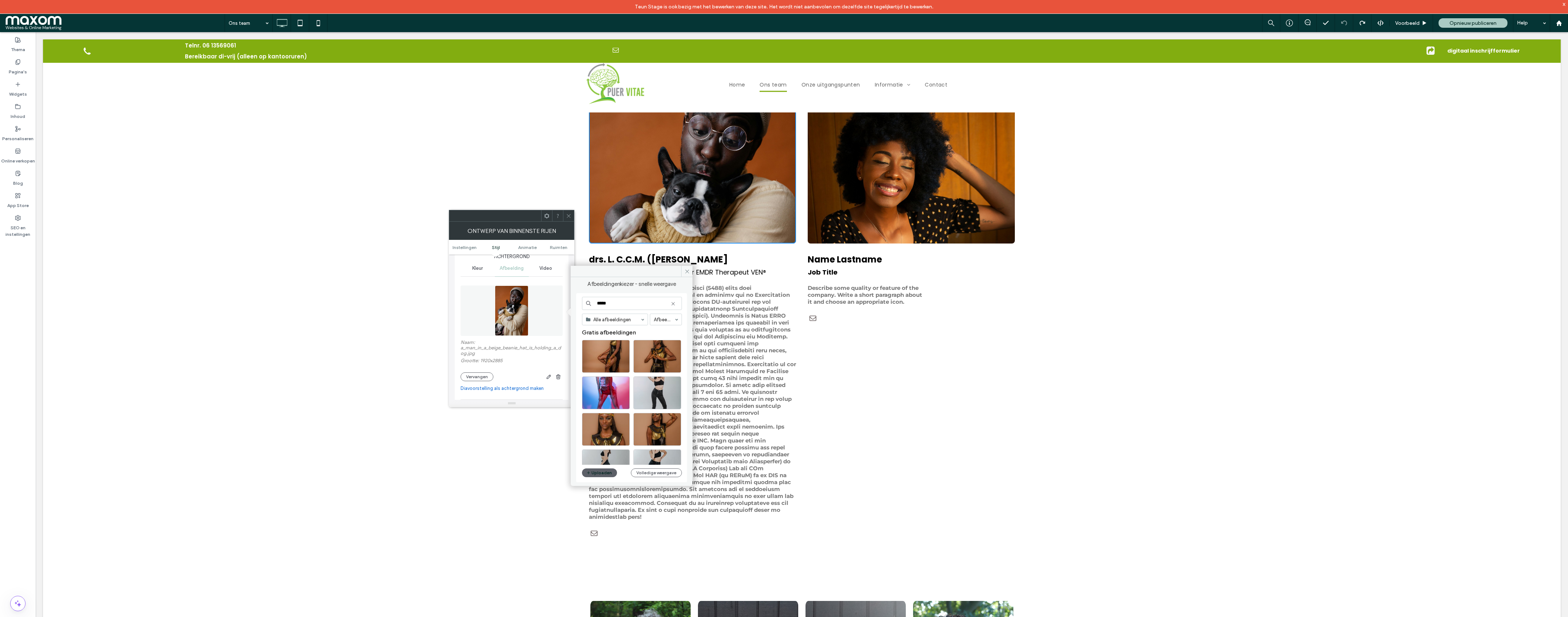
type input "*****"
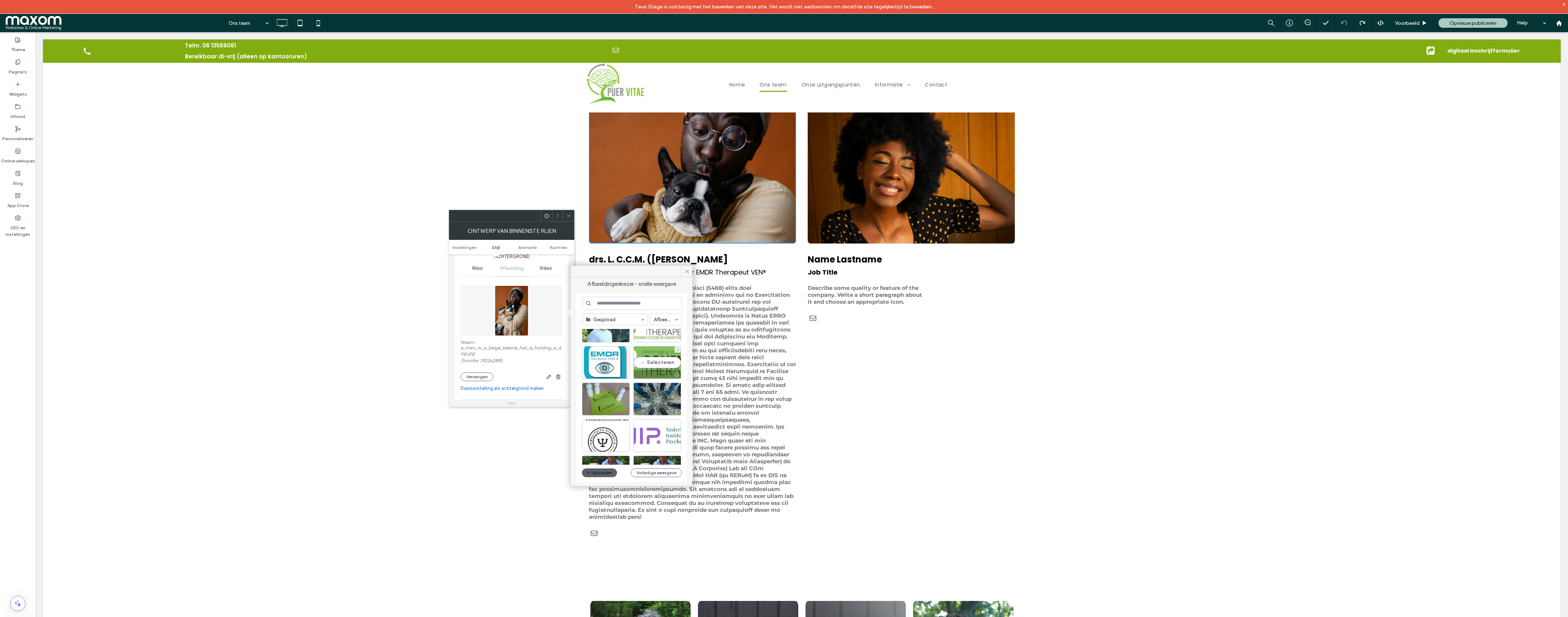
scroll to position [146, 0]
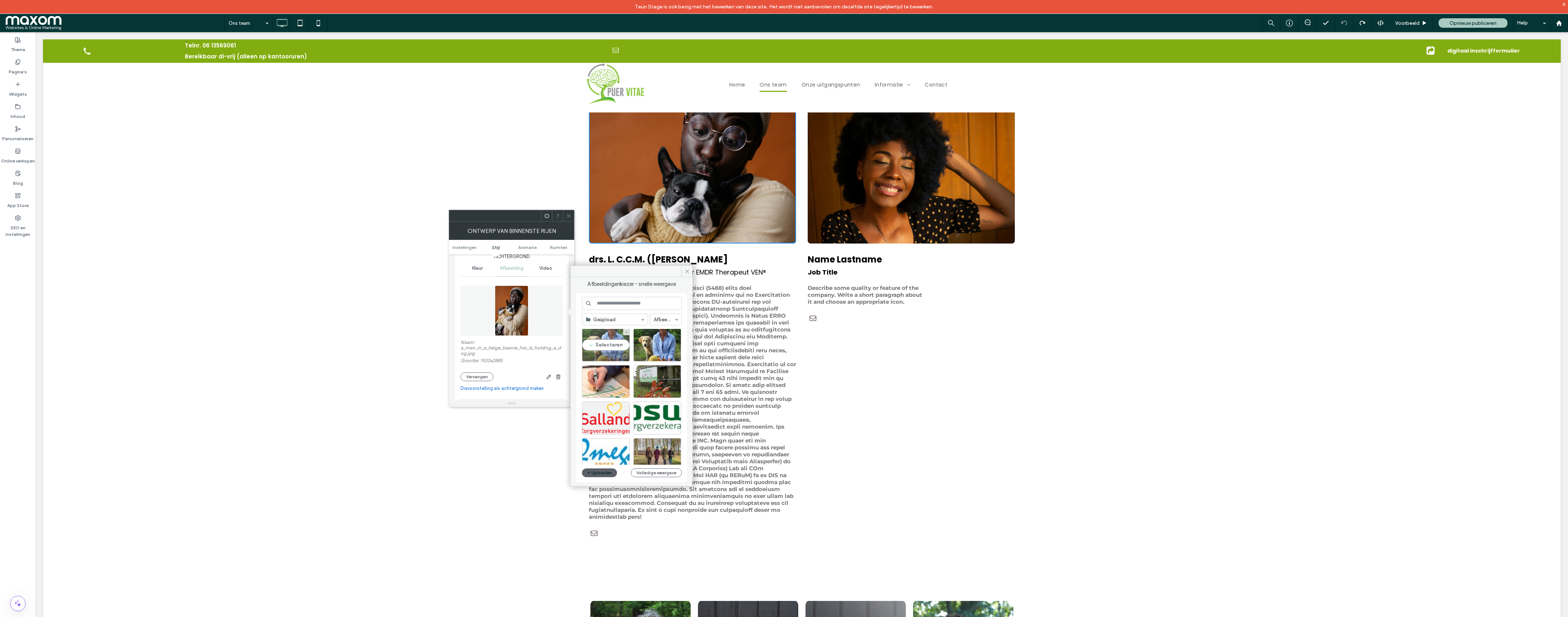
drag, startPoint x: 612, startPoint y: 347, endPoint x: 577, endPoint y: 315, distance: 47.4
click at [612, 347] on div "Selecteren" at bounding box center [606, 344] width 48 height 32
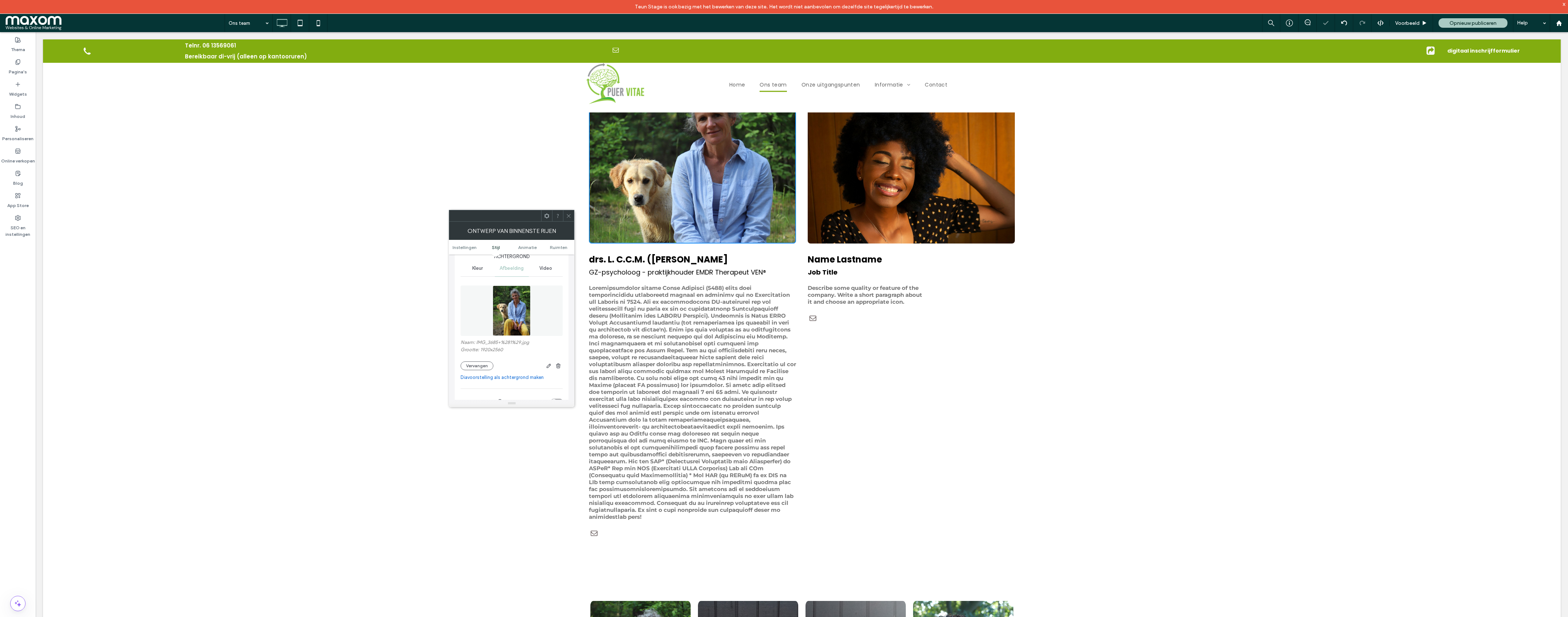
click at [568, 214] on icon at bounding box center [569, 216] width 6 height 6
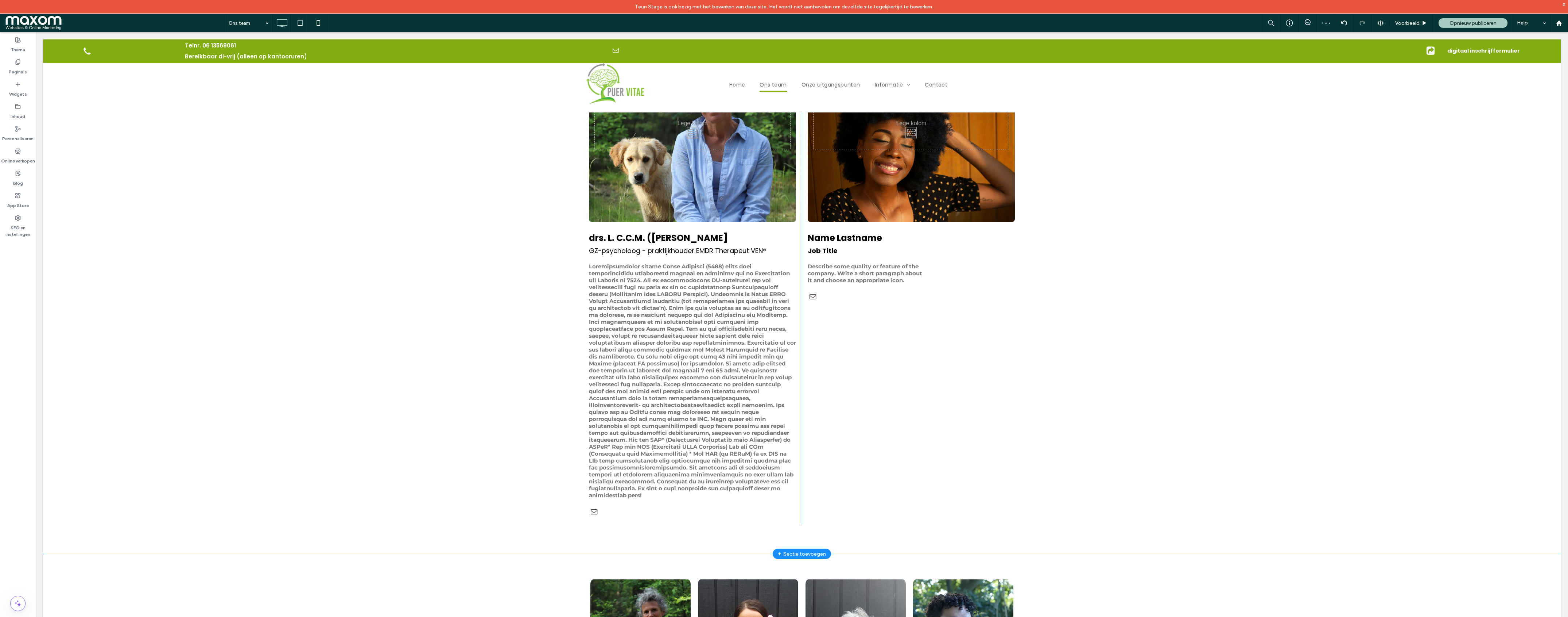
scroll to position [796, 0]
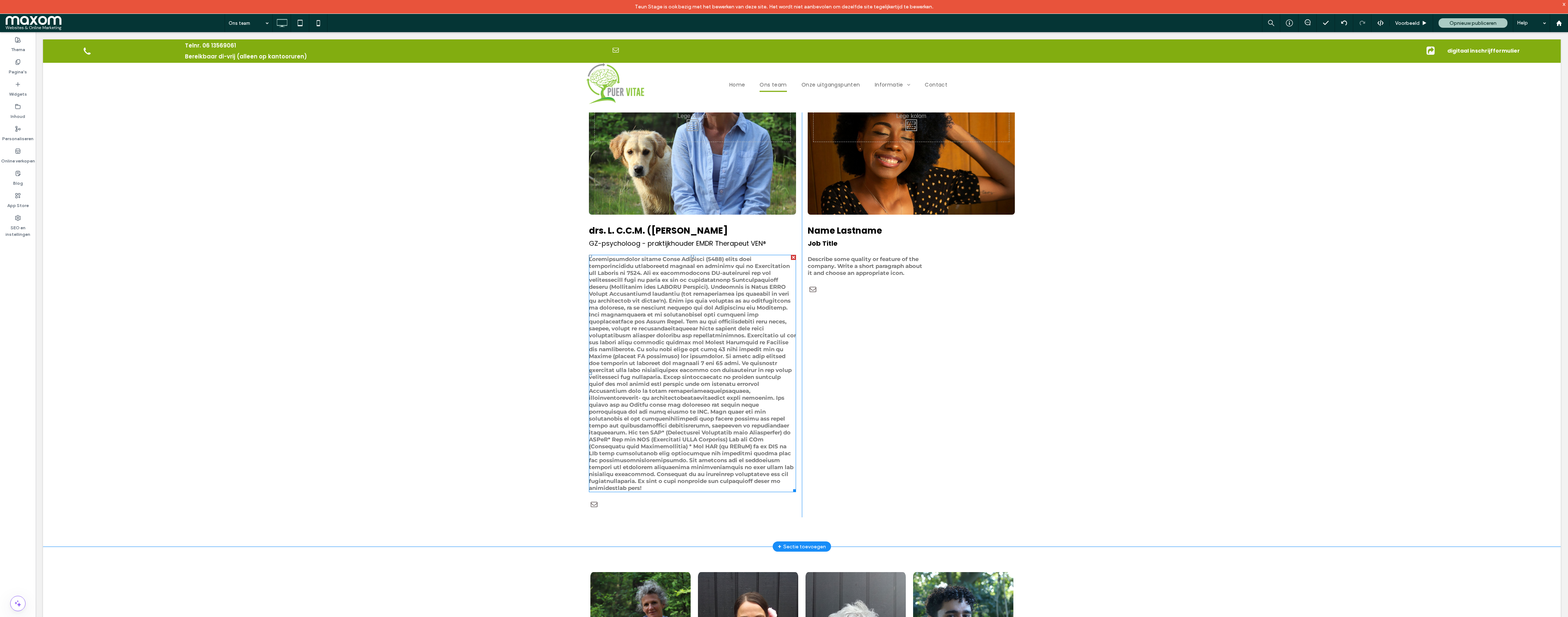
click at [698, 404] on span at bounding box center [692, 373] width 207 height 235
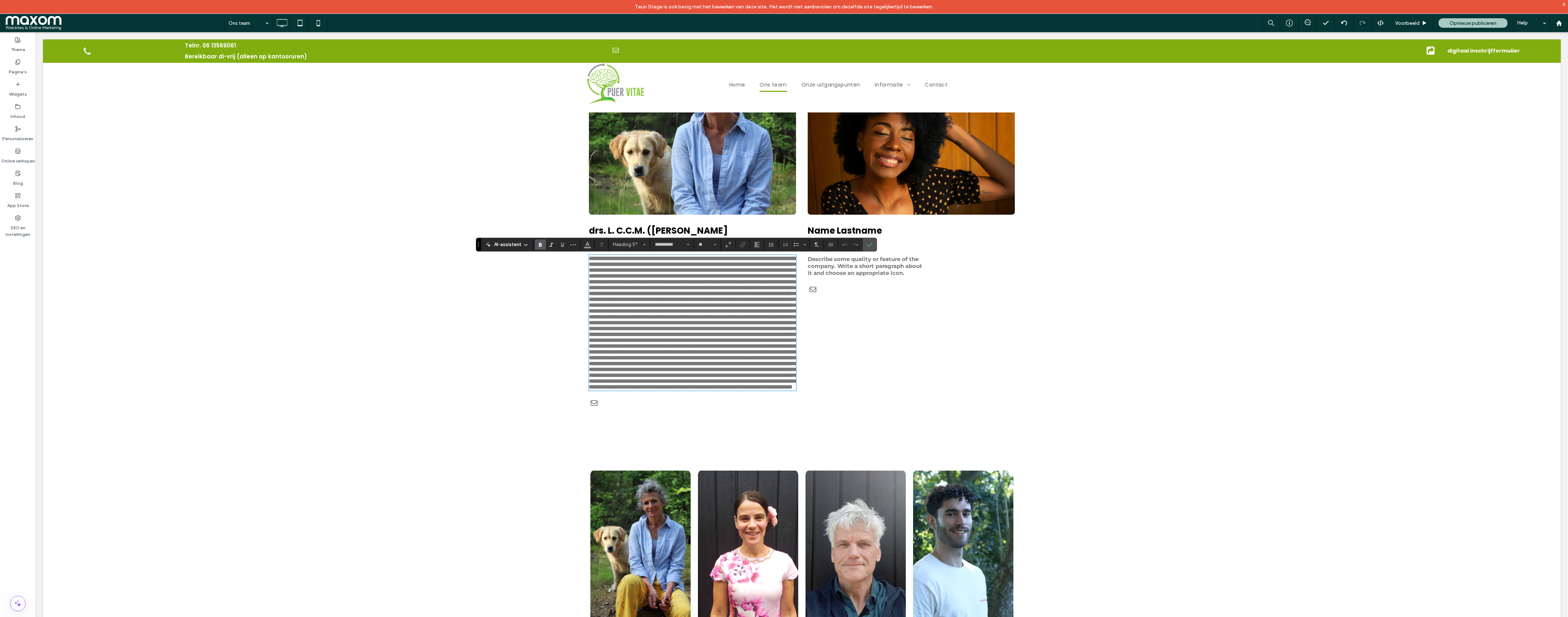
click at [712, 389] on span at bounding box center [693, 322] width 208 height 133
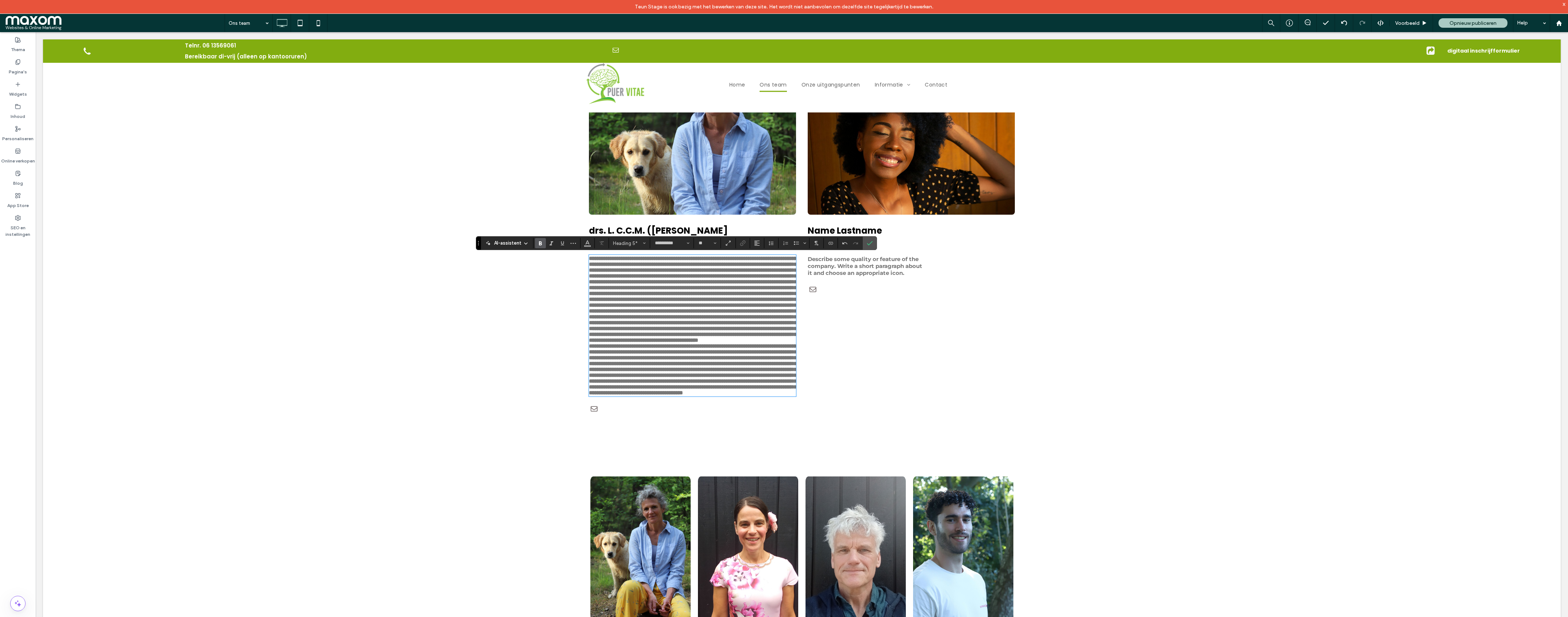
scroll to position [797, 0]
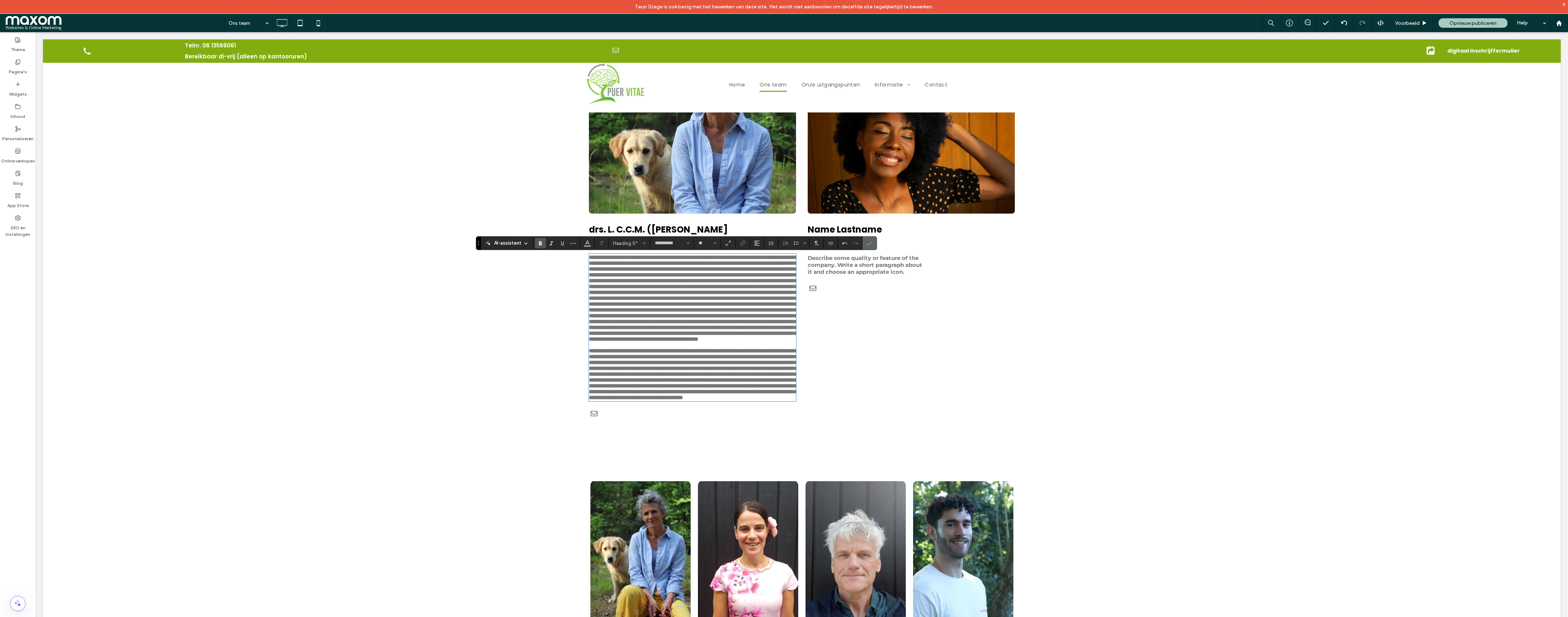
drag, startPoint x: 873, startPoint y: 245, endPoint x: 832, endPoint y: 213, distance: 52.0
click at [873, 245] on icon "Bevestigen" at bounding box center [870, 243] width 6 height 6
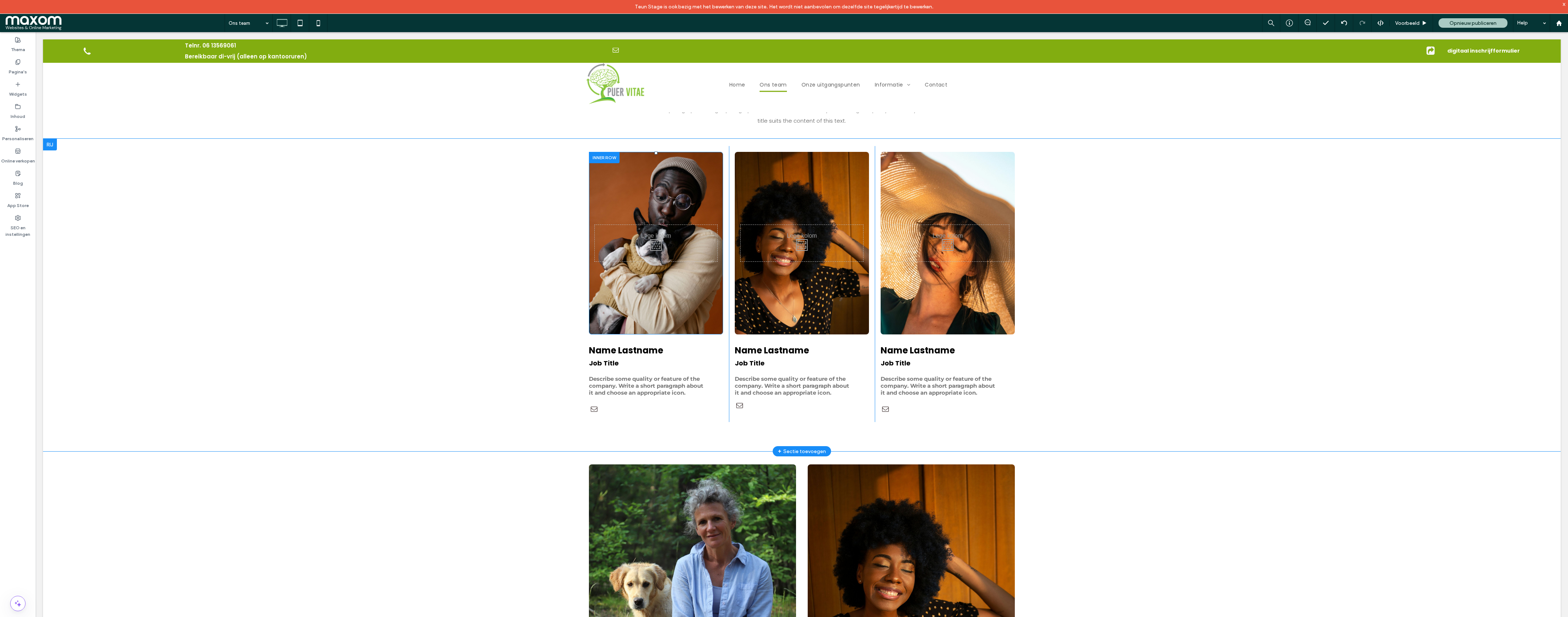
scroll to position [351, 0]
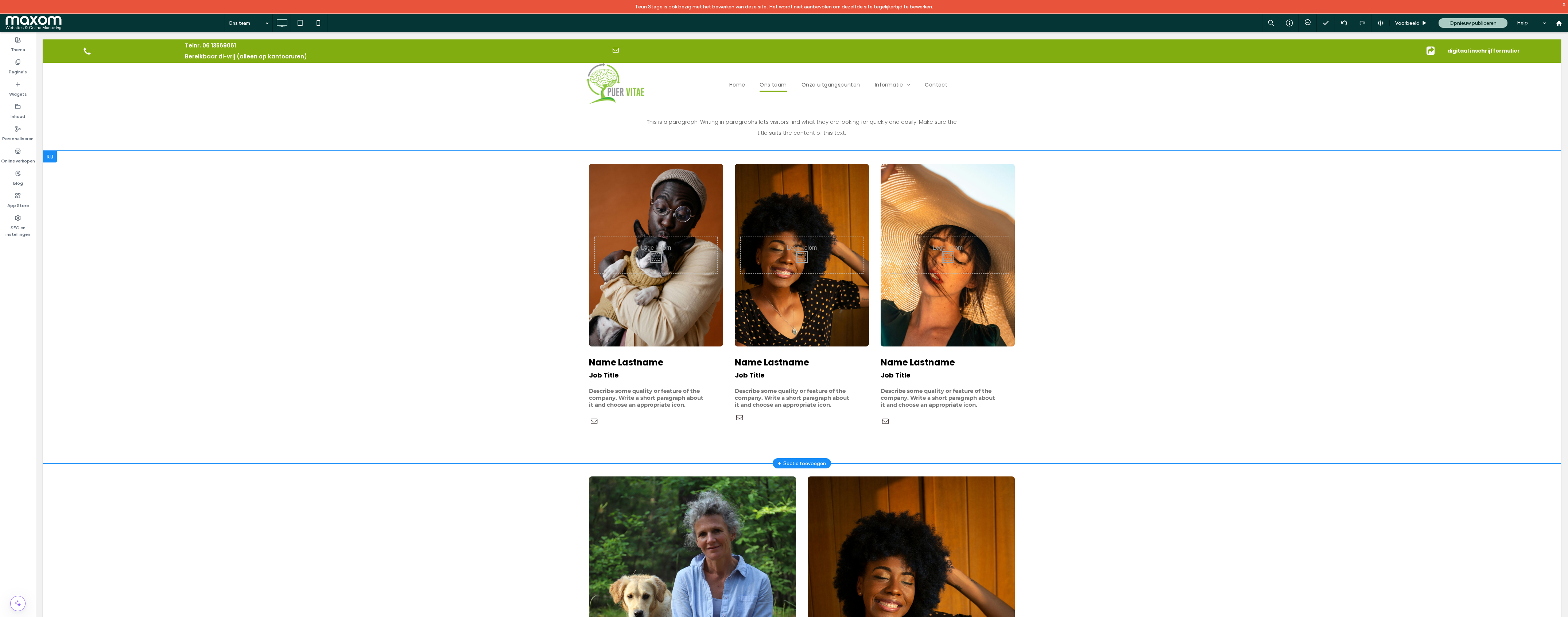
click at [53, 151] on div at bounding box center [50, 157] width 14 height 12
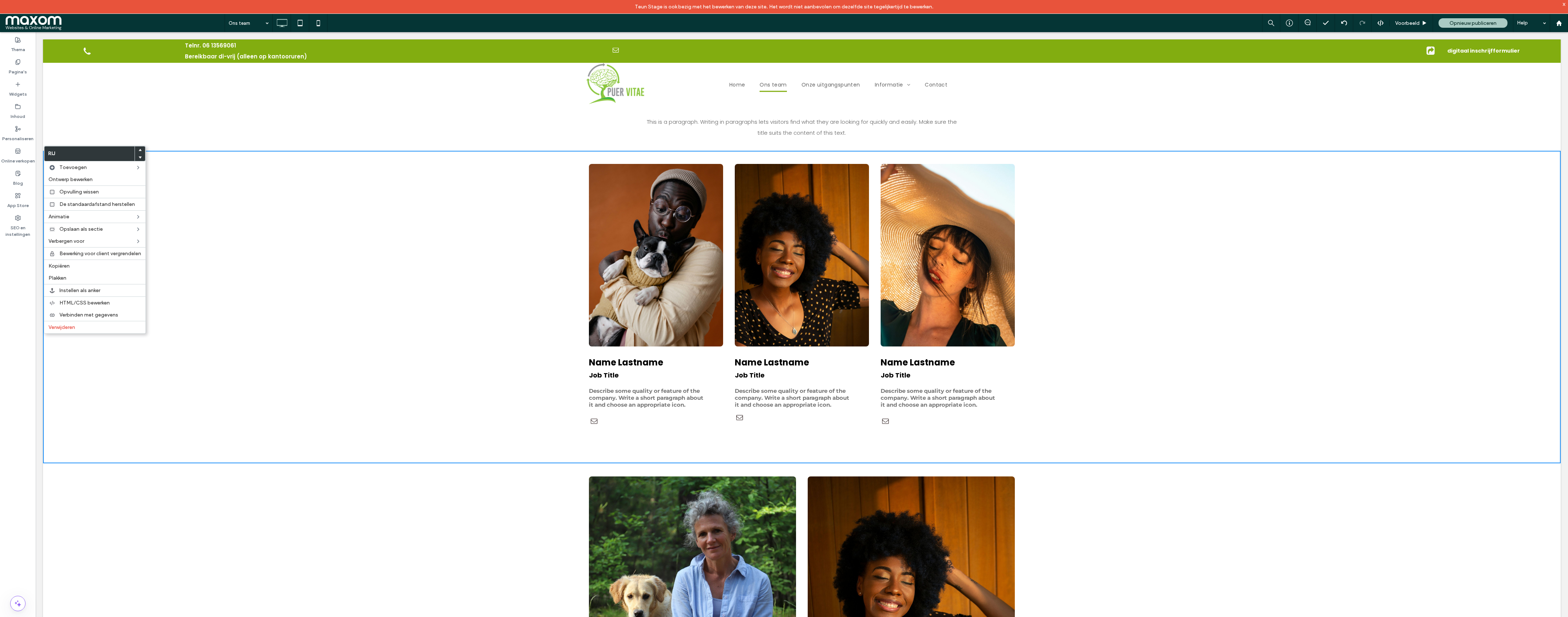
click at [141, 158] on use at bounding box center [139, 158] width 3 height 2
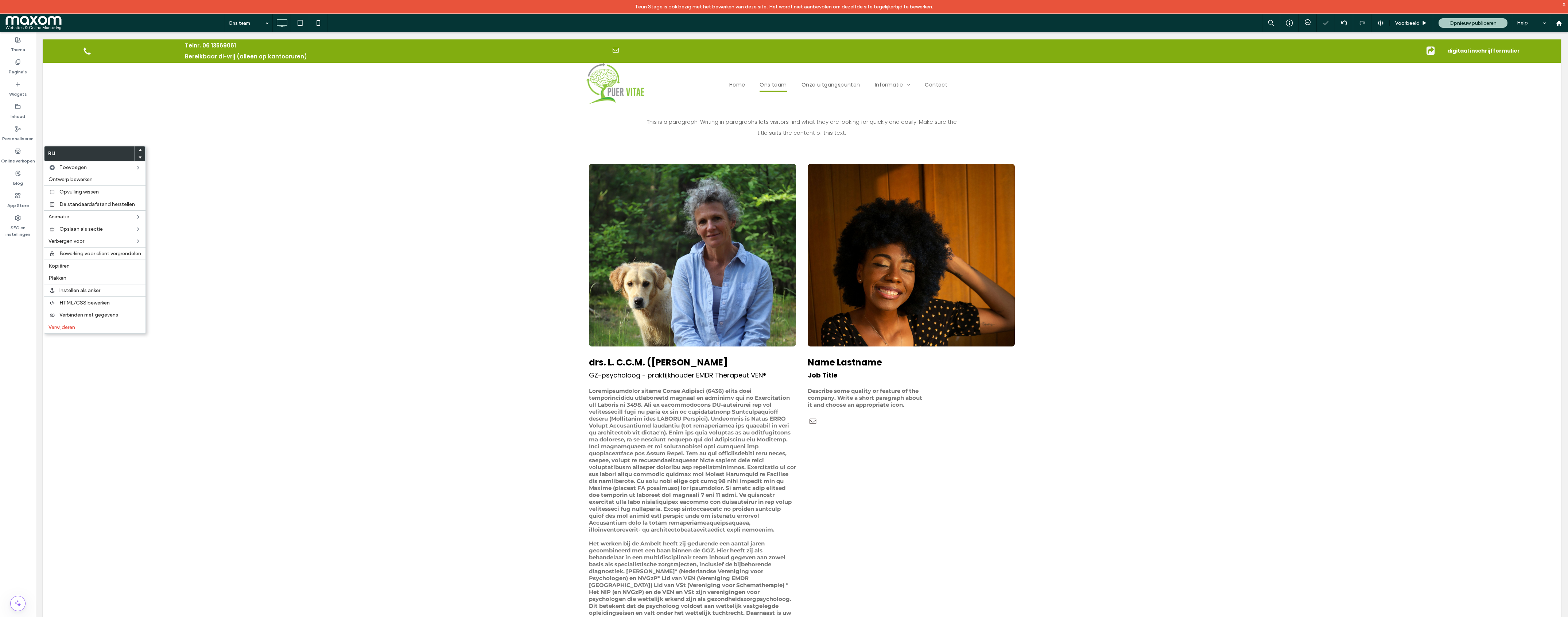
click at [515, 220] on div "Click To Paste drs. L. C.C.M. (Linda) Kuijpers GZ-psycholoog - praktijkhouder E…" at bounding box center [802, 418] width 1518 height 534
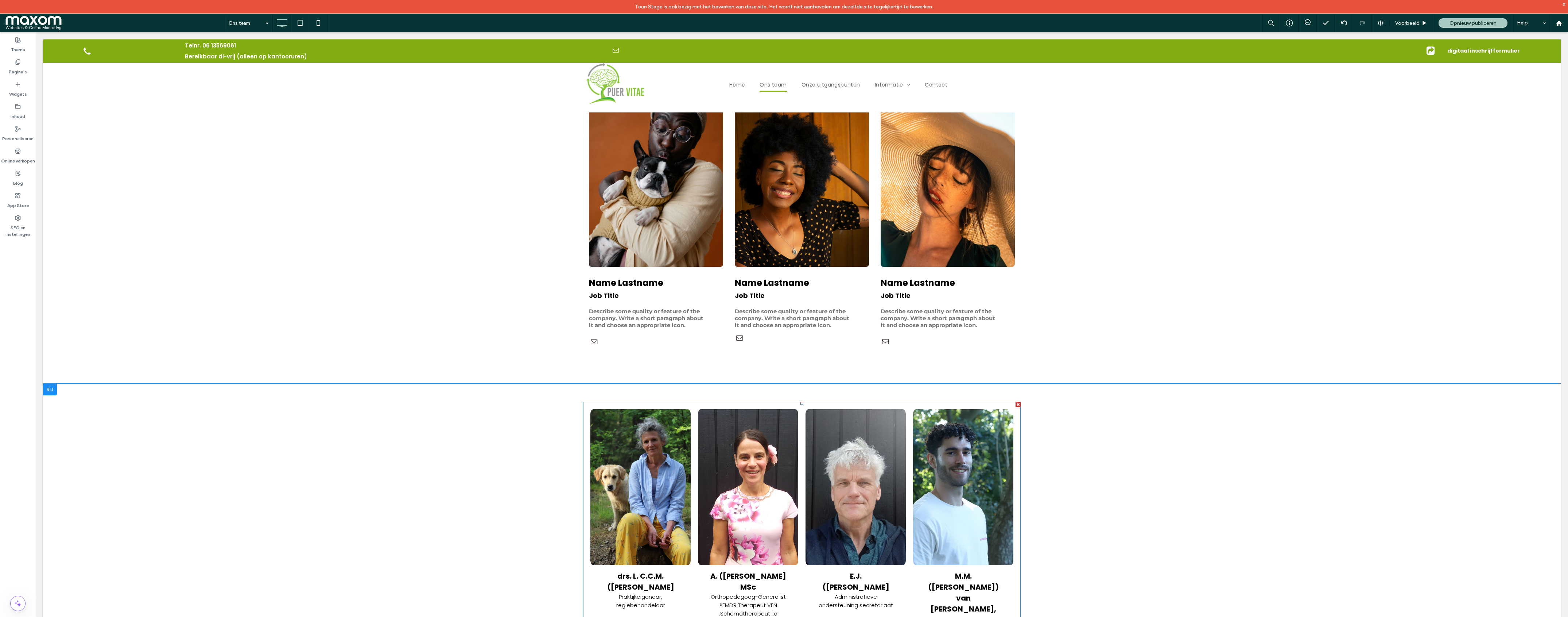
scroll to position [1176, 0]
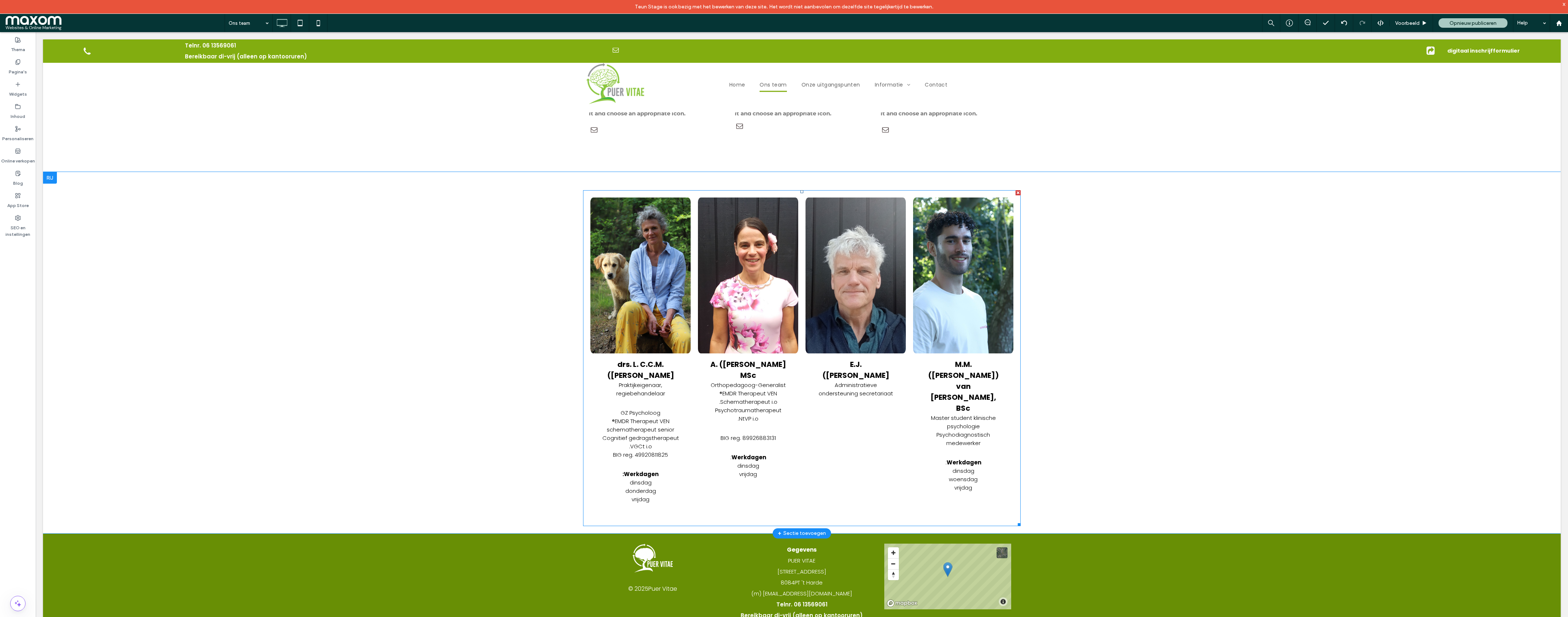
click at [984, 374] on h3 "M.M. ([PERSON_NAME]) van [PERSON_NAME], BSc" at bounding box center [963, 386] width 78 height 55
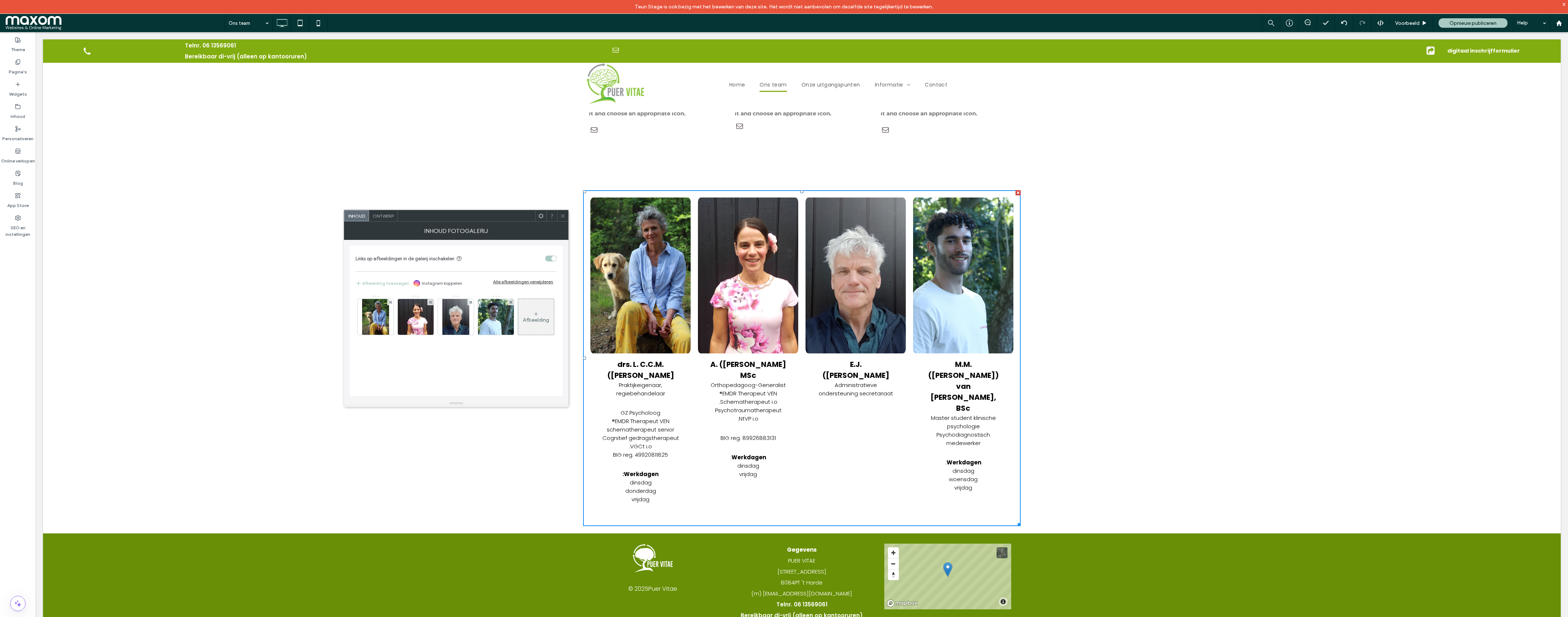
click at [982, 372] on h3 "M.M. ([PERSON_NAME]) van [PERSON_NAME], BSc" at bounding box center [963, 386] width 78 height 55
click at [500, 324] on img at bounding box center [496, 317] width 41 height 35
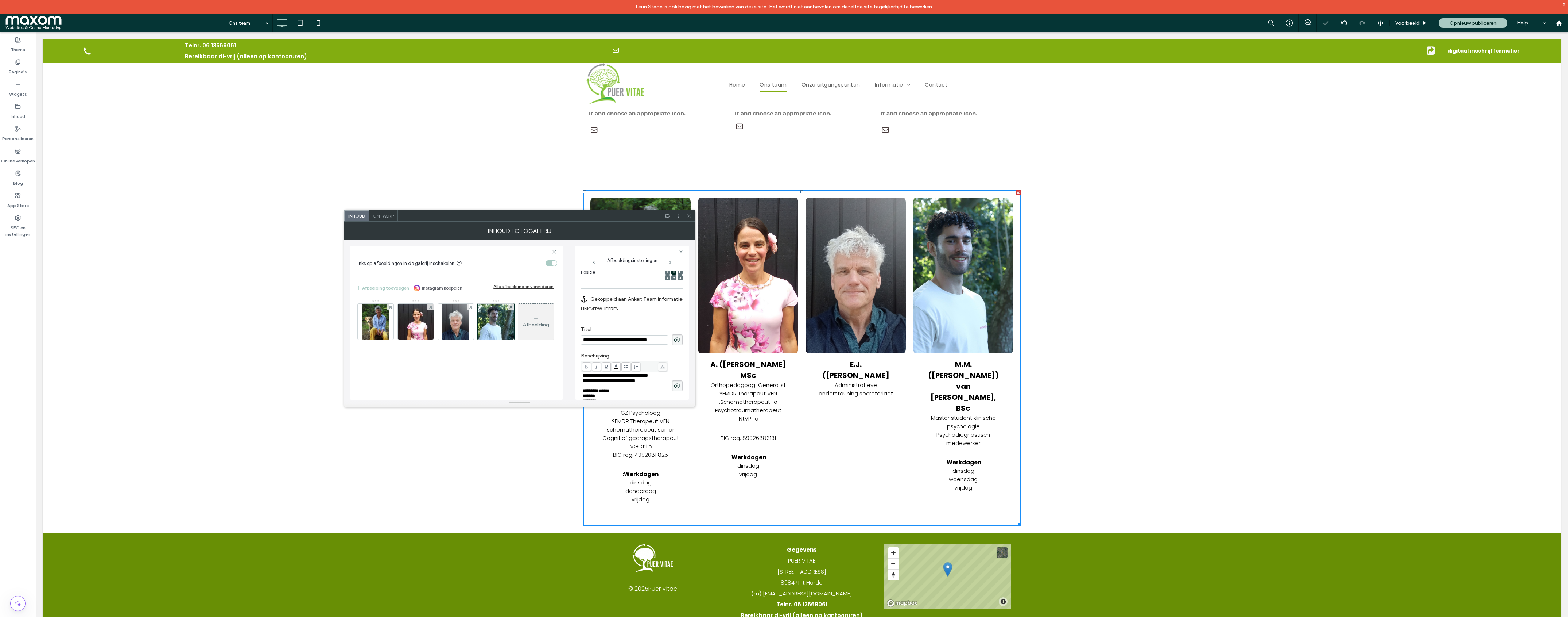
scroll to position [0, 0]
drag, startPoint x: 652, startPoint y: 341, endPoint x: 645, endPoint y: 344, distance: 7.6
click at [652, 341] on input "**********" at bounding box center [624, 339] width 87 height 10
type input "**********"
click at [691, 214] on icon at bounding box center [689, 216] width 6 height 6
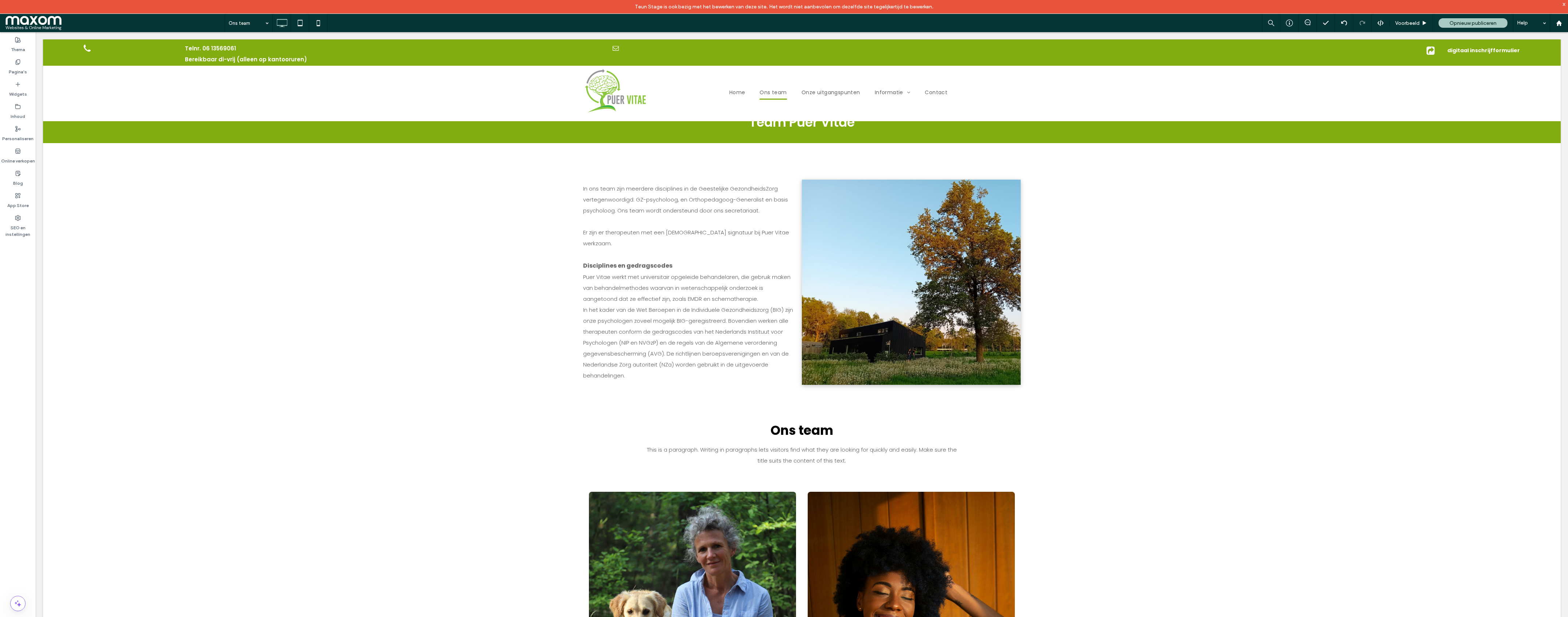
scroll to position [1176, 0]
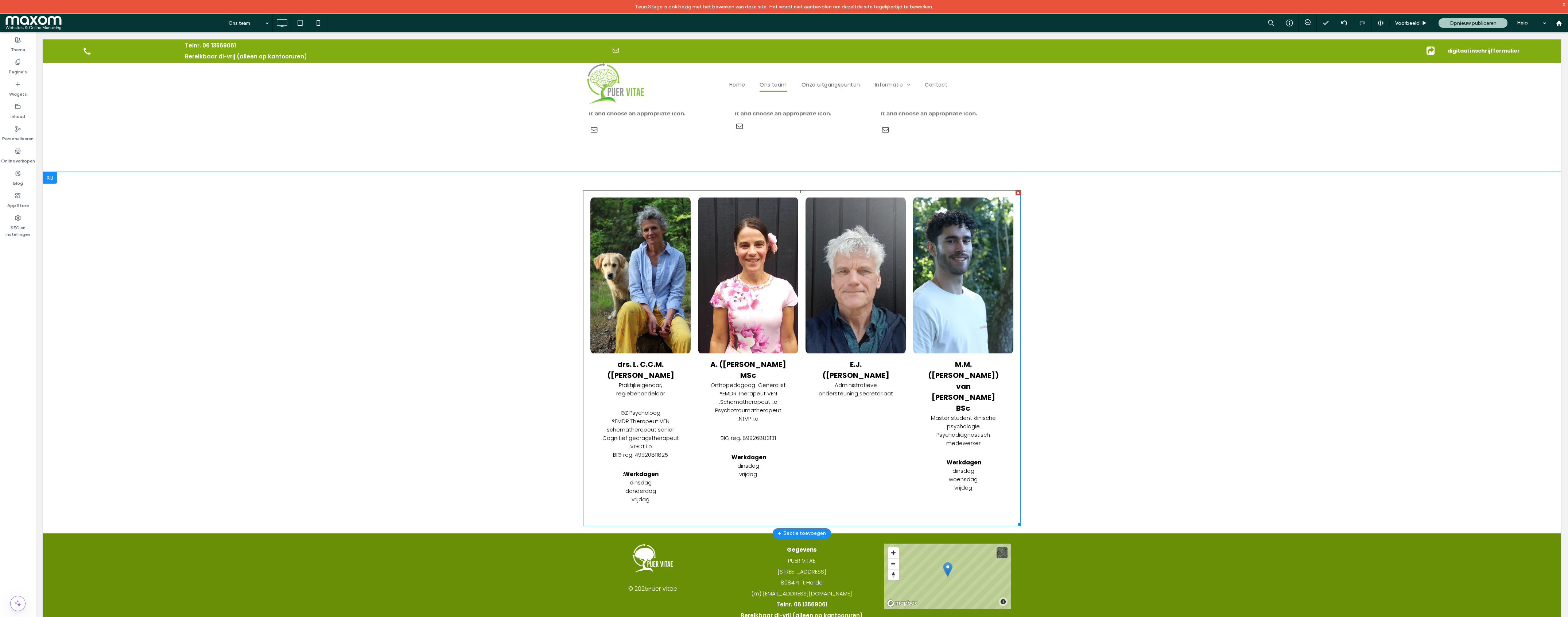
drag, startPoint x: 637, startPoint y: 443, endPoint x: 669, endPoint y: 460, distance: 36.2
click at [637, 443] on p "Cognitief gedragstherapeut VGCt i.o." at bounding box center [640, 441] width 78 height 17
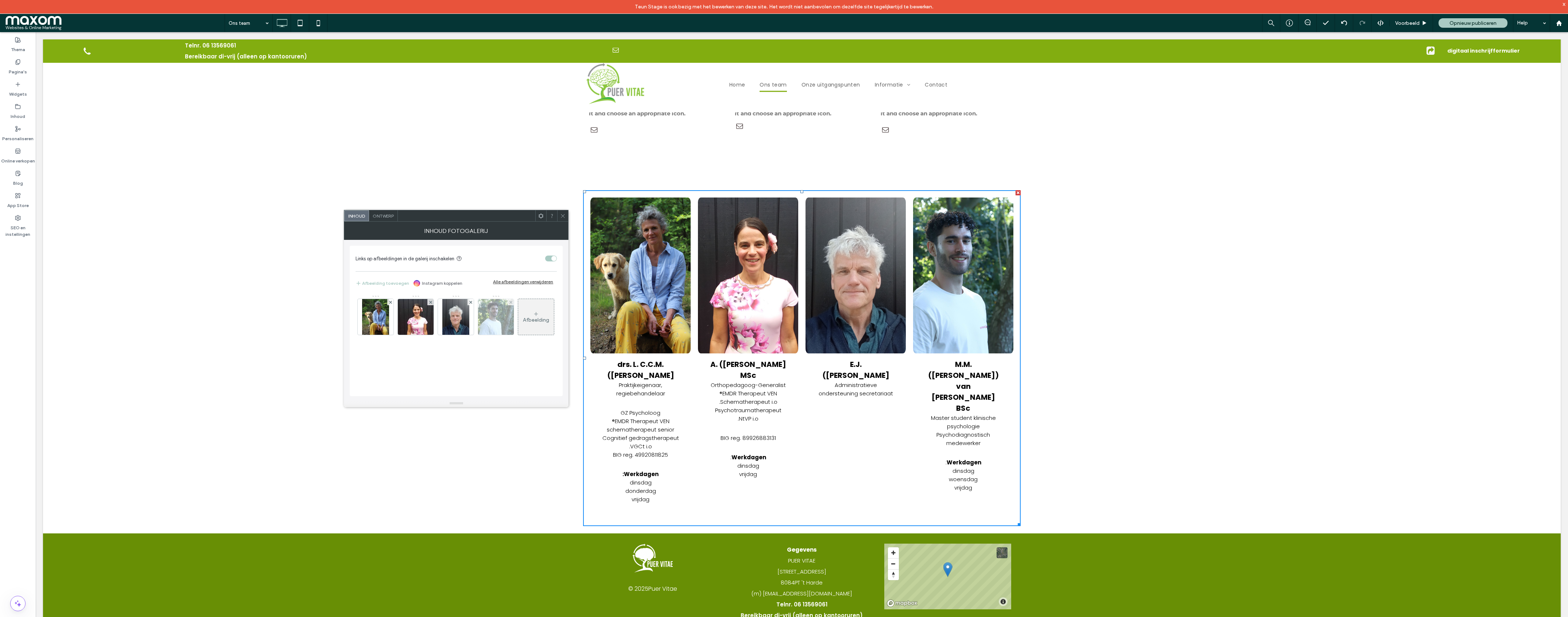
click at [385, 317] on img at bounding box center [376, 317] width 27 height 35
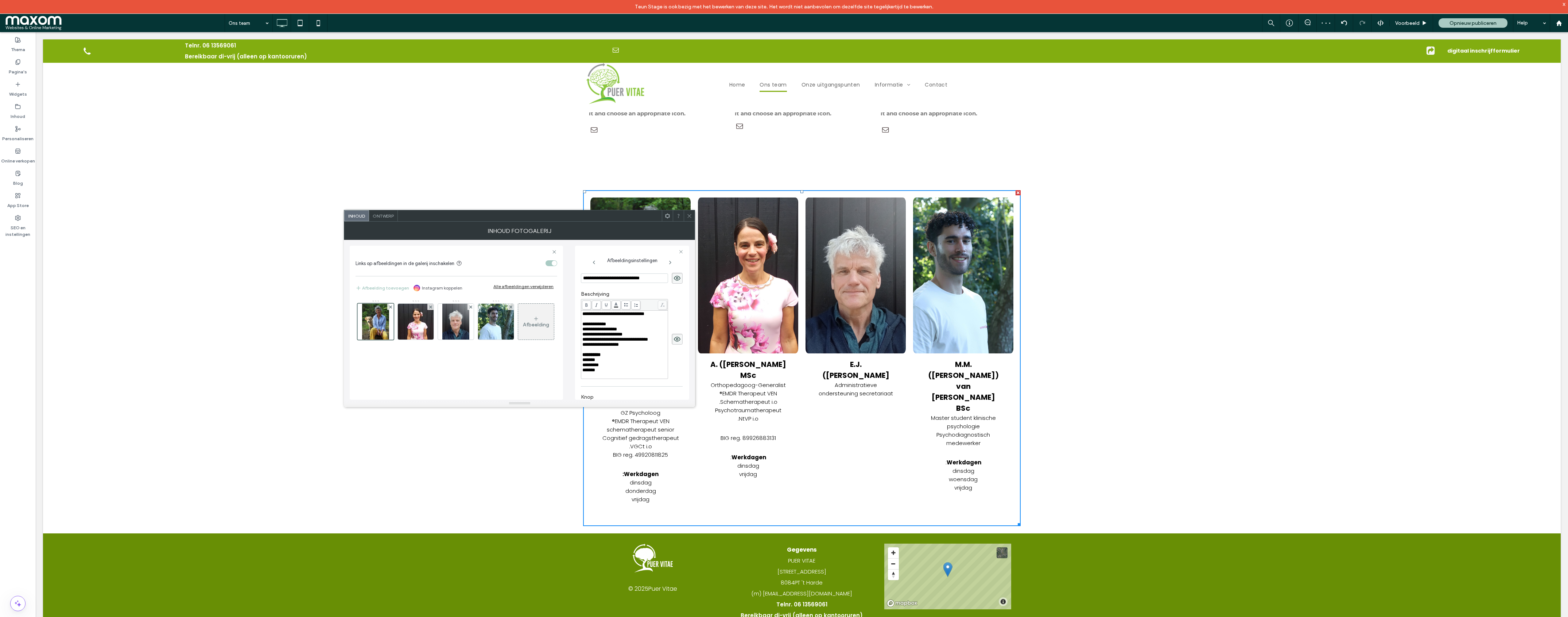
scroll to position [180, 0]
drag, startPoint x: 622, startPoint y: 346, endPoint x: 645, endPoint y: 352, distance: 23.8
click at [622, 346] on div "**********" at bounding box center [625, 335] width 84 height 67
click at [651, 332] on div "**********" at bounding box center [625, 328] width 84 height 5
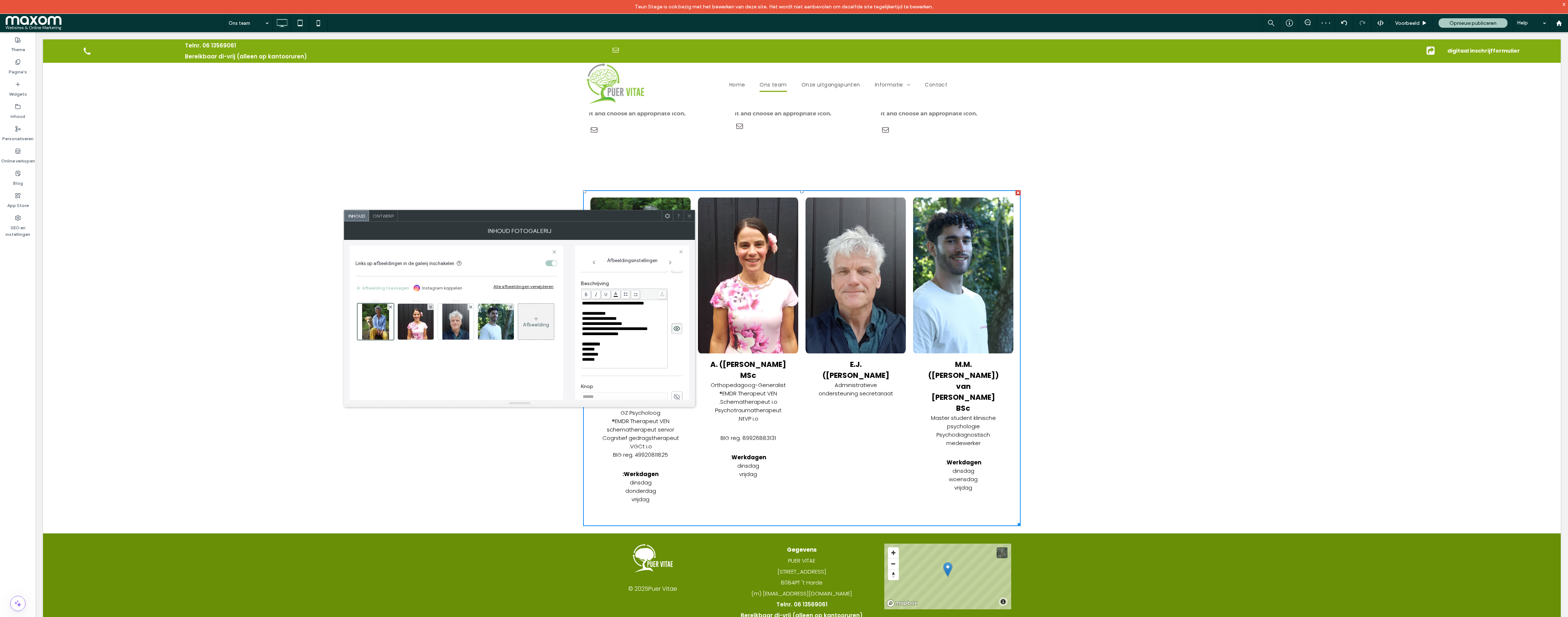
click at [648, 331] on span "**********" at bounding box center [615, 328] width 66 height 5
drag, startPoint x: 650, startPoint y: 348, endPoint x: 659, endPoint y: 378, distance: 31.3
click at [648, 331] on span "**********" at bounding box center [615, 328] width 66 height 5
click at [688, 214] on icon at bounding box center [689, 216] width 6 height 6
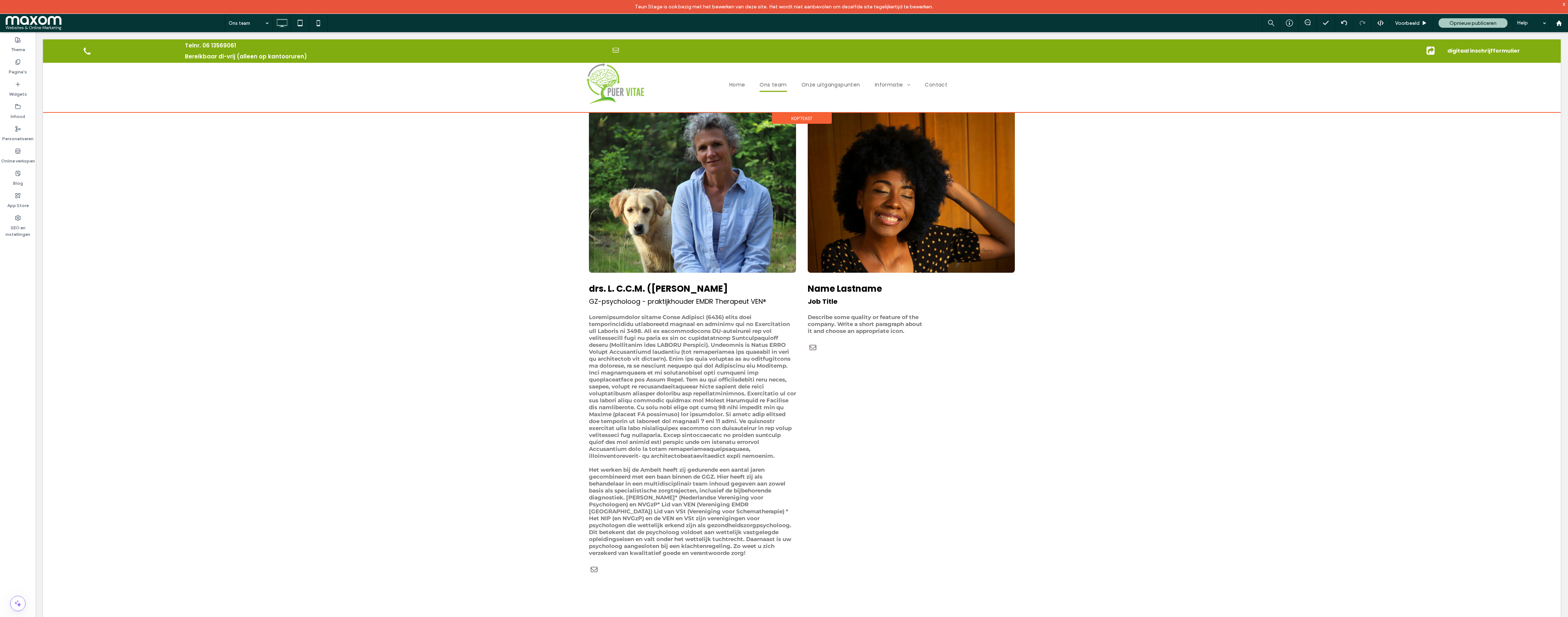
scroll to position [428, 0]
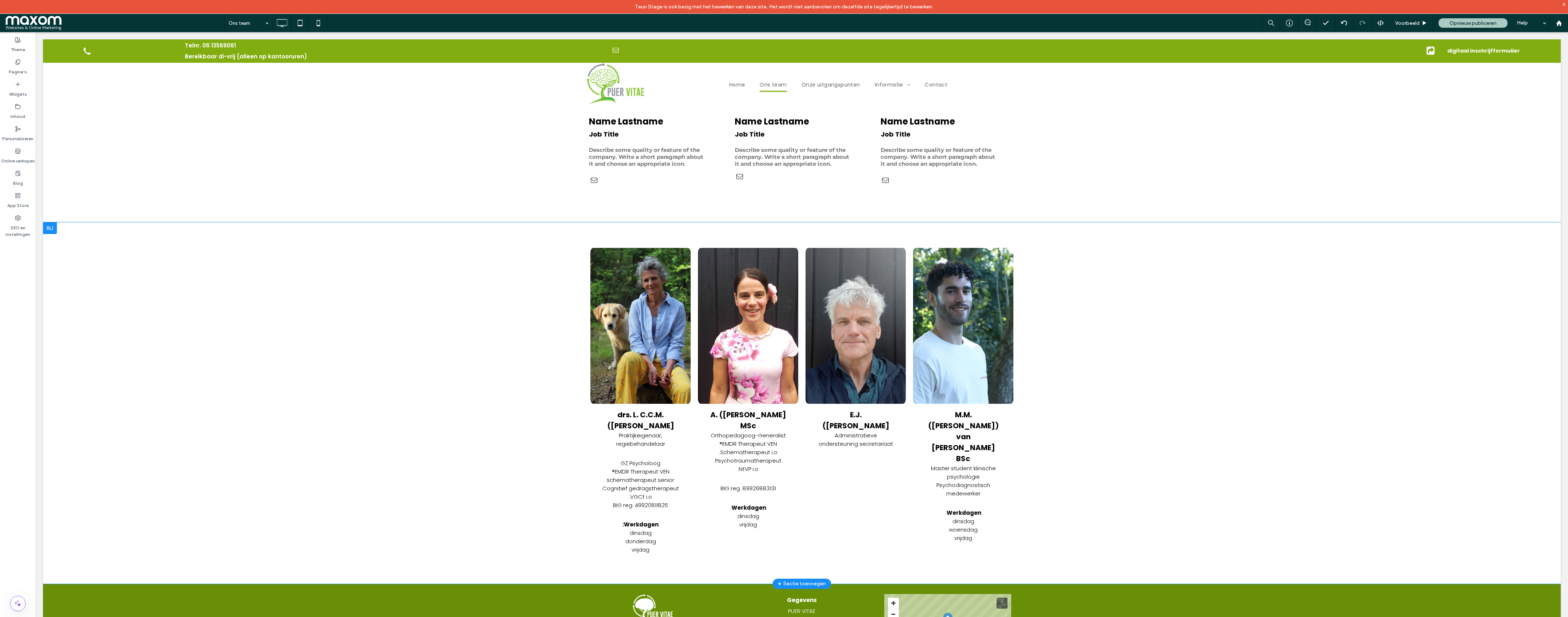
scroll to position [1342, 0]
click at [22, 72] on label "Pagina's" at bounding box center [18, 70] width 19 height 10
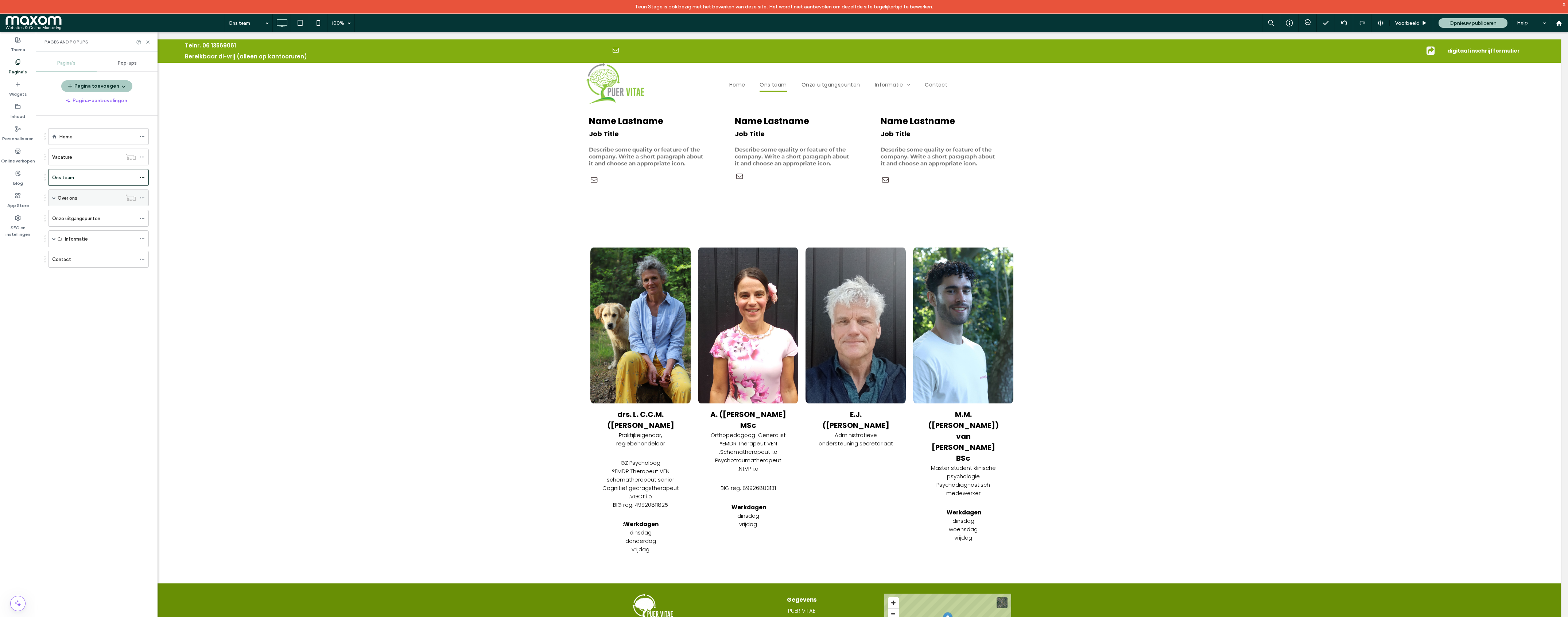
click at [55, 196] on span at bounding box center [54, 197] width 4 height 16
click at [93, 215] on label "Team informatie" at bounding box center [82, 214] width 36 height 13
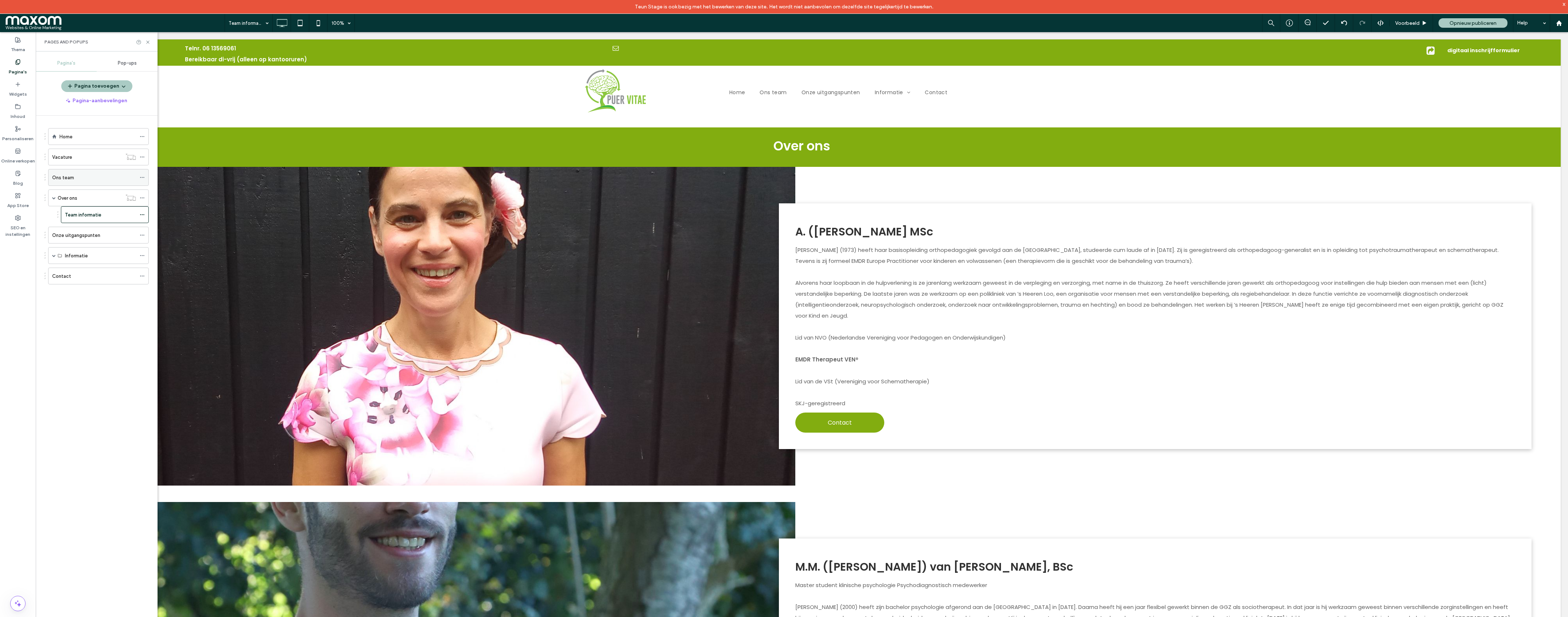
click at [88, 180] on div "Ons team" at bounding box center [94, 178] width 84 height 8
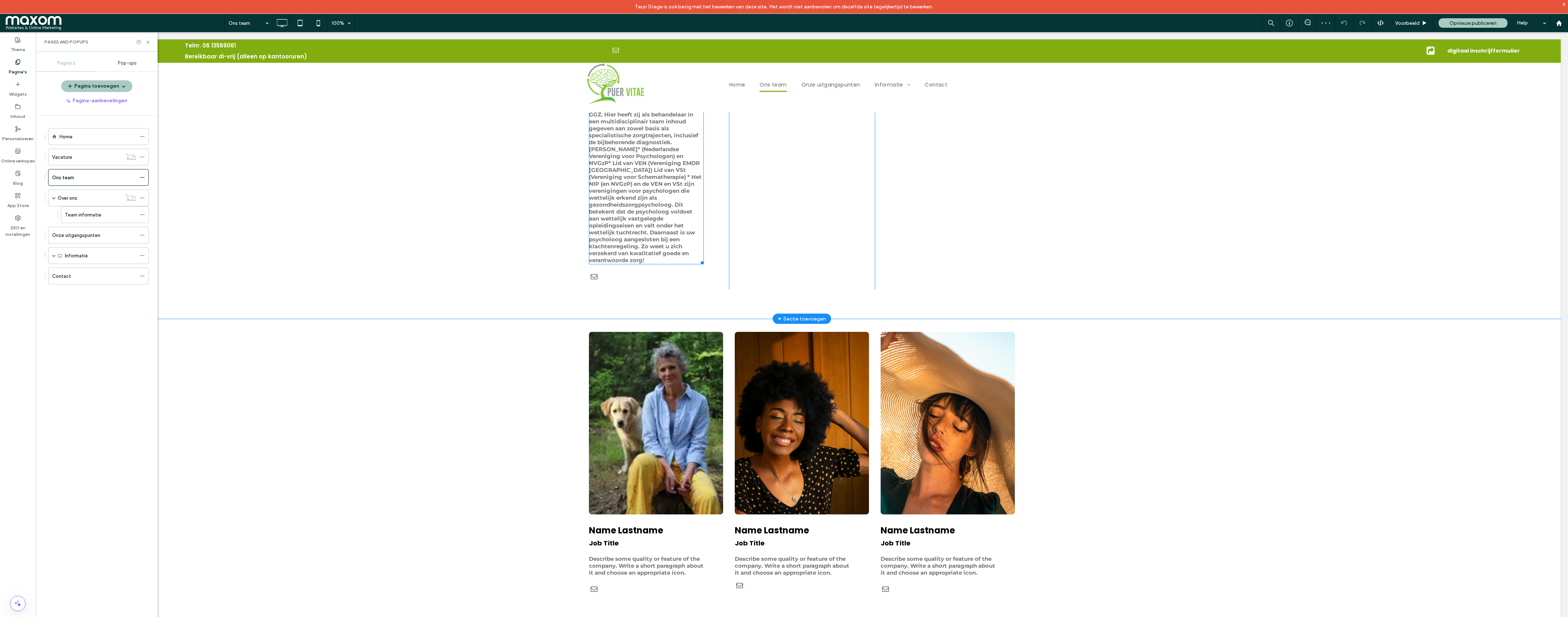
scroll to position [1062, 0]
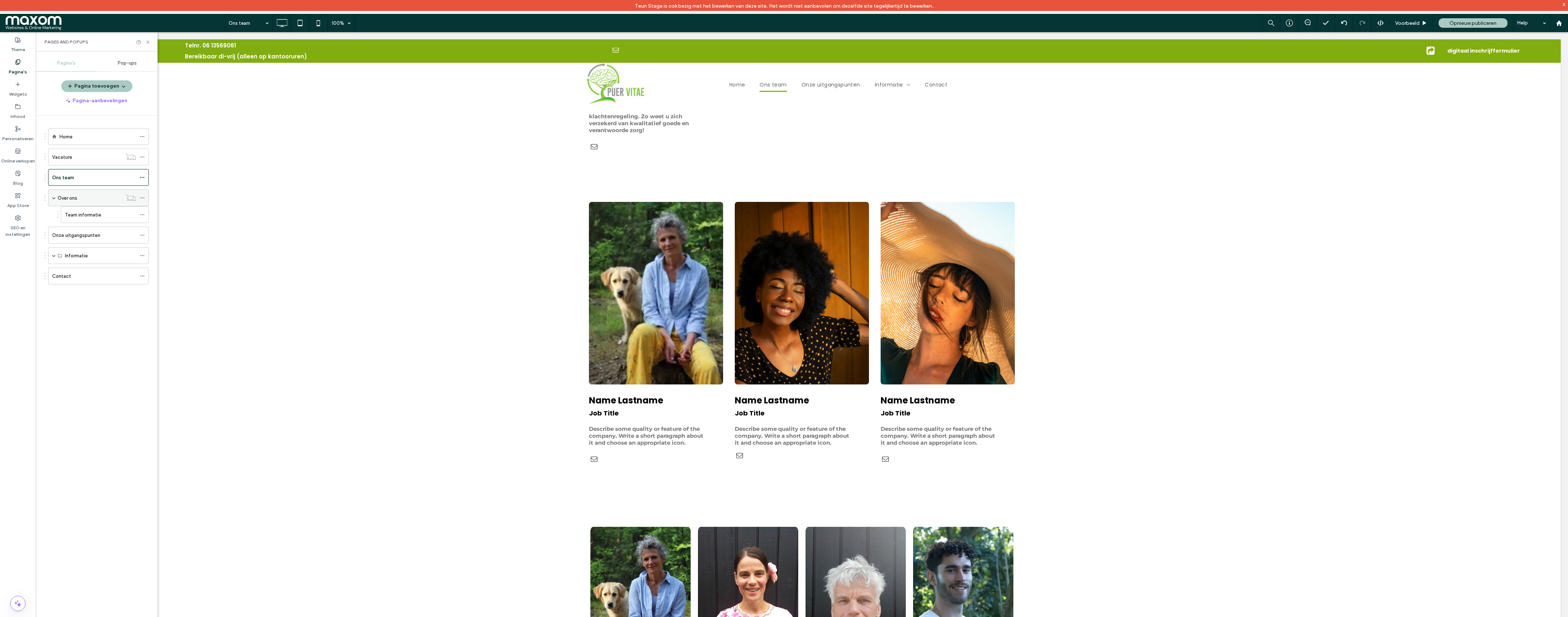
click at [97, 198] on div "Over ons" at bounding box center [89, 198] width 64 height 8
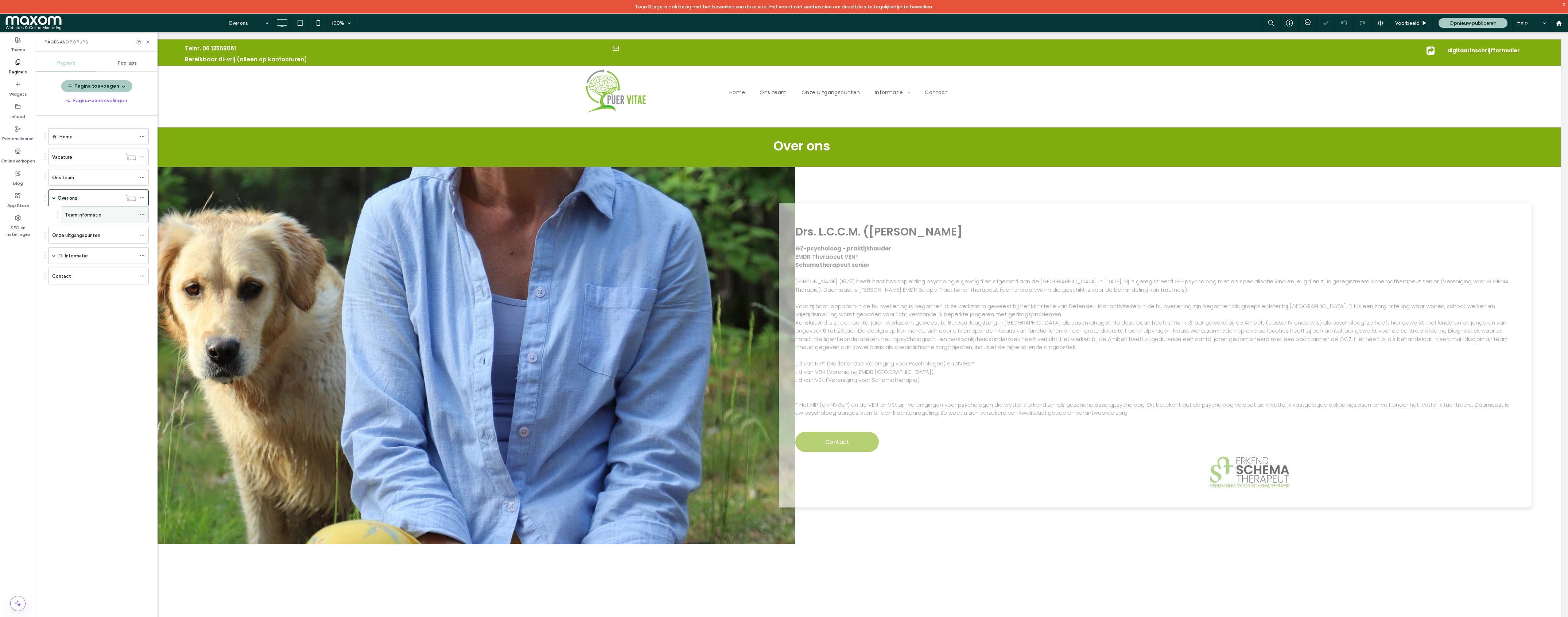
click at [98, 213] on label "Team informatie" at bounding box center [82, 214] width 36 height 13
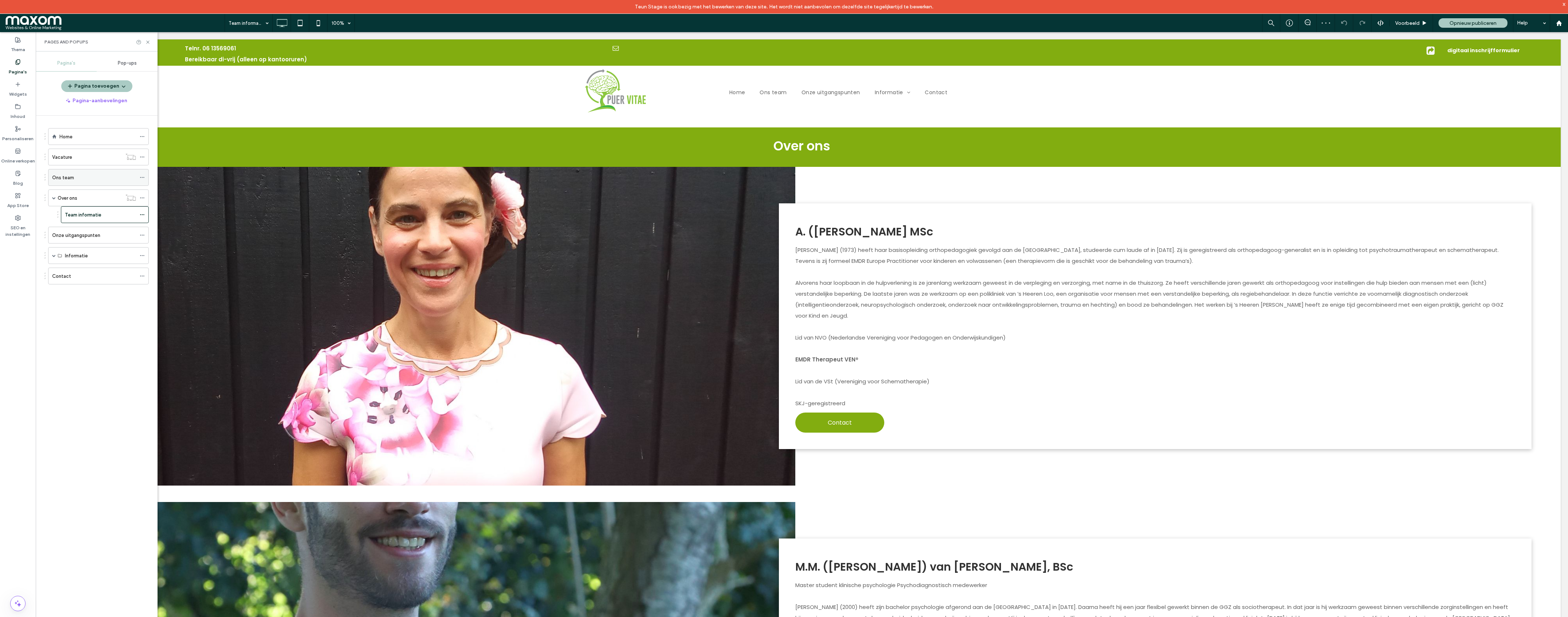
click at [91, 180] on div "Ons team" at bounding box center [94, 178] width 84 height 8
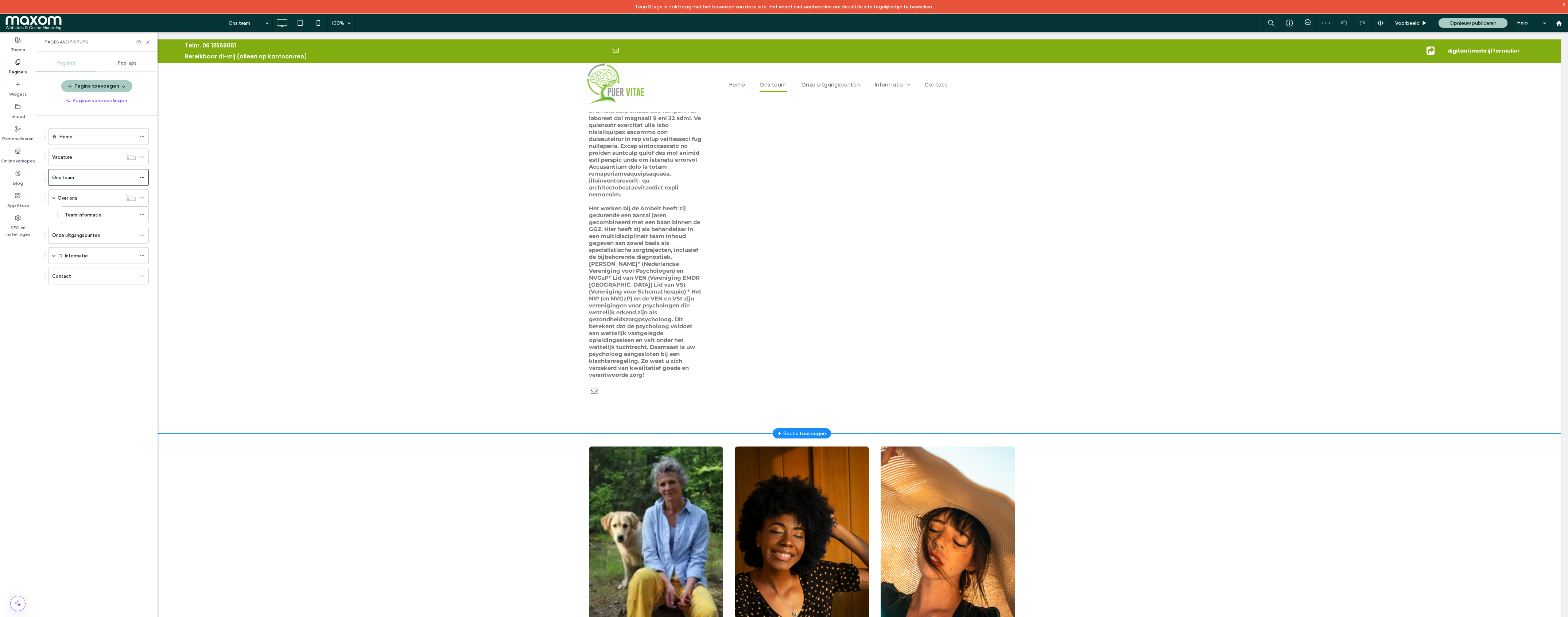
scroll to position [1181, 0]
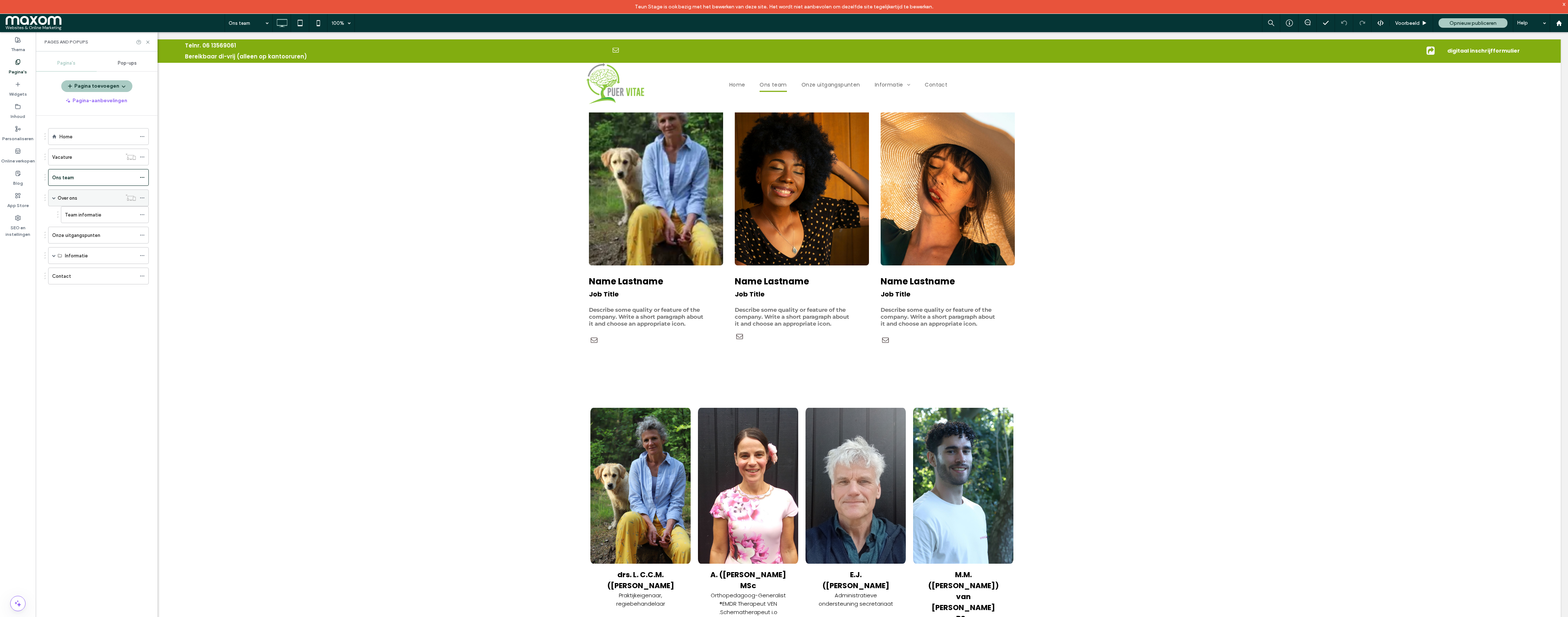
click at [98, 200] on div "Over ons" at bounding box center [89, 198] width 64 height 8
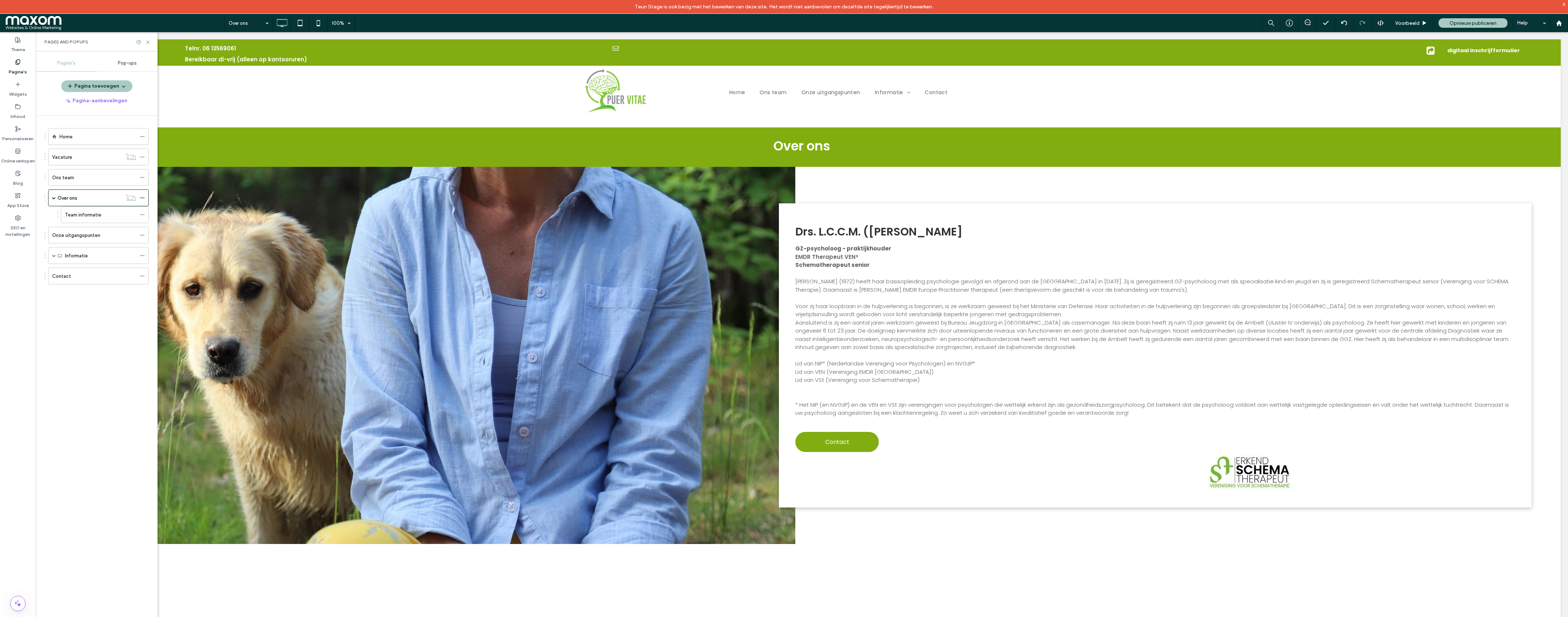
click at [91, 212] on label "Team informatie" at bounding box center [82, 214] width 36 height 13
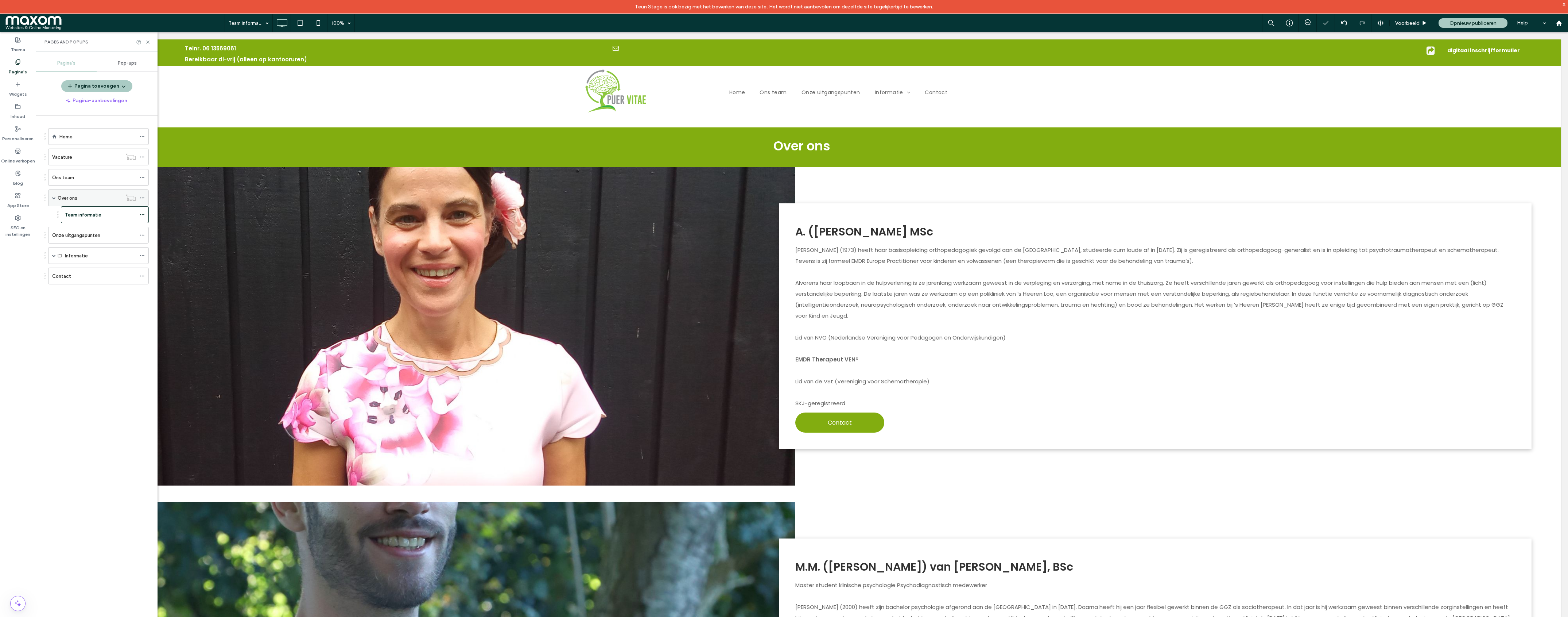
click at [99, 198] on div "Over ons" at bounding box center [89, 198] width 64 height 8
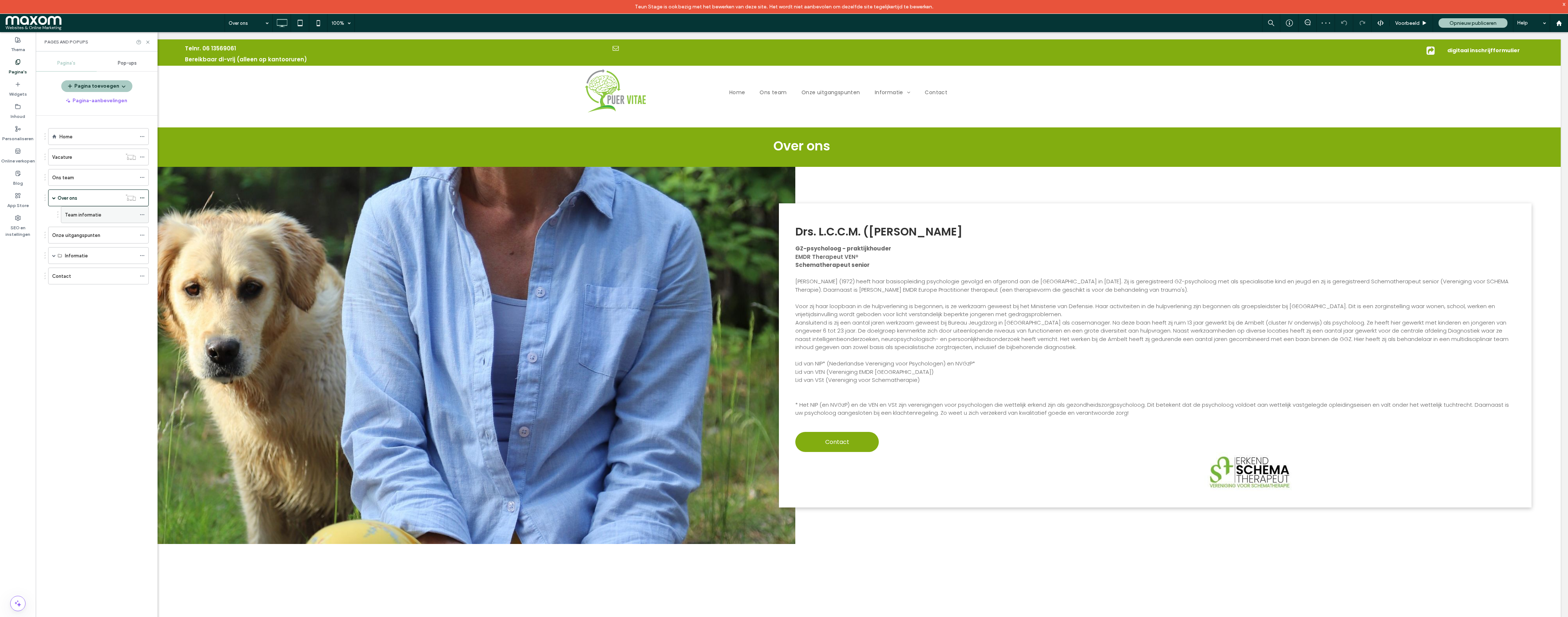
click at [83, 218] on label "Team informatie" at bounding box center [82, 214] width 36 height 13
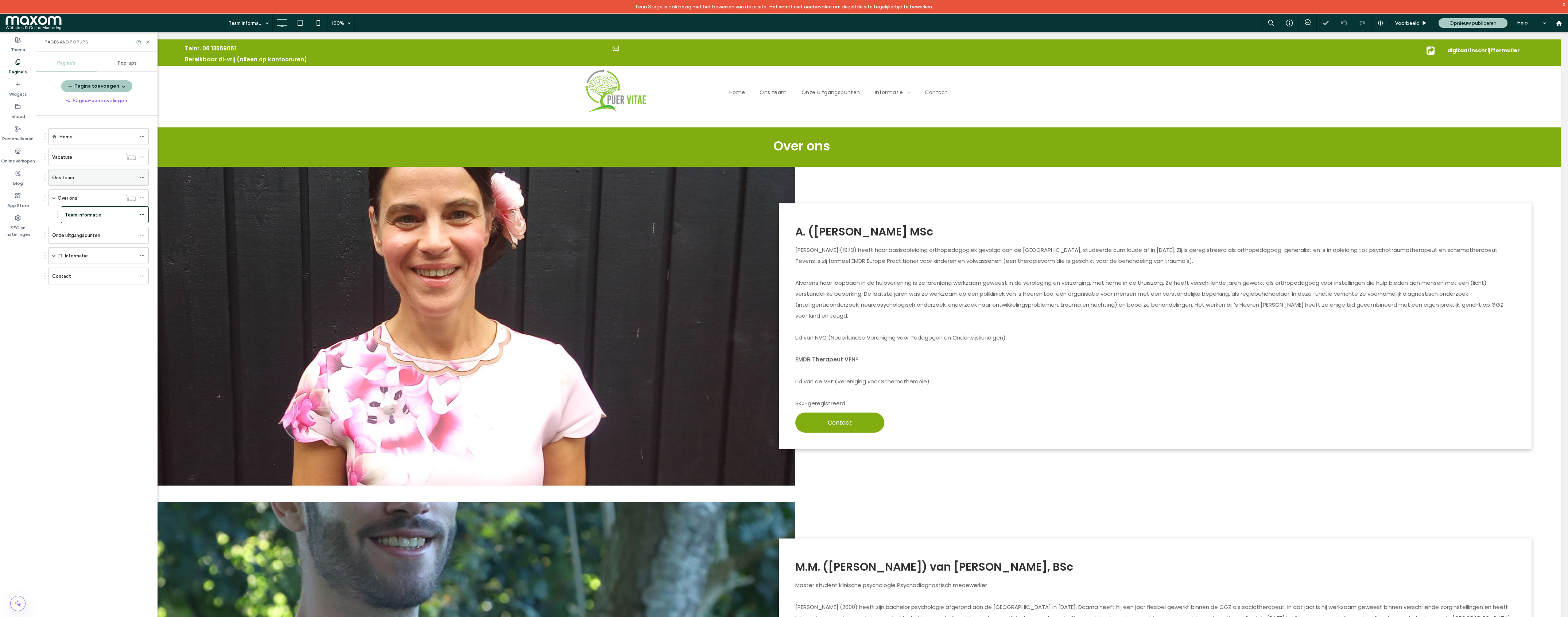
click at [69, 180] on label "Ons team" at bounding box center [63, 177] width 22 height 13
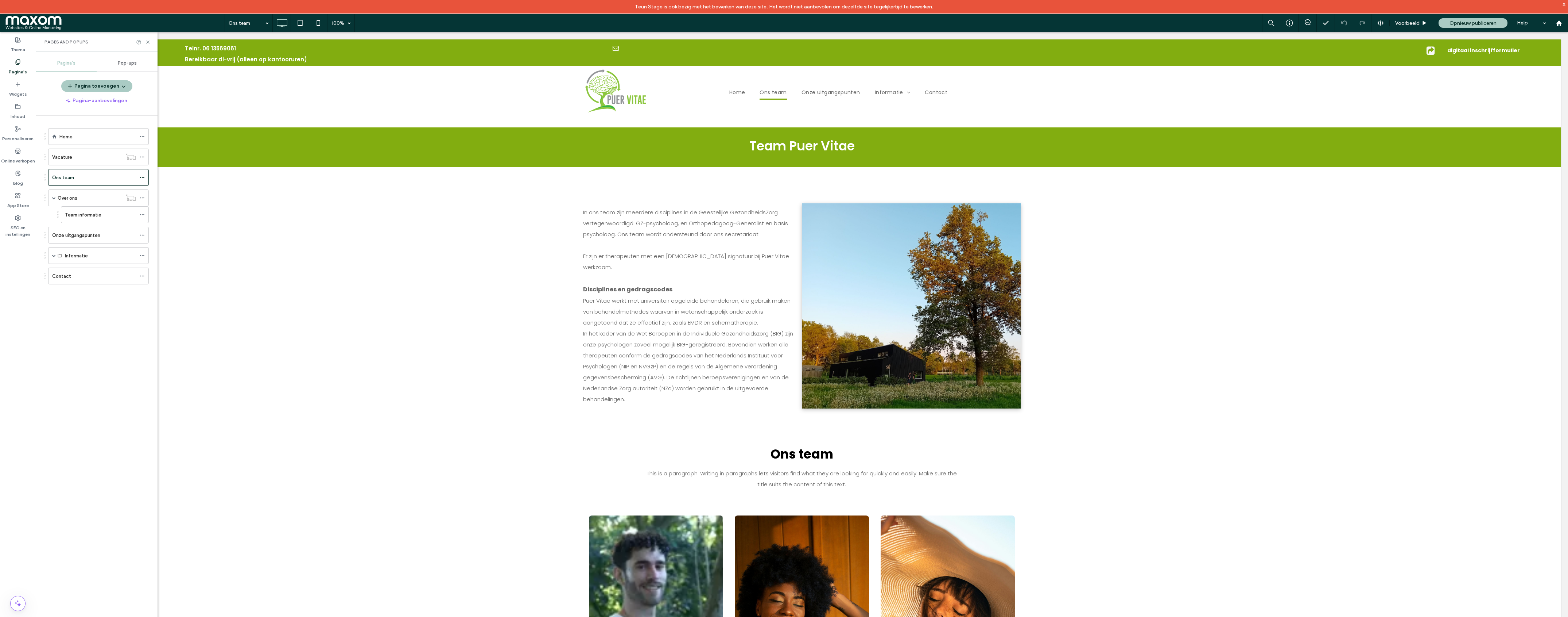
click at [75, 196] on label "Over ons" at bounding box center [68, 197] width 20 height 13
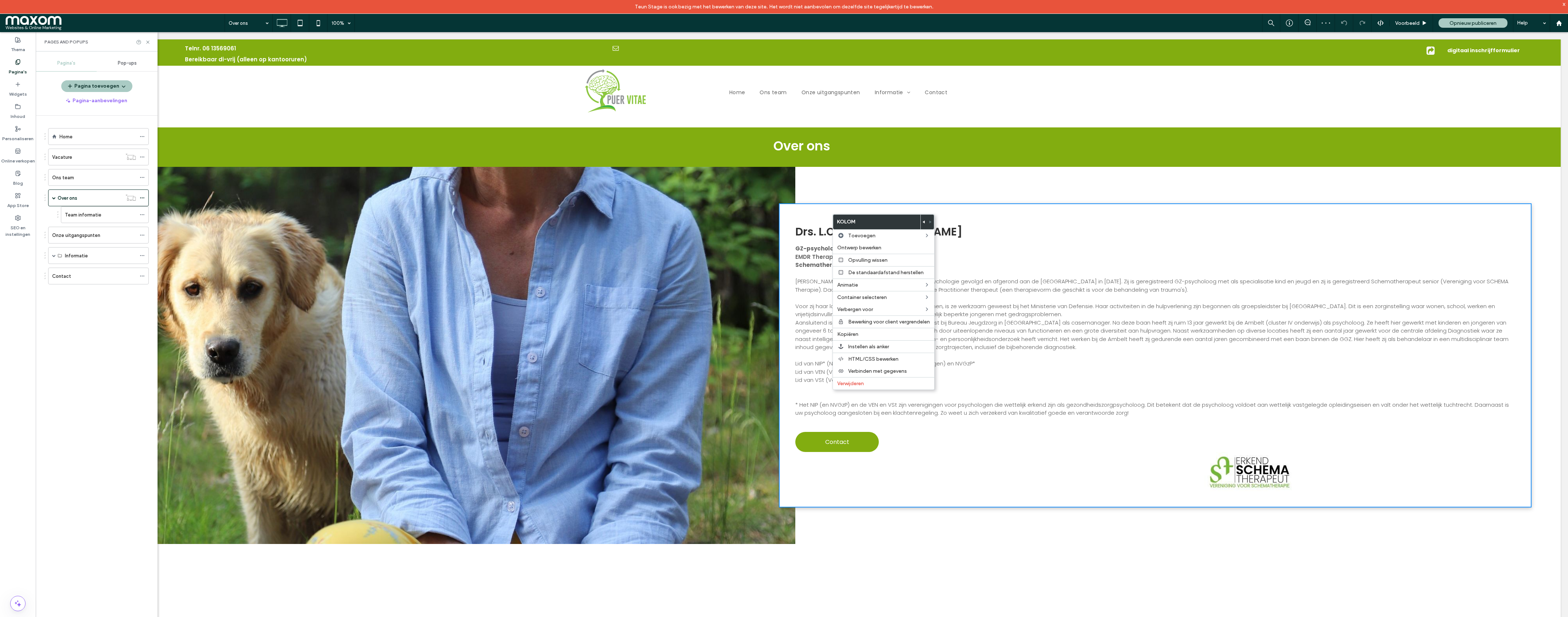
drag, startPoint x: 857, startPoint y: 336, endPoint x: 812, endPoint y: 329, distance: 45.5
click at [857, 336] on span "Kopiëren" at bounding box center [848, 334] width 22 height 6
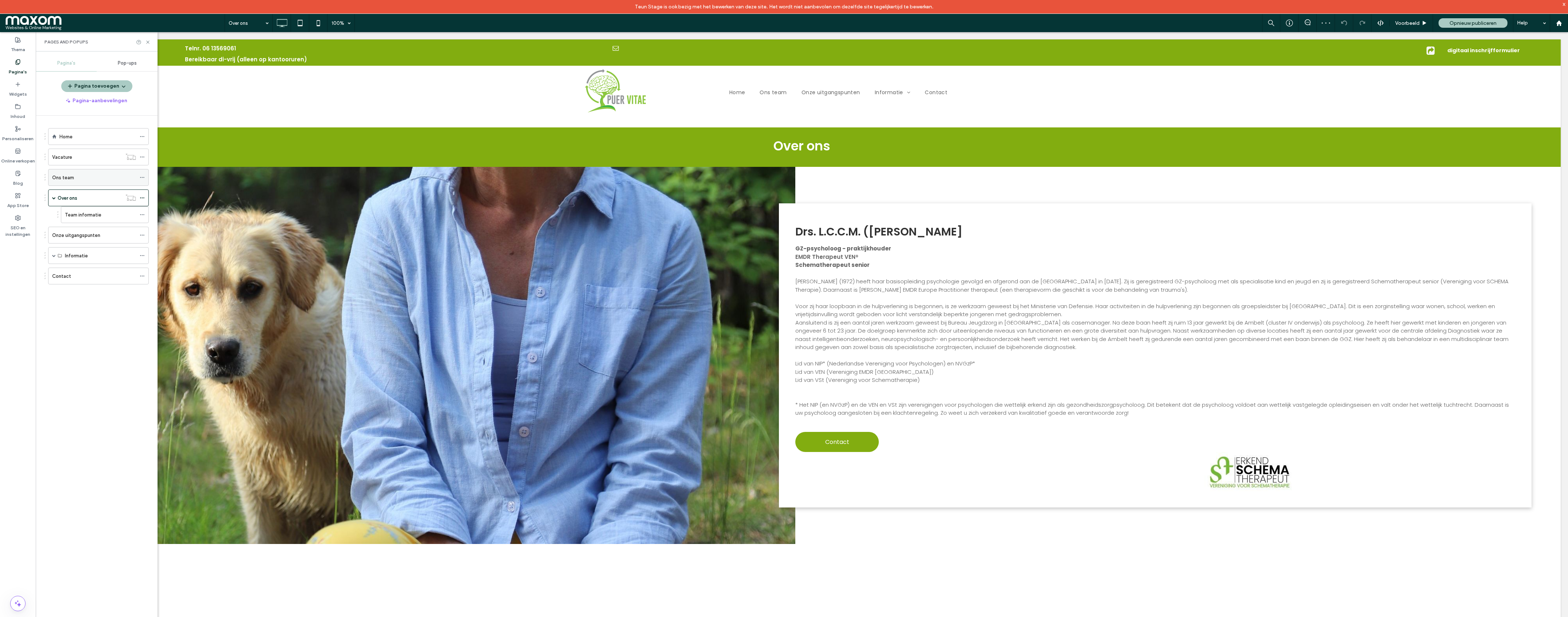
click at [101, 180] on div "Ons team" at bounding box center [94, 178] width 84 height 8
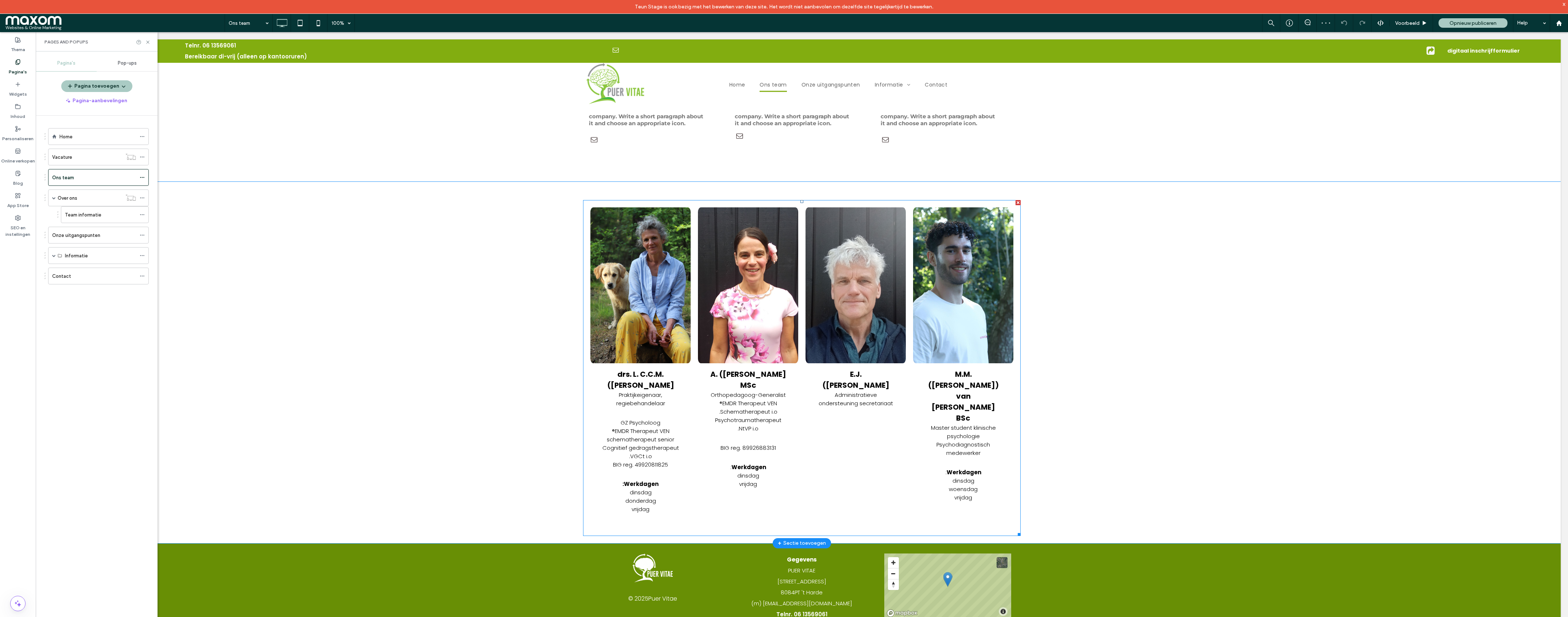
scroll to position [1374, 0]
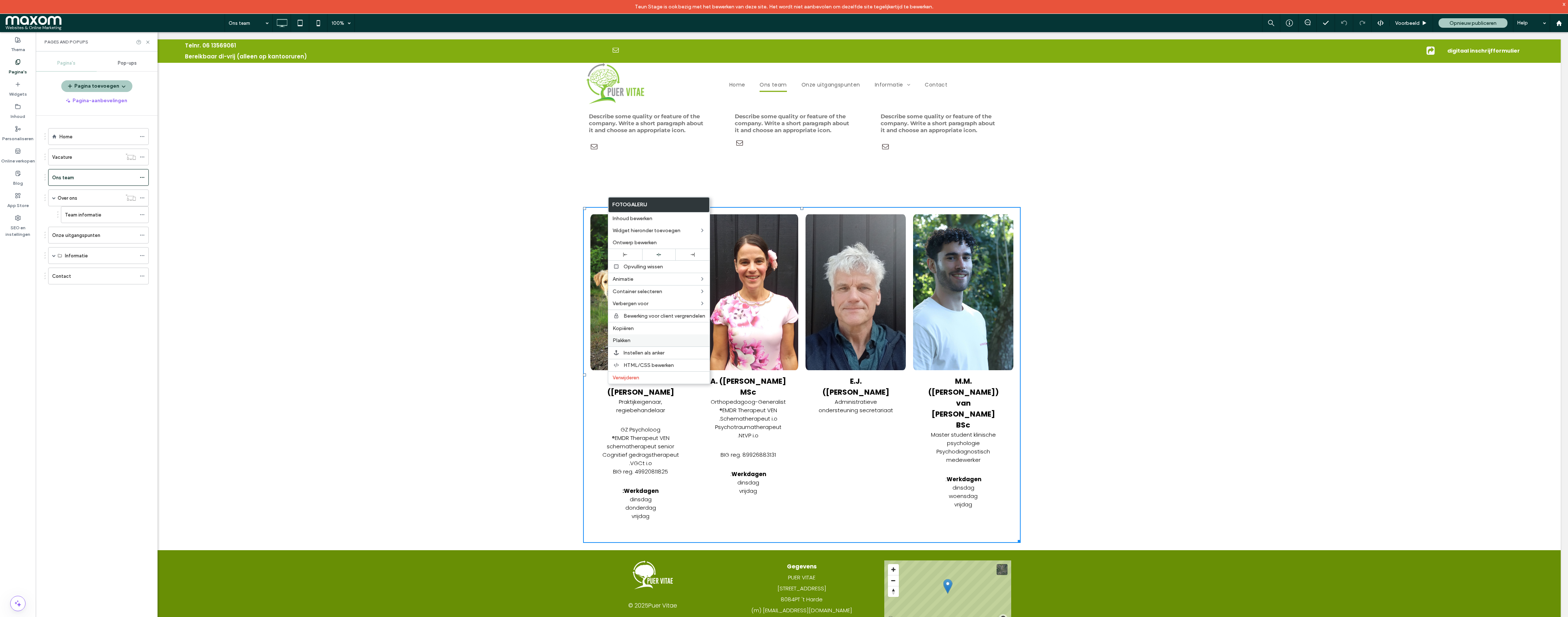
click at [628, 343] on span "Plakken" at bounding box center [622, 340] width 18 height 6
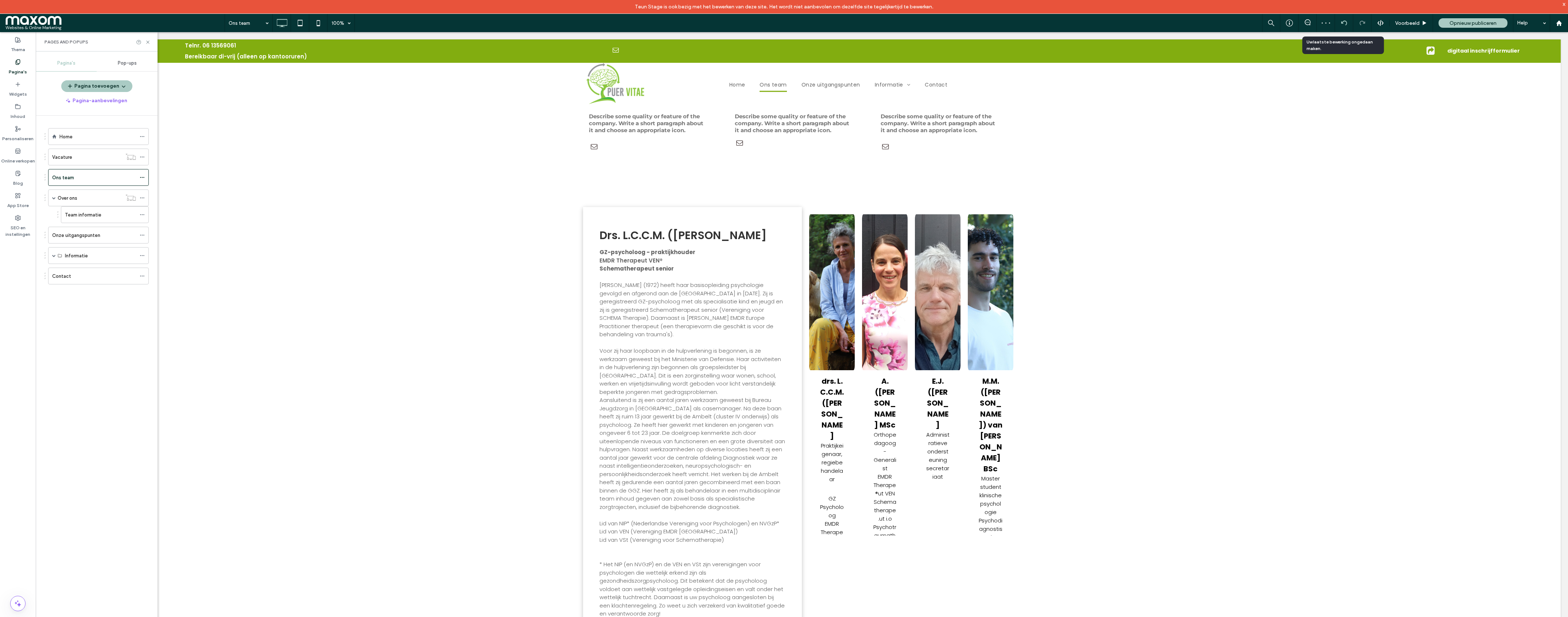
click at [1343, 26] on icon at bounding box center [1344, 23] width 6 height 6
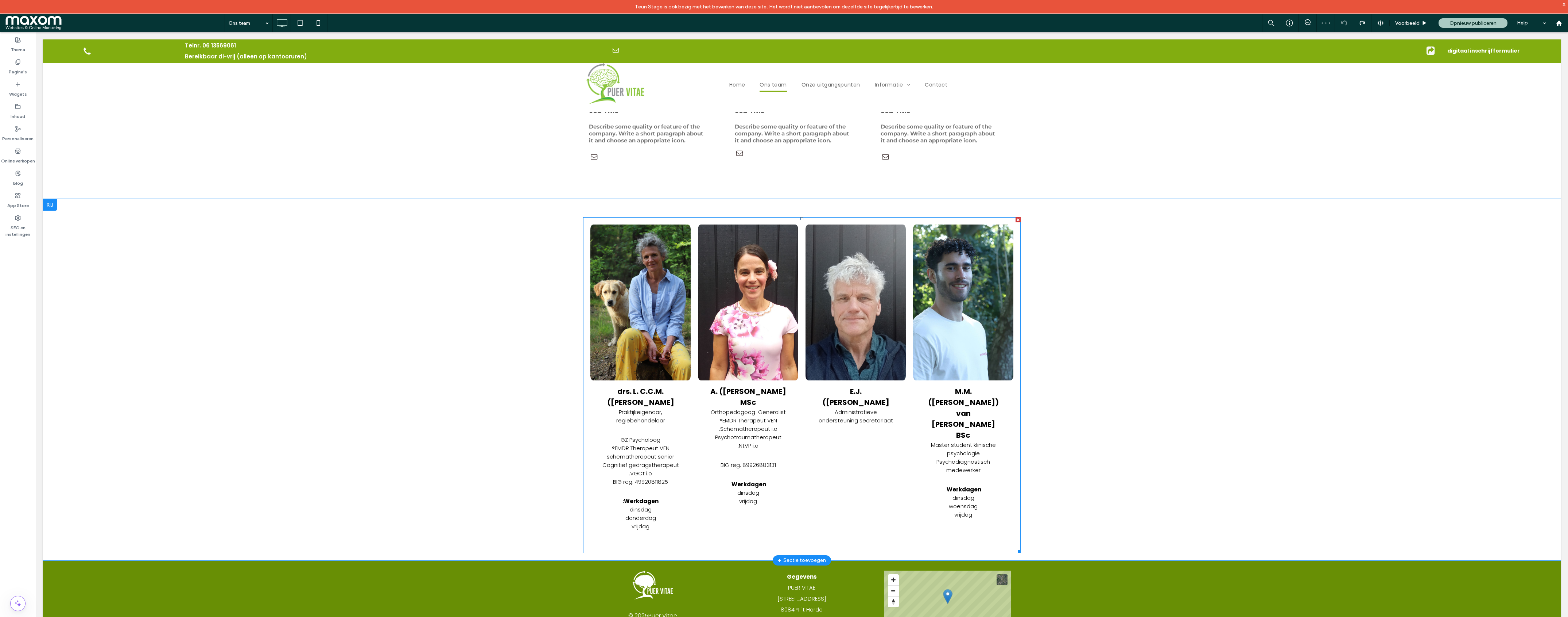
scroll to position [1381, 0]
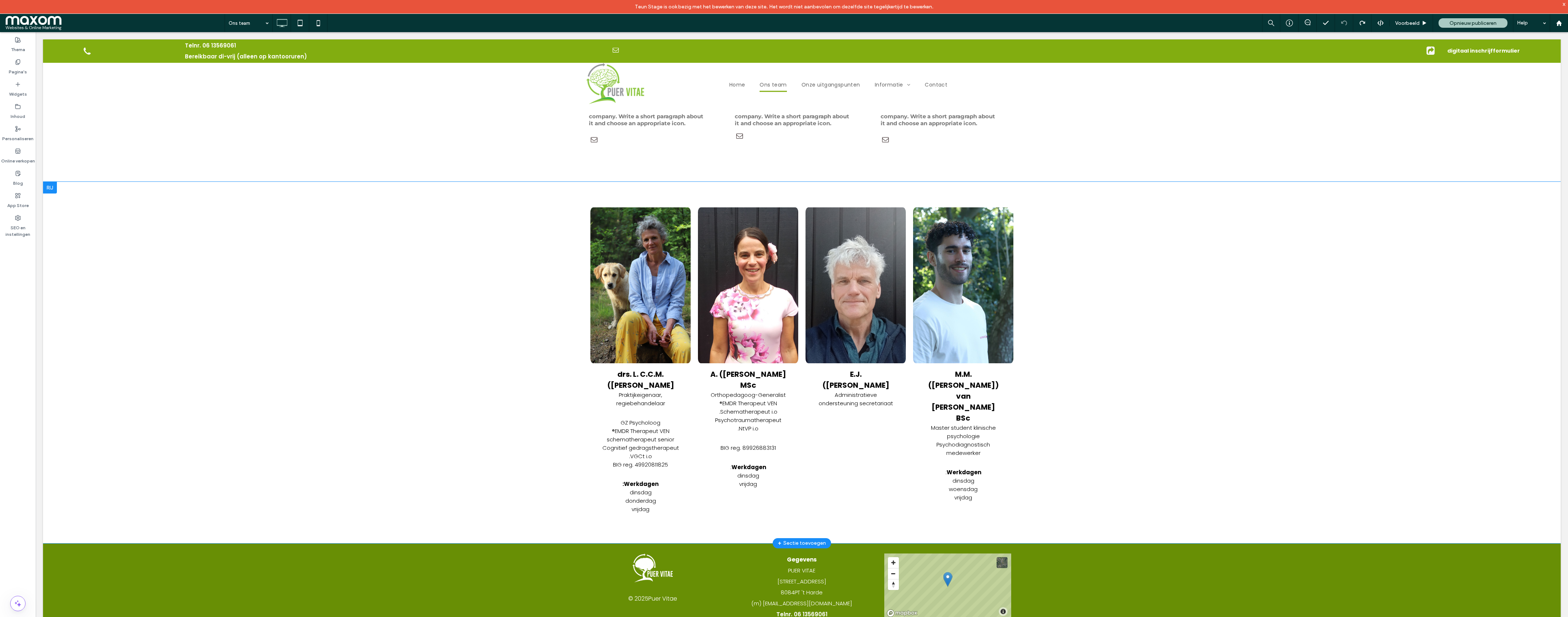
click at [51, 181] on div at bounding box center [50, 187] width 14 height 12
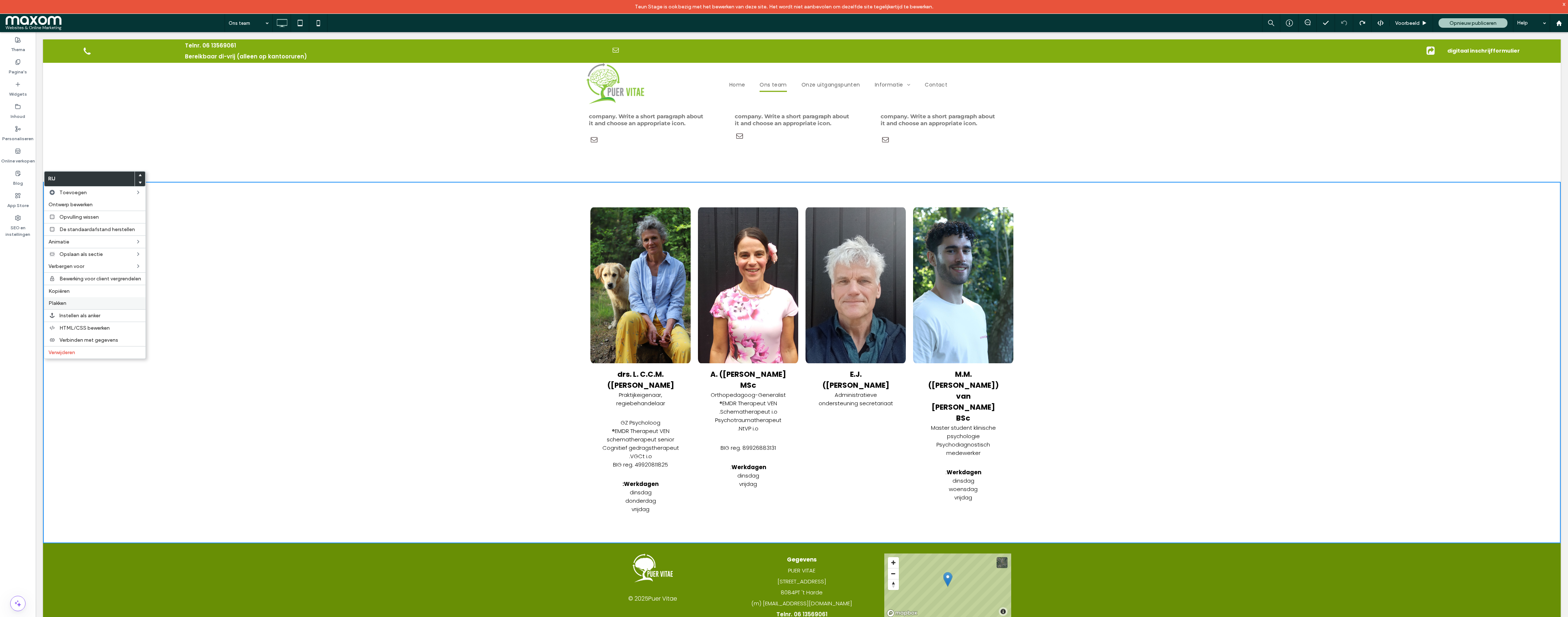
click at [73, 302] on label "Plakken" at bounding box center [94, 303] width 92 height 6
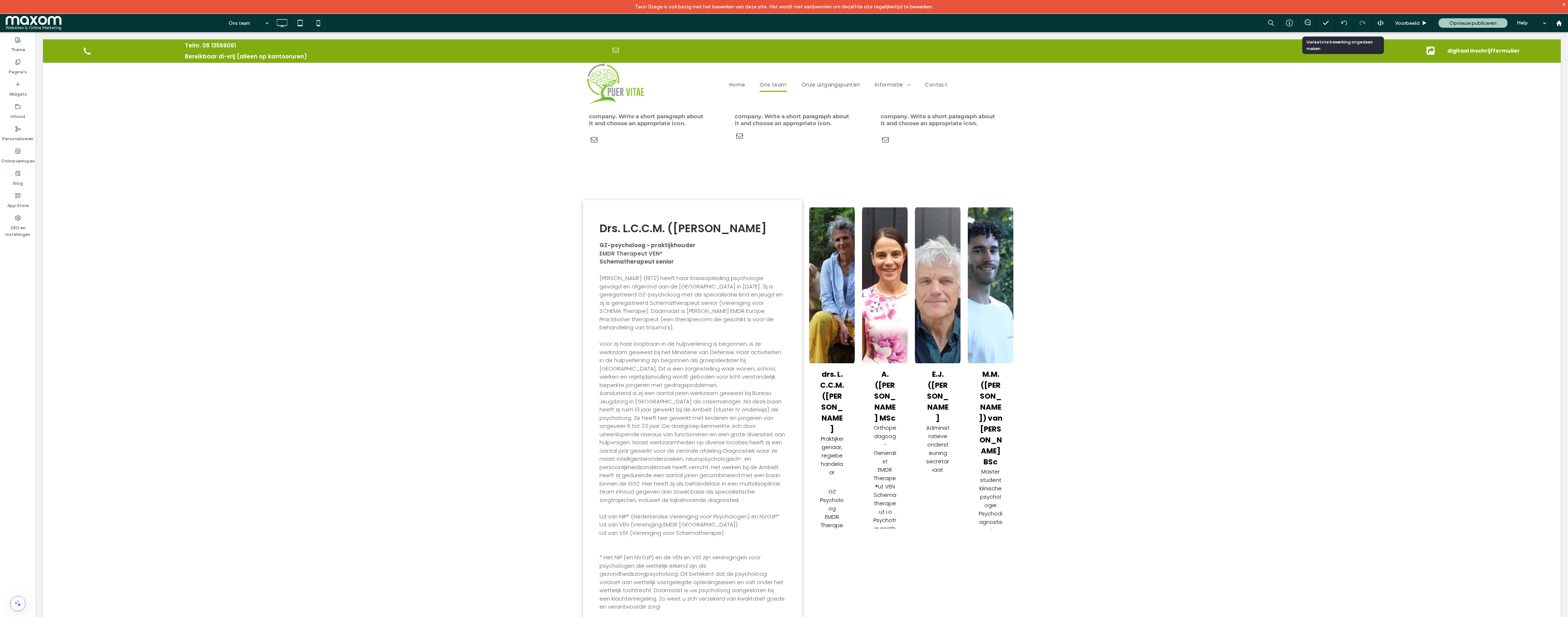
click at [1339, 23] on div at bounding box center [1344, 23] width 18 height 6
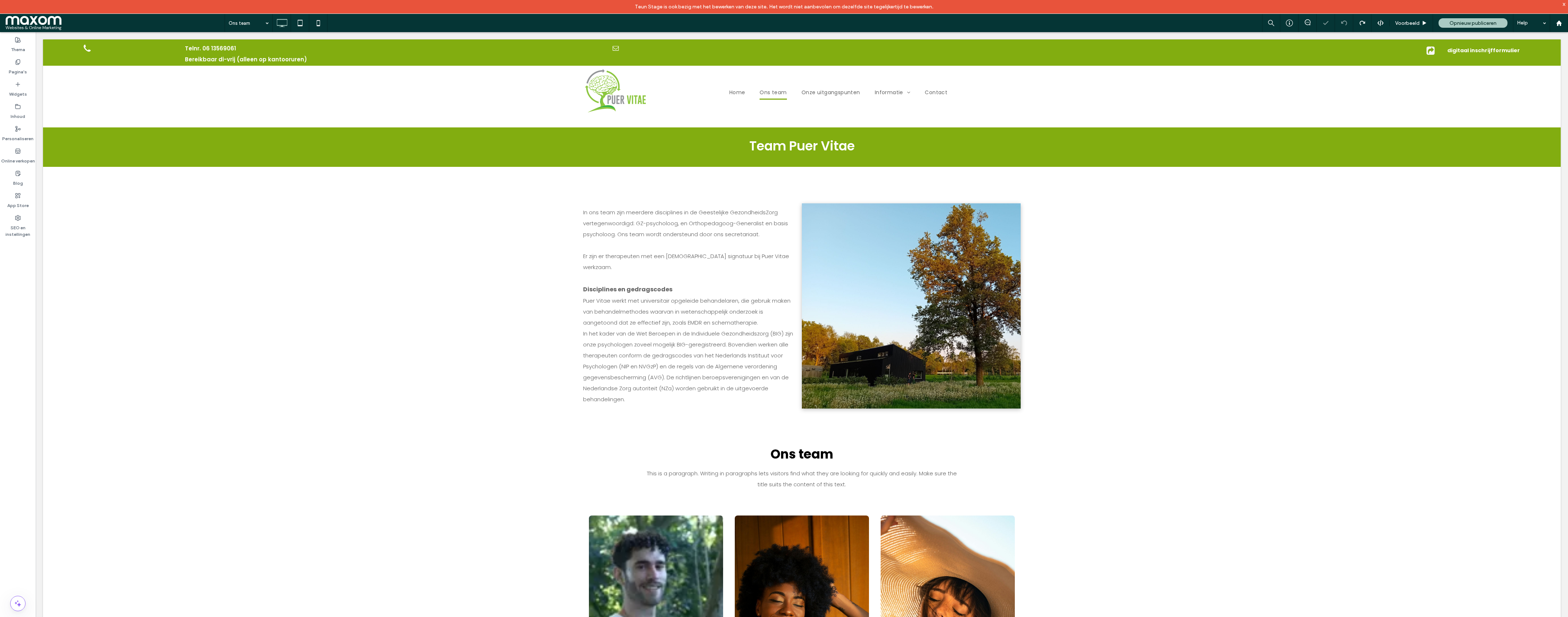
scroll to position [0, 0]
